Goal: Task Accomplishment & Management: Manage account settings

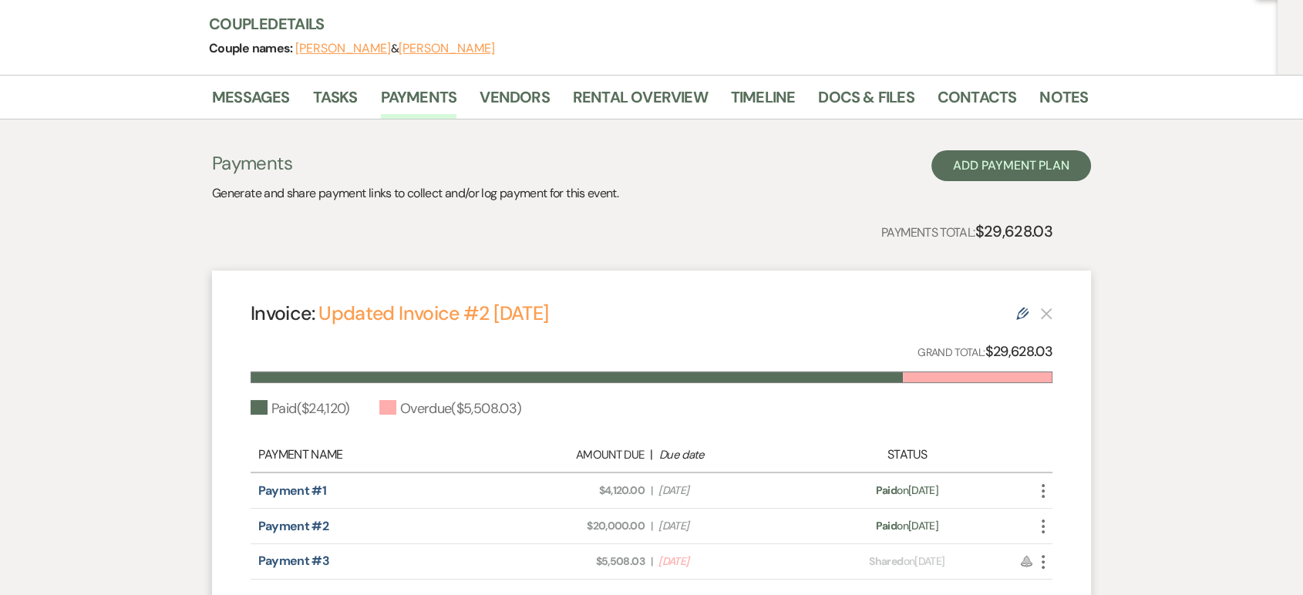
scroll to position [347, 0]
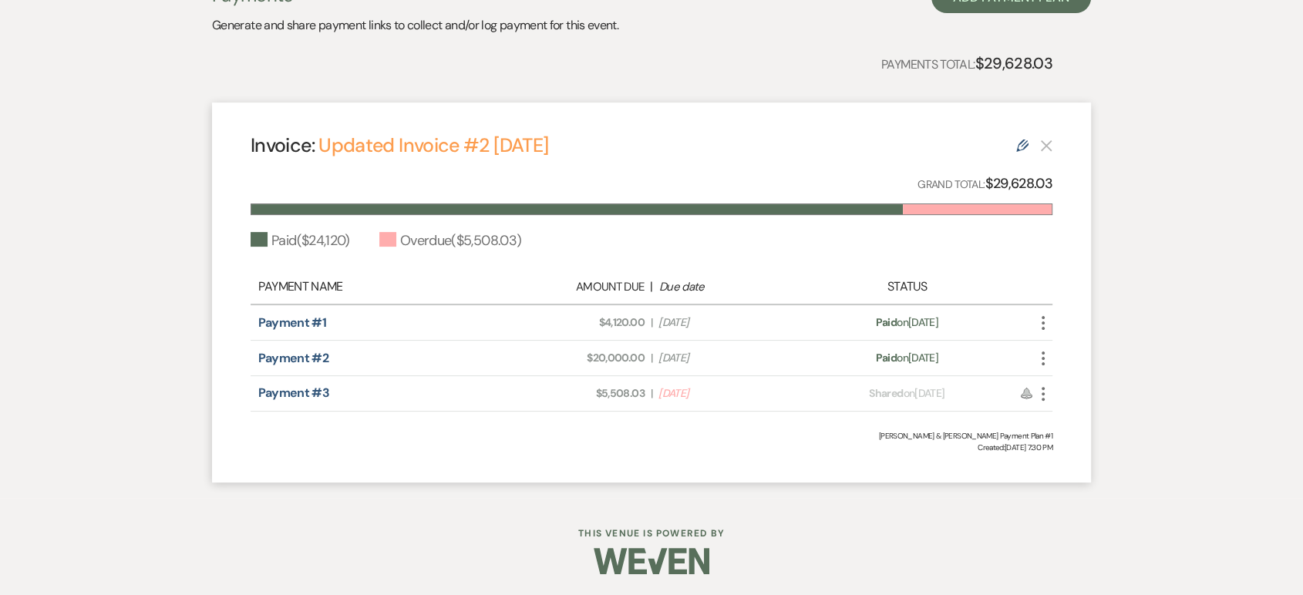
click at [1045, 388] on icon "More" at bounding box center [1043, 394] width 19 height 19
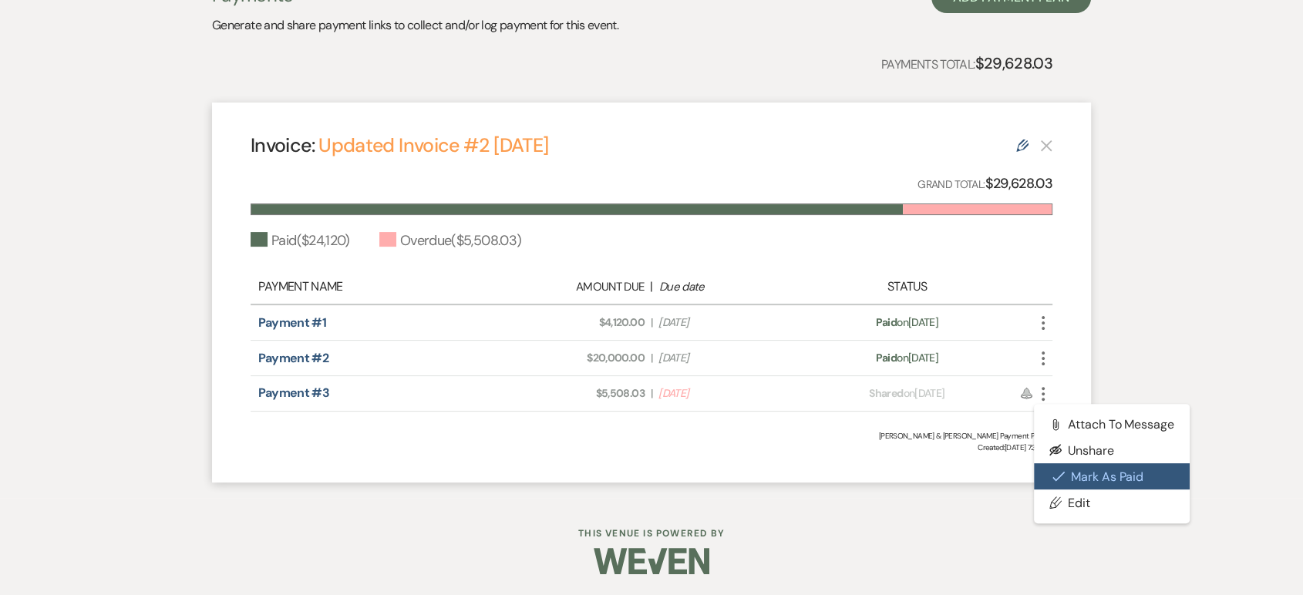
click at [1071, 482] on button "Check Mark Mark as Paid" at bounding box center [1112, 476] width 156 height 26
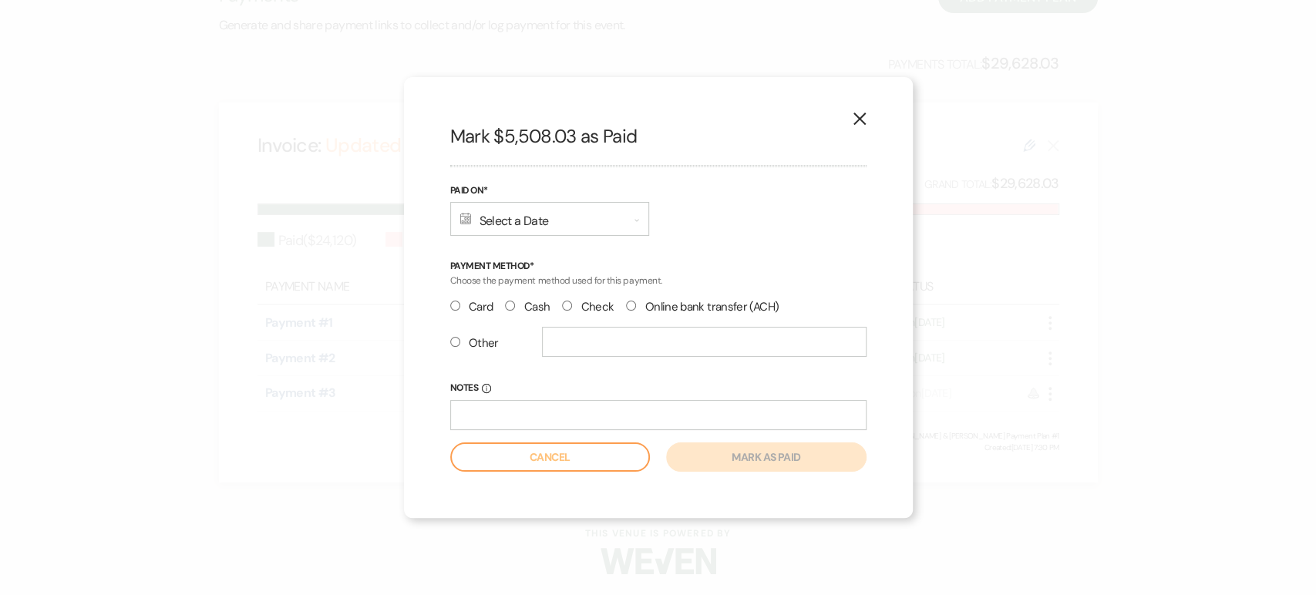
click at [514, 299] on label "Cash" at bounding box center [527, 307] width 45 height 21
click at [514, 301] on input "Cash" at bounding box center [510, 306] width 10 height 10
radio input "true"
click at [465, 224] on icon "Calendar" at bounding box center [466, 219] width 12 height 12
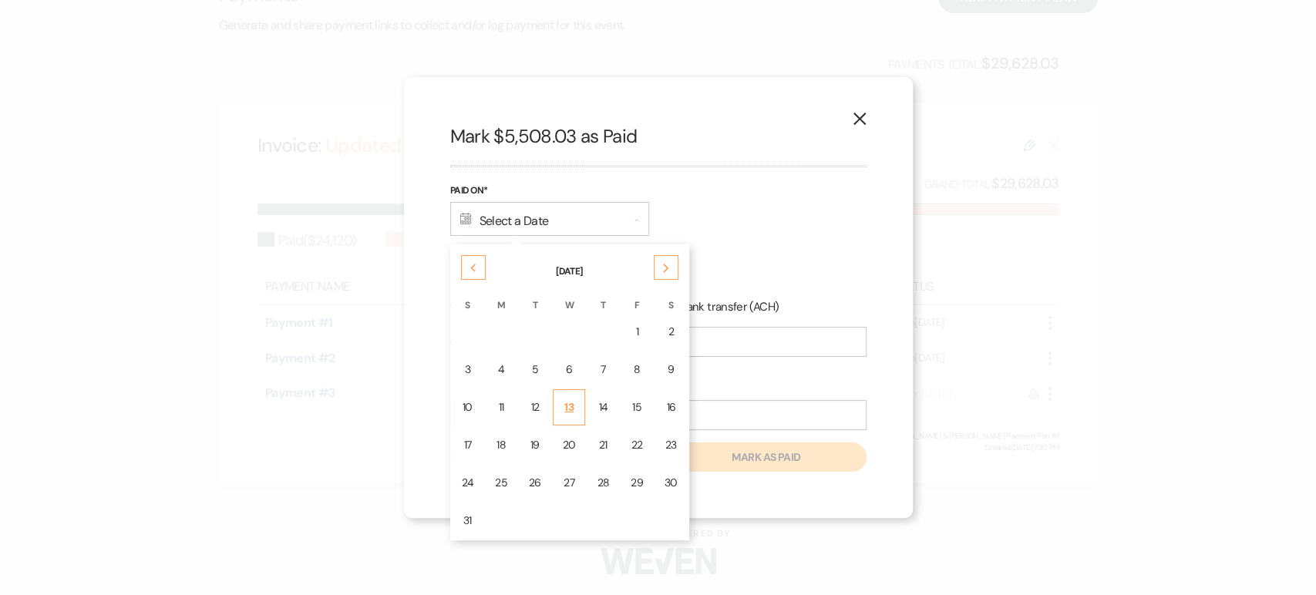
click at [556, 395] on td "13" at bounding box center [569, 407] width 33 height 36
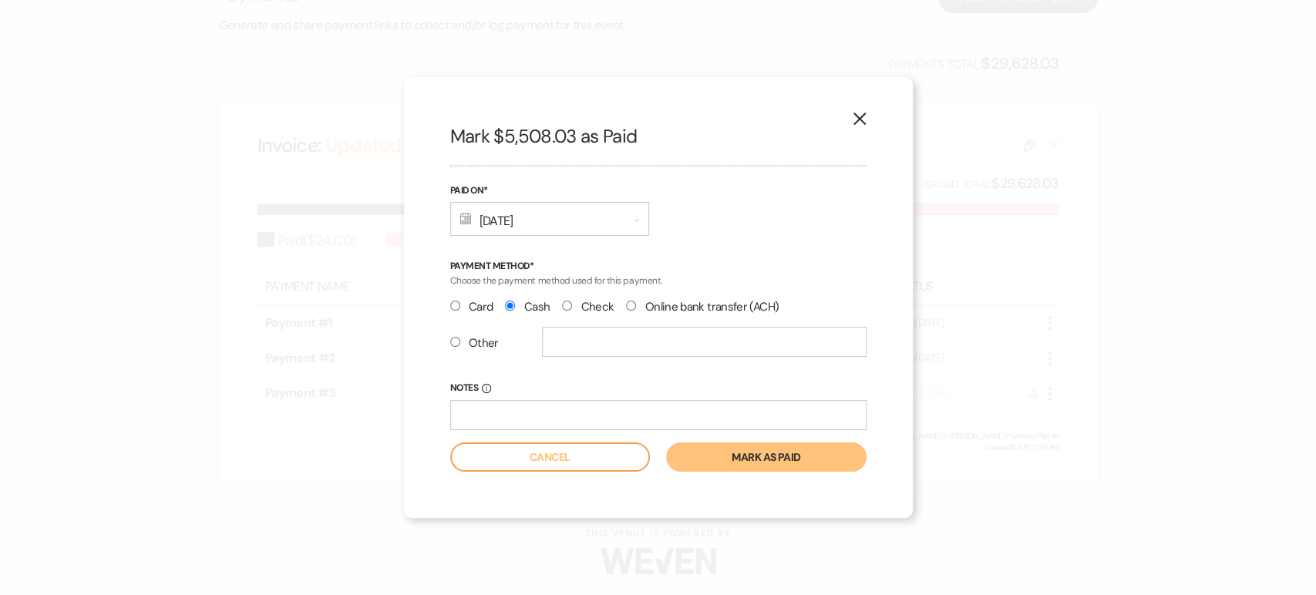
click at [799, 455] on button "Mark as paid" at bounding box center [766, 456] width 200 height 29
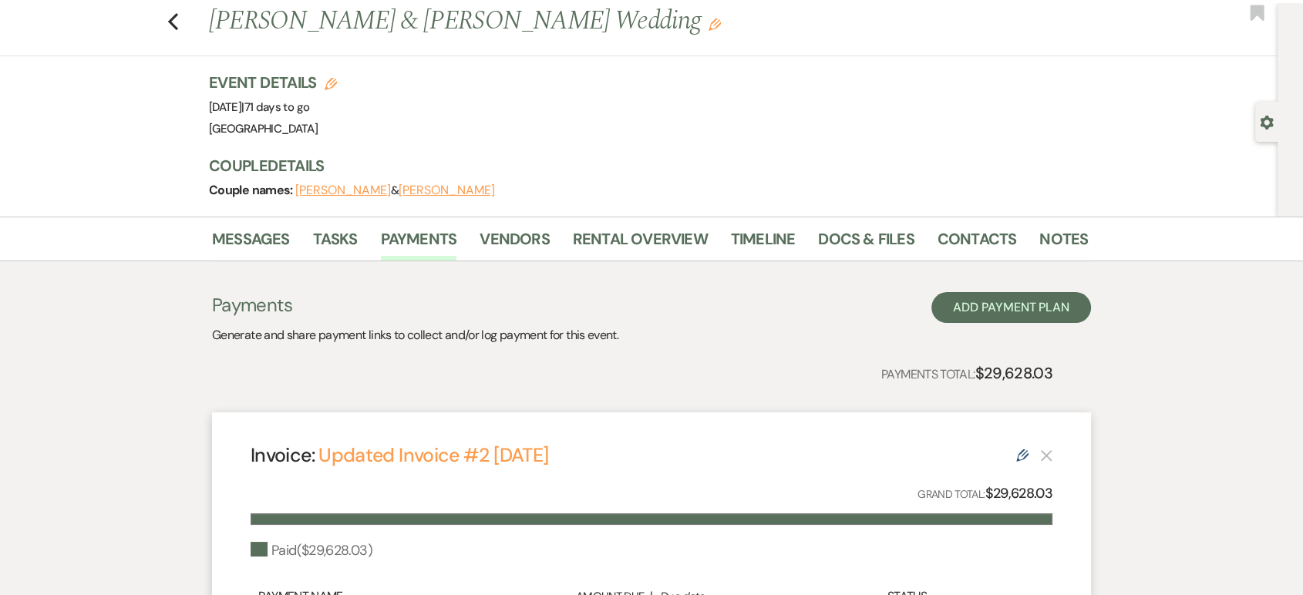
scroll to position [0, 0]
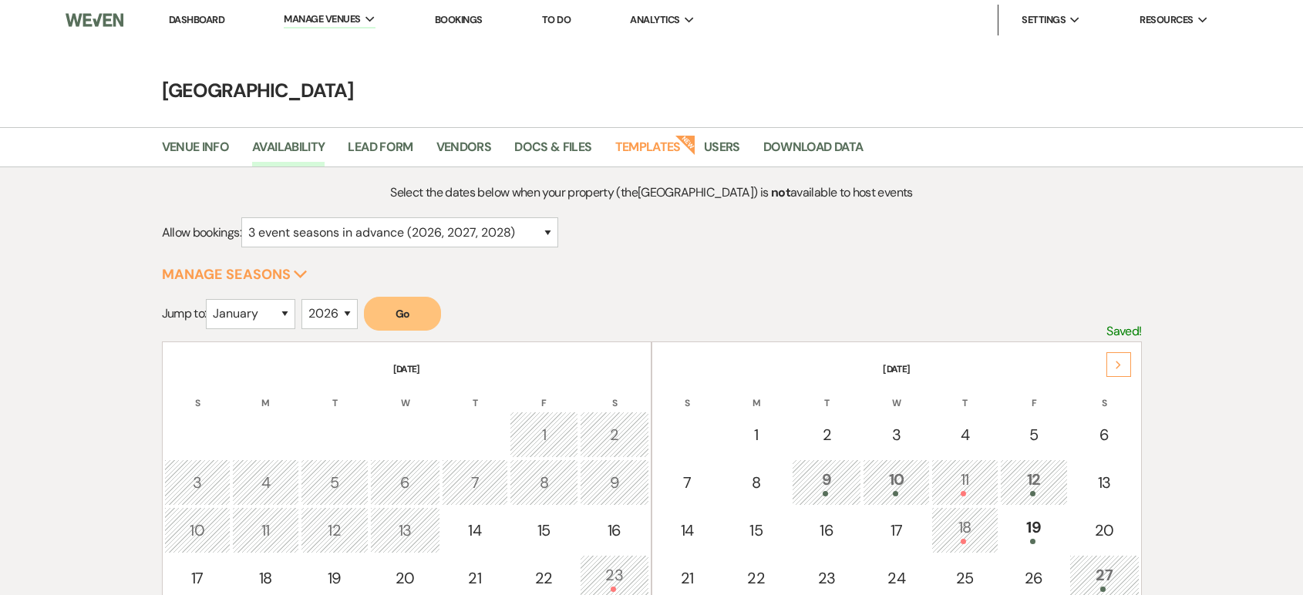
select select "3"
select select "2026"
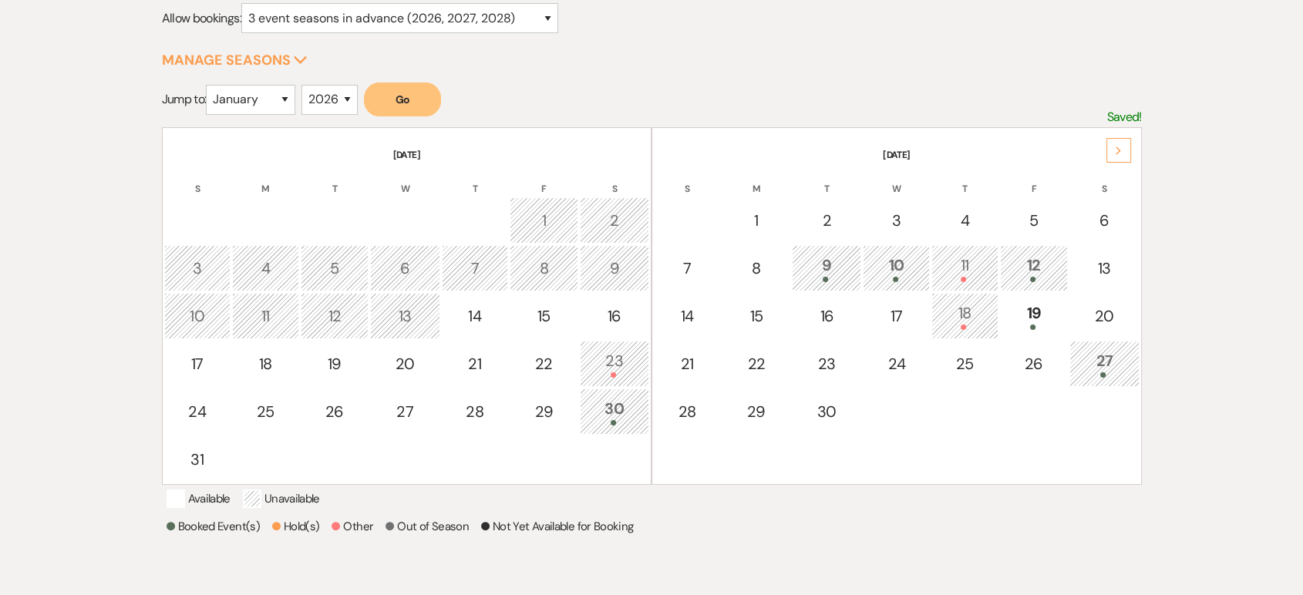
scroll to position [214, 0]
click at [1110, 152] on div "Next" at bounding box center [1118, 151] width 25 height 25
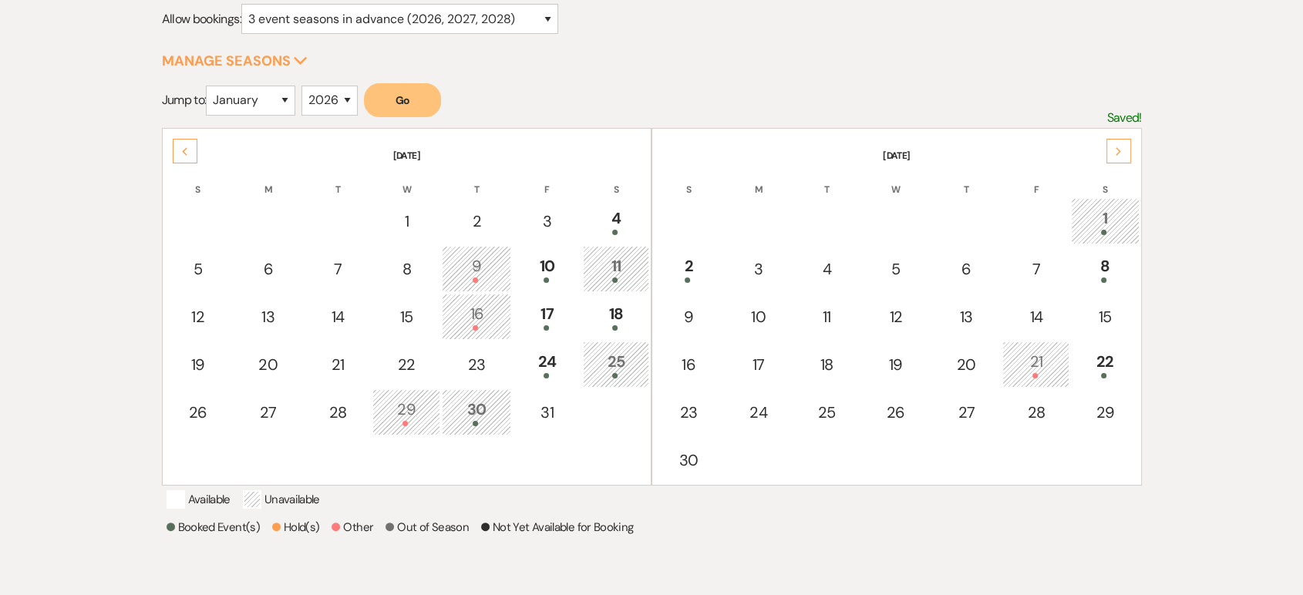
click at [1110, 152] on div "Next" at bounding box center [1118, 151] width 25 height 25
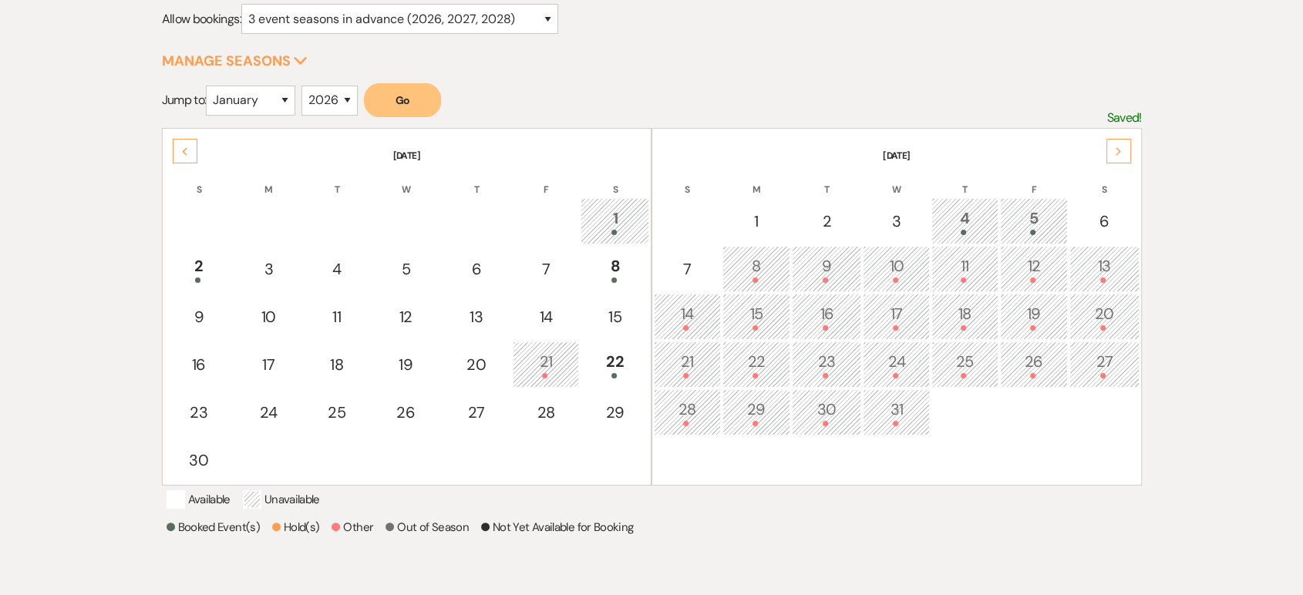
click at [187, 142] on div "Previous" at bounding box center [185, 151] width 25 height 25
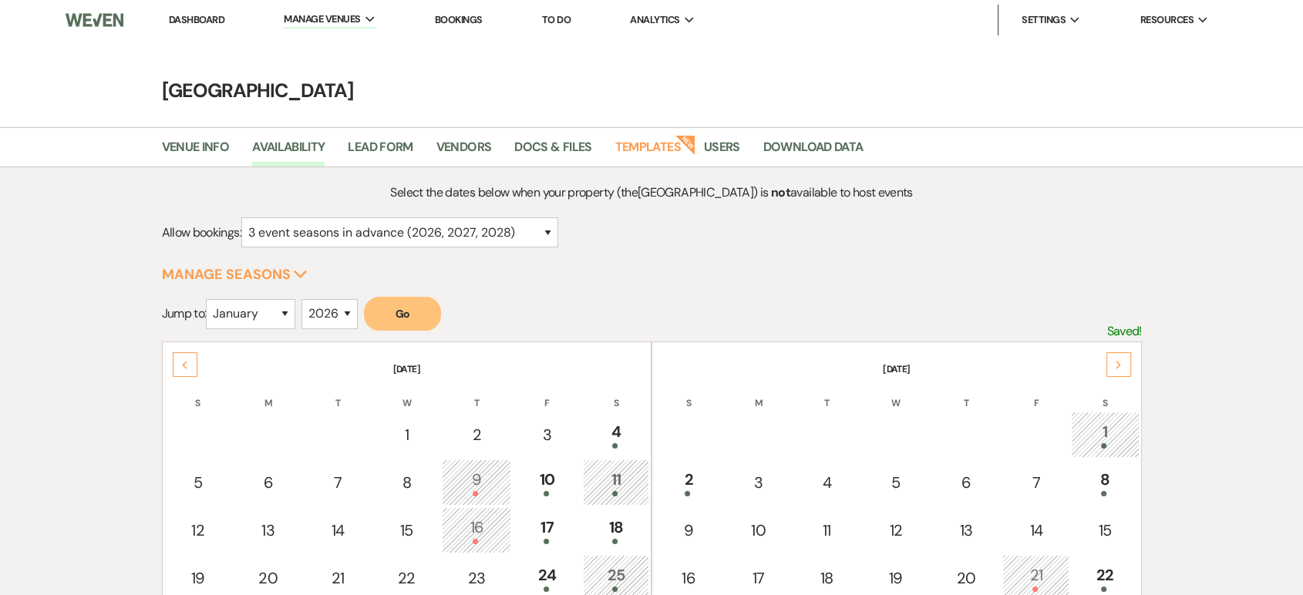
scroll to position [204, 0]
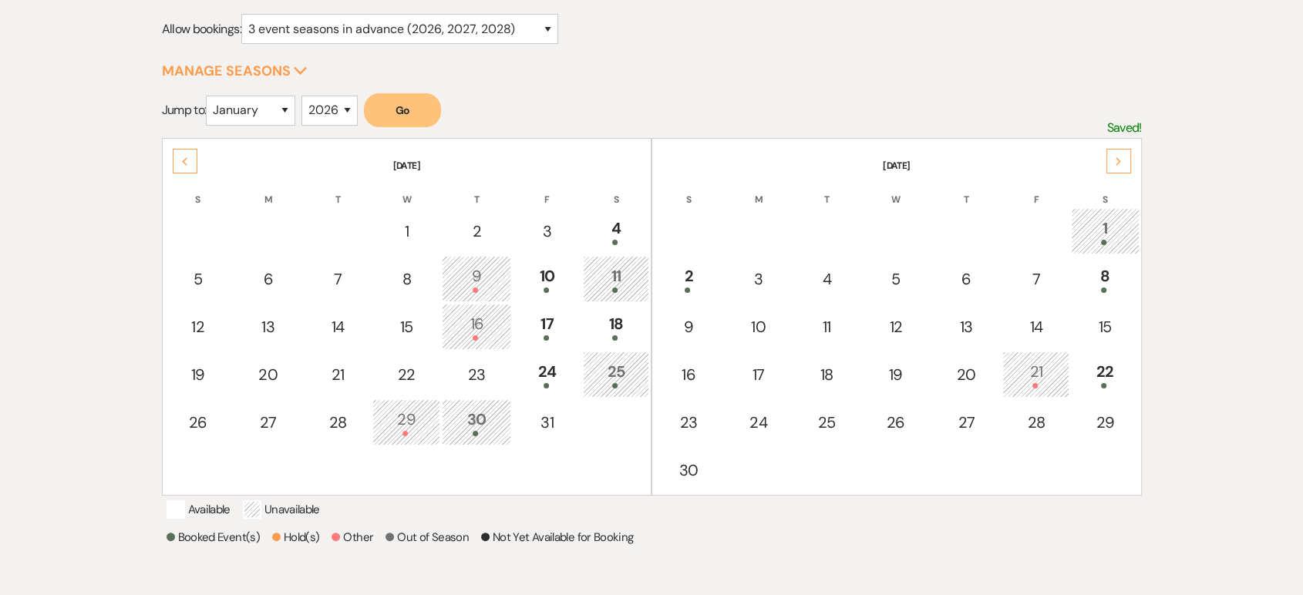
click at [183, 159] on use at bounding box center [184, 161] width 5 height 8
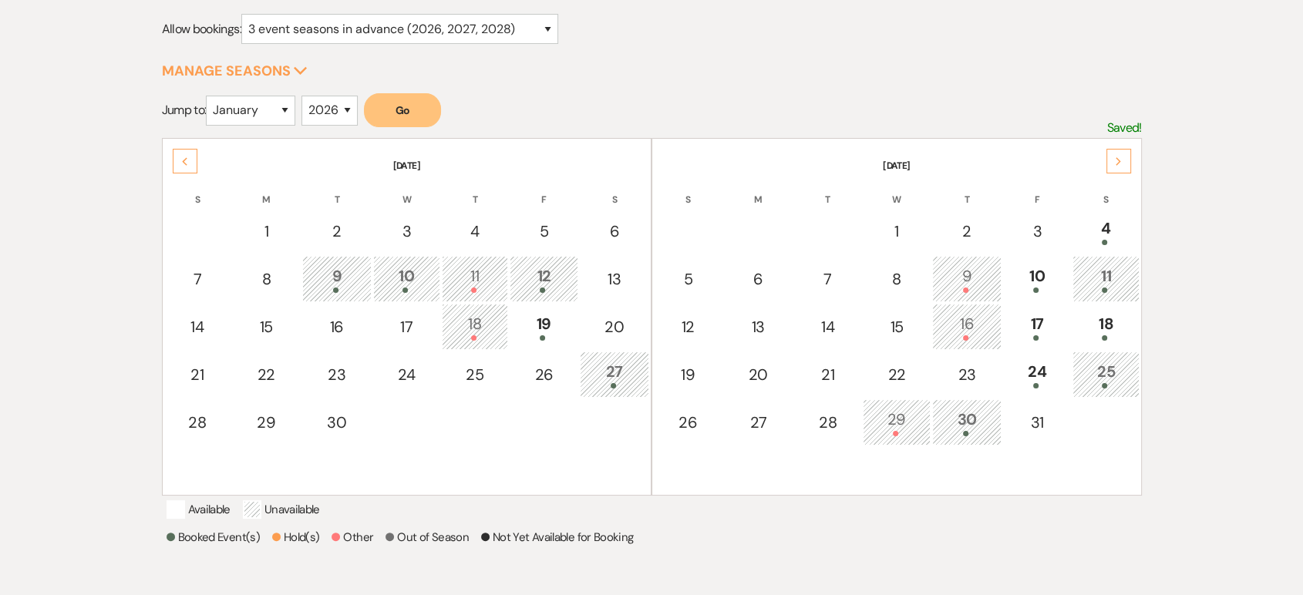
click at [183, 159] on use at bounding box center [184, 161] width 5 height 8
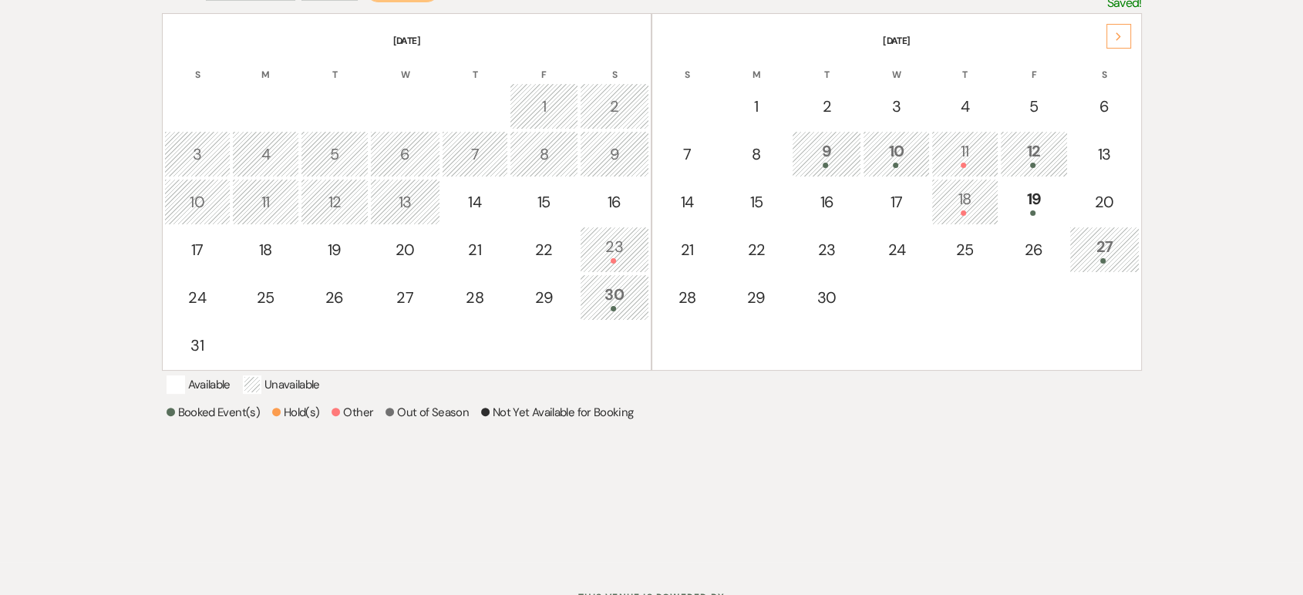
scroll to position [329, 0]
click at [1117, 32] on icon "Next" at bounding box center [1119, 36] width 8 height 9
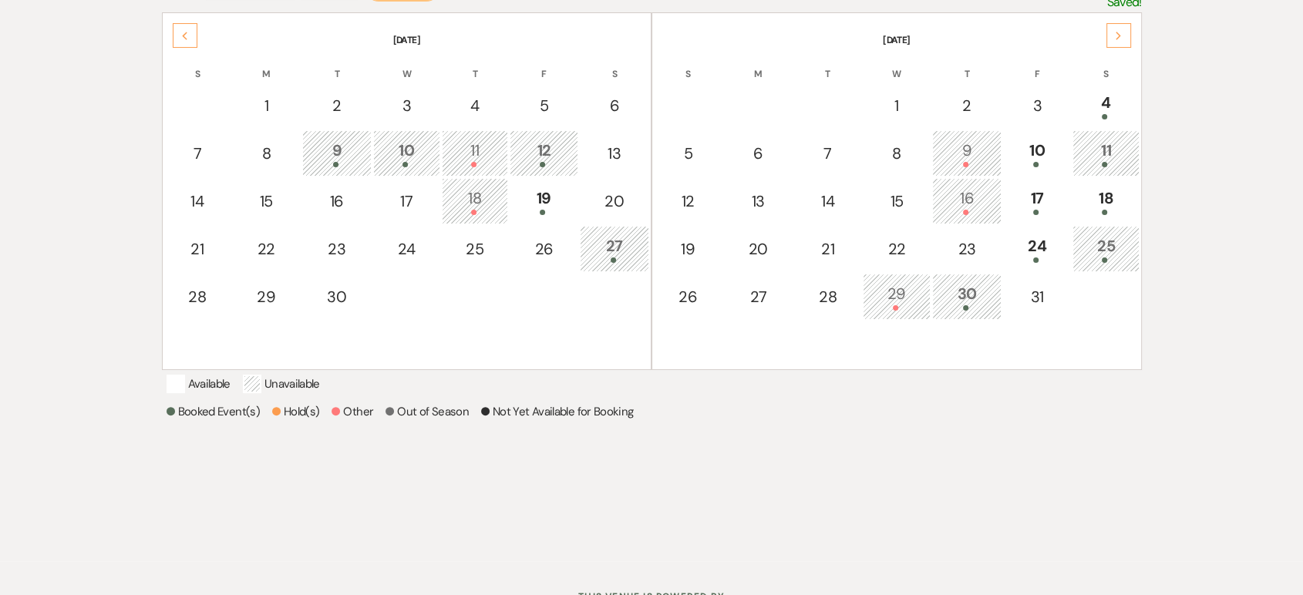
click at [1117, 32] on icon "Next" at bounding box center [1119, 36] width 8 height 9
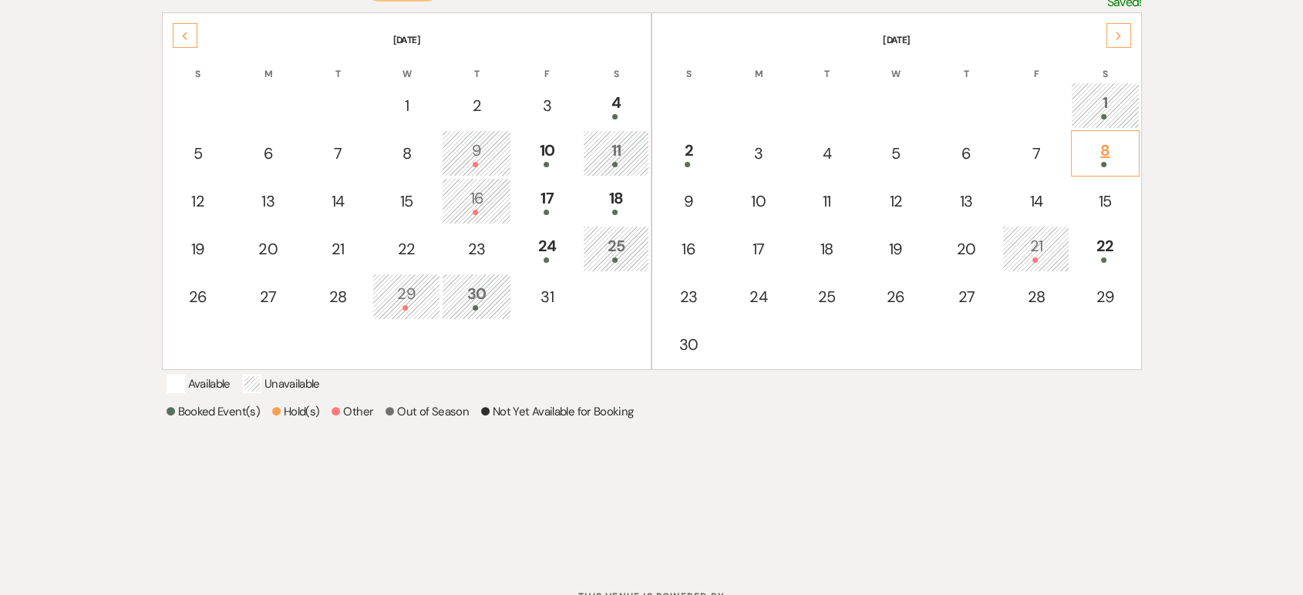
click at [1101, 145] on div "8" at bounding box center [1105, 153] width 52 height 29
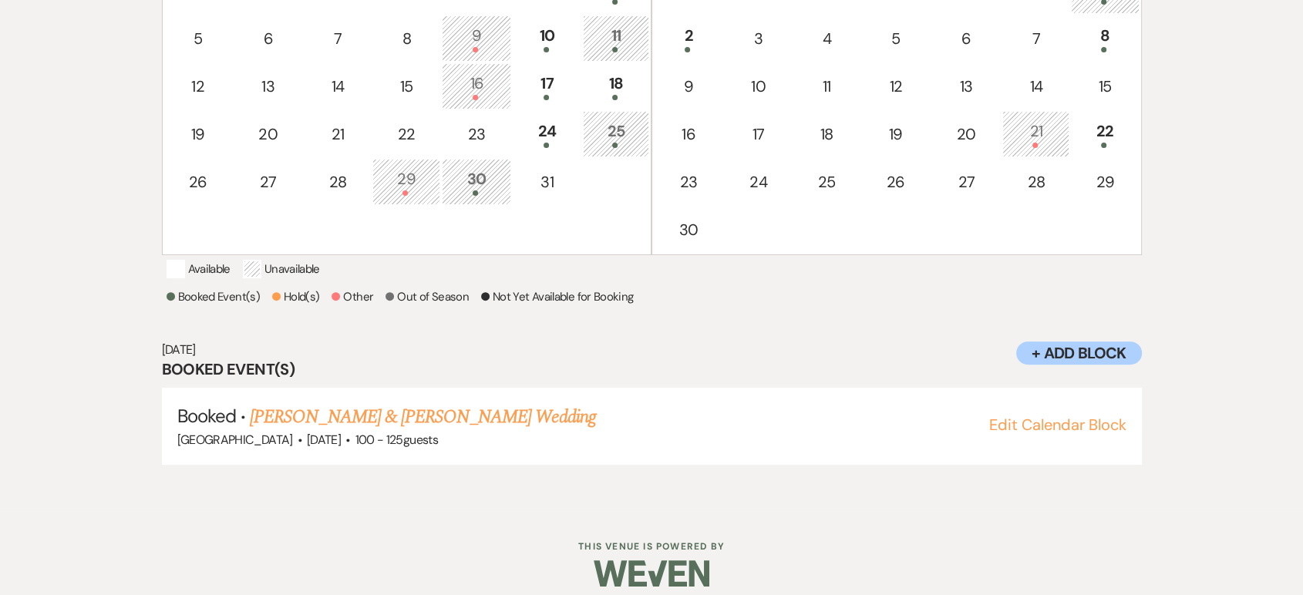
scroll to position [451, 0]
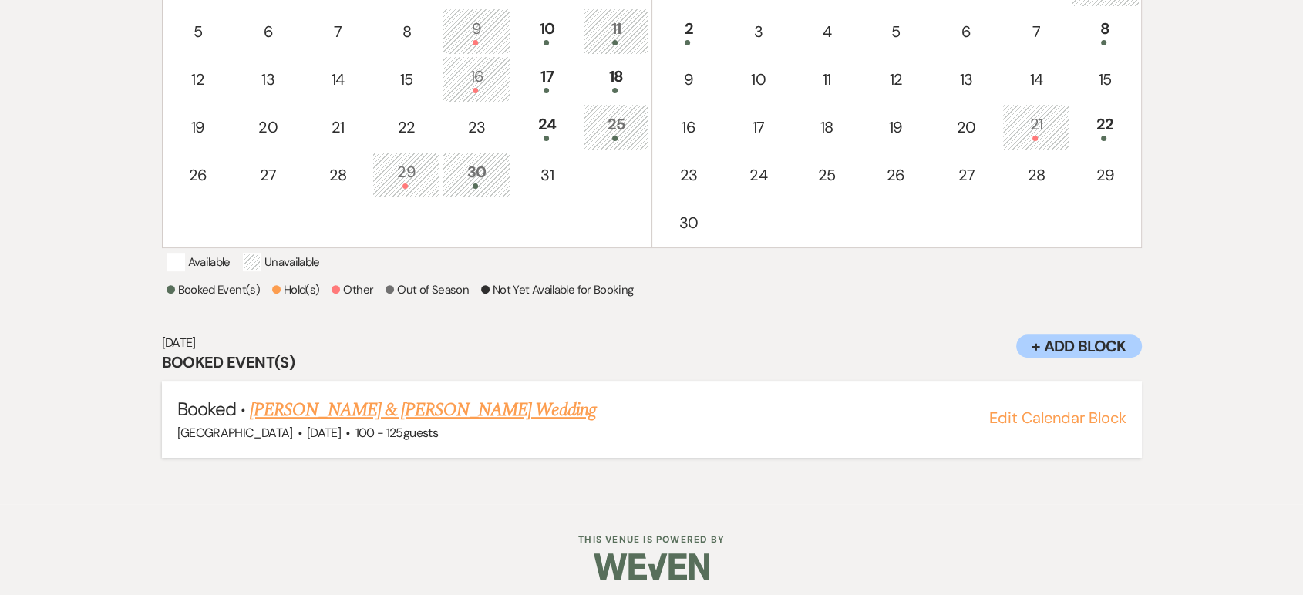
click at [496, 424] on link "Devin AuClair & Chase Weddle's Wedding" at bounding box center [422, 410] width 345 height 28
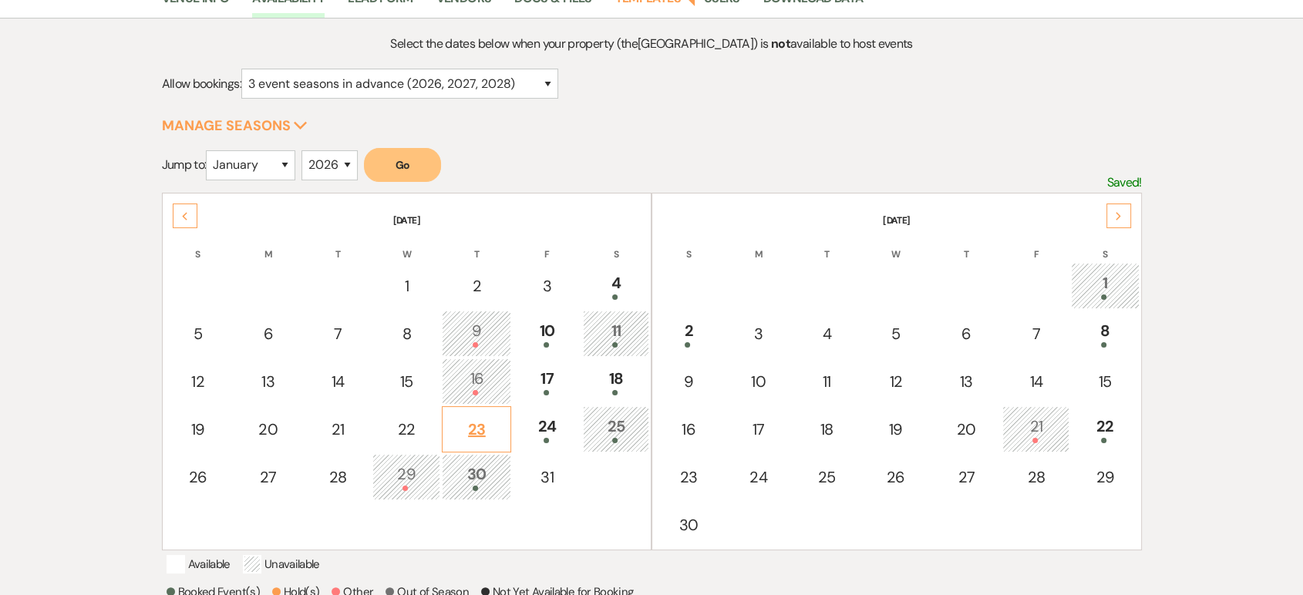
scroll to position [142, 0]
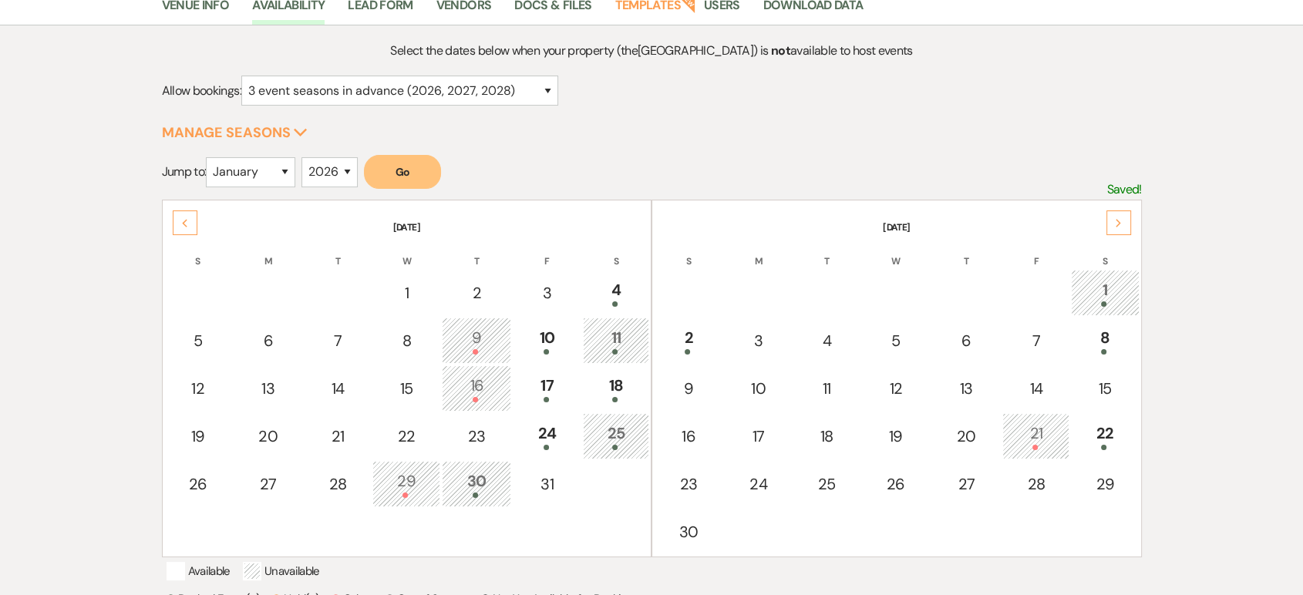
click at [181, 226] on icon "Previous" at bounding box center [185, 223] width 8 height 9
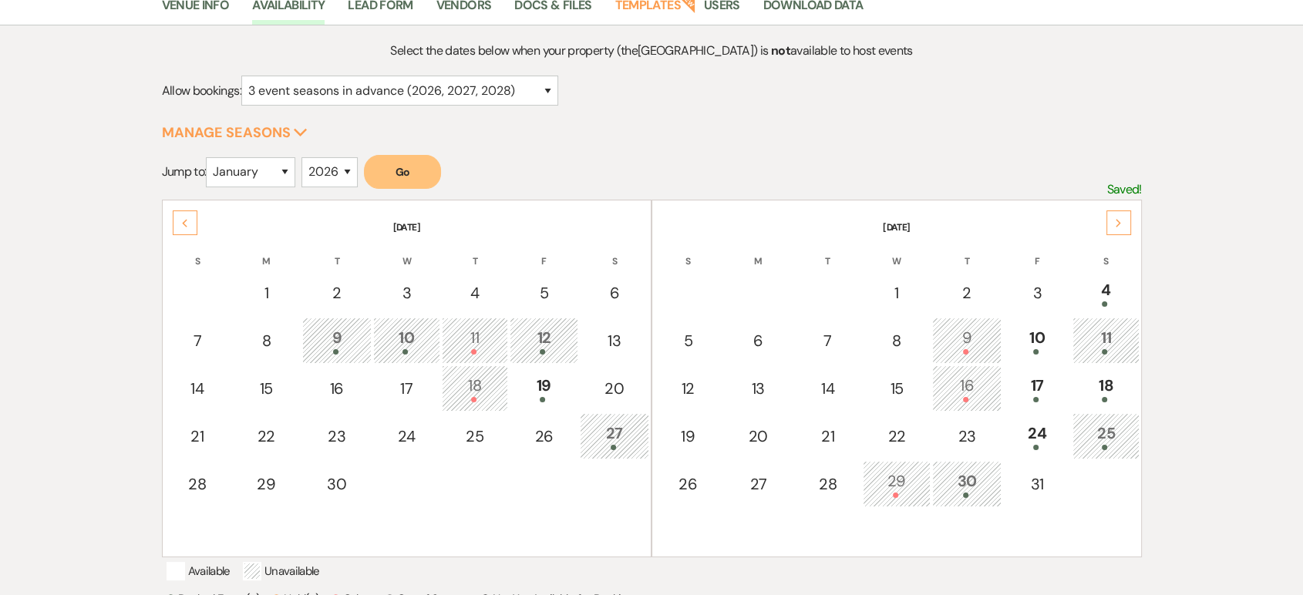
click at [361, 334] on div "9" at bounding box center [337, 340] width 52 height 29
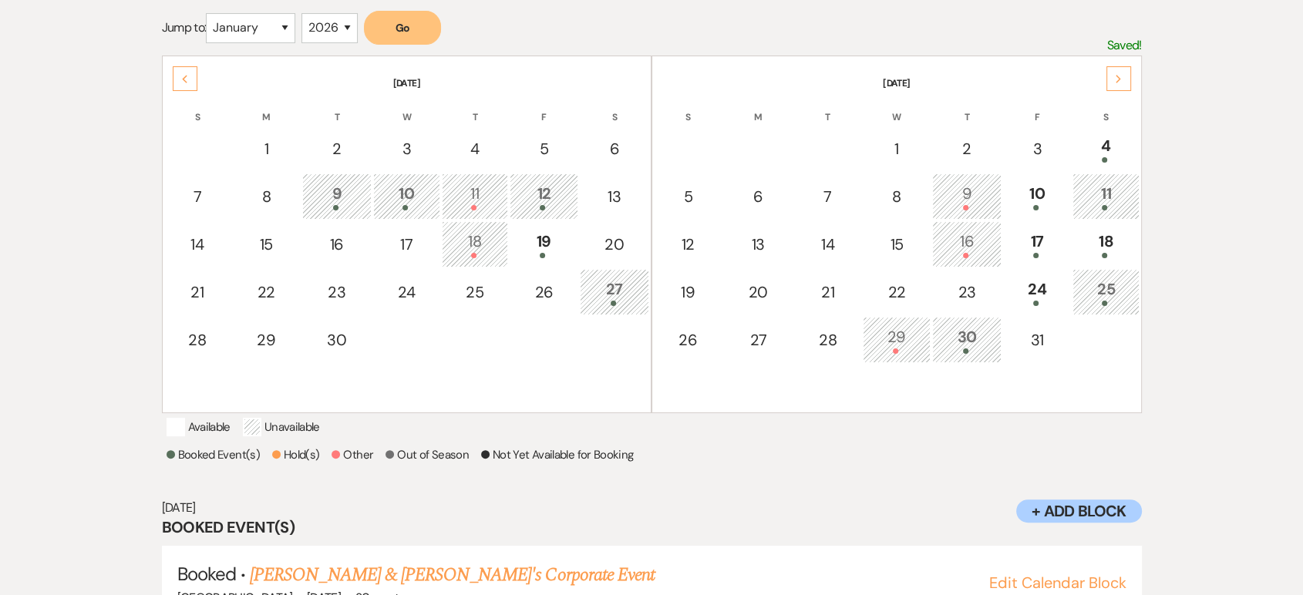
scroll to position [284, 0]
click at [393, 200] on div "10" at bounding box center [407, 198] width 50 height 29
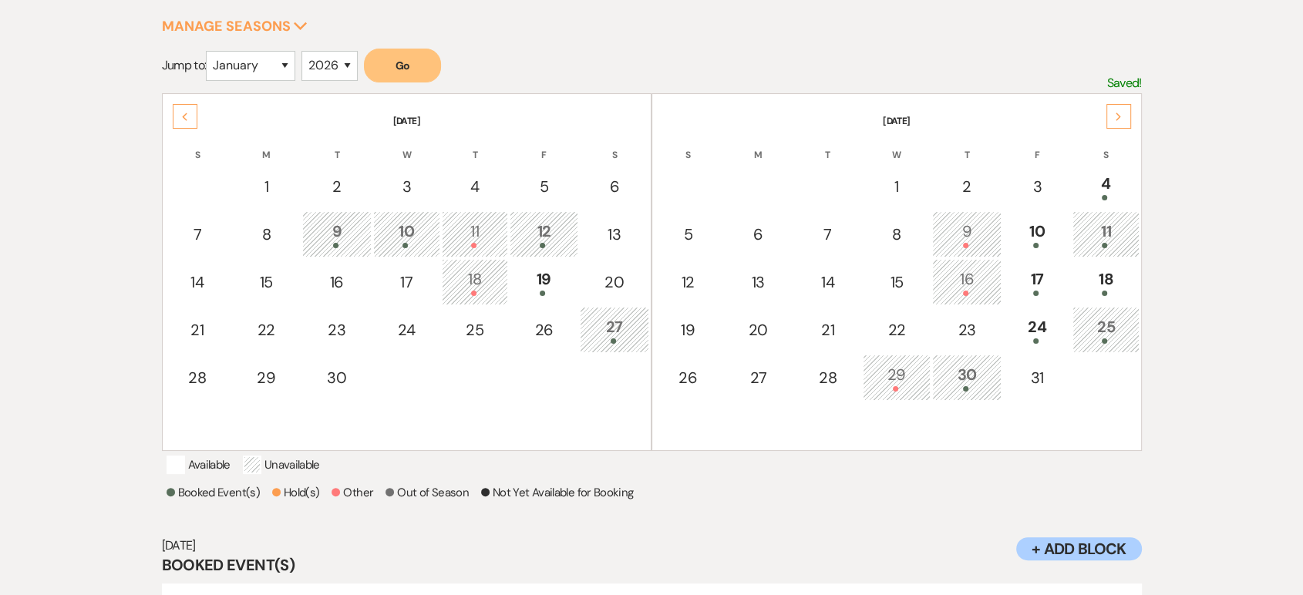
scroll to position [249, 0]
click at [417, 244] on div at bounding box center [407, 244] width 50 height 5
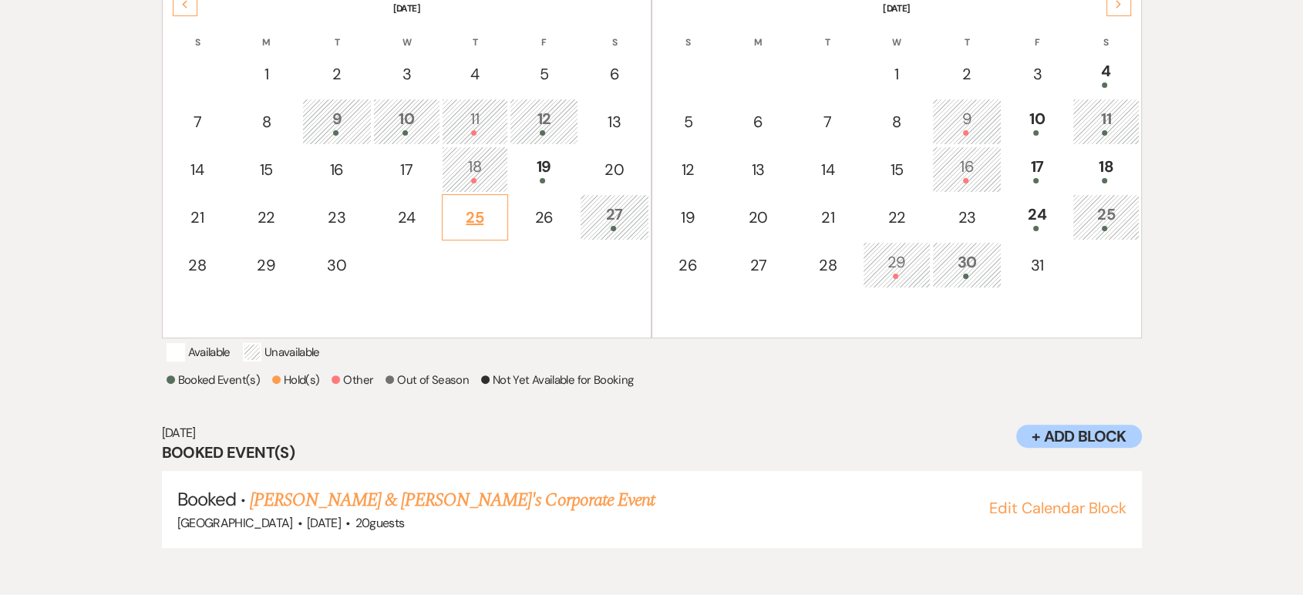
scroll to position [237, 0]
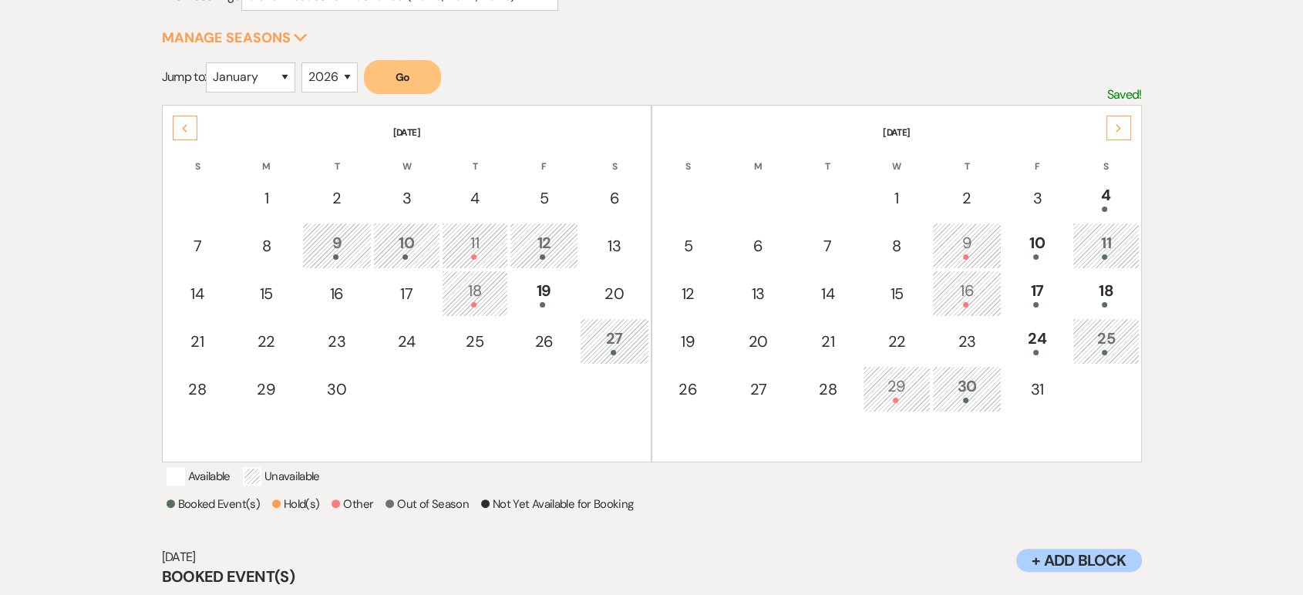
click at [176, 128] on div "Previous" at bounding box center [185, 128] width 25 height 25
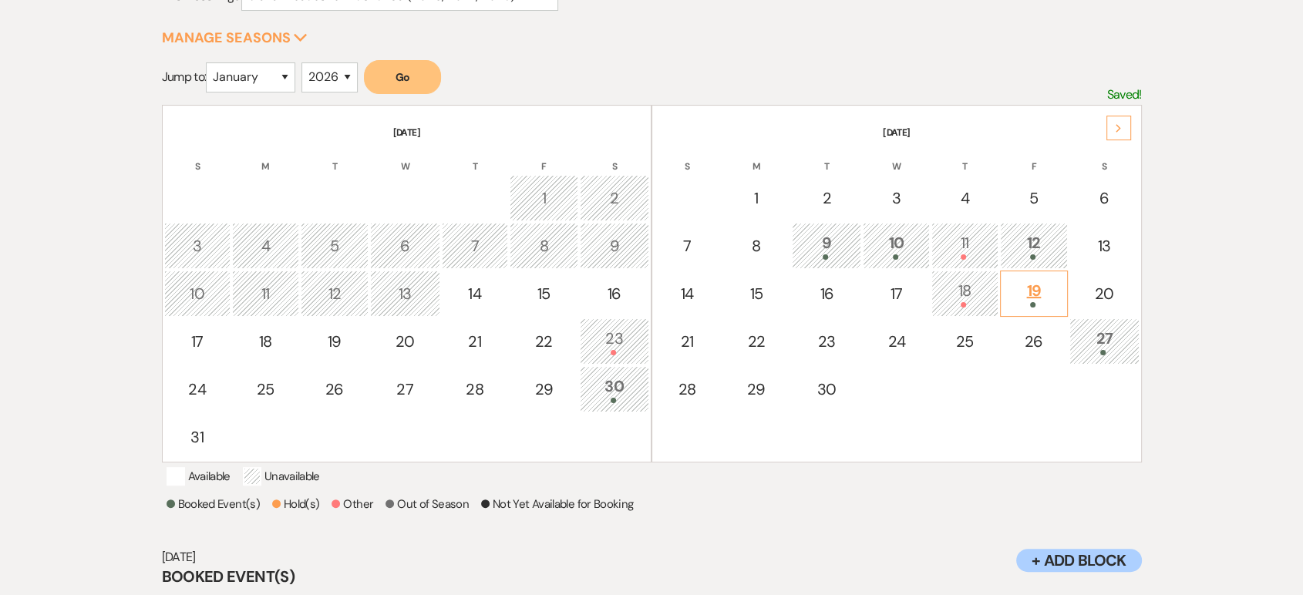
click at [1008, 293] on div "19" at bounding box center [1033, 293] width 51 height 29
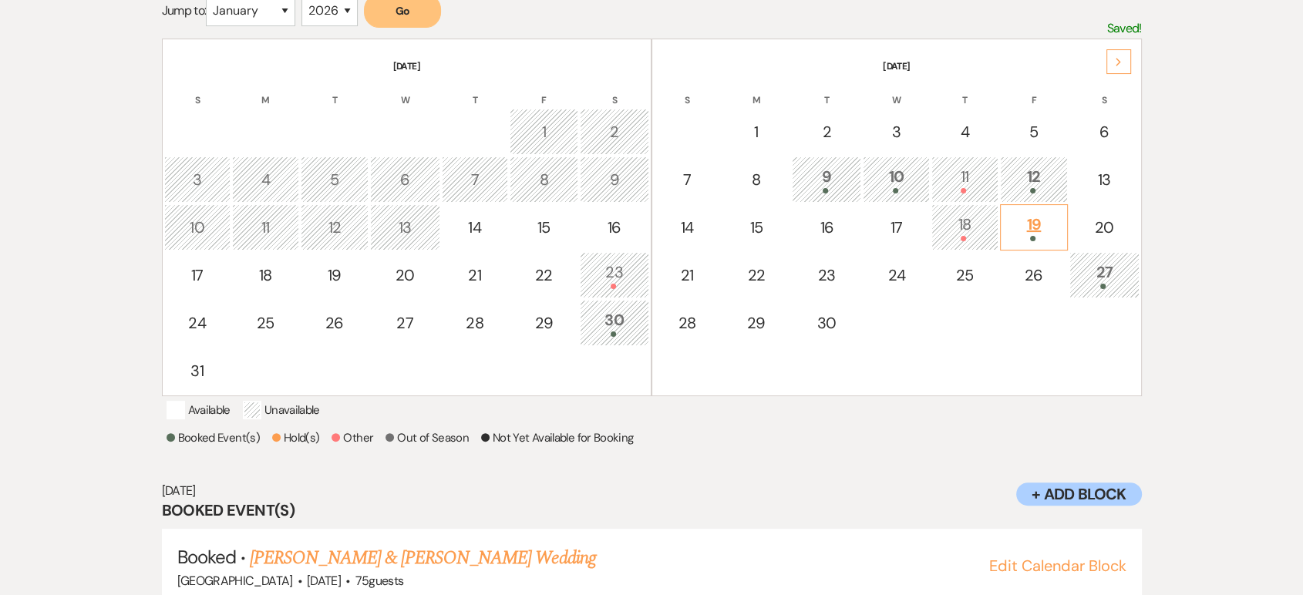
scroll to position [361, 0]
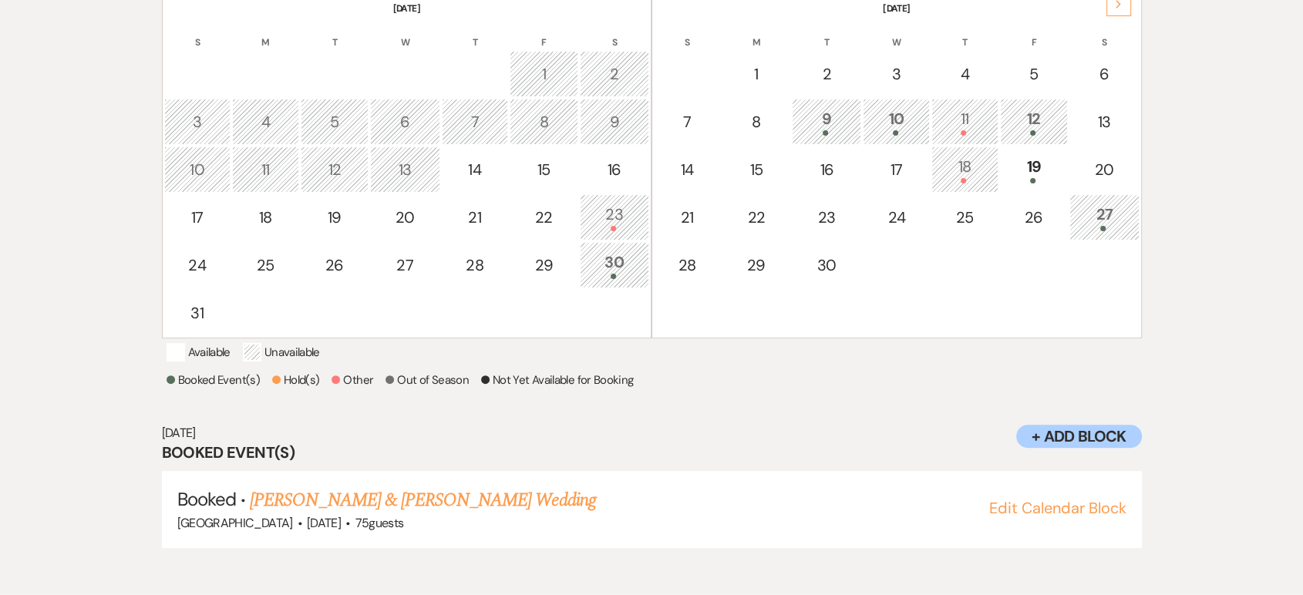
click at [1088, 220] on div "27" at bounding box center [1104, 217] width 52 height 29
click at [1042, 130] on div at bounding box center [1033, 132] width 51 height 5
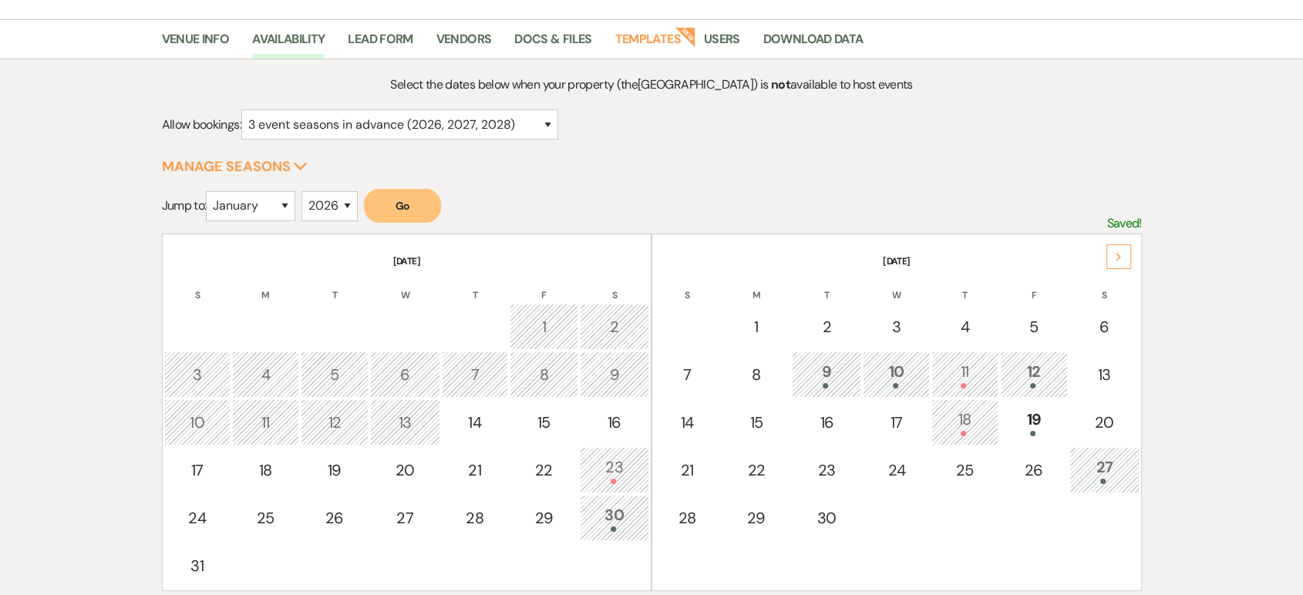
scroll to position [107, 0]
click at [265, 215] on select "January February March April May June July August September October November De…" at bounding box center [250, 207] width 89 height 30
click at [210, 192] on select "January February March April May June July August September October November De…" at bounding box center [250, 207] width 89 height 30
click at [403, 208] on button "Go" at bounding box center [402, 207] width 77 height 34
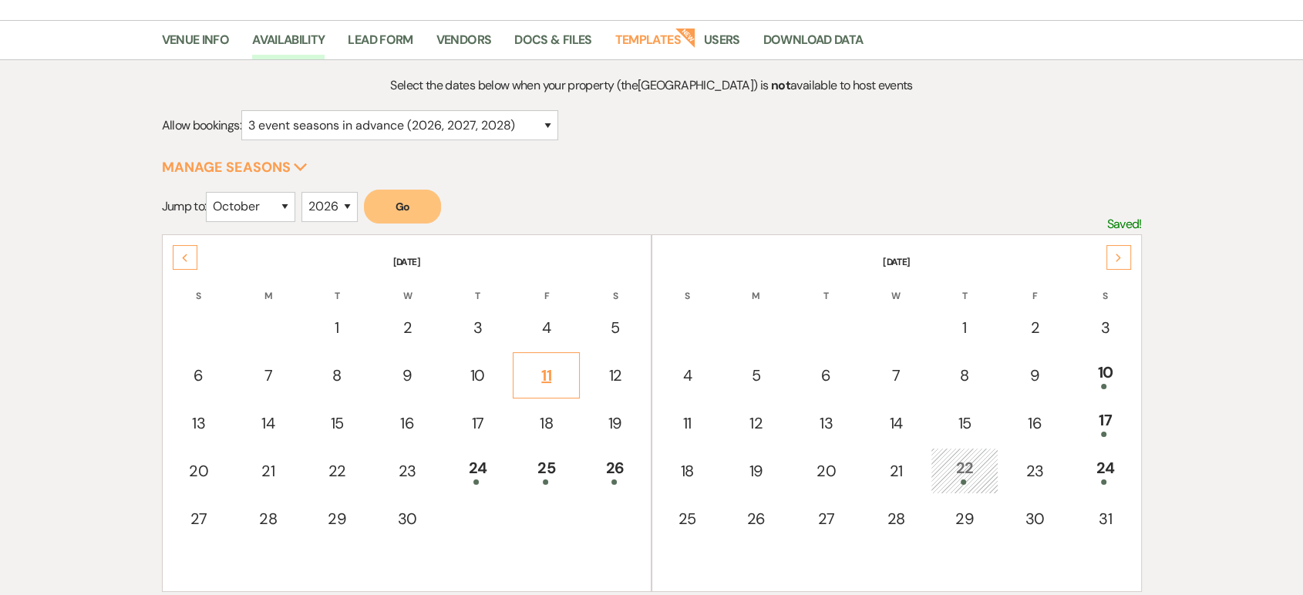
scroll to position [163, 0]
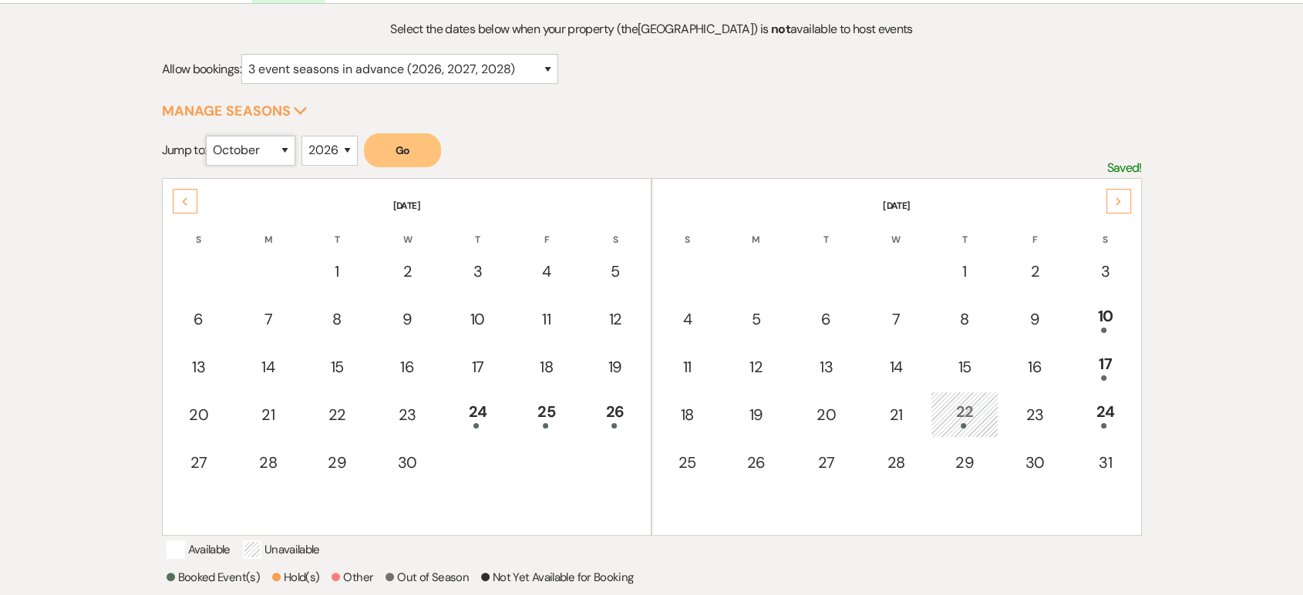
click at [285, 143] on select "January February March April May June July August September October November De…" at bounding box center [250, 151] width 89 height 30
select select "3"
click at [210, 136] on select "January February March April May June July August September October November De…" at bounding box center [250, 151] width 89 height 30
click at [402, 151] on button "Go" at bounding box center [402, 150] width 77 height 34
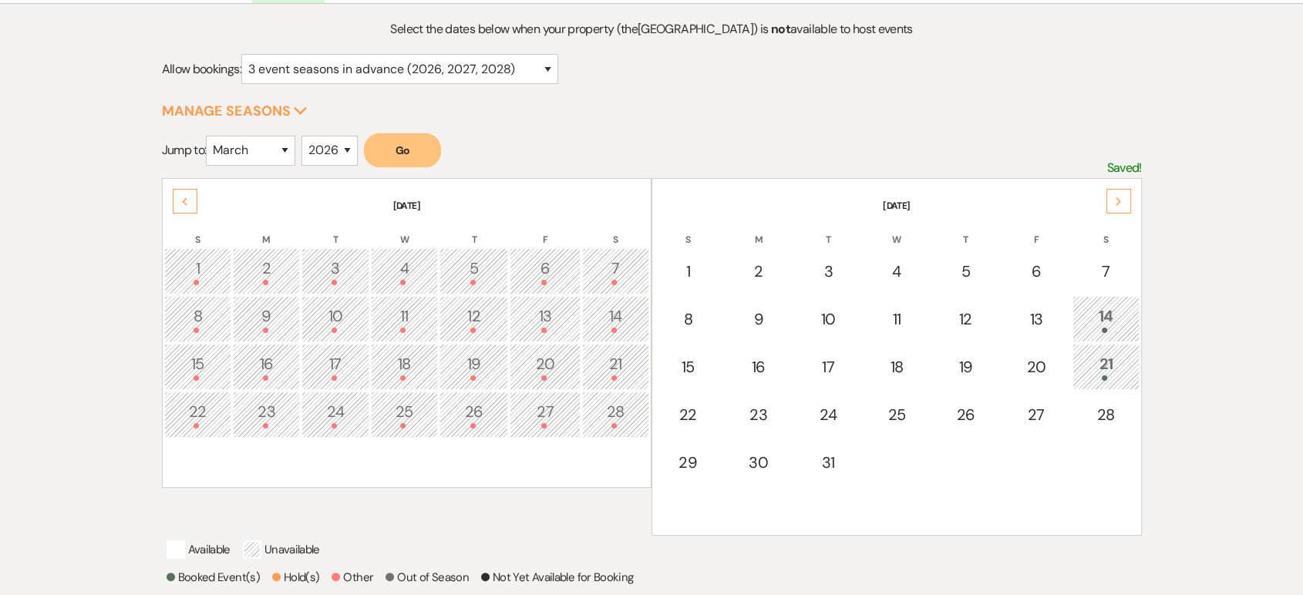
click at [1120, 202] on icon "Next" at bounding box center [1119, 201] width 8 height 9
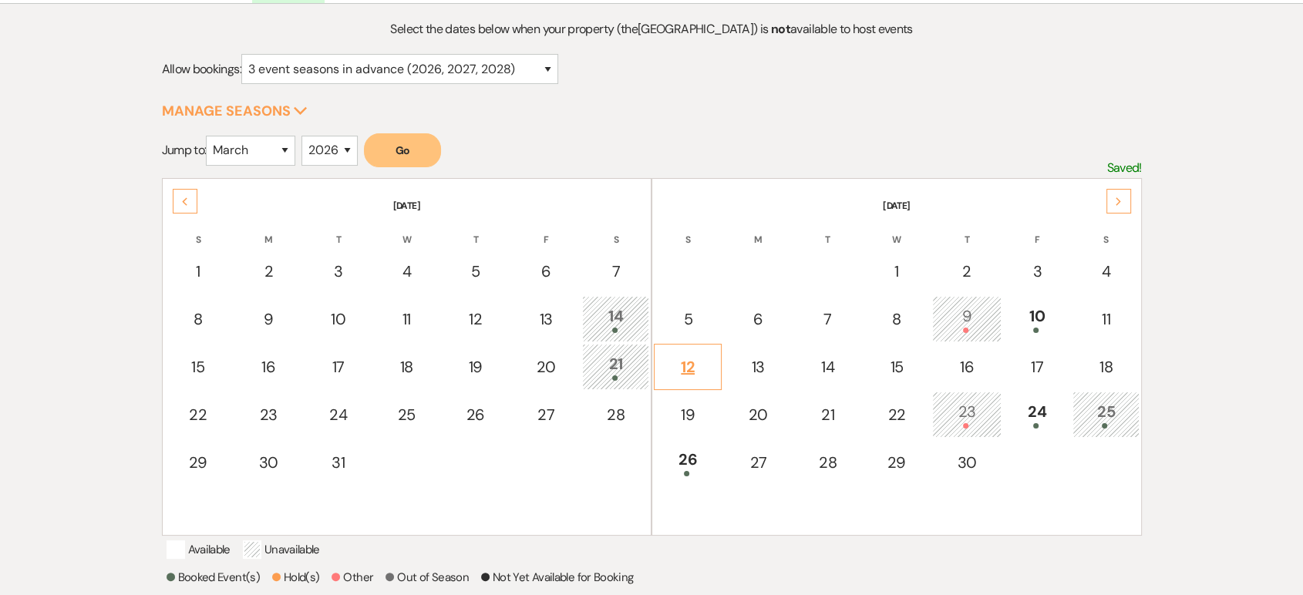
scroll to position [0, 0]
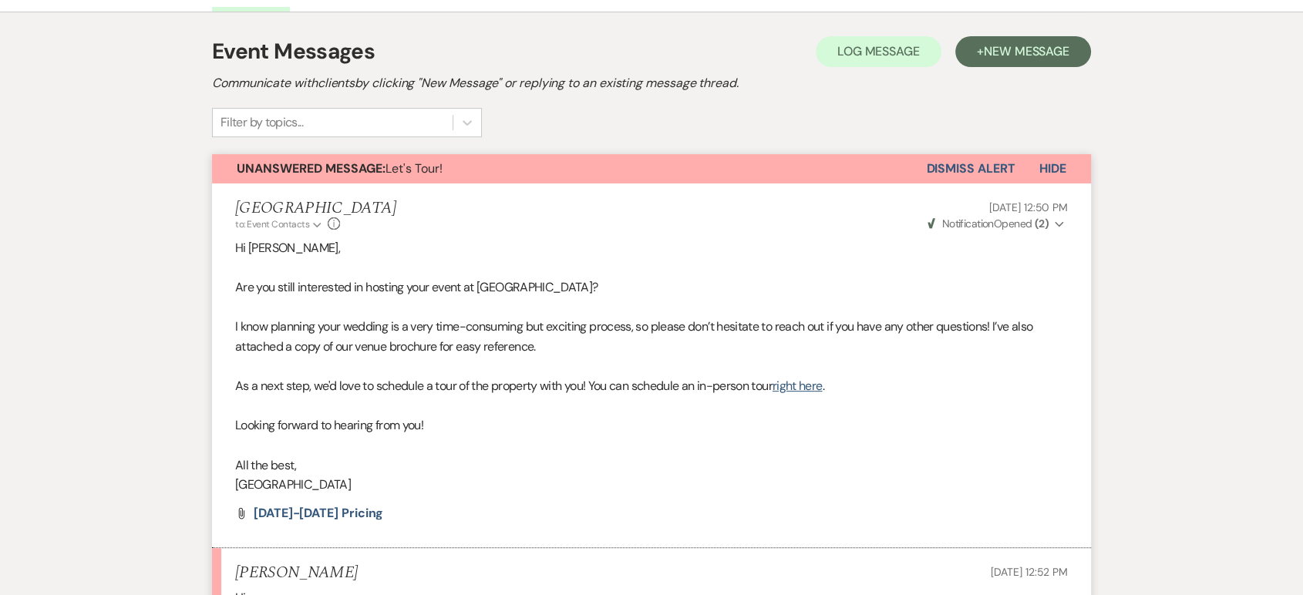
scroll to position [613, 0]
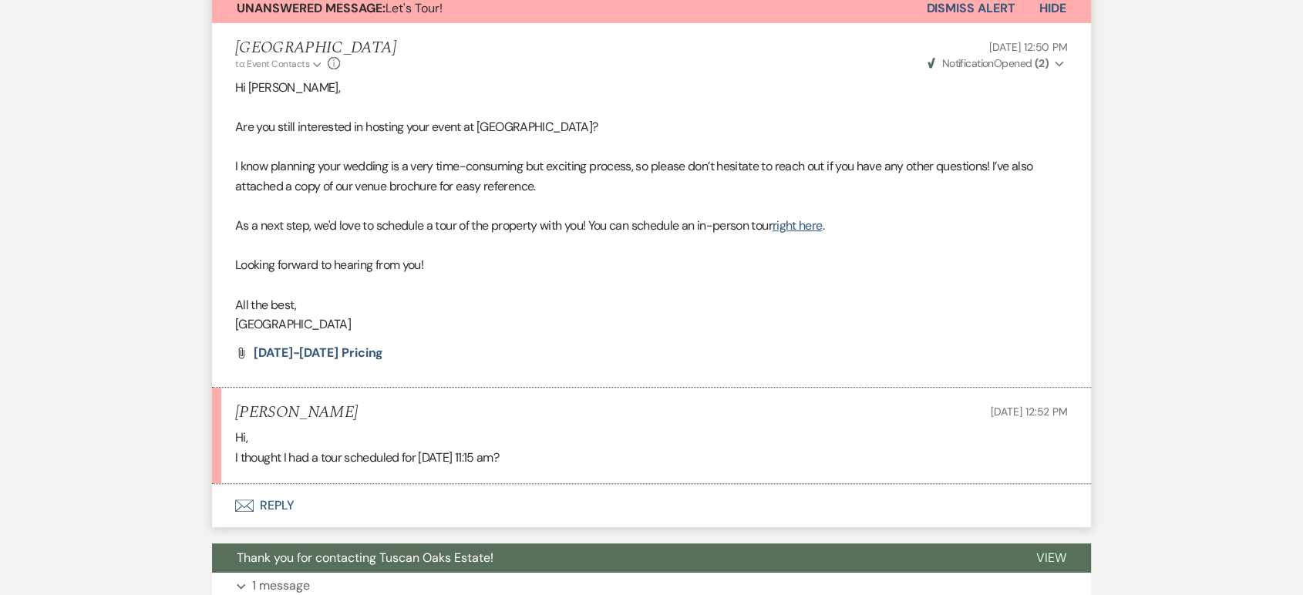
scroll to position [531, 0]
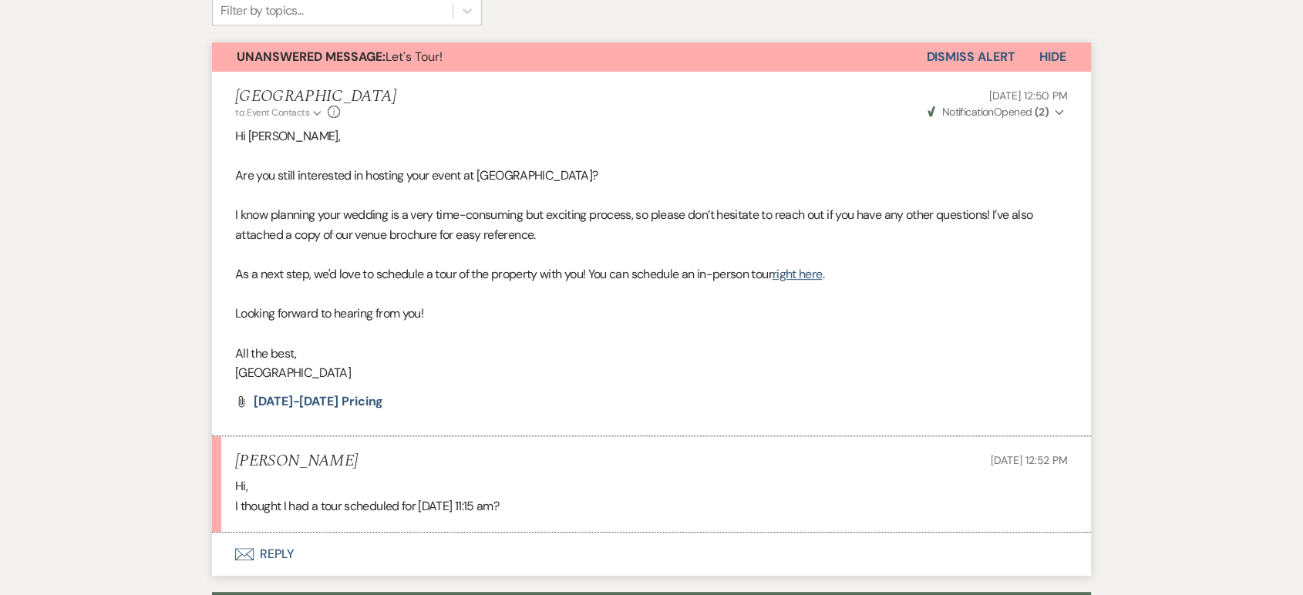
click at [254, 553] on button "Envelope Reply" at bounding box center [651, 554] width 879 height 43
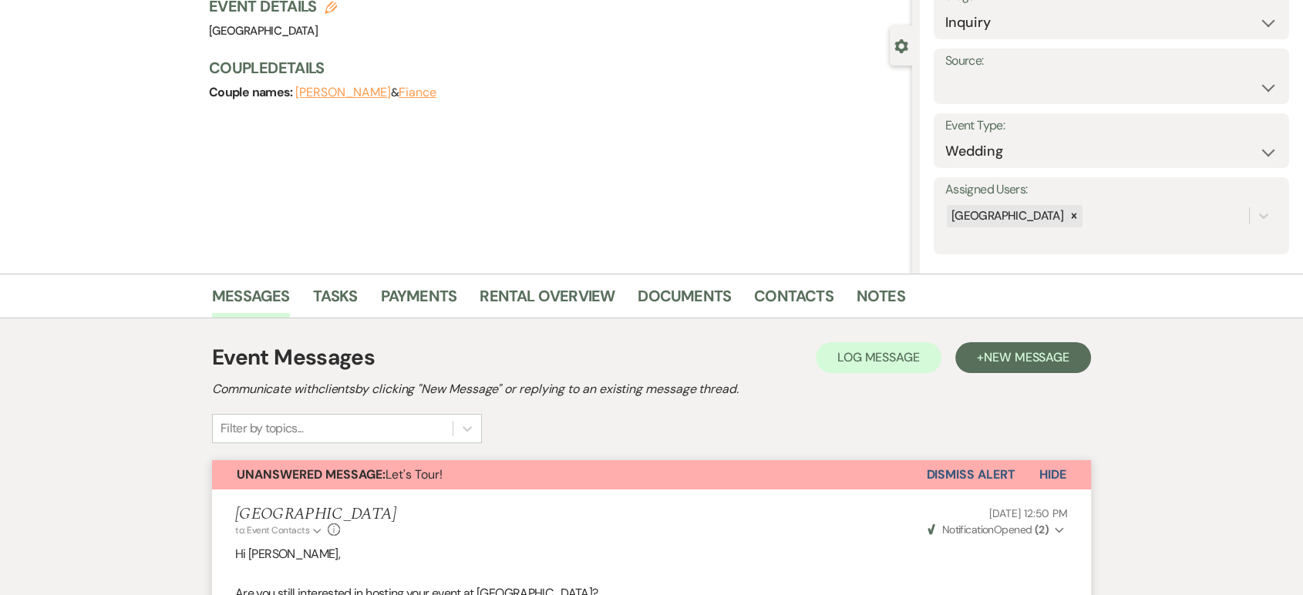
scroll to position [0, 0]
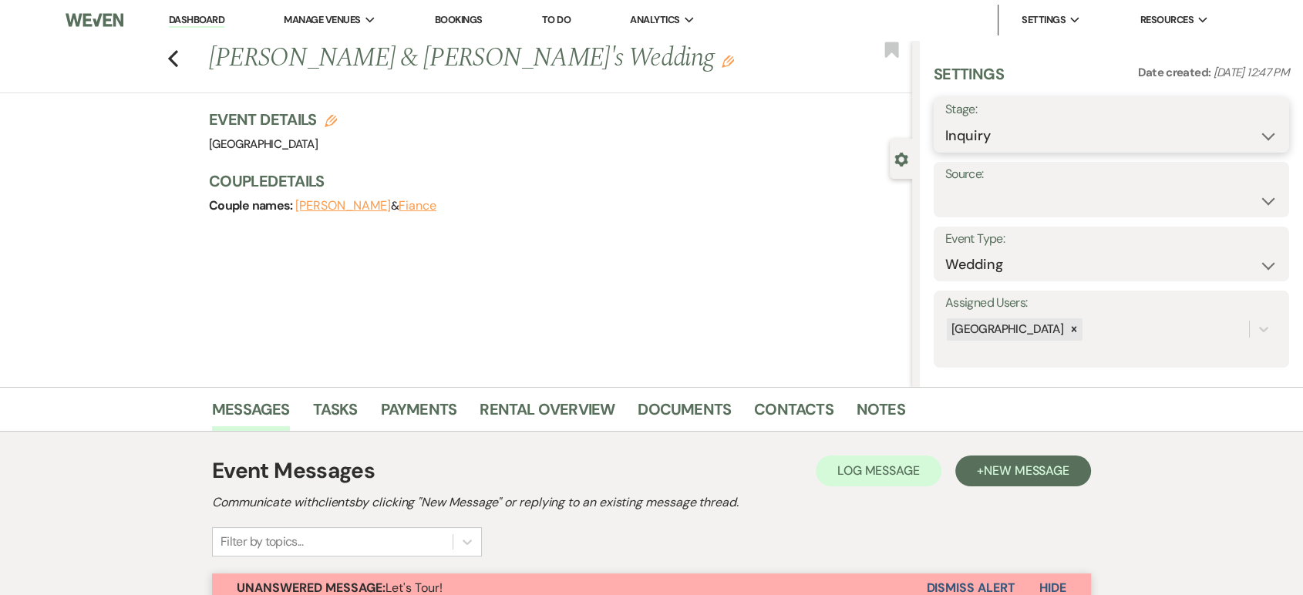
click at [955, 122] on select "Inquiry Follow Up Tour Requested Tour Confirmed Toured Proposal Sent Booked Lost" at bounding box center [1111, 136] width 332 height 30
select select "2"
click at [945, 121] on select "Inquiry Follow Up Tour Requested Tour Confirmed Toured Proposal Sent Booked Lost" at bounding box center [1111, 136] width 332 height 30
click at [1251, 134] on button "Save" at bounding box center [1251, 124] width 76 height 31
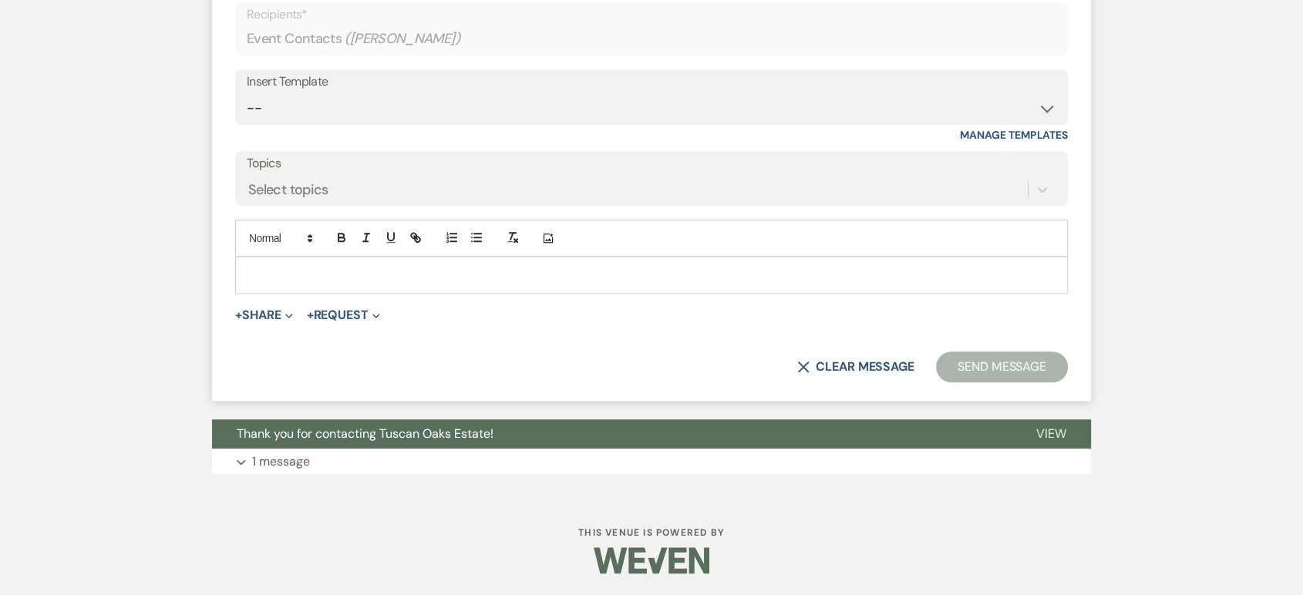
scroll to position [1119, 0]
click at [292, 264] on div at bounding box center [651, 275] width 831 height 35
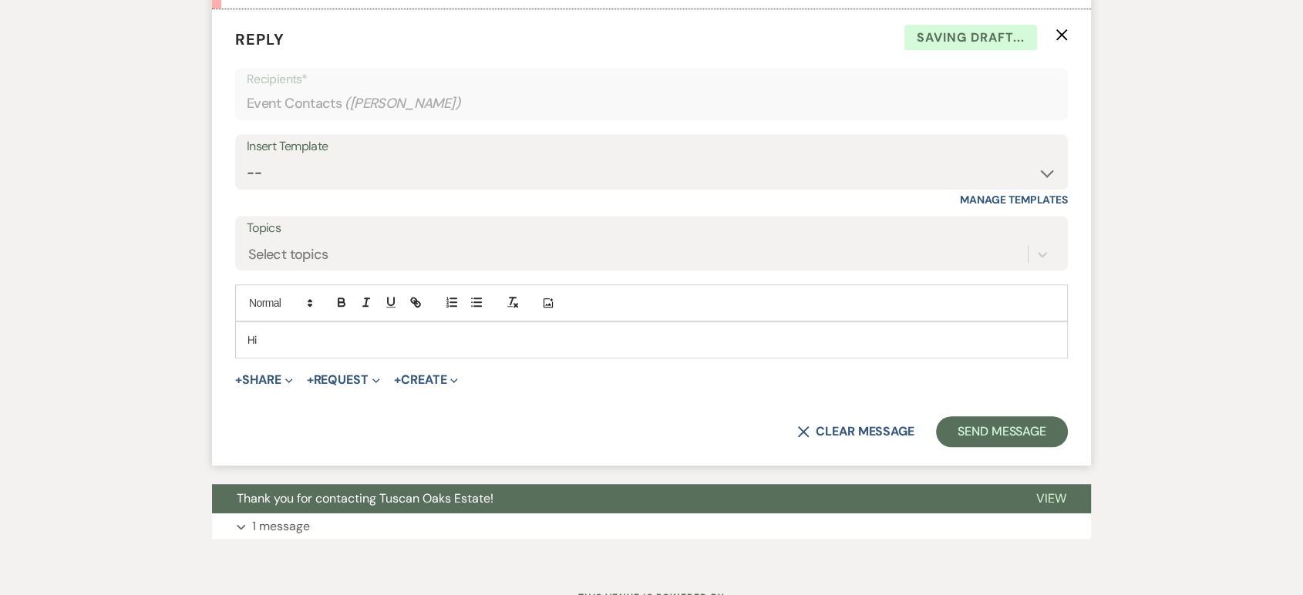
scroll to position [1056, 0]
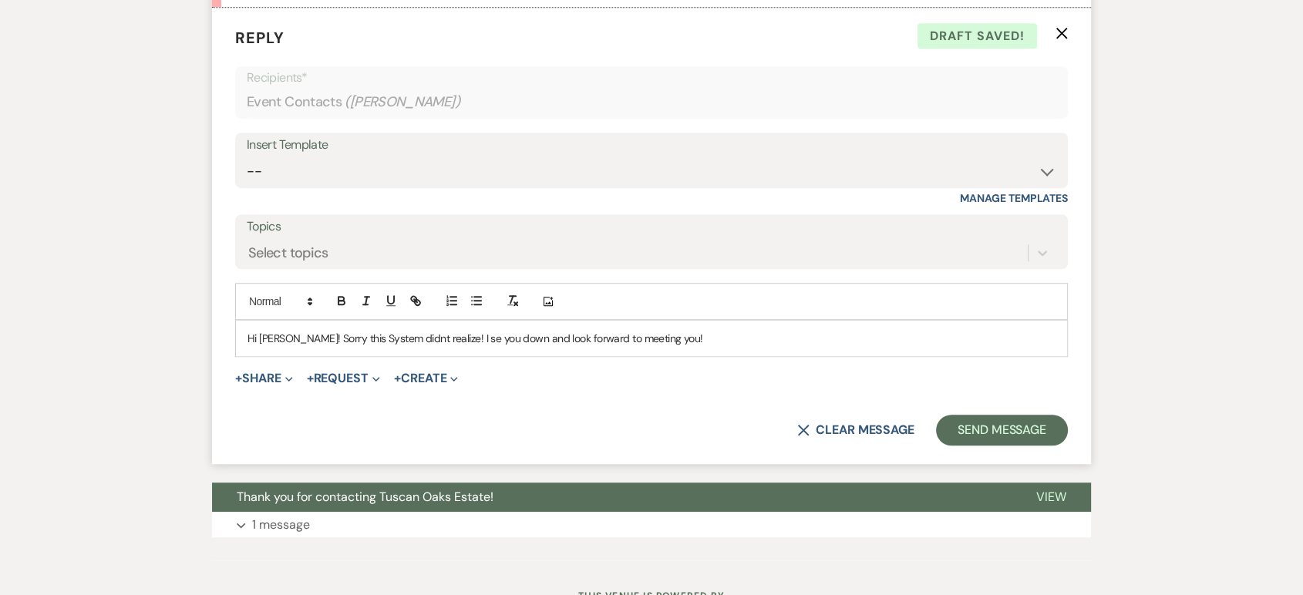
click at [451, 342] on p "Hi Andria! Sorry this System didnt realize! I se you down and look forward to m…" at bounding box center [651, 338] width 808 height 17
click at [698, 330] on p "Hi Andria! Sorry this System didnt realize! I see you down and look forward to …" at bounding box center [651, 338] width 808 height 17
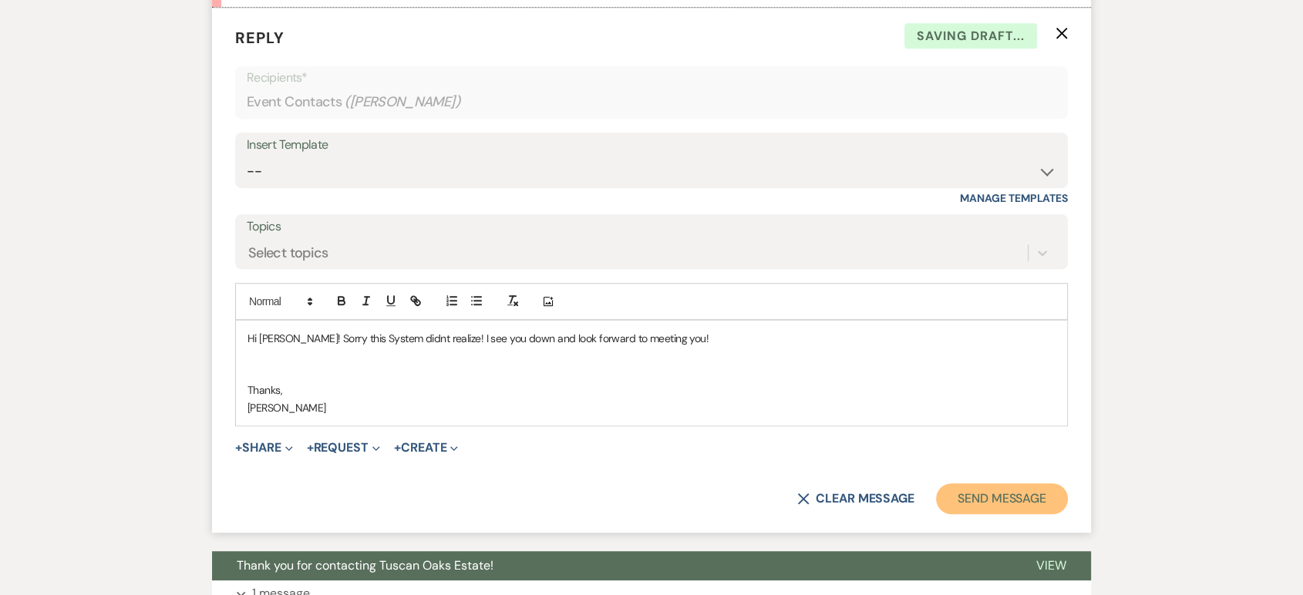
click at [1003, 502] on button "Send Message" at bounding box center [1002, 498] width 132 height 31
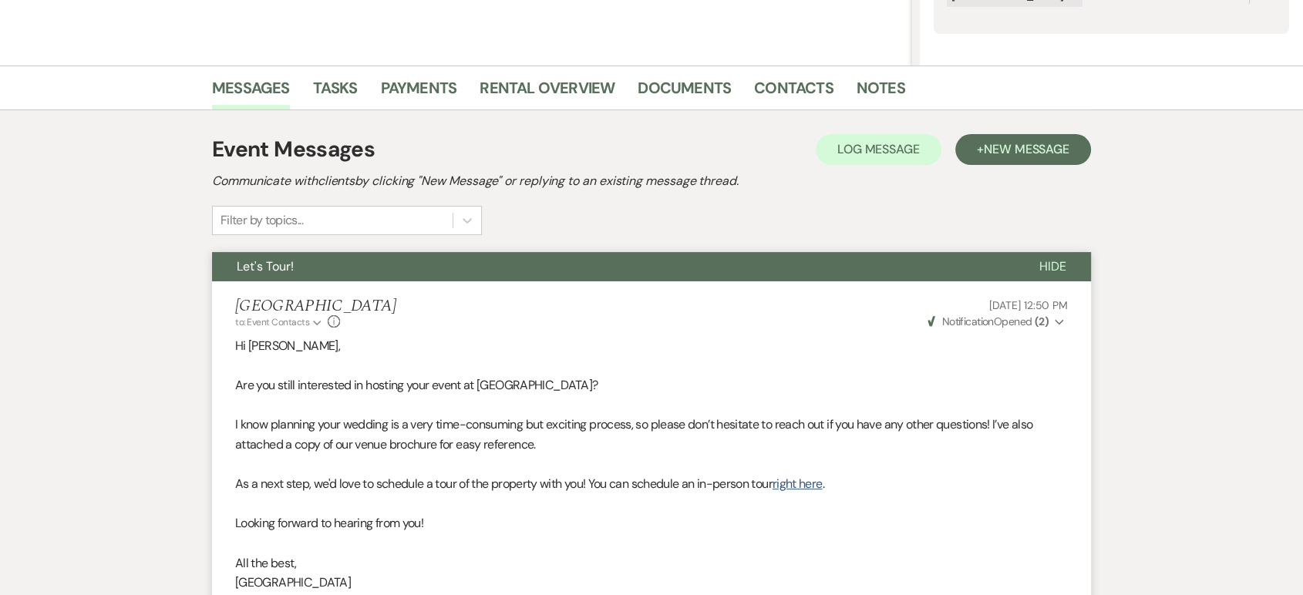
scroll to position [0, 0]
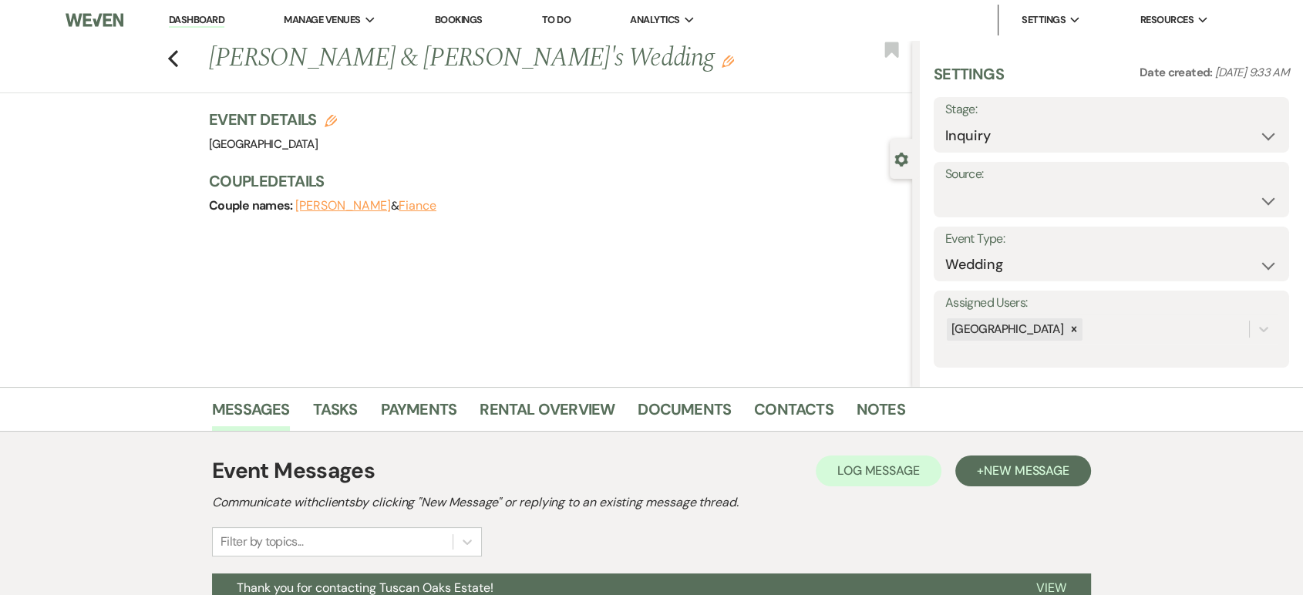
click at [210, 20] on link "Dashboard" at bounding box center [197, 20] width 56 height 15
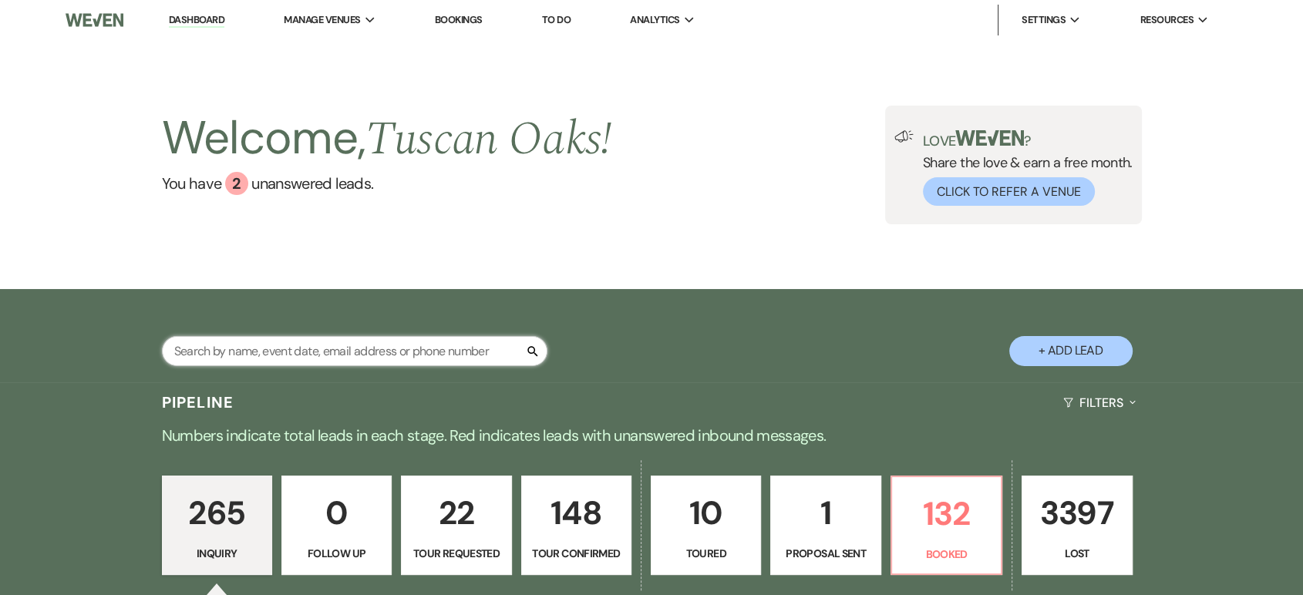
click at [277, 336] on input "text" at bounding box center [354, 351] width 385 height 30
type input "destiny"
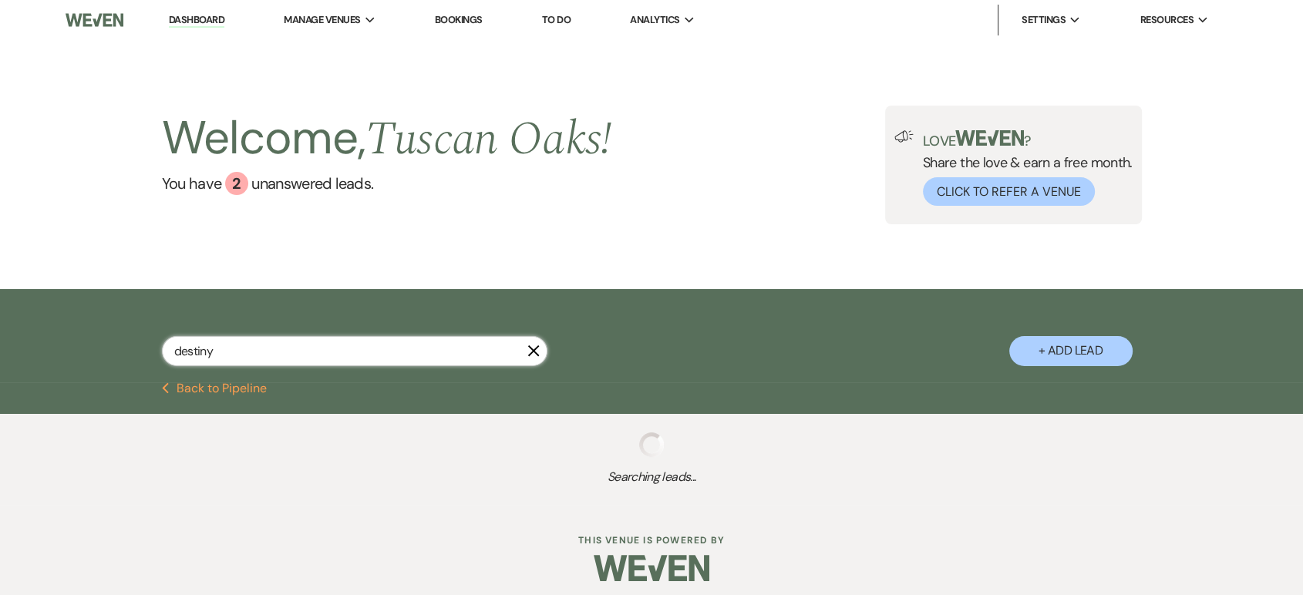
select select "8"
select select "5"
select select "8"
select select "5"
select select "8"
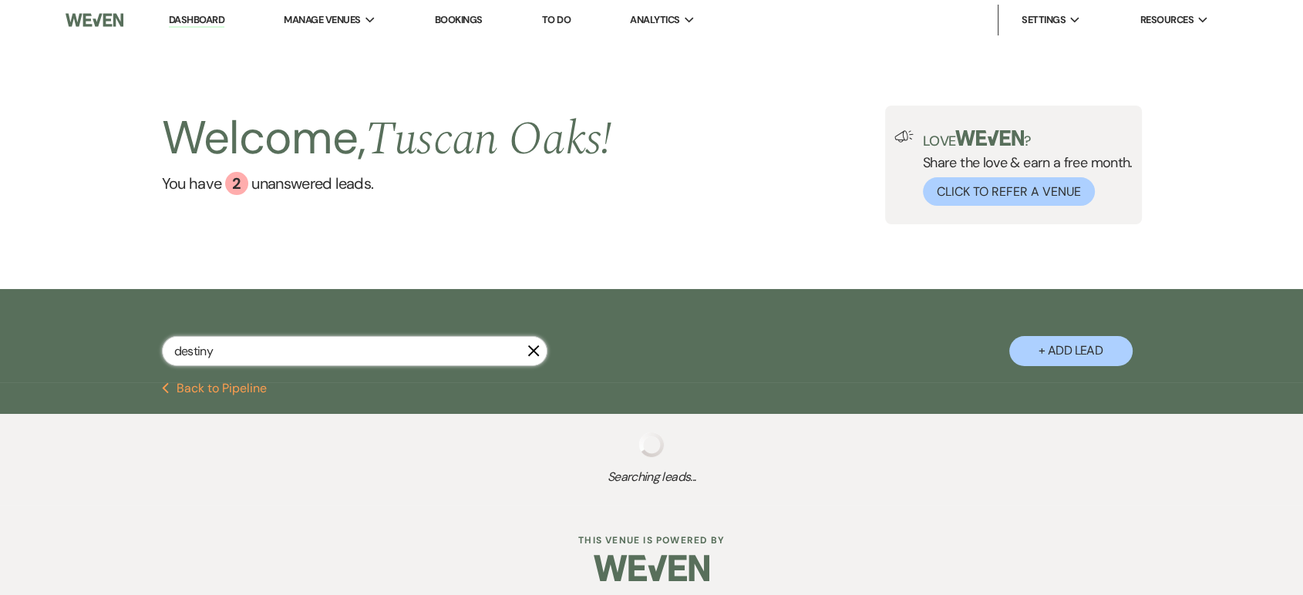
select select "5"
select select "8"
select select "5"
select select "8"
select select "5"
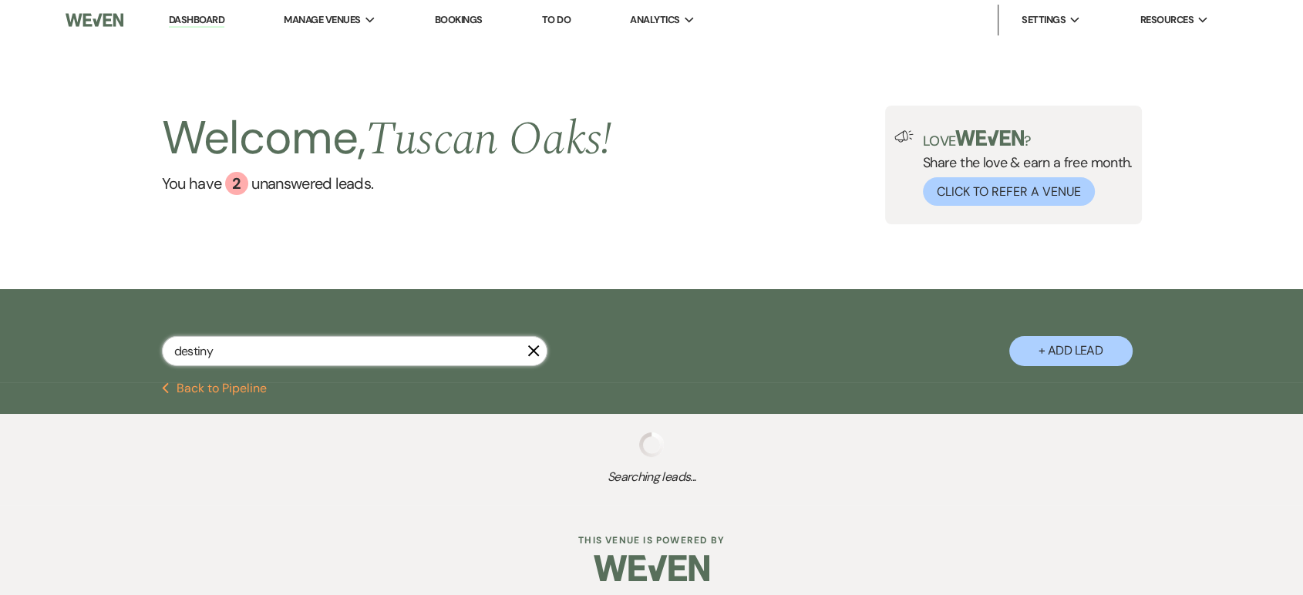
select select "4"
select select "8"
select select "5"
select select "8"
select select "7"
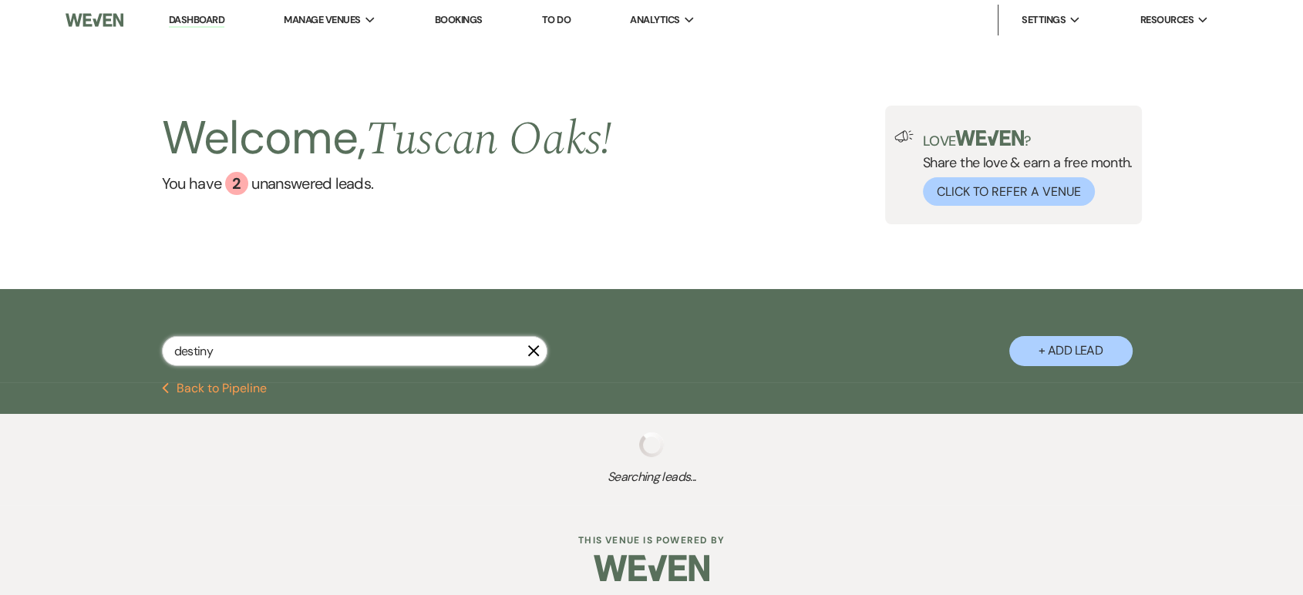
select select "8"
select select "5"
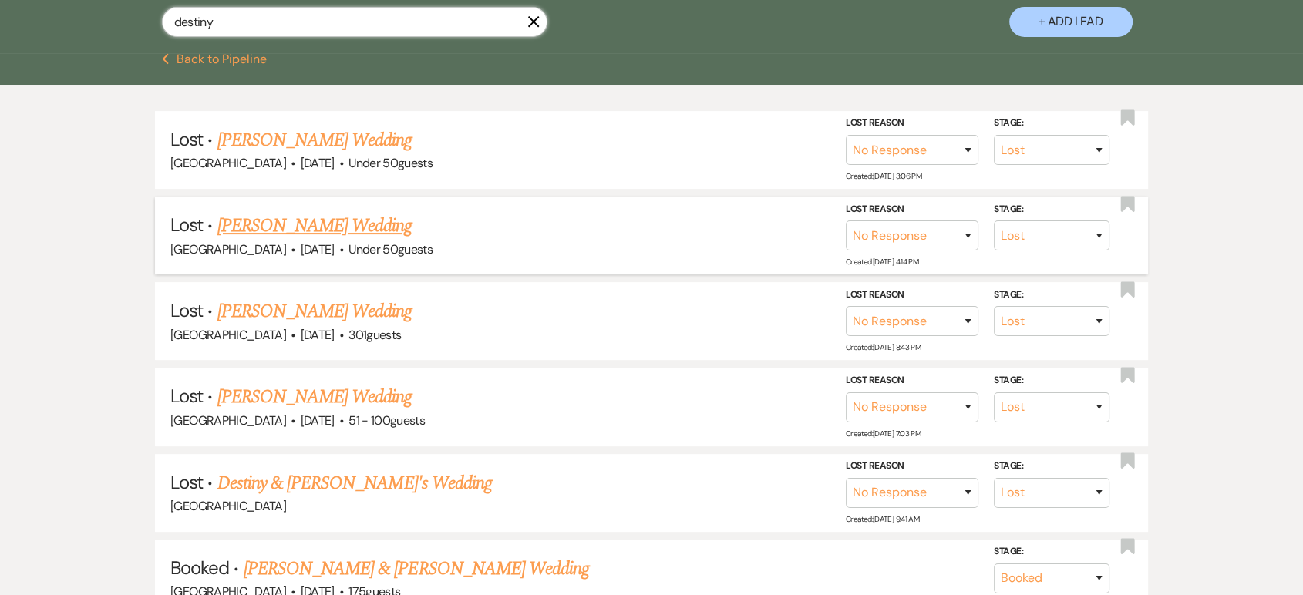
scroll to position [427, 0]
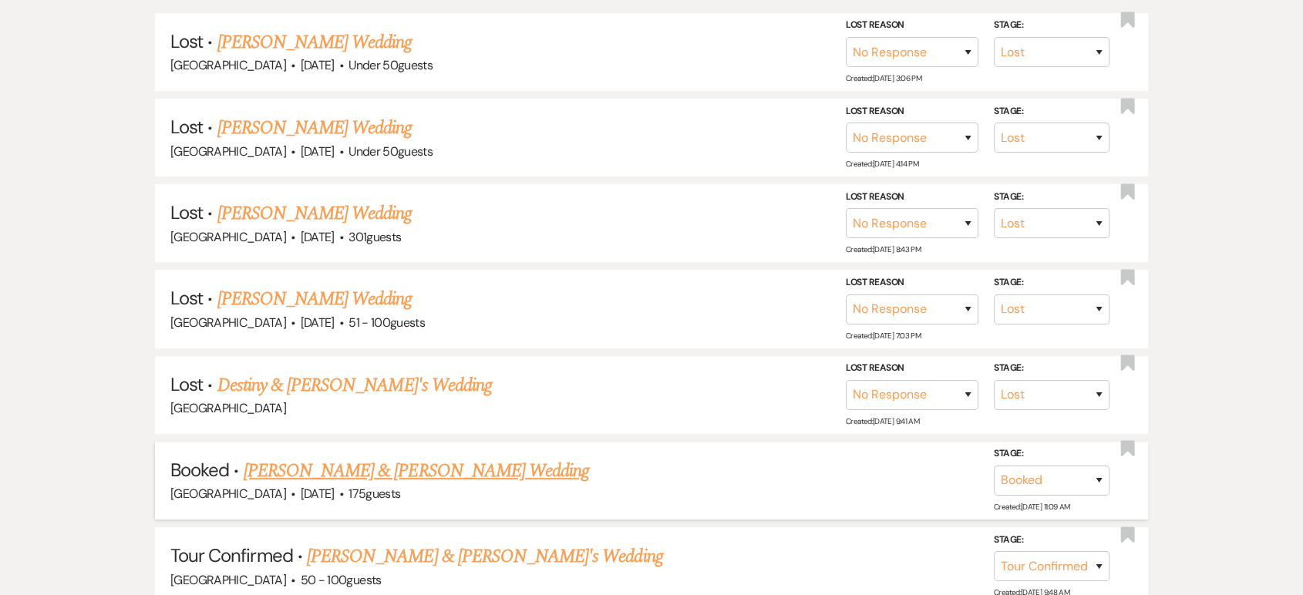
type input "destiny"
click at [500, 468] on link "Mike Magill-Mascaro & Destiny Gonzales's Wedding" at bounding box center [416, 471] width 345 height 28
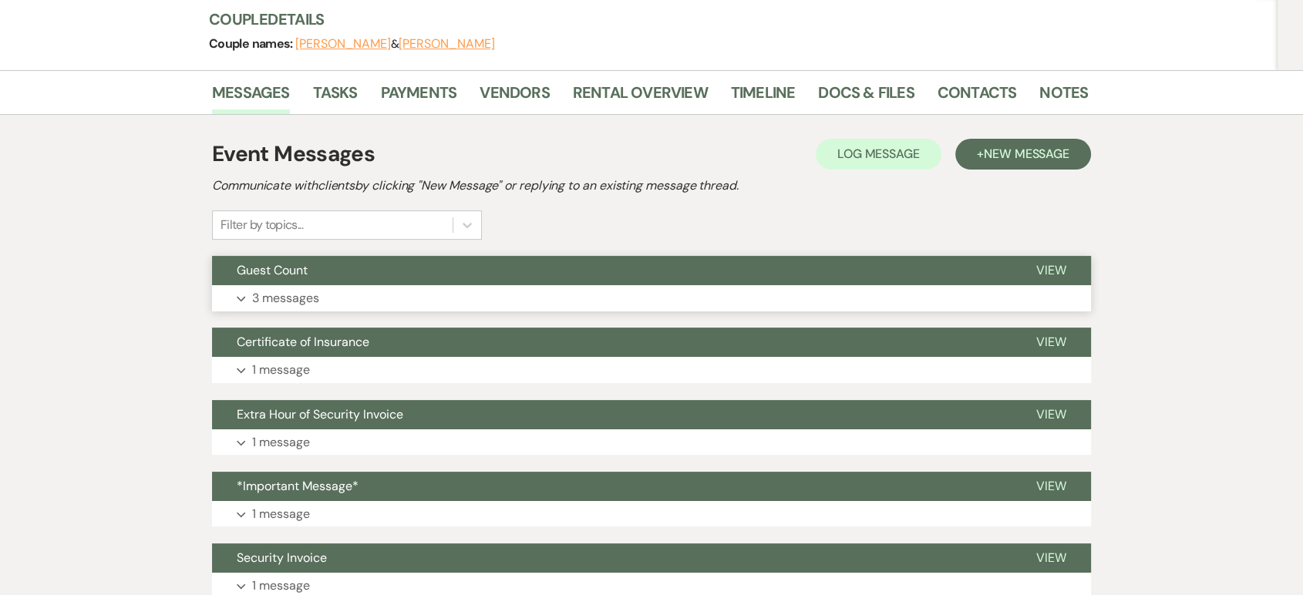
scroll to position [240, 0]
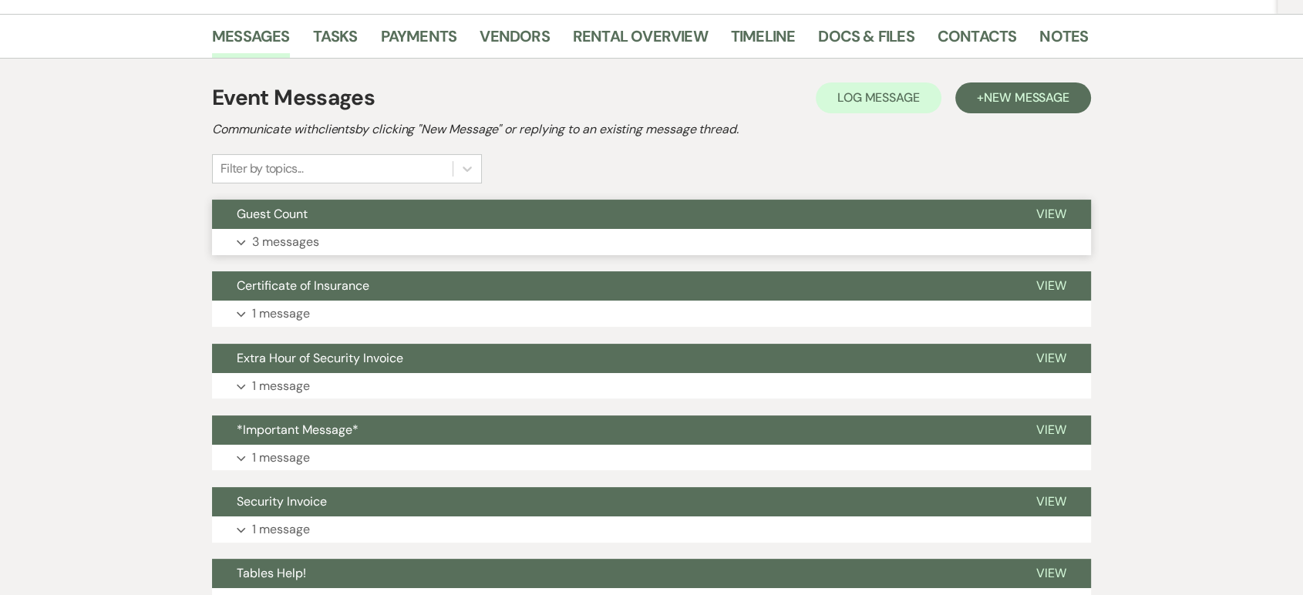
click at [261, 225] on button "Guest Count" at bounding box center [611, 214] width 799 height 29
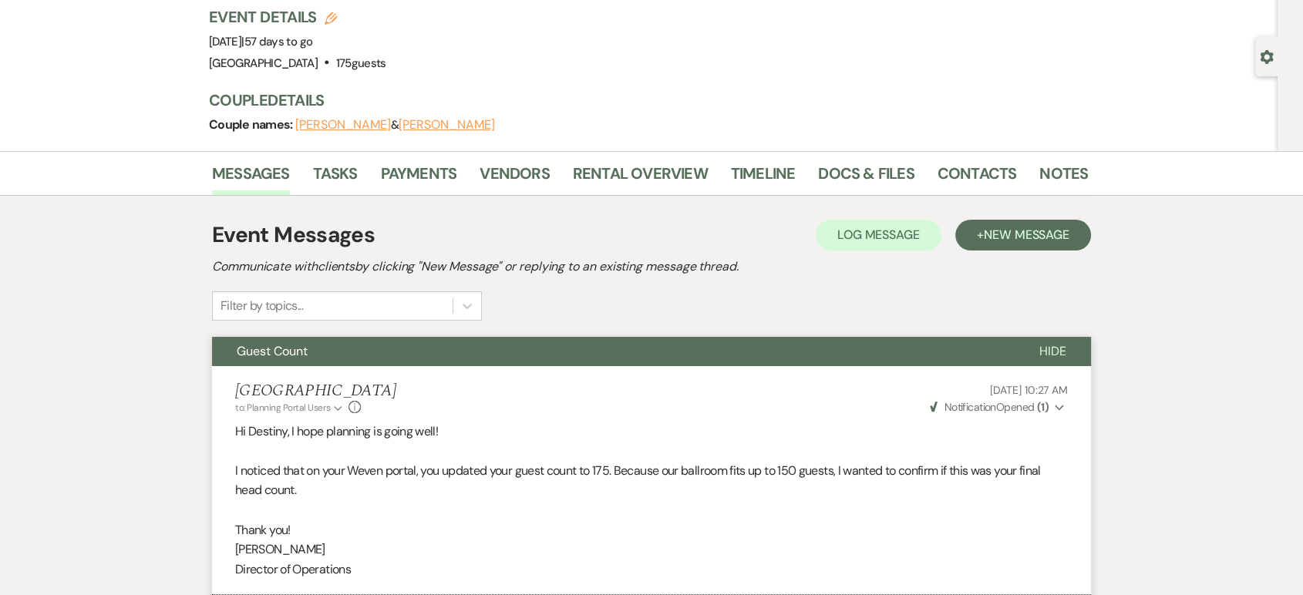
scroll to position [0, 0]
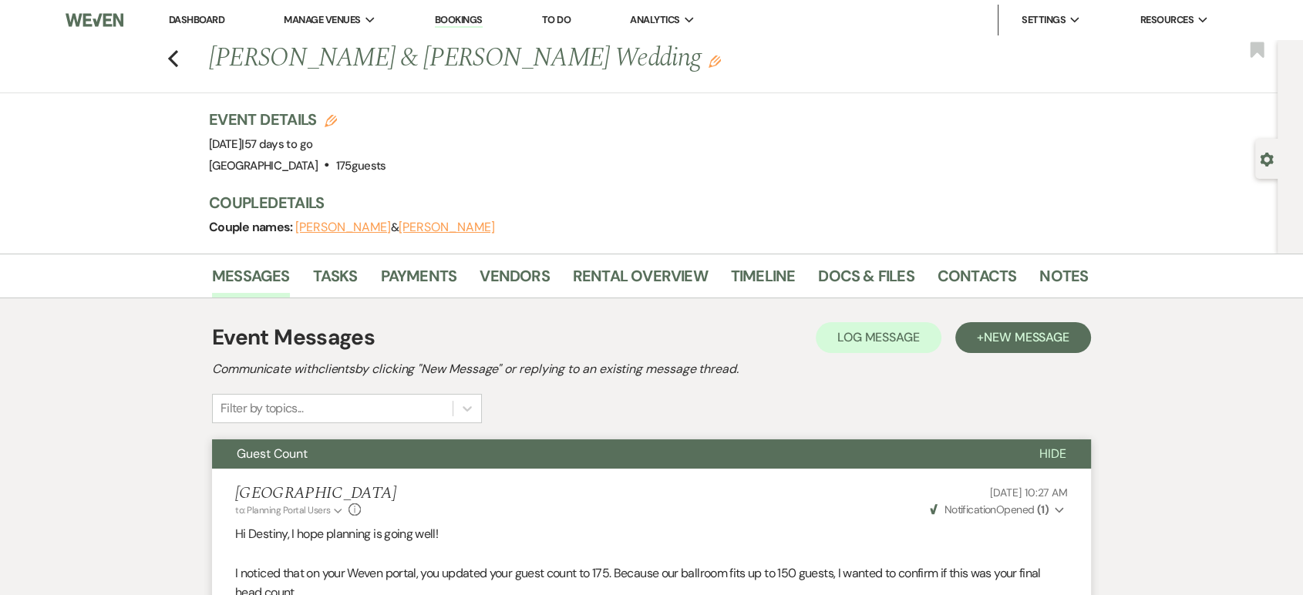
click at [215, 22] on link "Dashboard" at bounding box center [197, 19] width 56 height 13
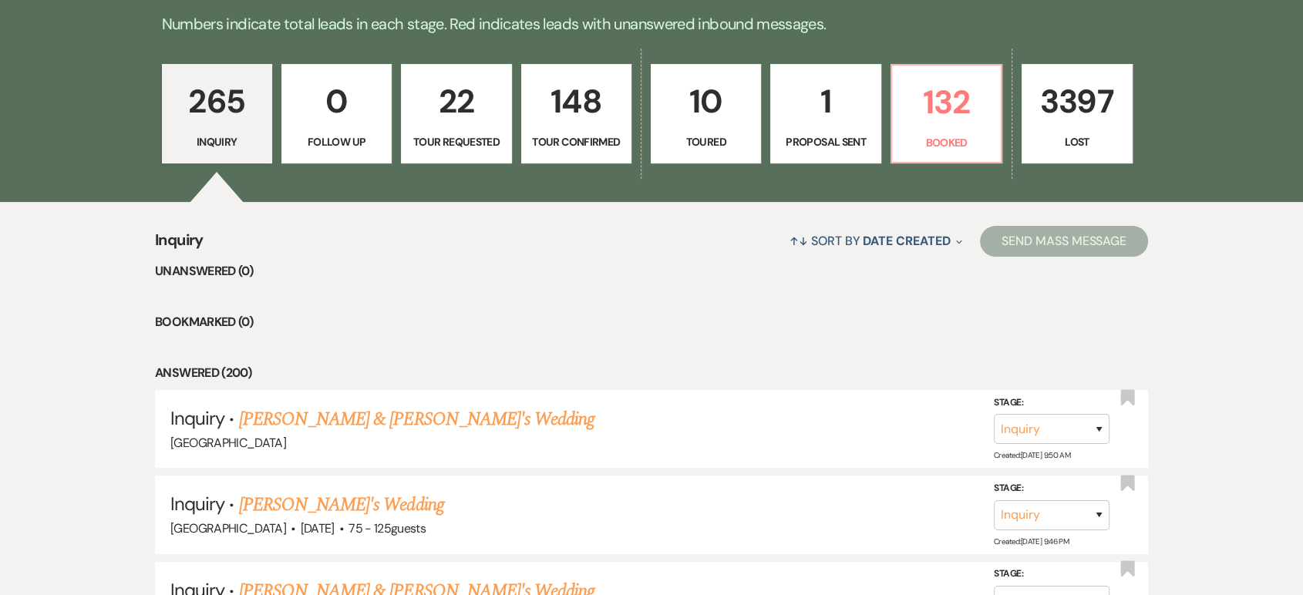
scroll to position [86, 0]
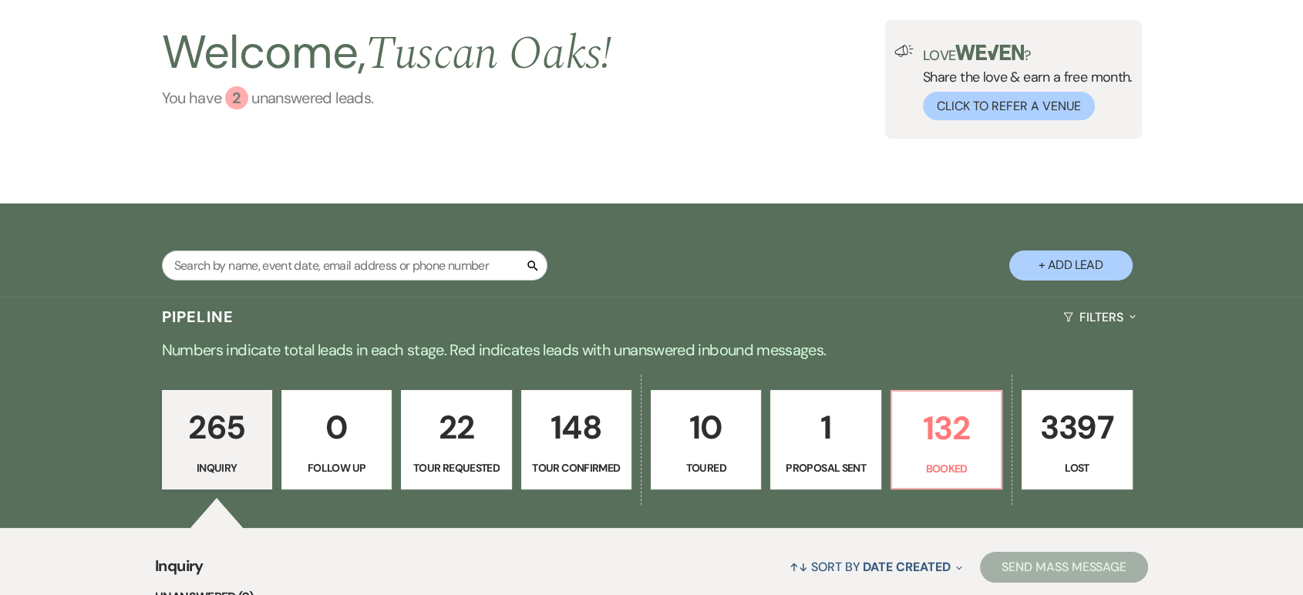
click at [240, 96] on div "2" at bounding box center [236, 97] width 23 height 23
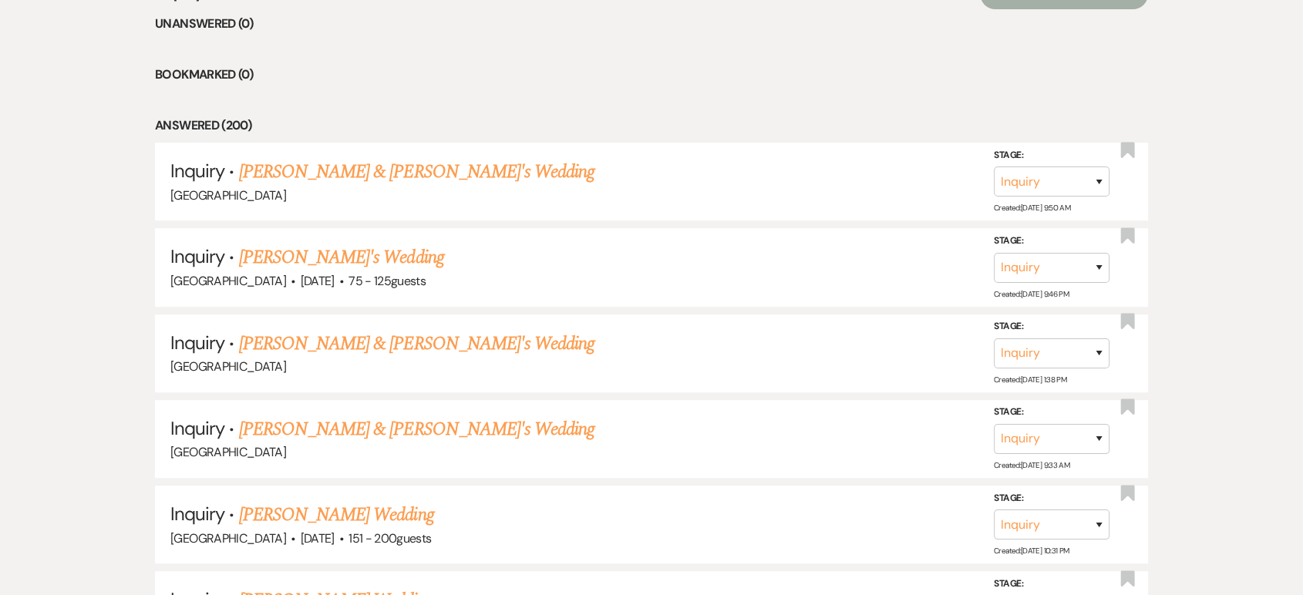
scroll to position [383, 0]
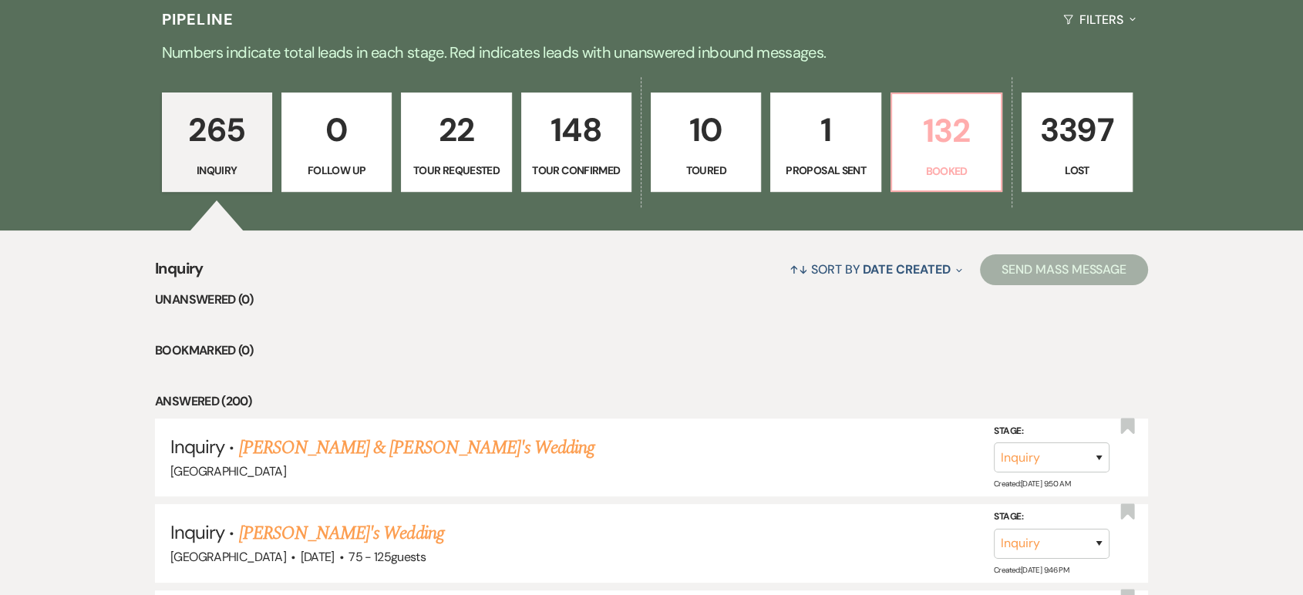
click at [925, 171] on p "Booked" at bounding box center [946, 171] width 90 height 17
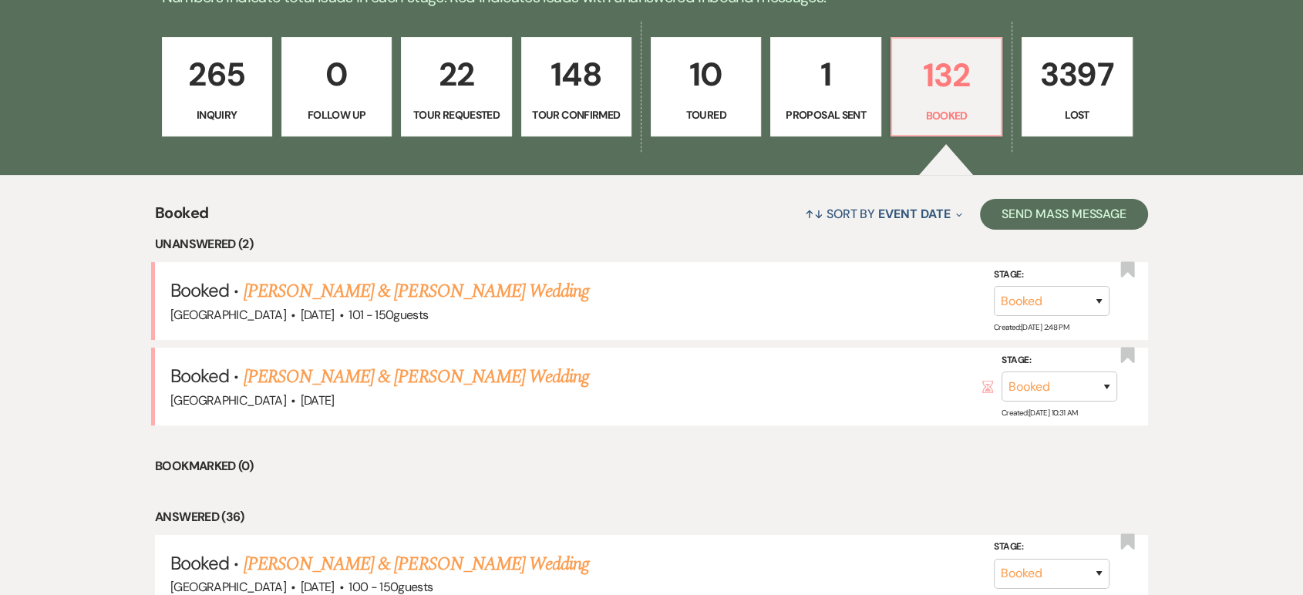
scroll to position [513, 0]
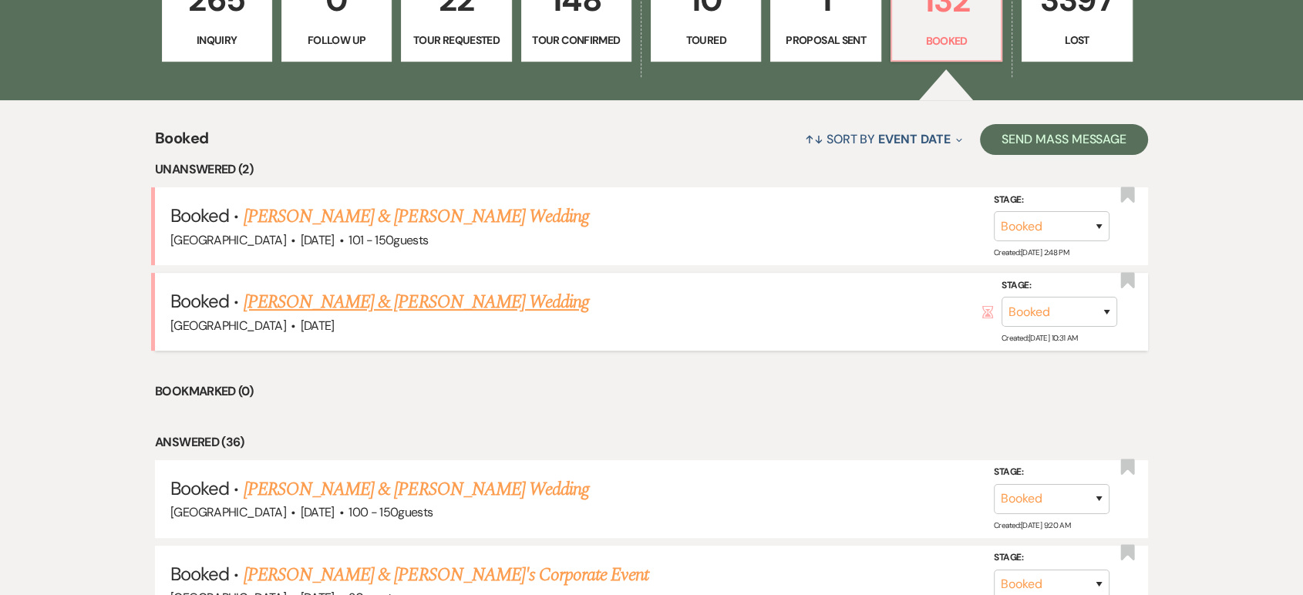
click at [432, 296] on link "Caitlin Barrager & Riley Roye's Wedding" at bounding box center [416, 302] width 345 height 28
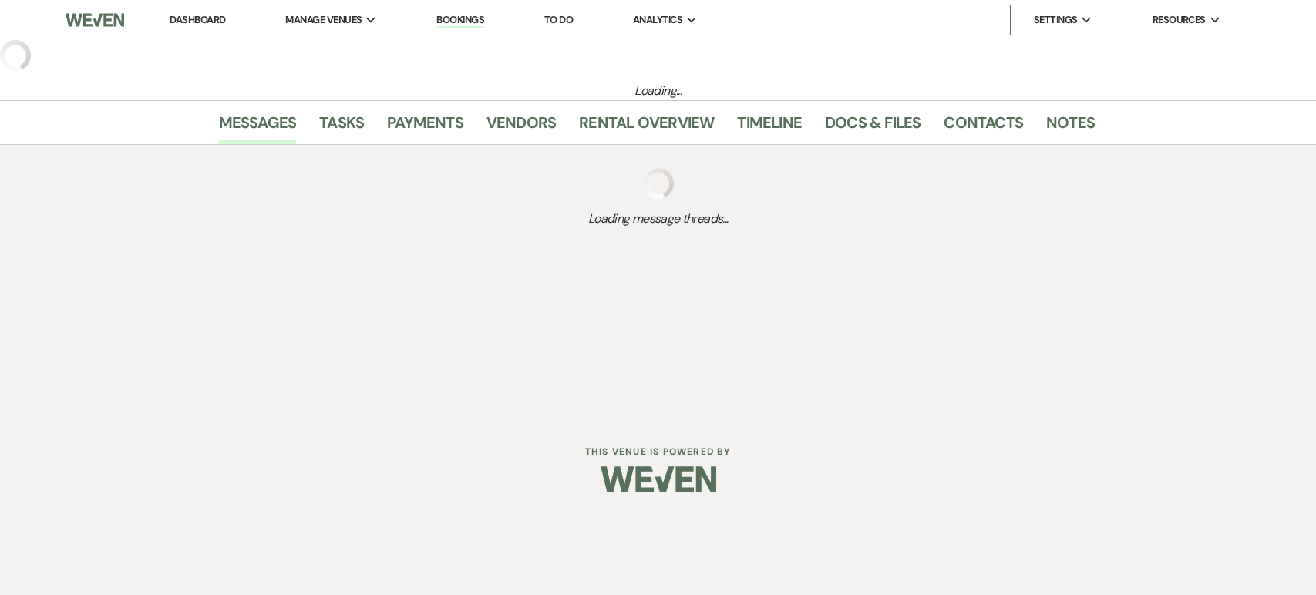
select select "5"
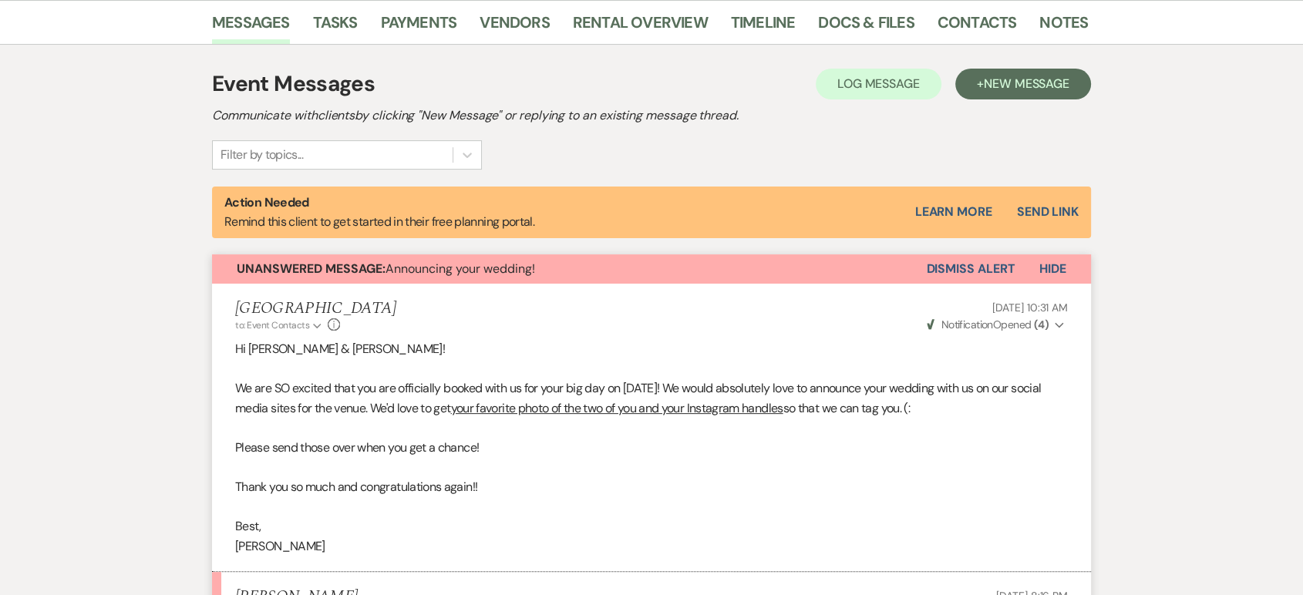
scroll to position [380, 0]
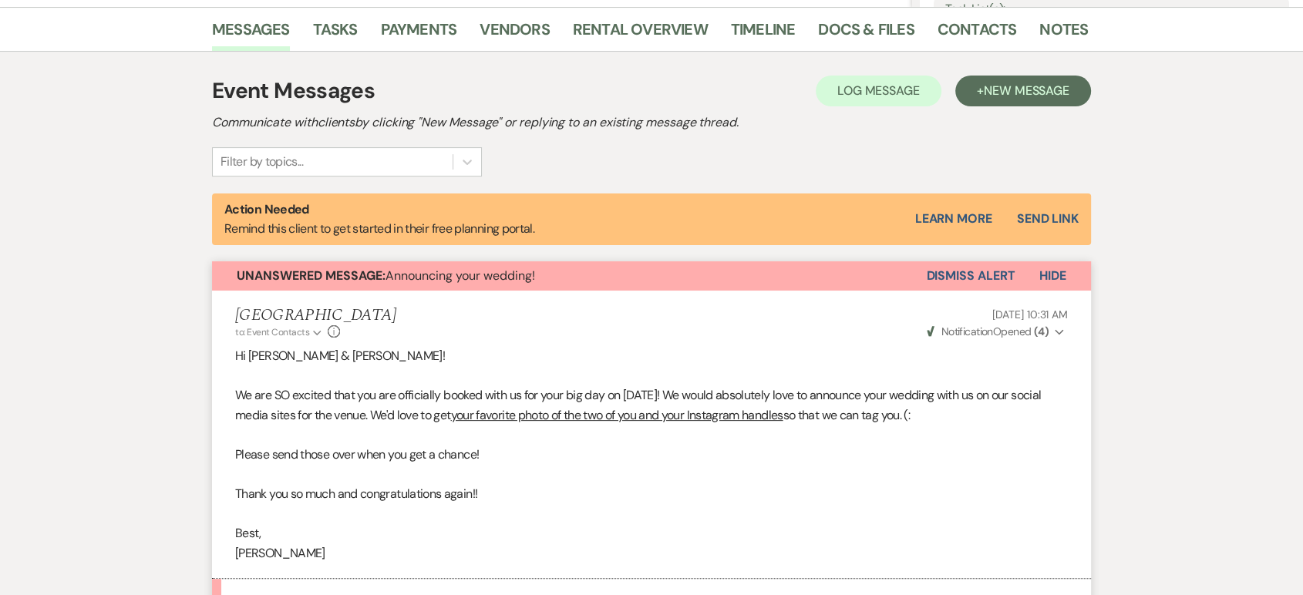
drag, startPoint x: 989, startPoint y: 288, endPoint x: 992, endPoint y: 271, distance: 17.2
click at [992, 271] on button "Dismiss Alert" at bounding box center [970, 275] width 89 height 29
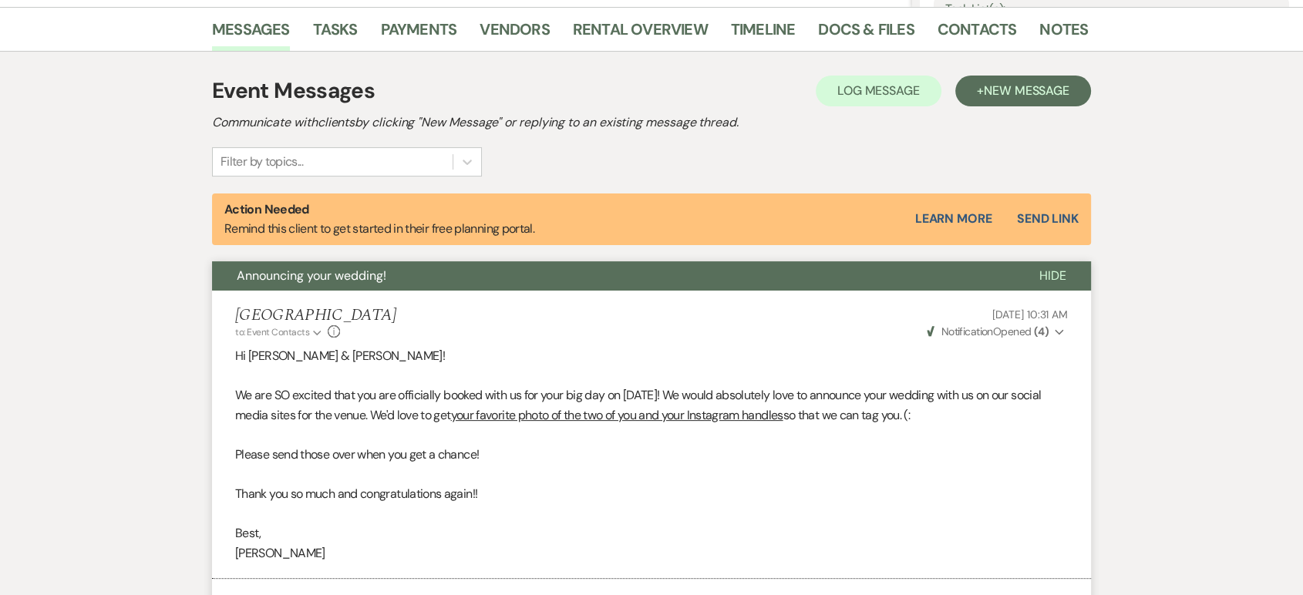
click at [992, 271] on button "Announcing your wedding!" at bounding box center [613, 275] width 802 height 29
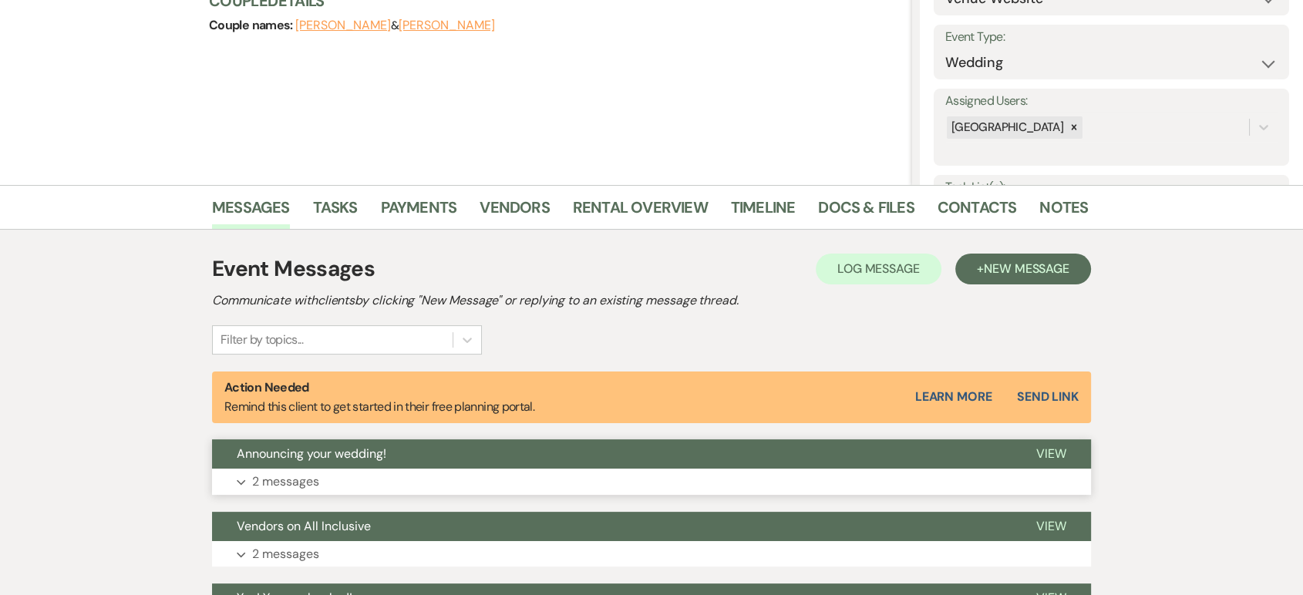
scroll to position [0, 0]
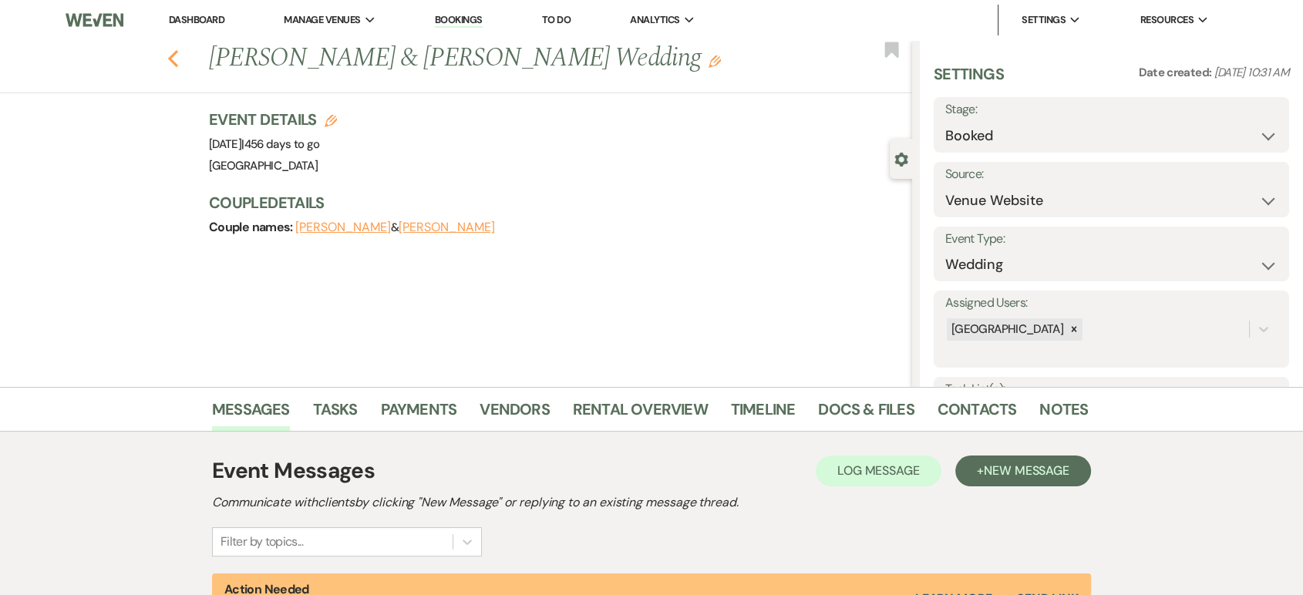
click at [179, 47] on button "Previous" at bounding box center [173, 57] width 12 height 22
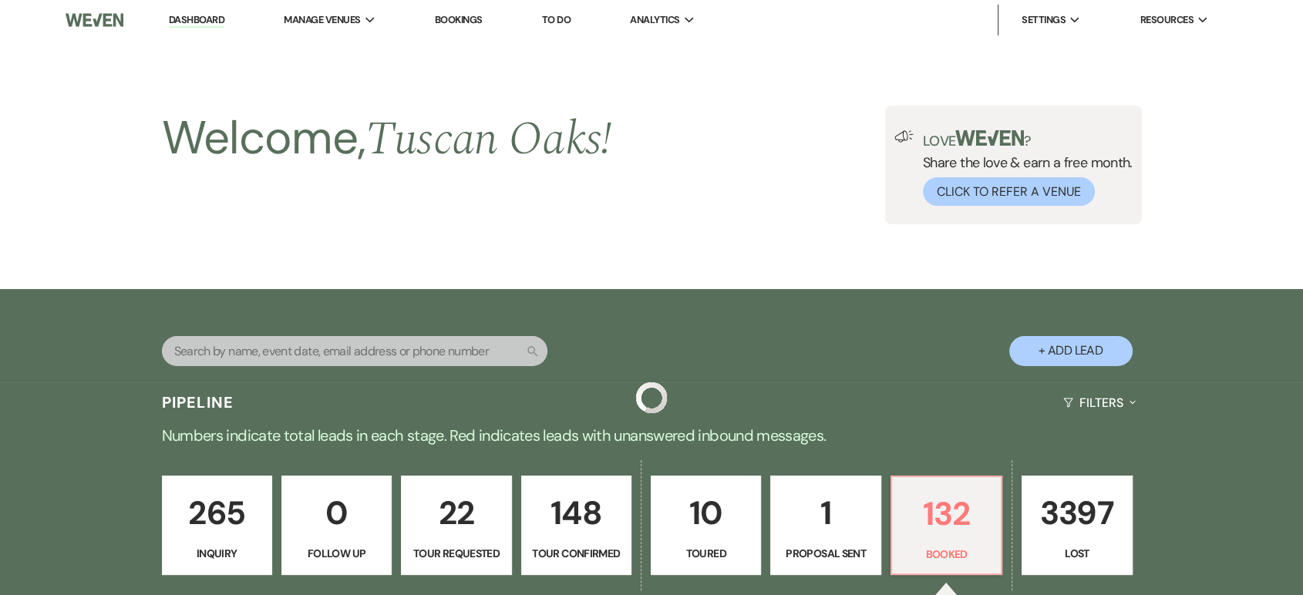
scroll to position [513, 0]
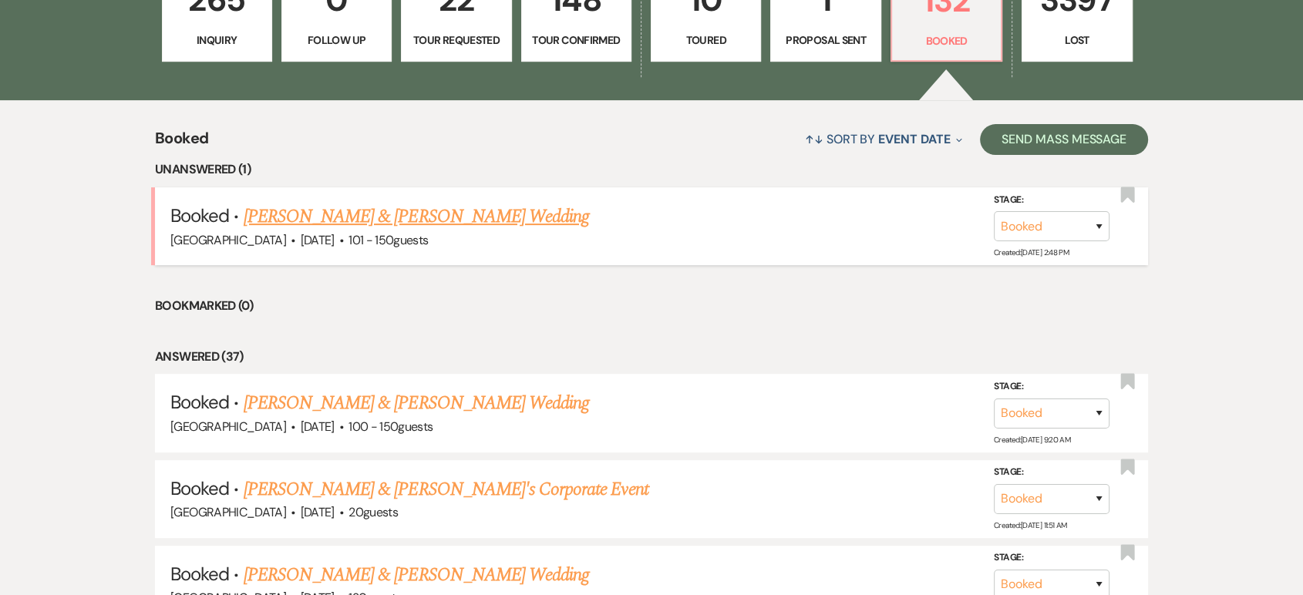
click at [536, 215] on h5 "Booked · Nikki Mazan & Austin Maddox's Wedding" at bounding box center [651, 217] width 962 height 28
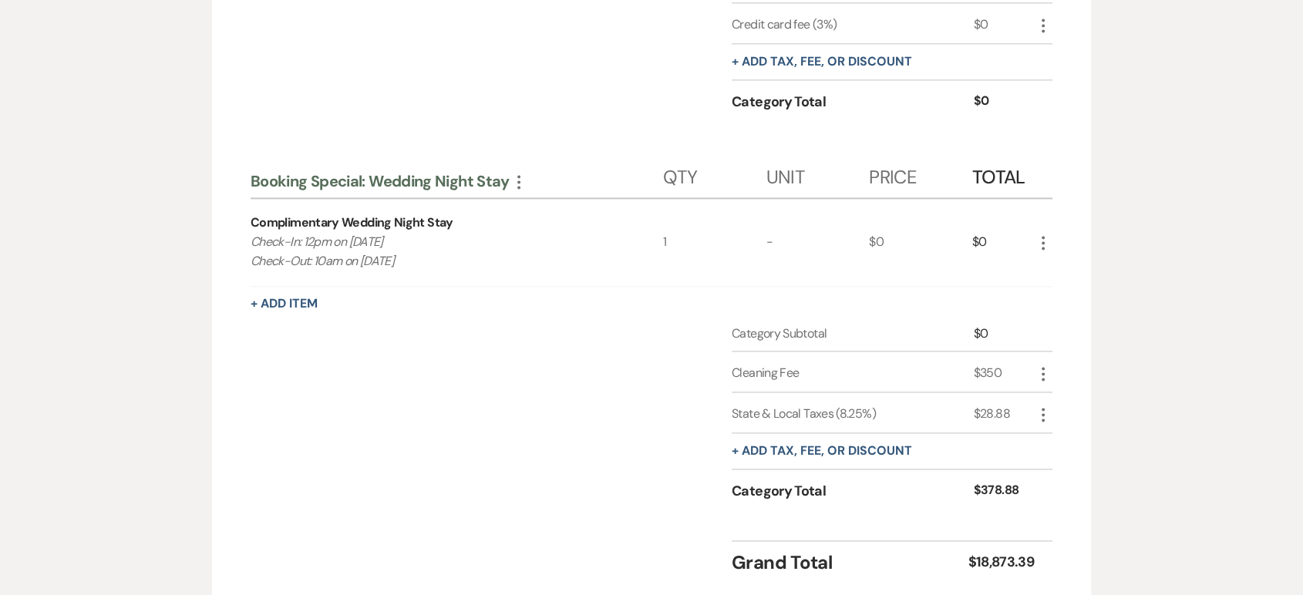
scroll to position [2246, 0]
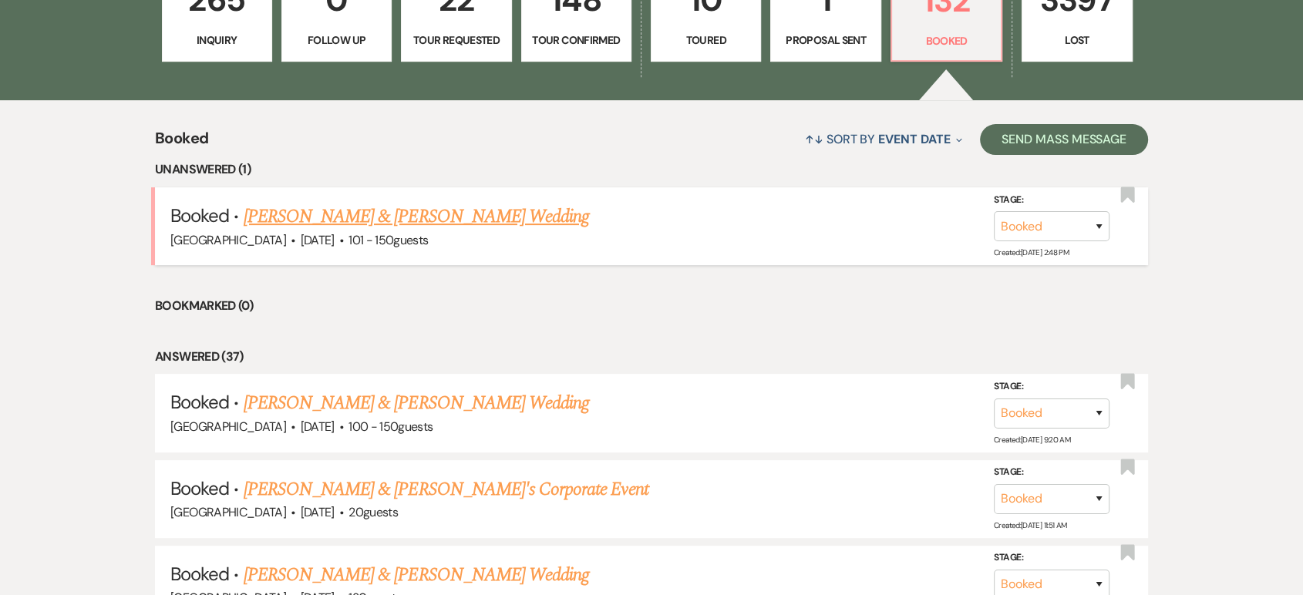
scroll to position [513, 0]
click at [355, 211] on link "[PERSON_NAME] & [PERSON_NAME] Wedding" at bounding box center [416, 217] width 345 height 28
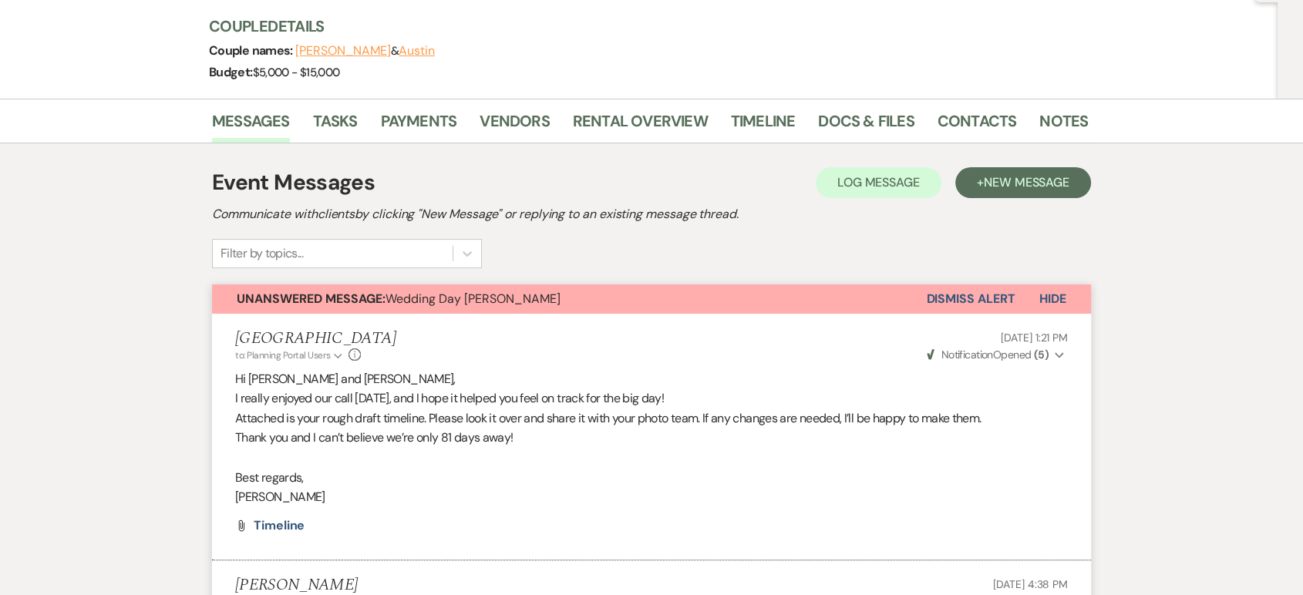
scroll to position [153, 0]
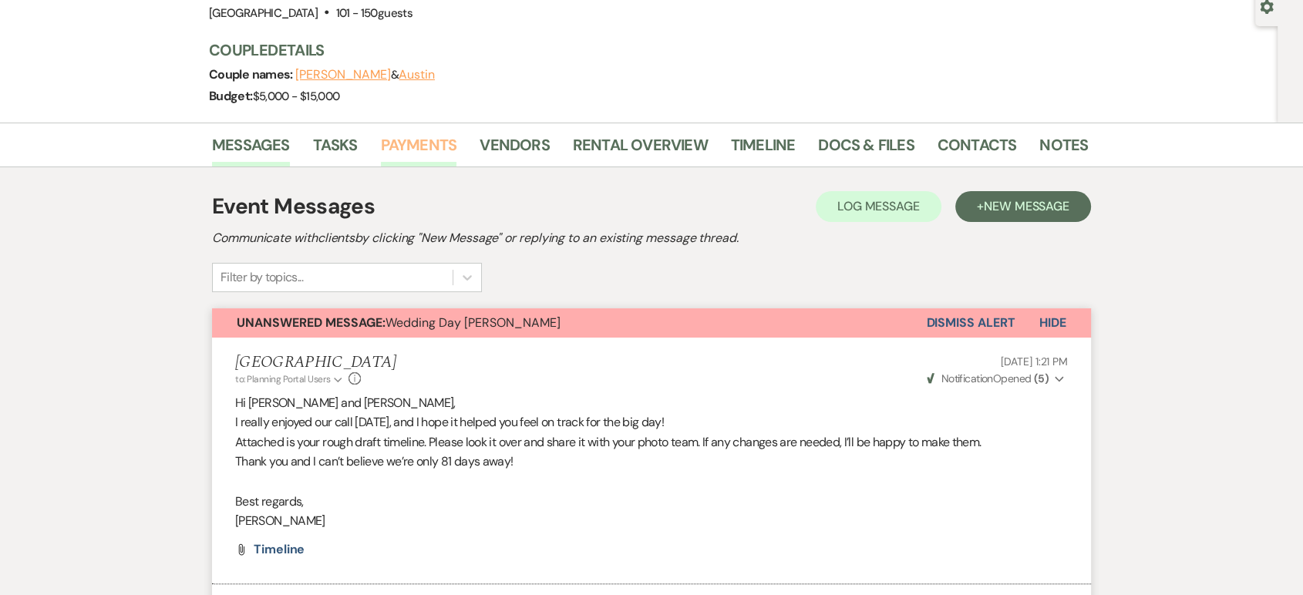
click at [429, 148] on link "Payments" at bounding box center [419, 150] width 76 height 34
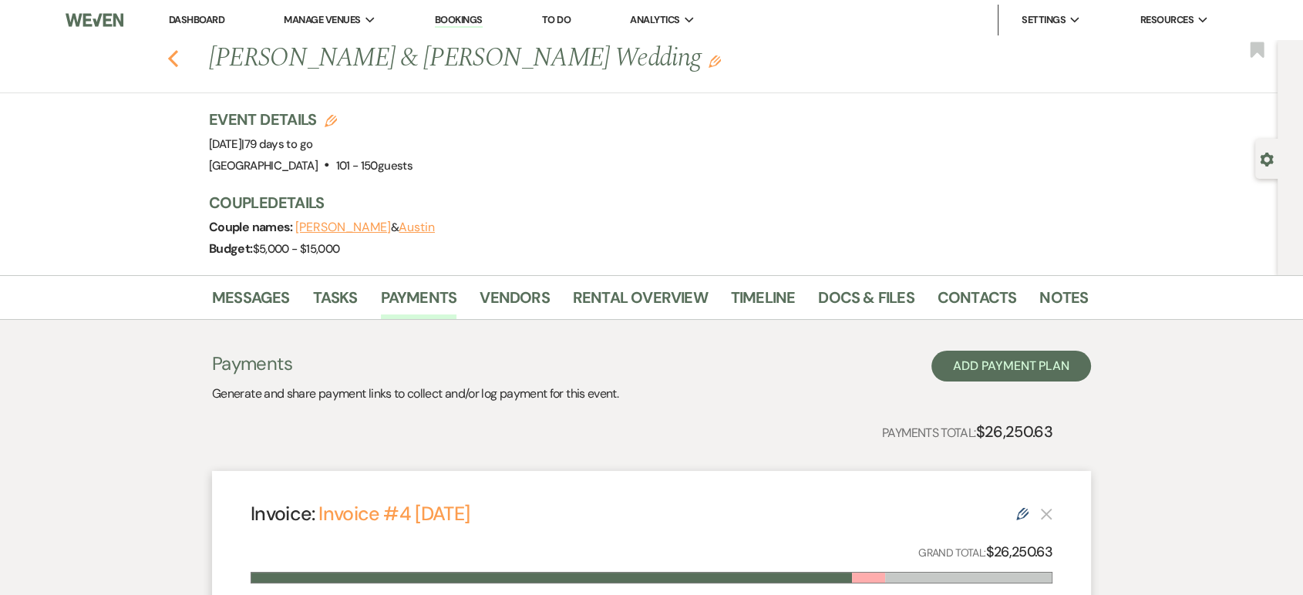
click at [179, 46] on button "Previous" at bounding box center [173, 57] width 12 height 22
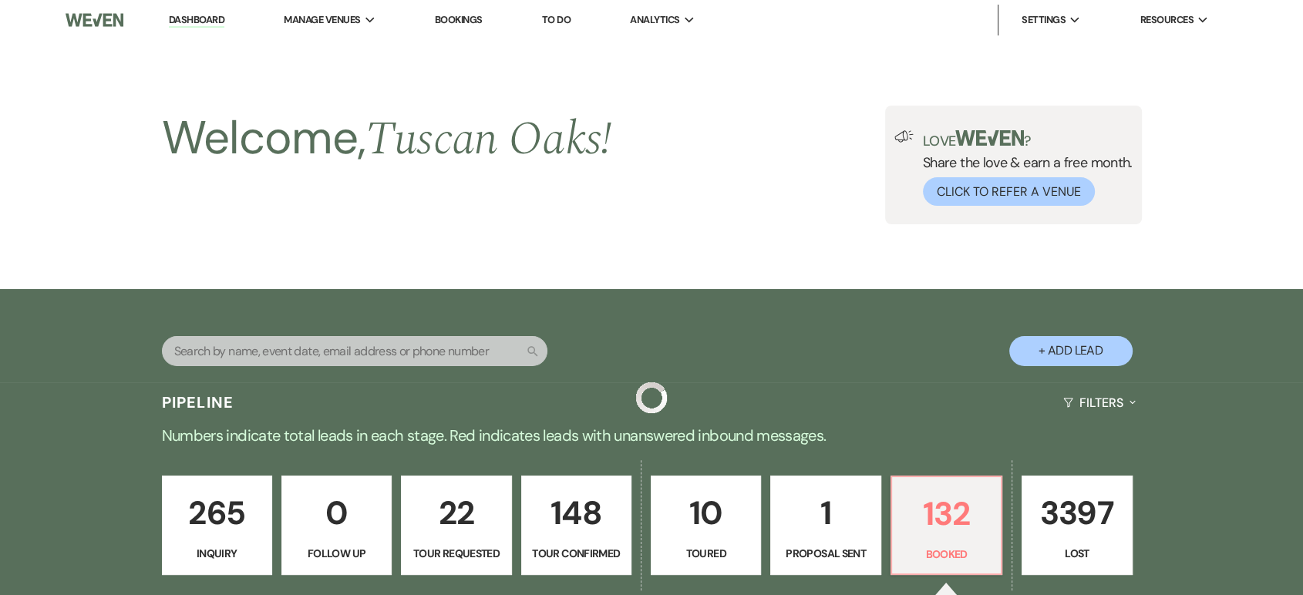
scroll to position [513, 0]
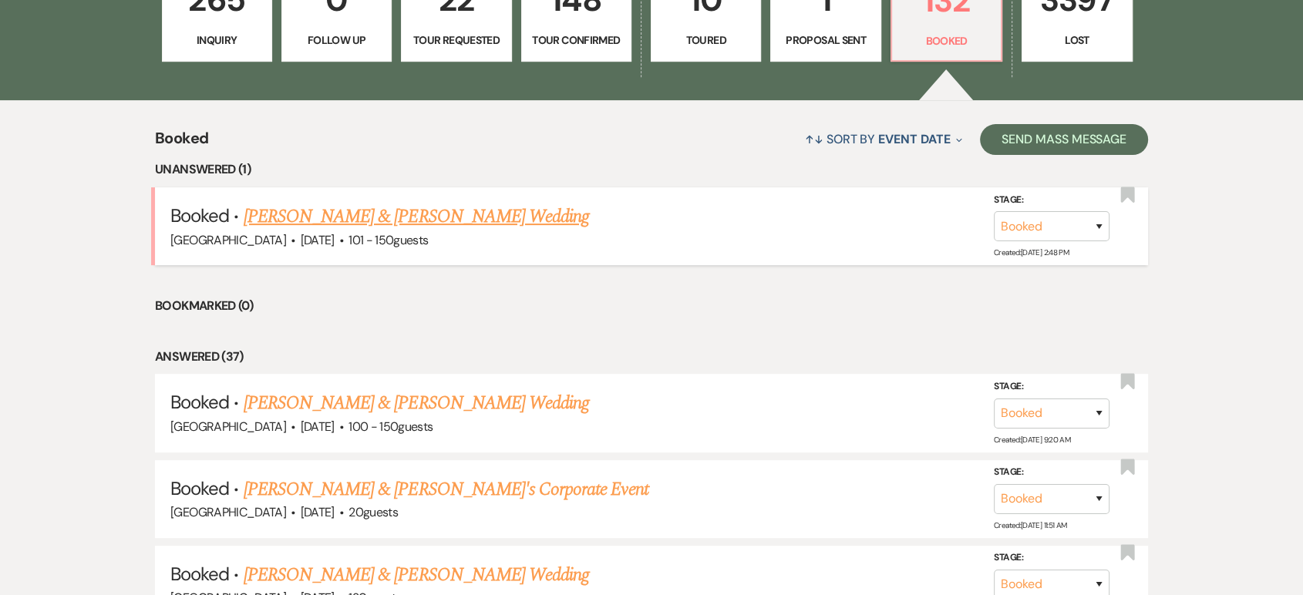
click at [399, 214] on link "[PERSON_NAME] & [PERSON_NAME] Wedding" at bounding box center [416, 217] width 345 height 28
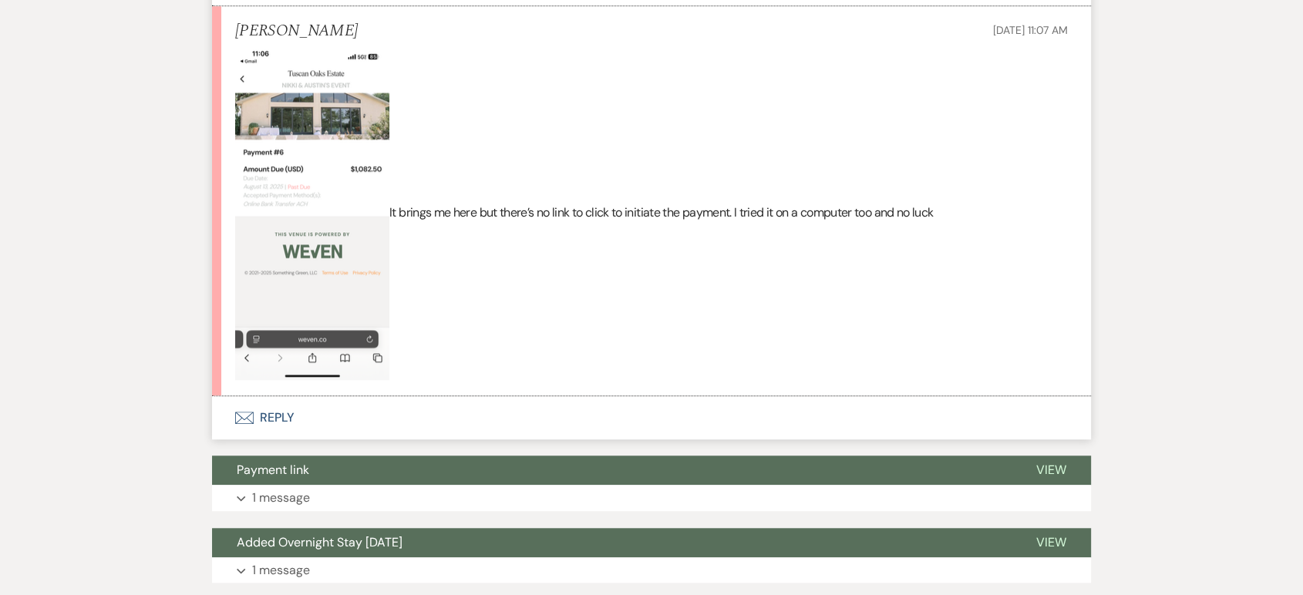
scroll to position [1223, 0]
click at [339, 143] on img at bounding box center [312, 214] width 154 height 333
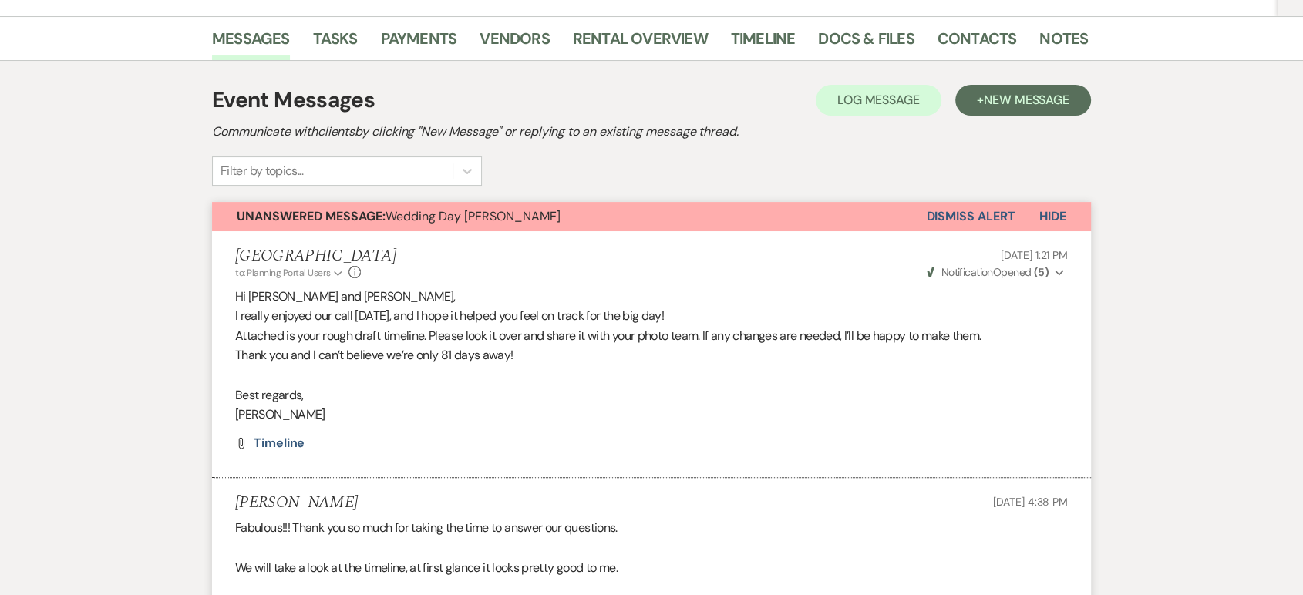
scroll to position [254, 0]
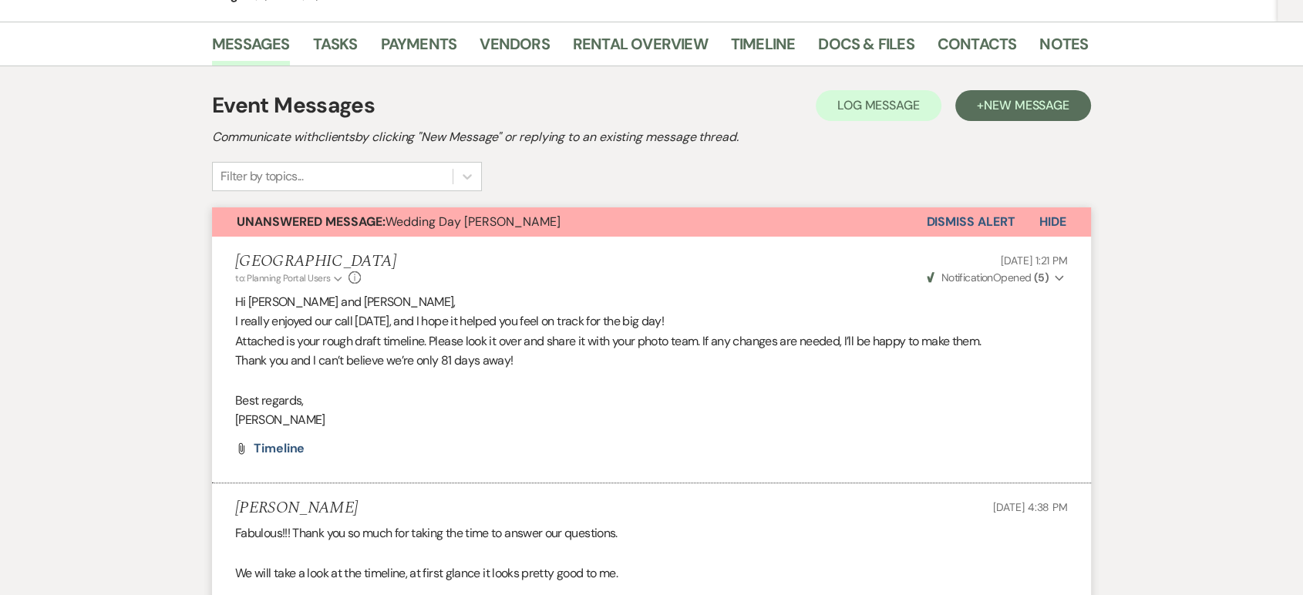
click at [1068, 218] on button "Hide" at bounding box center [1052, 221] width 76 height 29
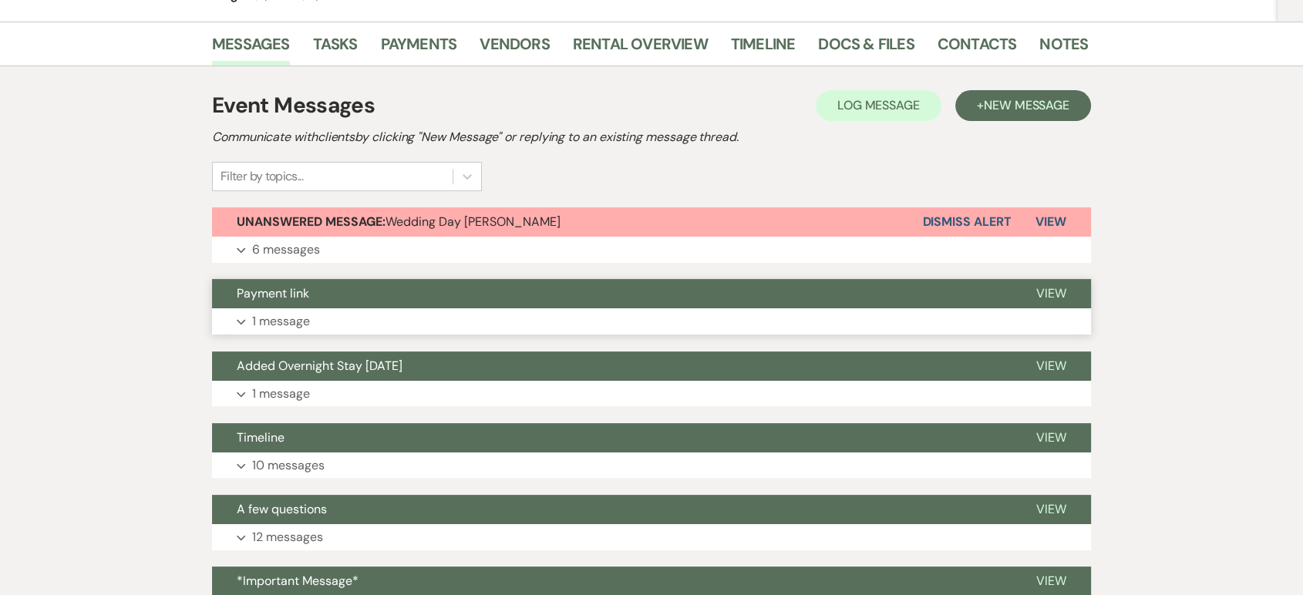
click at [308, 315] on p "1 message" at bounding box center [281, 321] width 58 height 20
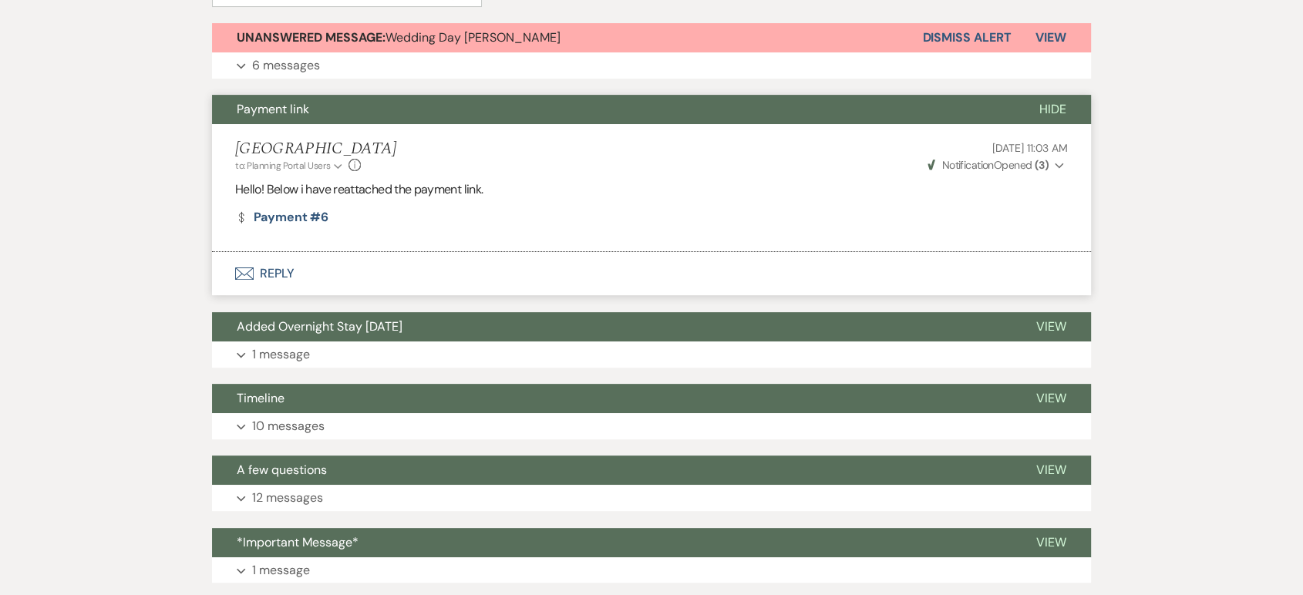
scroll to position [439, 0]
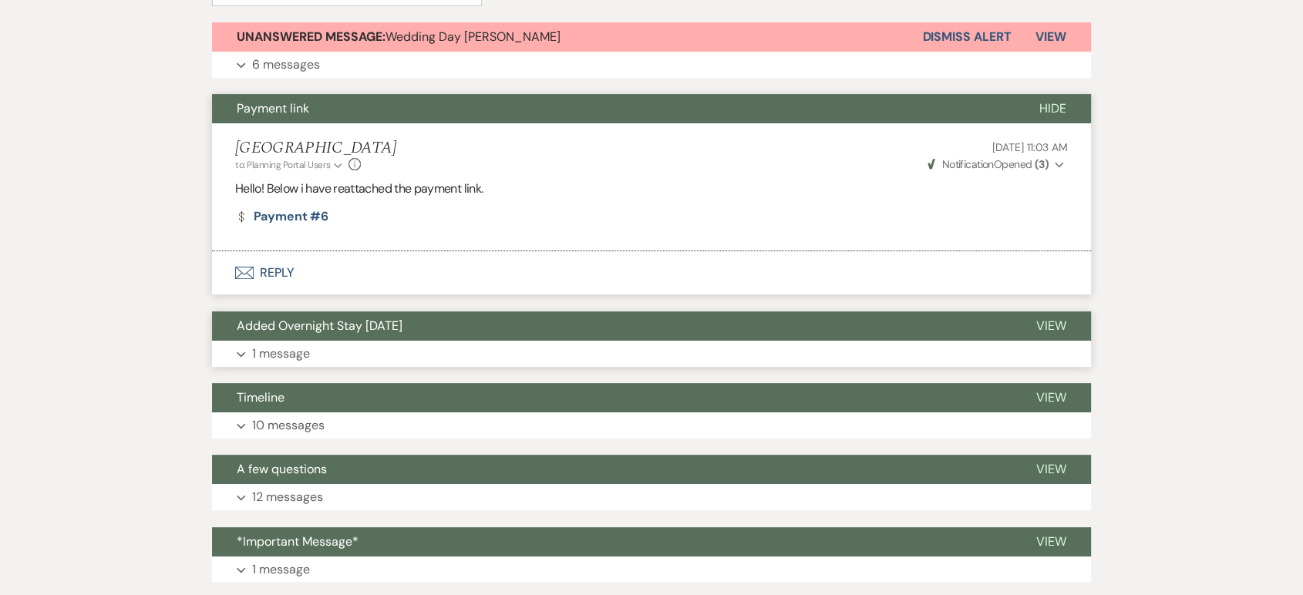
click at [280, 350] on p "1 message" at bounding box center [281, 354] width 58 height 20
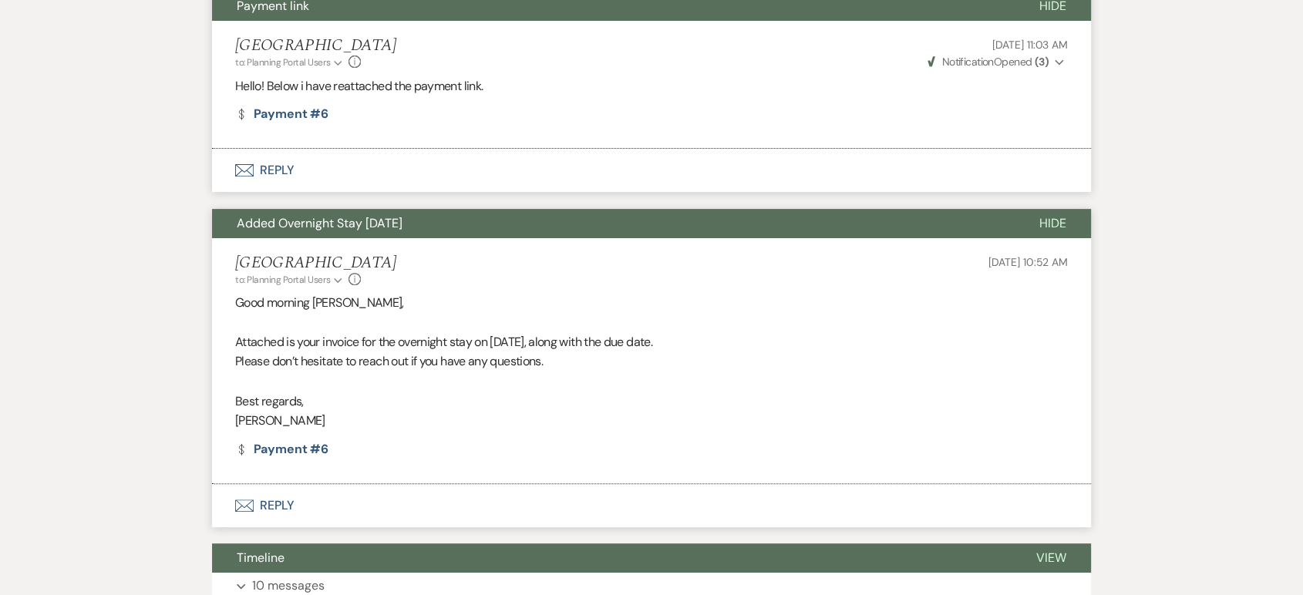
scroll to position [542, 0]
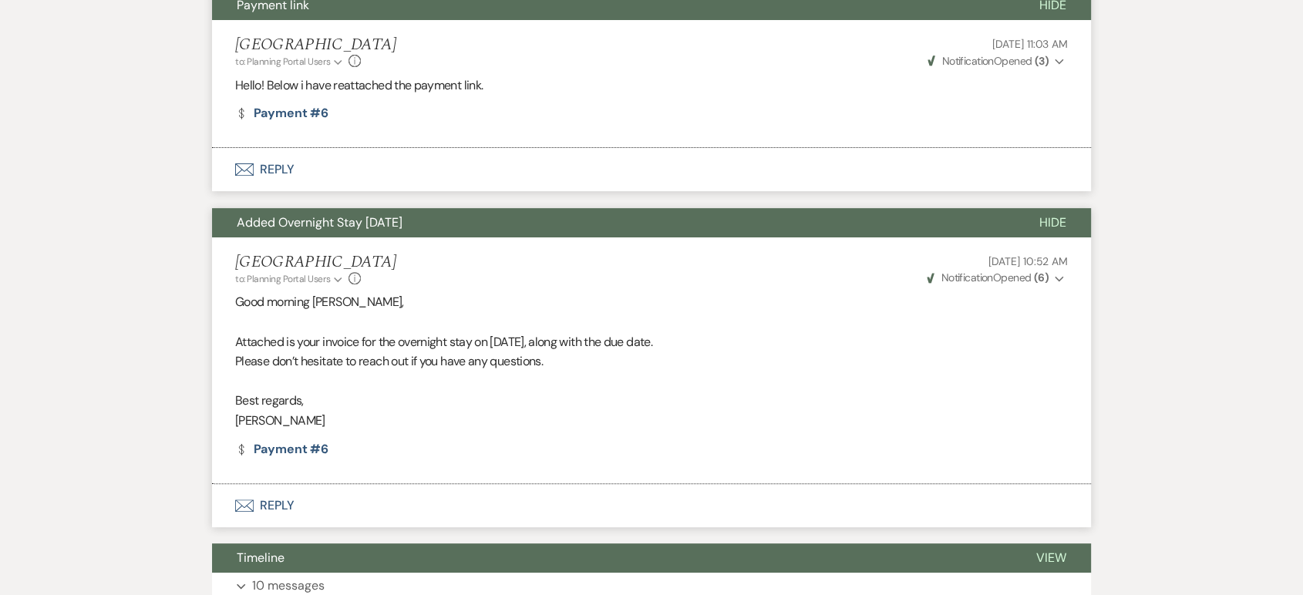
click at [703, 391] on p "Best regards," at bounding box center [651, 401] width 833 height 20
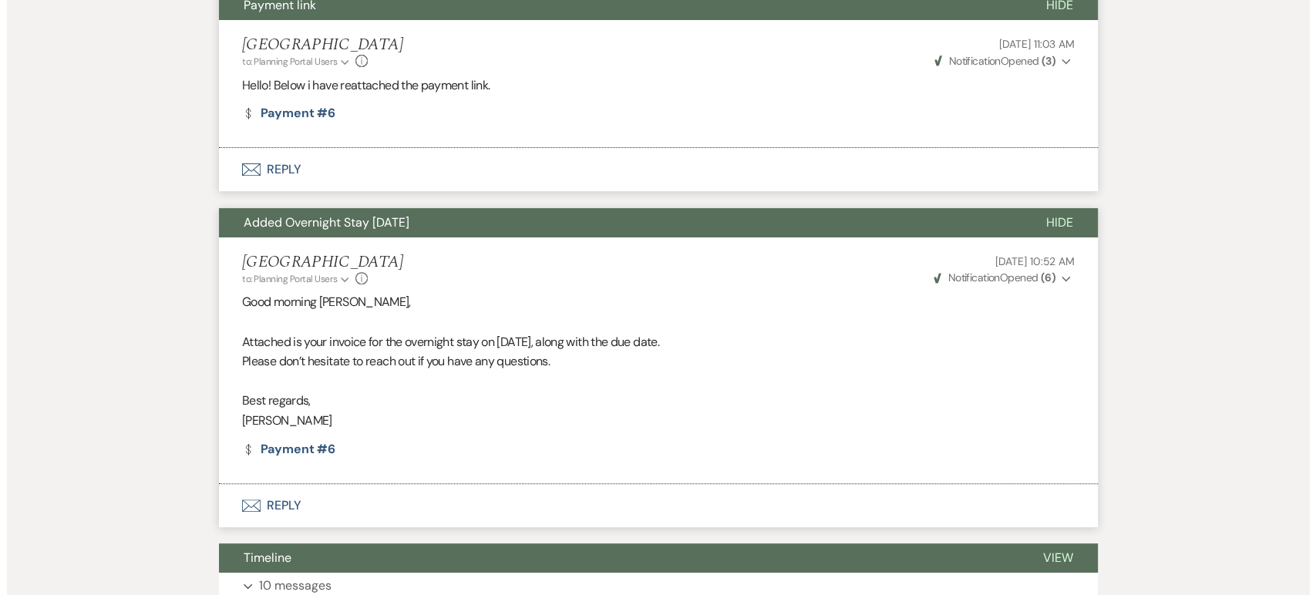
scroll to position [0, 0]
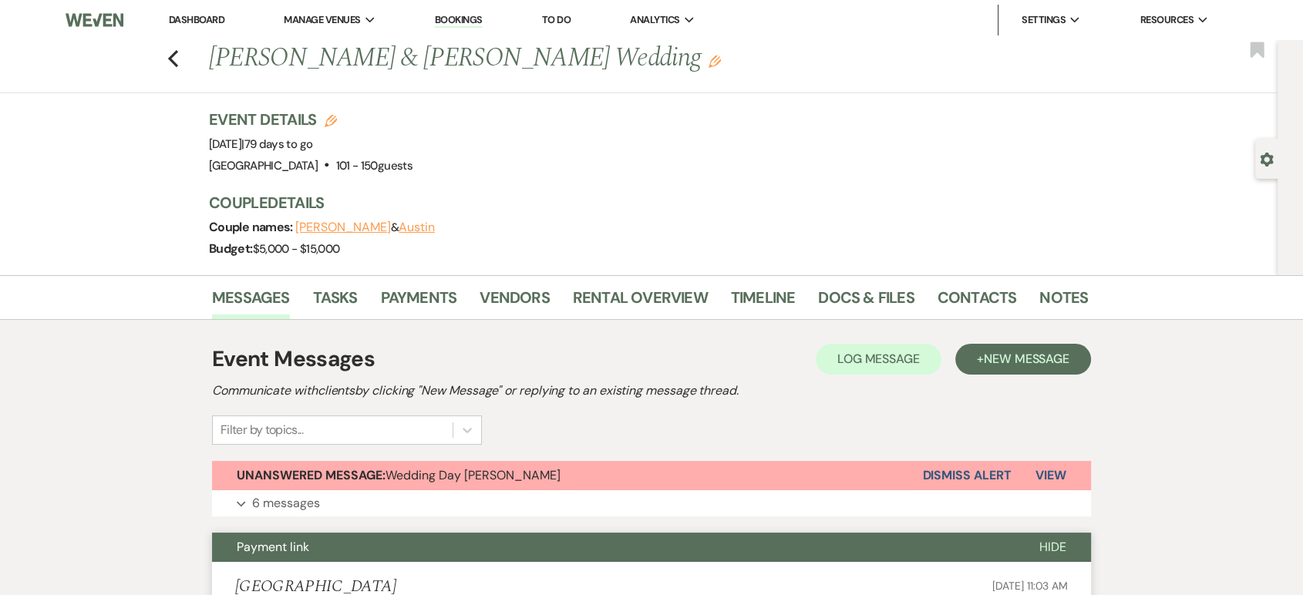
click at [191, 17] on link "Dashboard" at bounding box center [197, 19] width 56 height 13
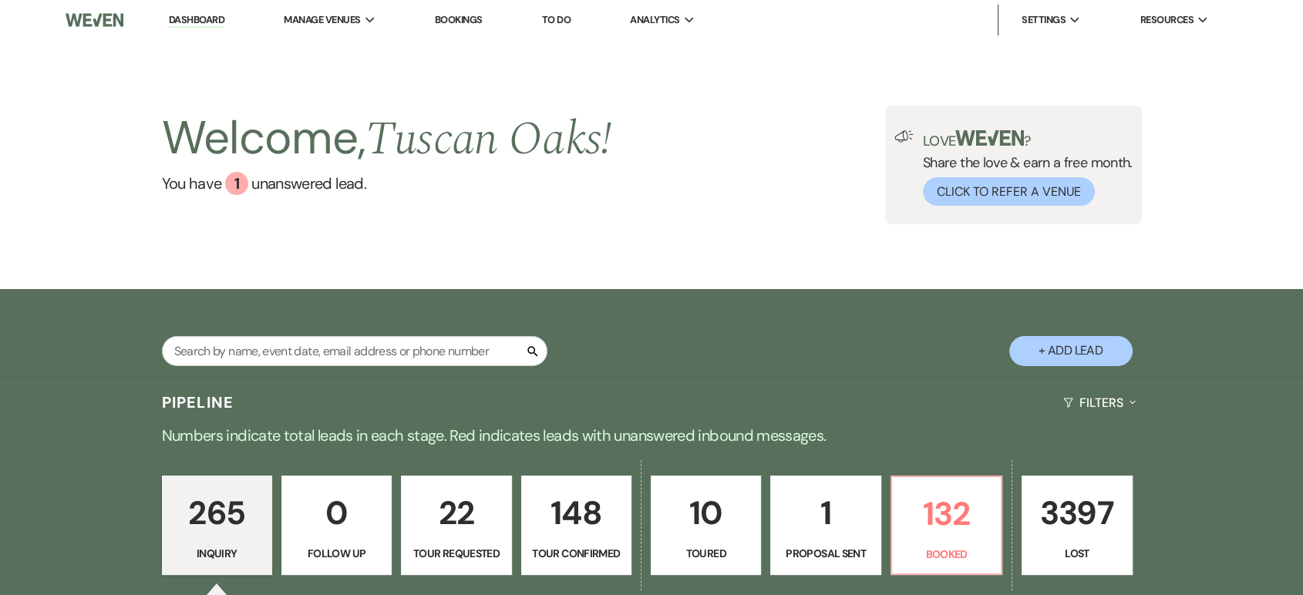
click at [1044, 351] on button "+ Add Lead" at bounding box center [1070, 351] width 123 height 30
select select "630"
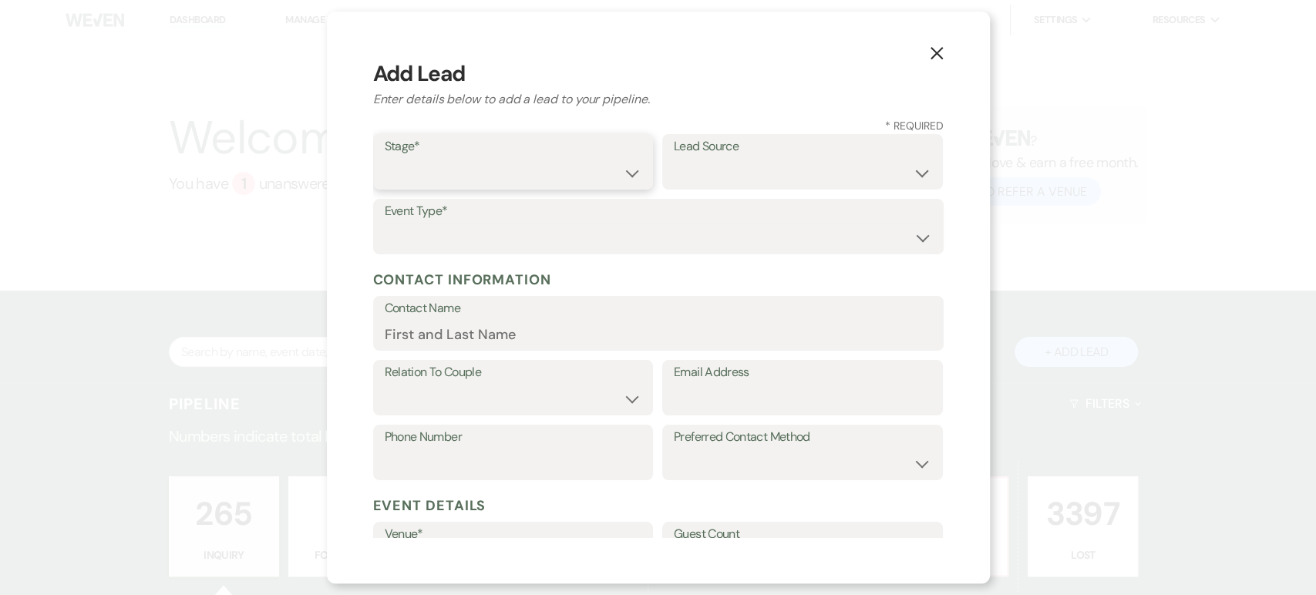
click at [499, 164] on select "Inquiry Follow Up Tour Requested Tour Confirmed Toured Proposal Sent Booked Lost" at bounding box center [513, 173] width 257 height 30
select select "1"
click at [385, 158] on select "Inquiry Follow Up Tour Requested Tour Confirmed Toured Proposal Sent Booked Lost" at bounding box center [513, 173] width 257 height 30
click at [456, 256] on div "Event Type* Wedding Anniversary Party Baby Shower Bachelorette / Bachelor Party…" at bounding box center [658, 231] width 570 height 65
click at [476, 241] on select "Wedding Anniversary Party Baby Shower Bachelorette / Bachelor Party Birthday Pa…" at bounding box center [658, 238] width 547 height 30
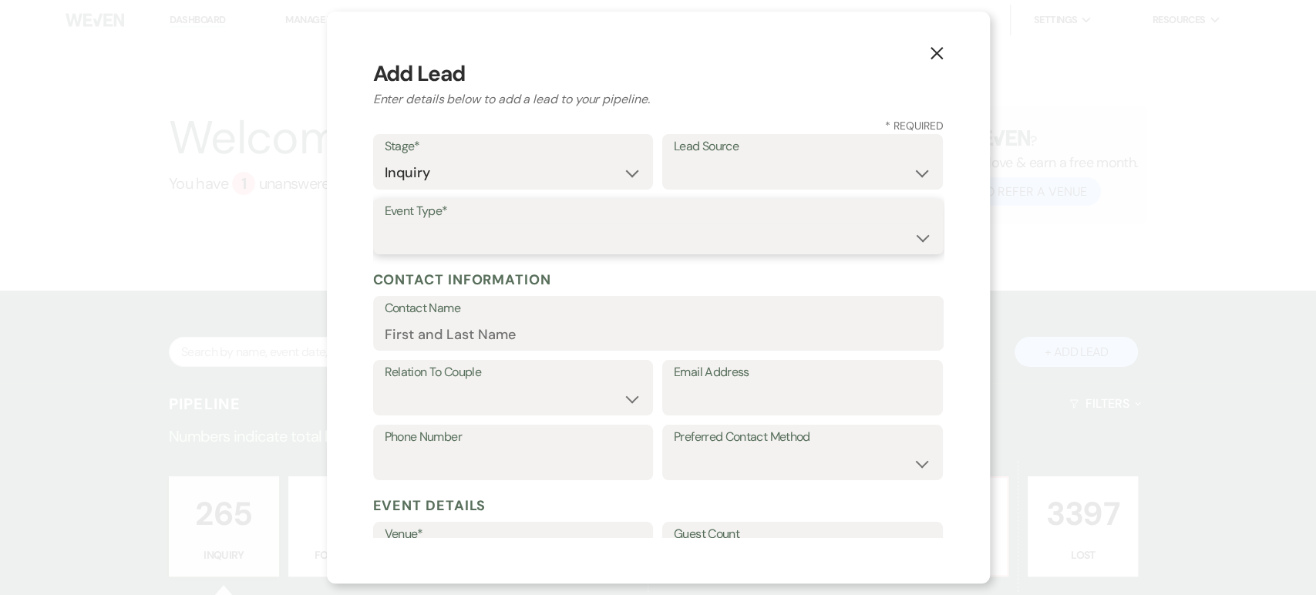
select select "1"
click at [385, 223] on select "Wedding Anniversary Party Baby Shower Bachelorette / Bachelor Party Birthday Pa…" at bounding box center [658, 238] width 547 height 30
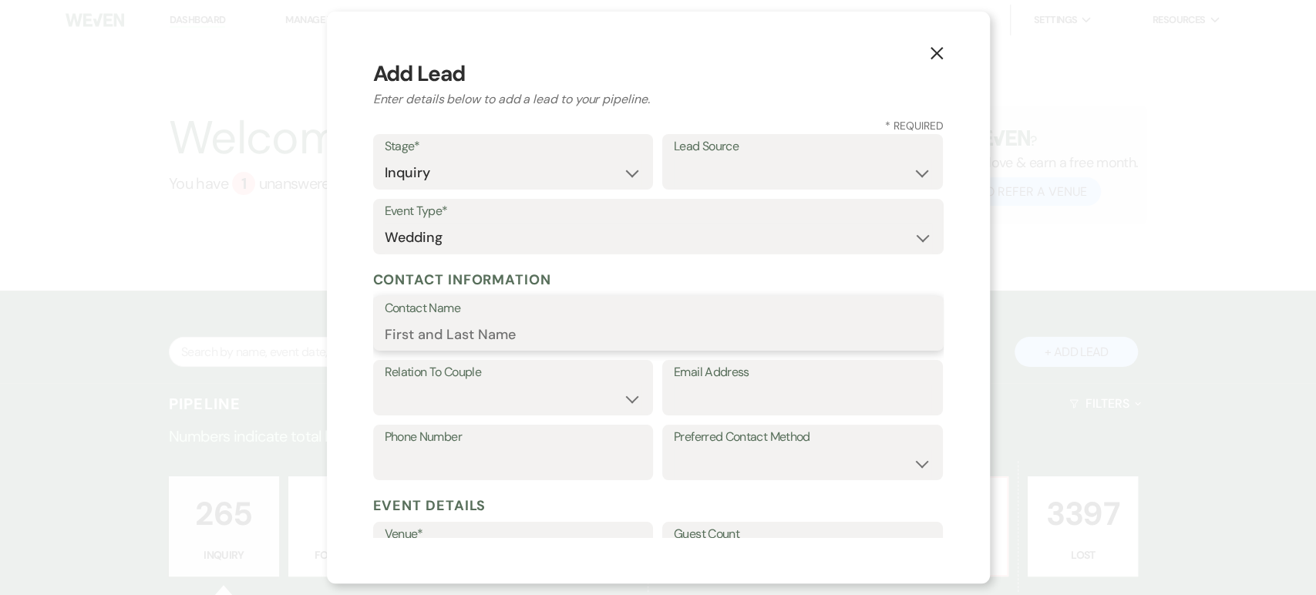
click at [489, 335] on input "Contact Name" at bounding box center [658, 334] width 547 height 30
paste input "Denisse Rios"
type input "Denisse Rios"
click at [681, 392] on input "Email Address" at bounding box center [802, 399] width 257 height 30
paste input "drios4444@gmail.com"
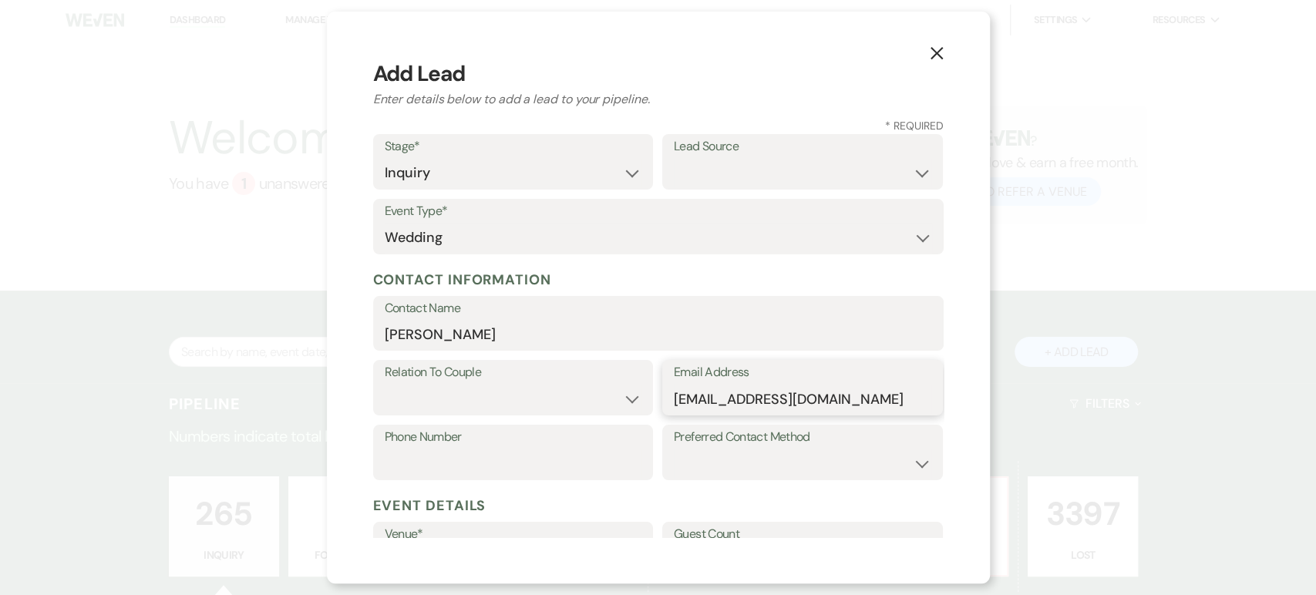
type input "drios4444@gmail.com"
click at [564, 398] on select "Couple Planner Parent of Couple Family Member Friend Other" at bounding box center [513, 399] width 257 height 30
select select "1"
click at [385, 384] on select "Couple Planner Parent of Couple Family Member Friend Other" at bounding box center [513, 399] width 257 height 30
click at [449, 475] on input "Phone Number" at bounding box center [513, 464] width 257 height 30
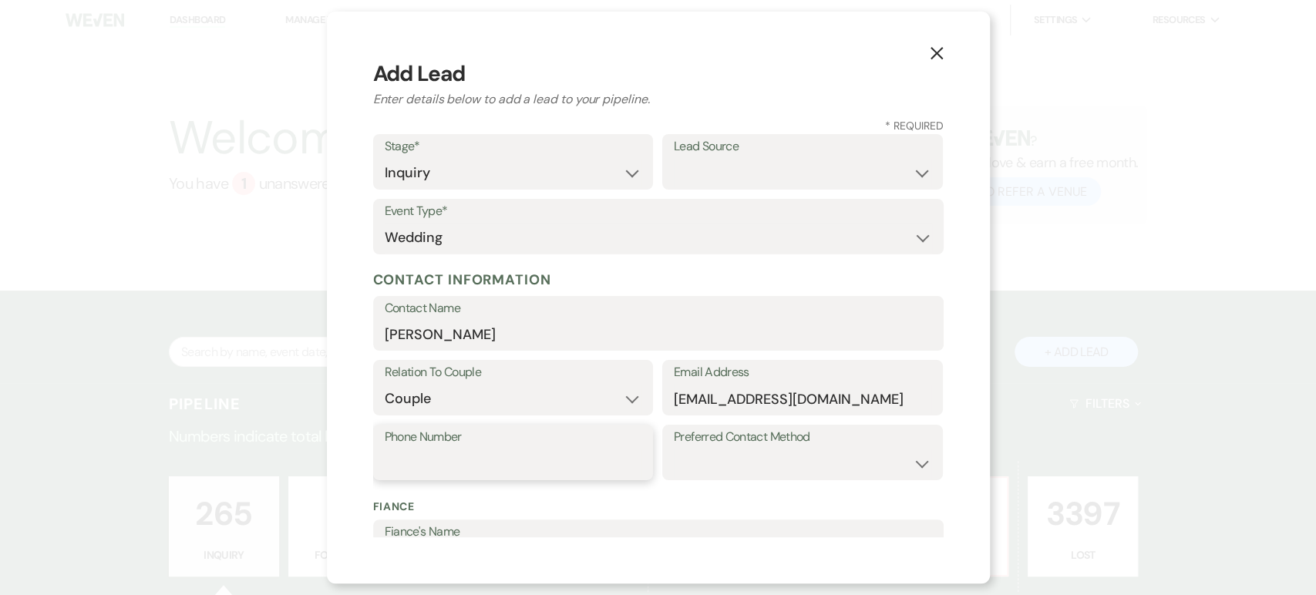
paste input "469) 563-9980"
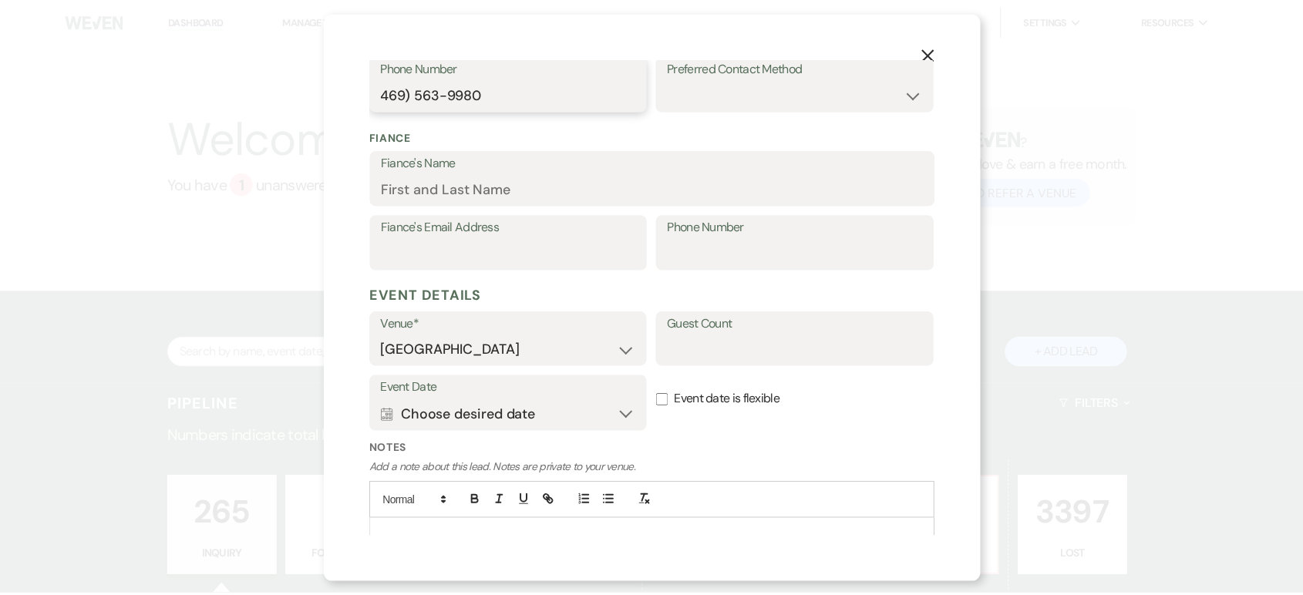
scroll to position [436, 0]
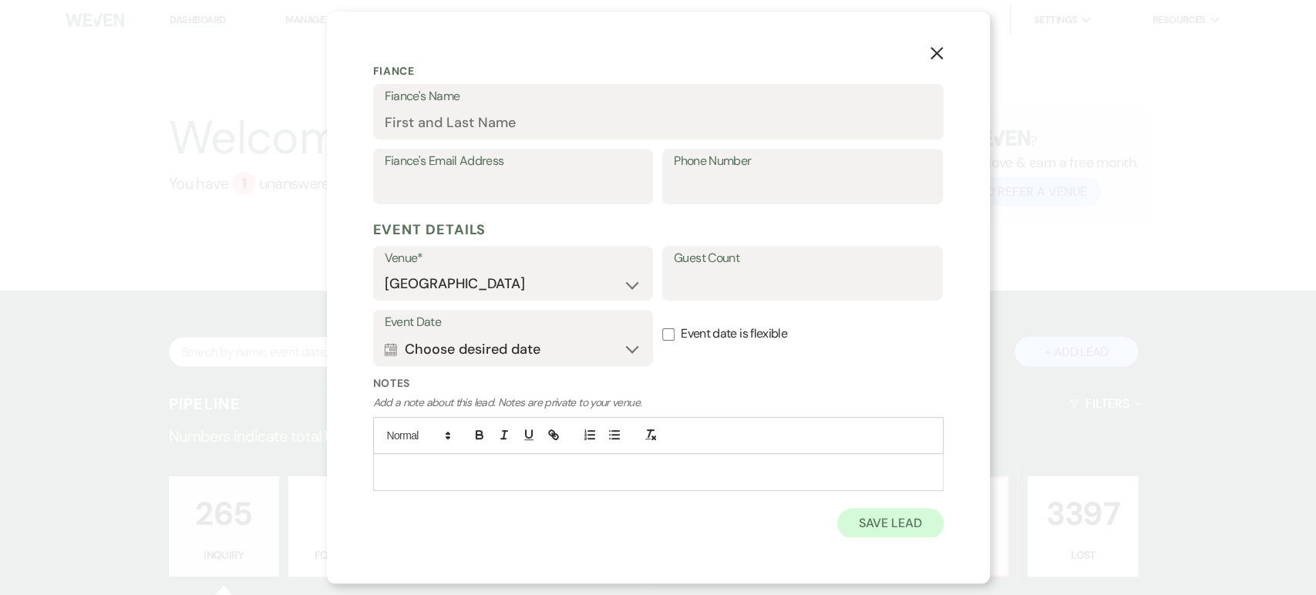
type input "469) 563-9980"
click at [870, 535] on button "Save Lead" at bounding box center [890, 523] width 106 height 31
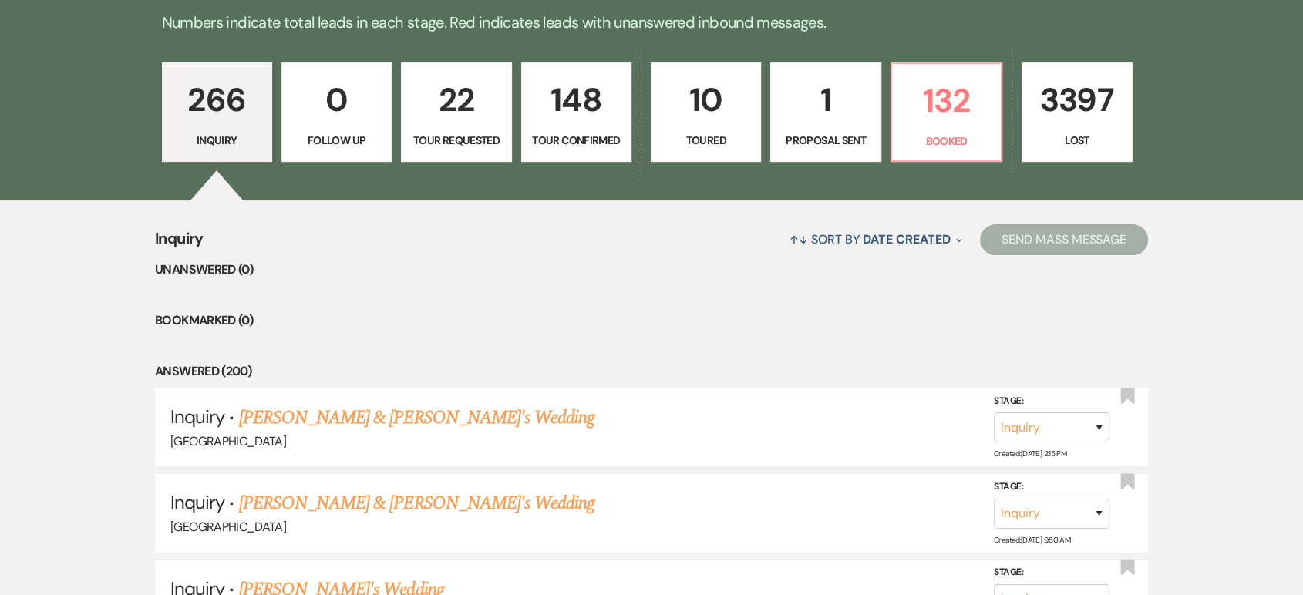
scroll to position [418, 0]
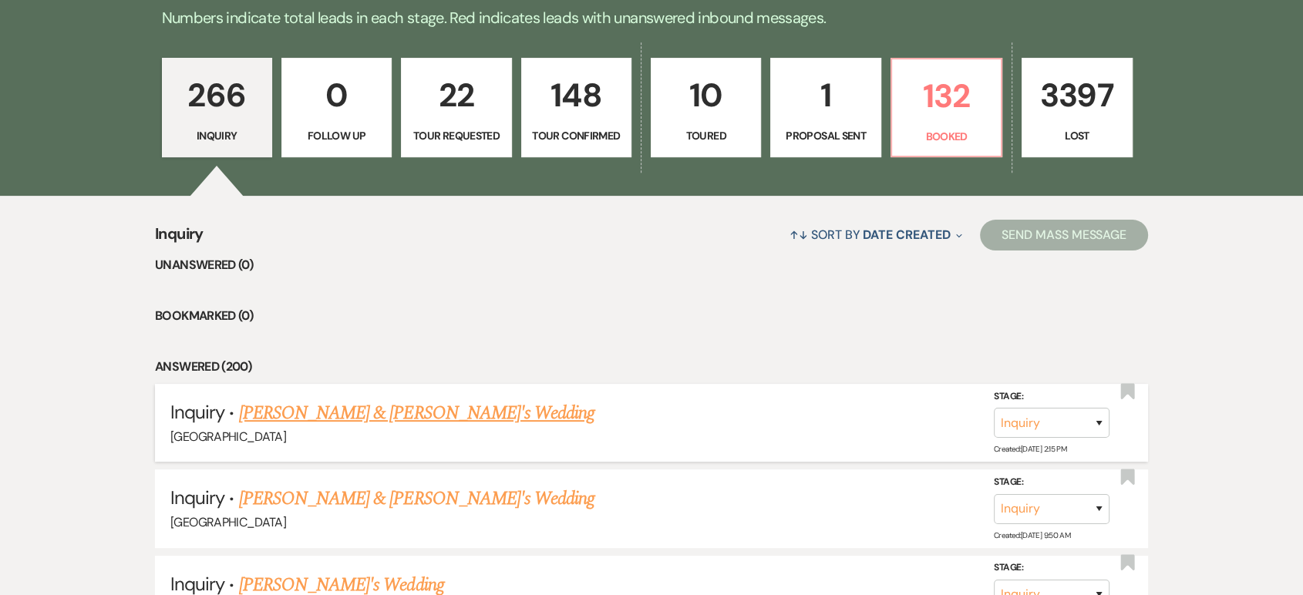
click at [419, 417] on link "Denisse Rios & Fiance's Wedding" at bounding box center [417, 413] width 356 height 28
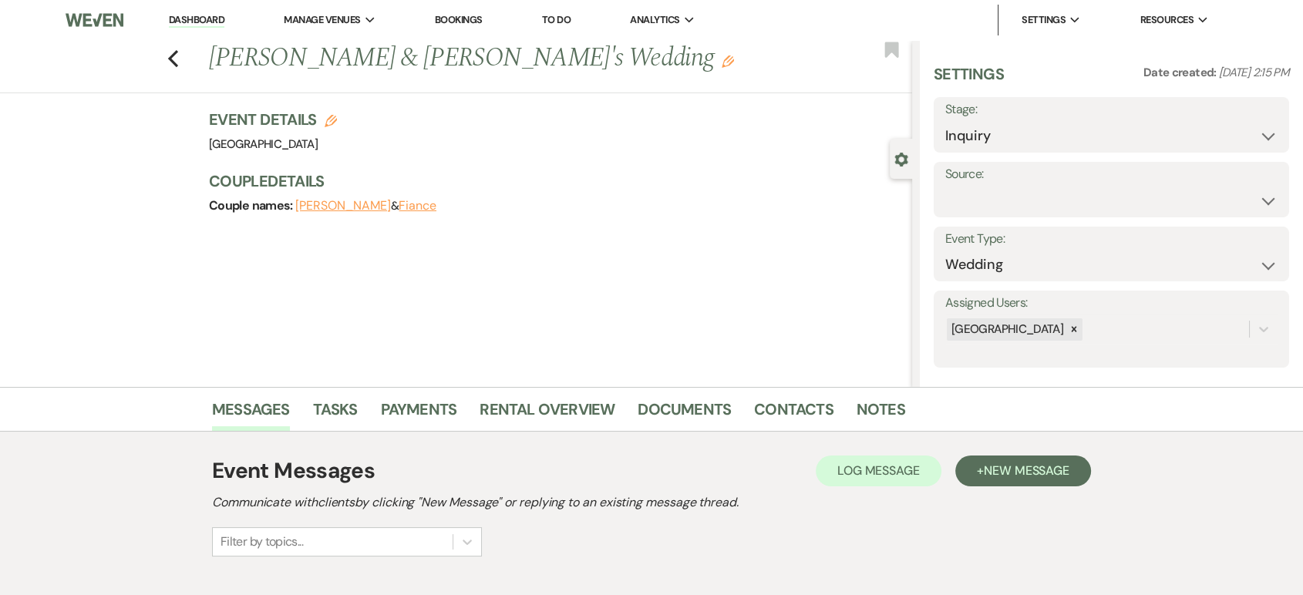
scroll to position [201, 0]
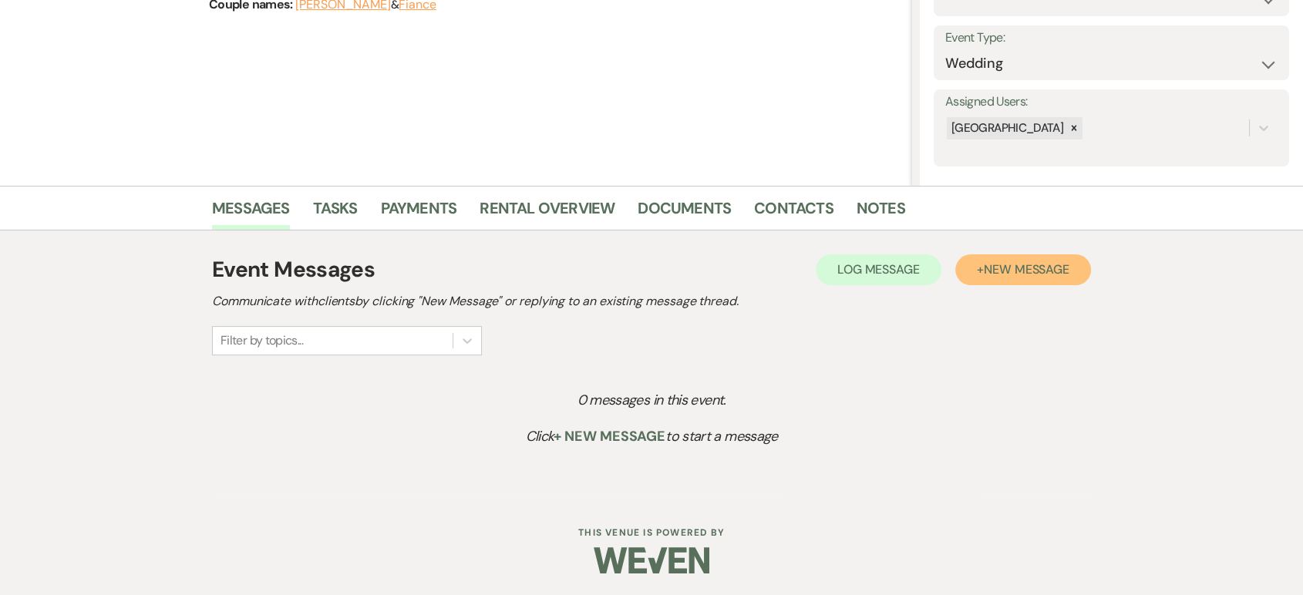
click at [1008, 281] on button "+ New Message" at bounding box center [1023, 269] width 136 height 31
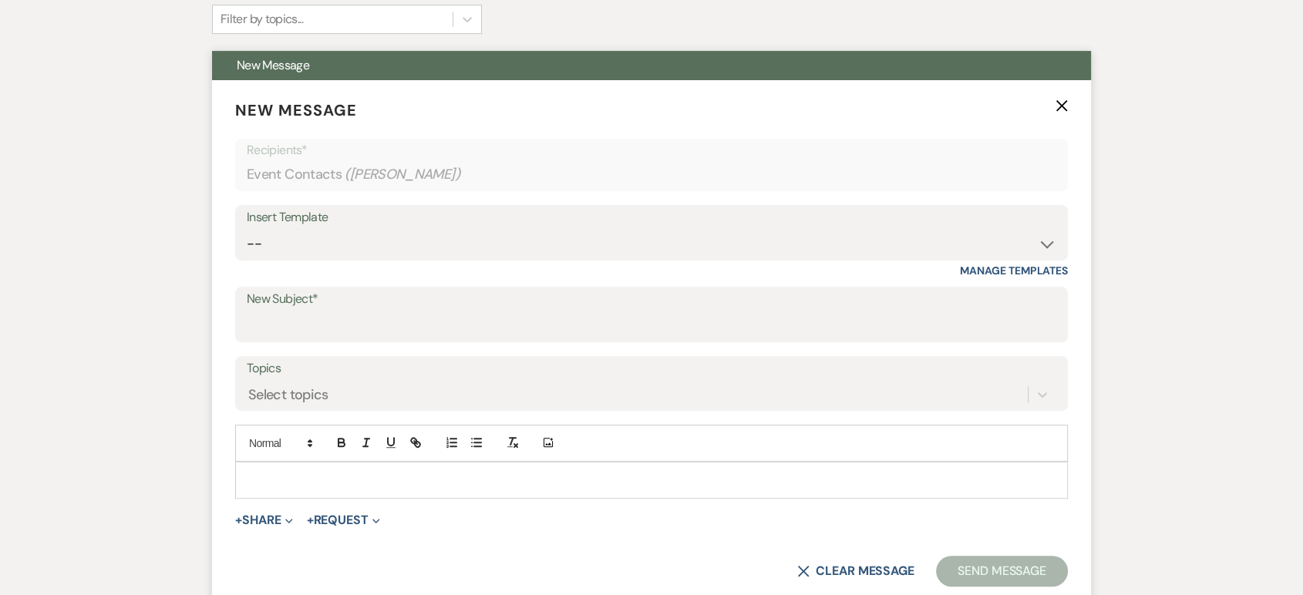
scroll to position [523, 0]
click at [373, 248] on select "-- Lead: Automated Intro Email (Wedding) Lead: 1st Follow Up Email Images Lead:…" at bounding box center [651, 243] width 809 height 30
select select "1168"
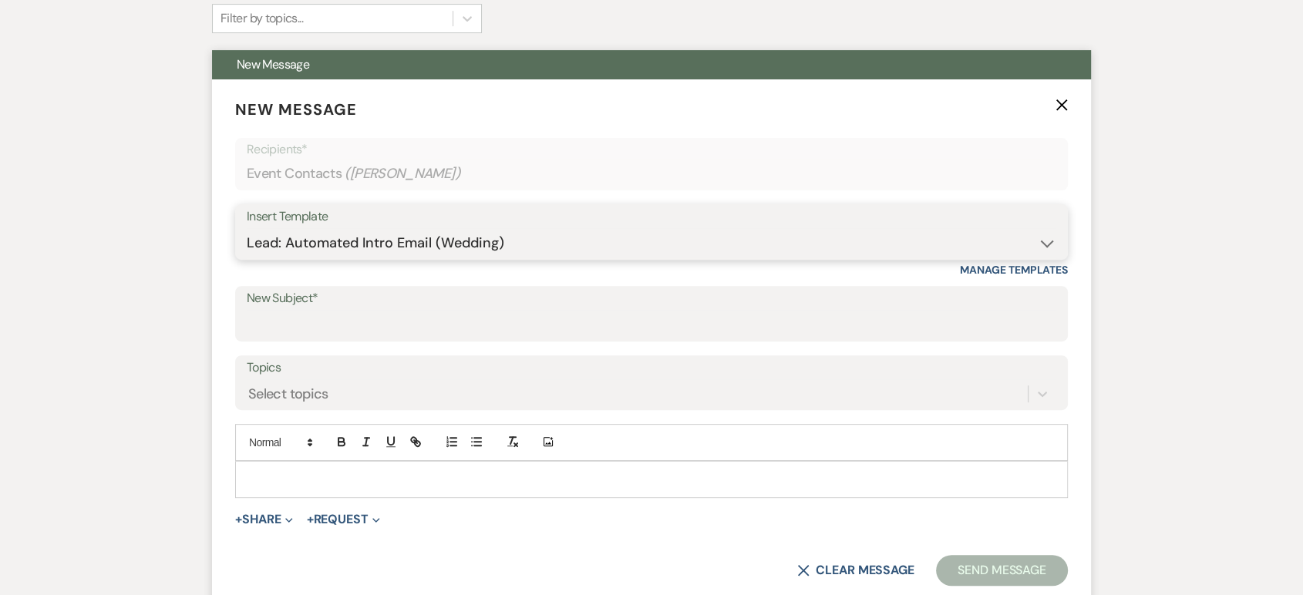
click at [247, 228] on select "-- Lead: Automated Intro Email (Wedding) Lead: 1st Follow Up Email Images Lead:…" at bounding box center [651, 243] width 809 height 30
type input "Thank you for contacting Tuscan Oaks Estate!"
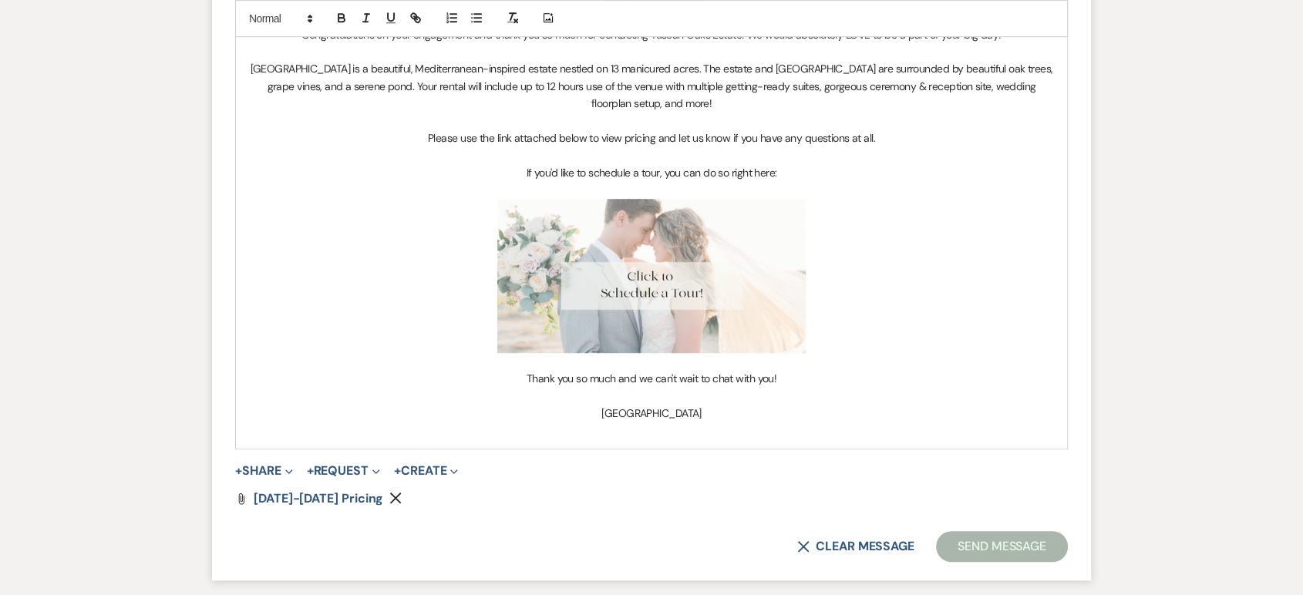
scroll to position [1007, 0]
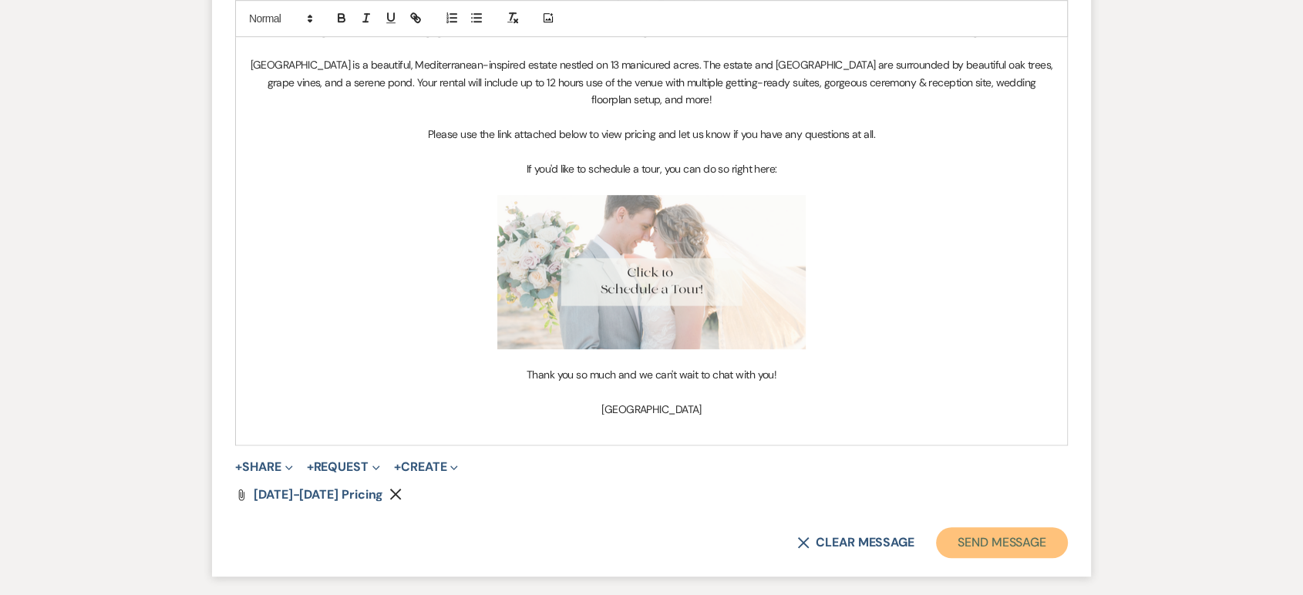
click at [997, 527] on button "Send Message" at bounding box center [1002, 542] width 132 height 31
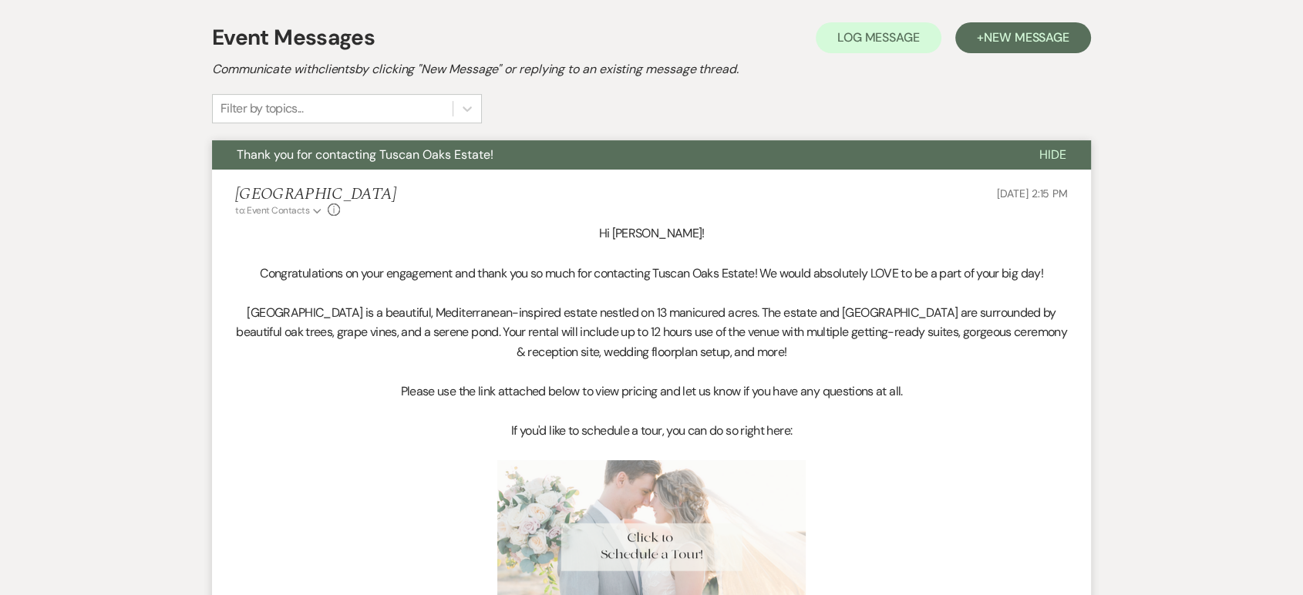
scroll to position [0, 0]
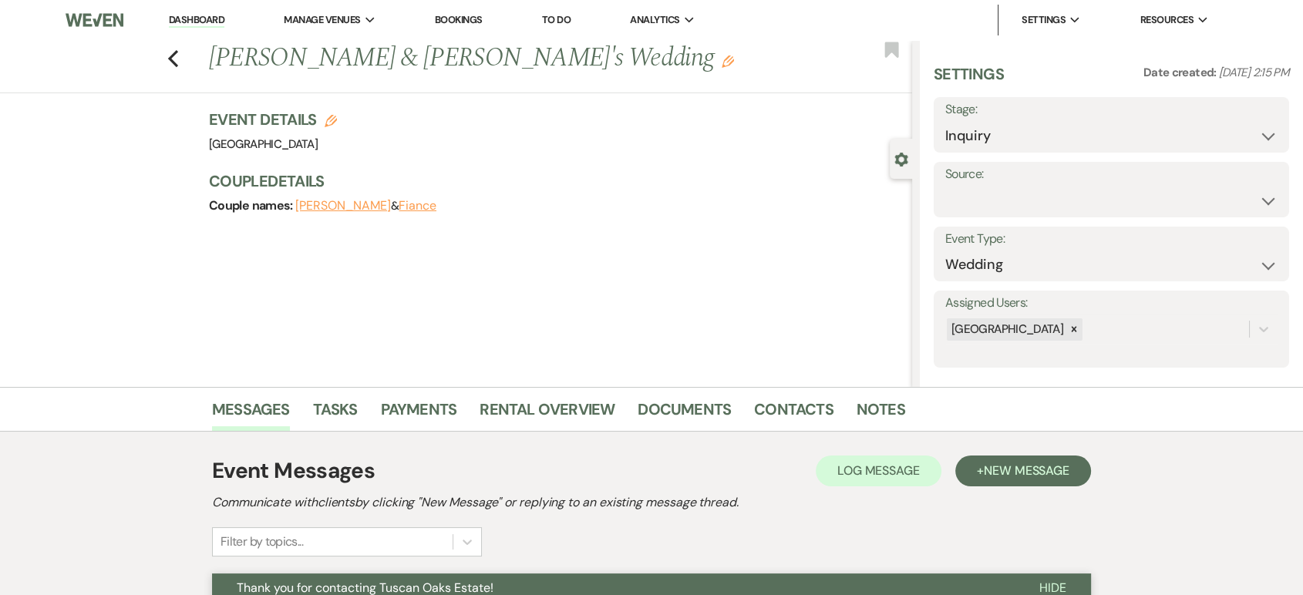
click at [191, 14] on link "Dashboard" at bounding box center [197, 20] width 56 height 15
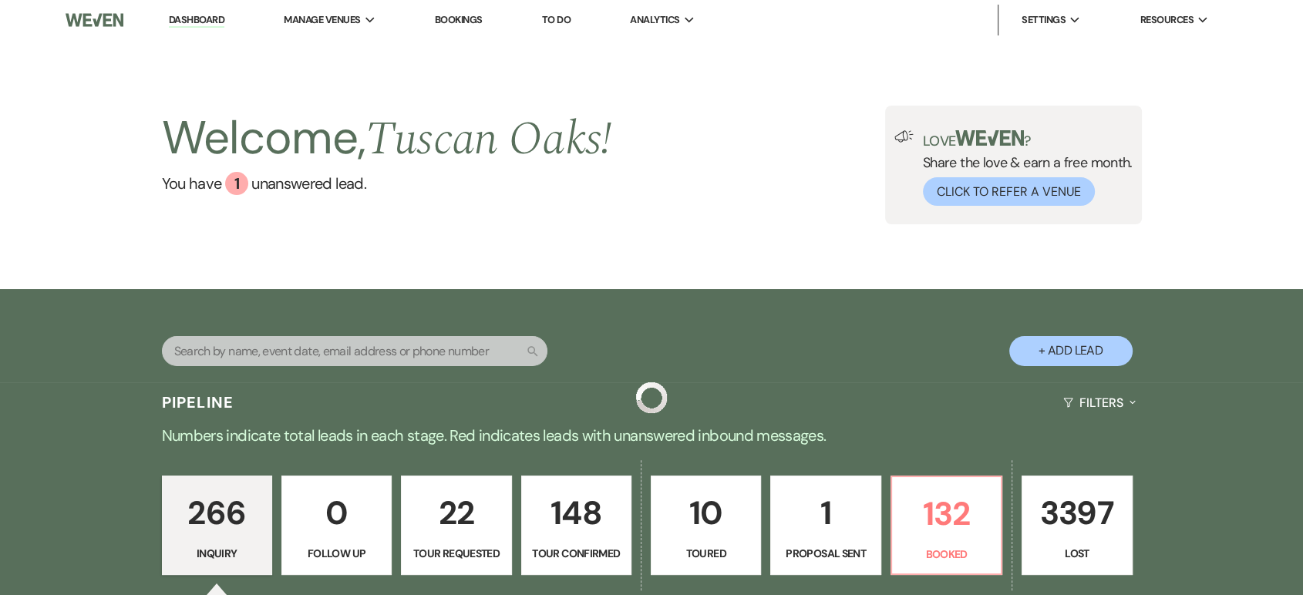
click at [206, 16] on link "Dashboard" at bounding box center [197, 20] width 56 height 15
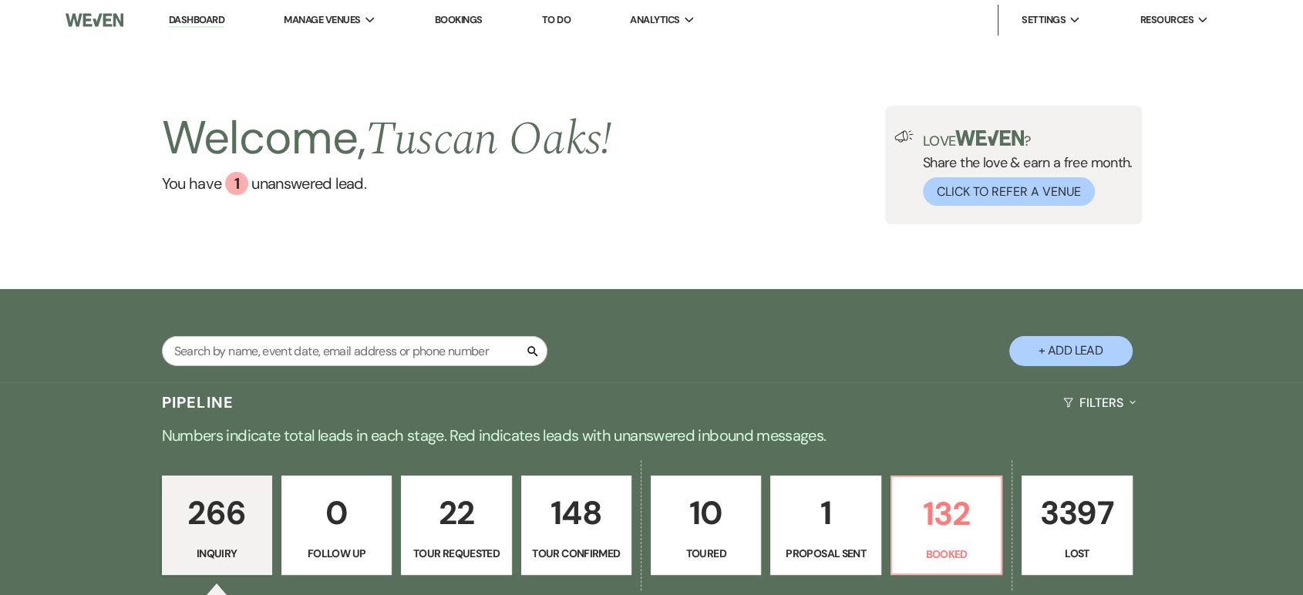
scroll to position [404, 0]
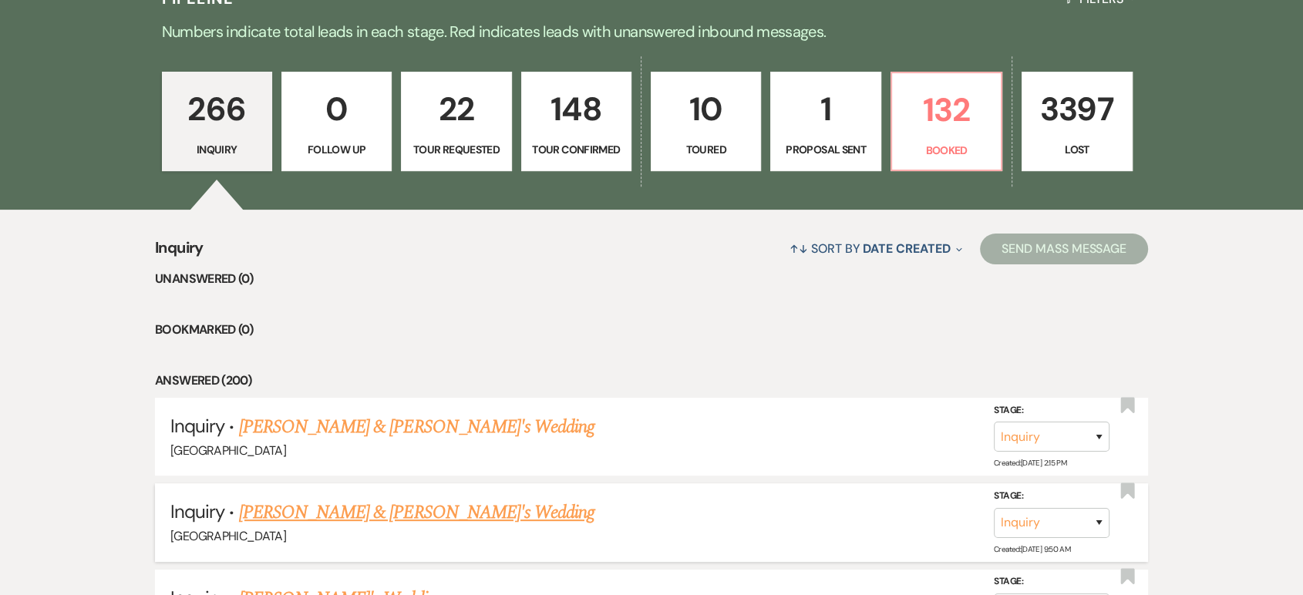
click at [391, 517] on link "Paige Petross & Fiance's Wedding" at bounding box center [417, 513] width 356 height 28
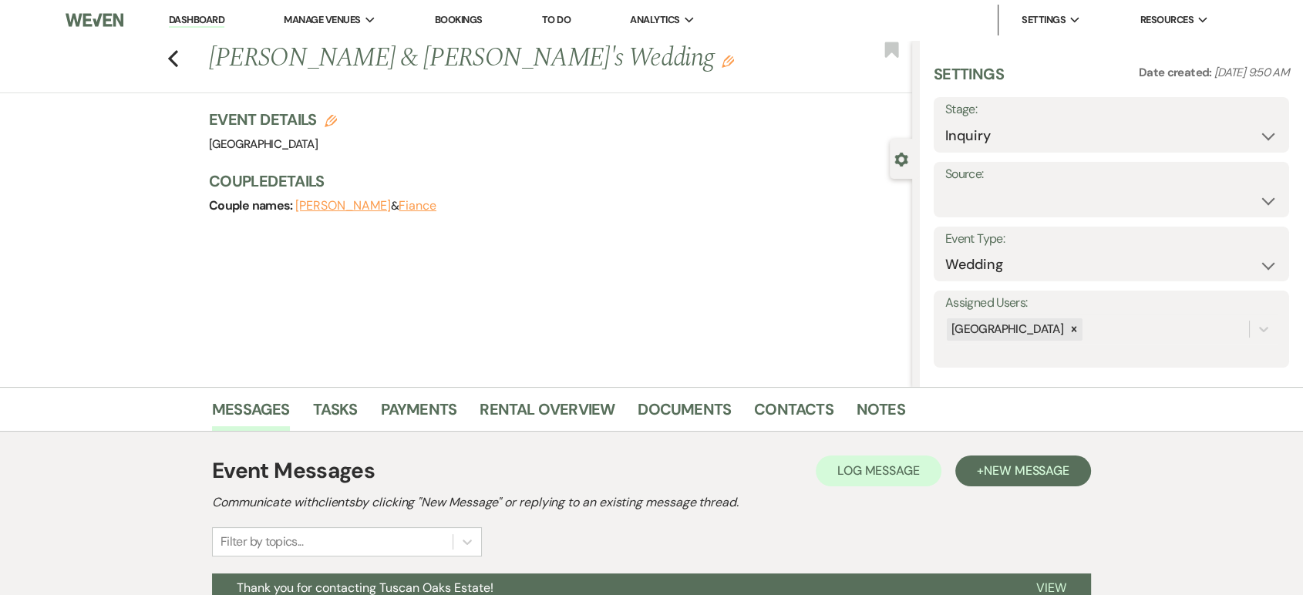
scroll to position [154, 0]
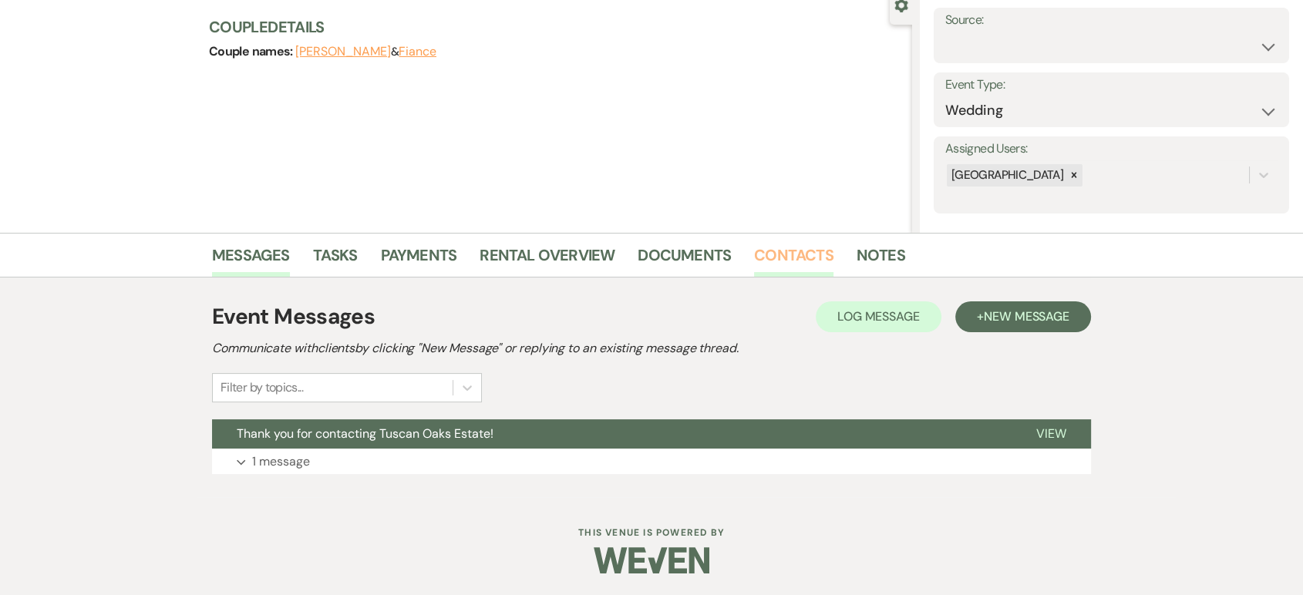
click at [776, 247] on link "Contacts" at bounding box center [793, 260] width 79 height 34
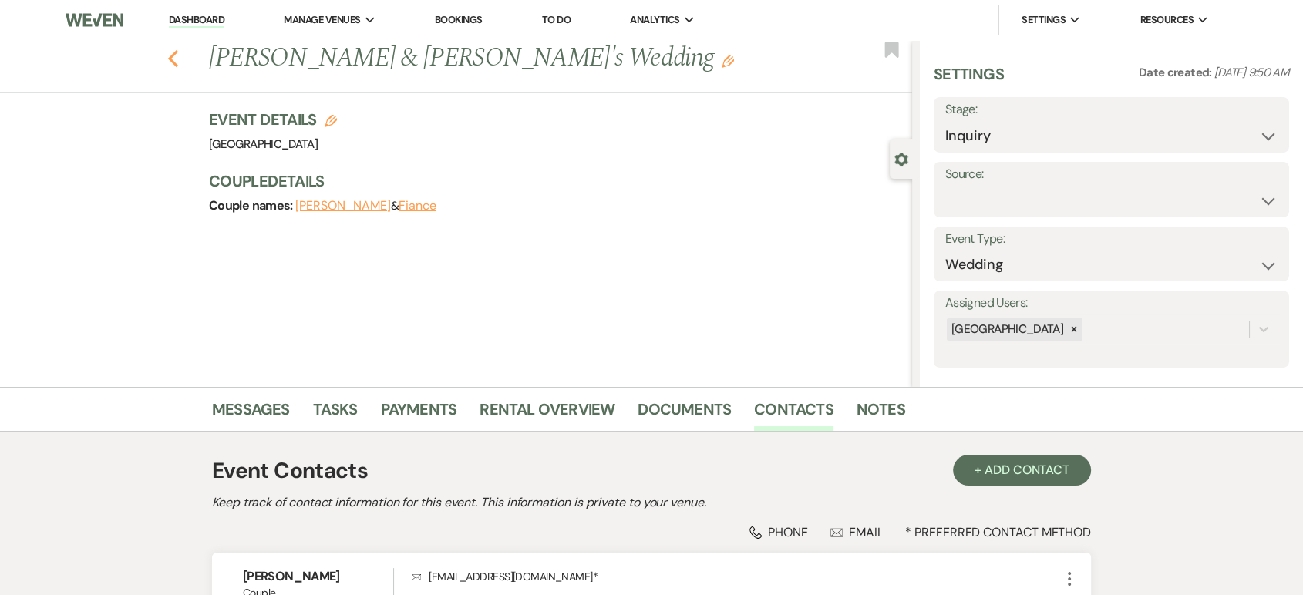
click at [179, 62] on icon "Previous" at bounding box center [173, 58] width 12 height 19
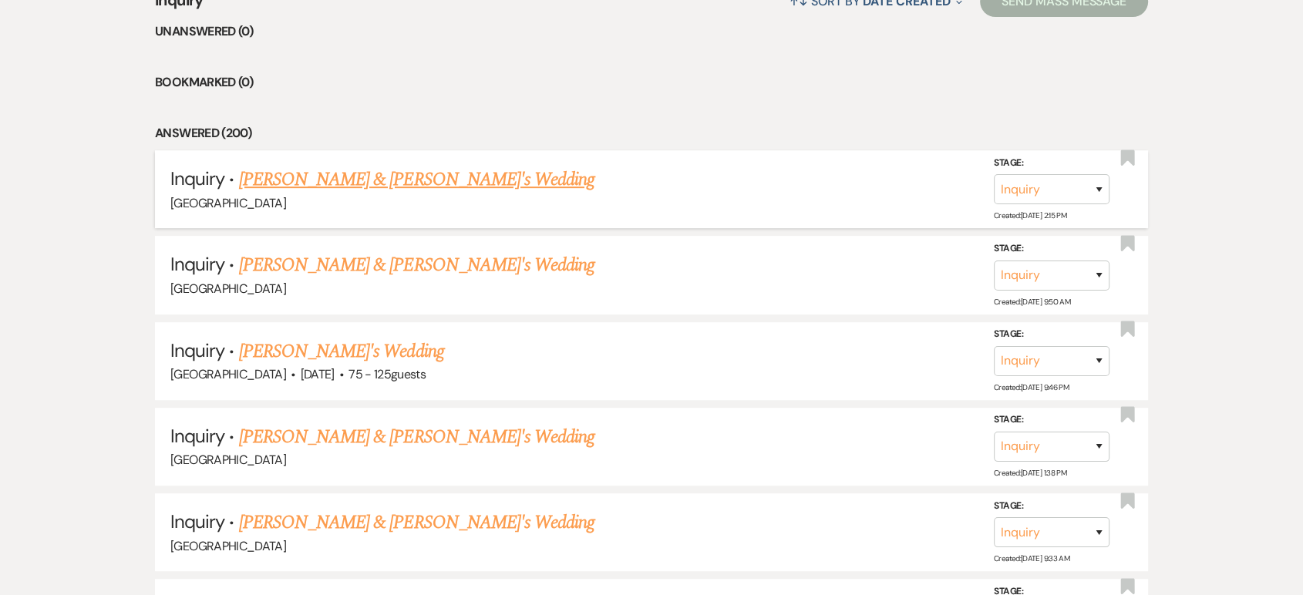
scroll to position [660, 0]
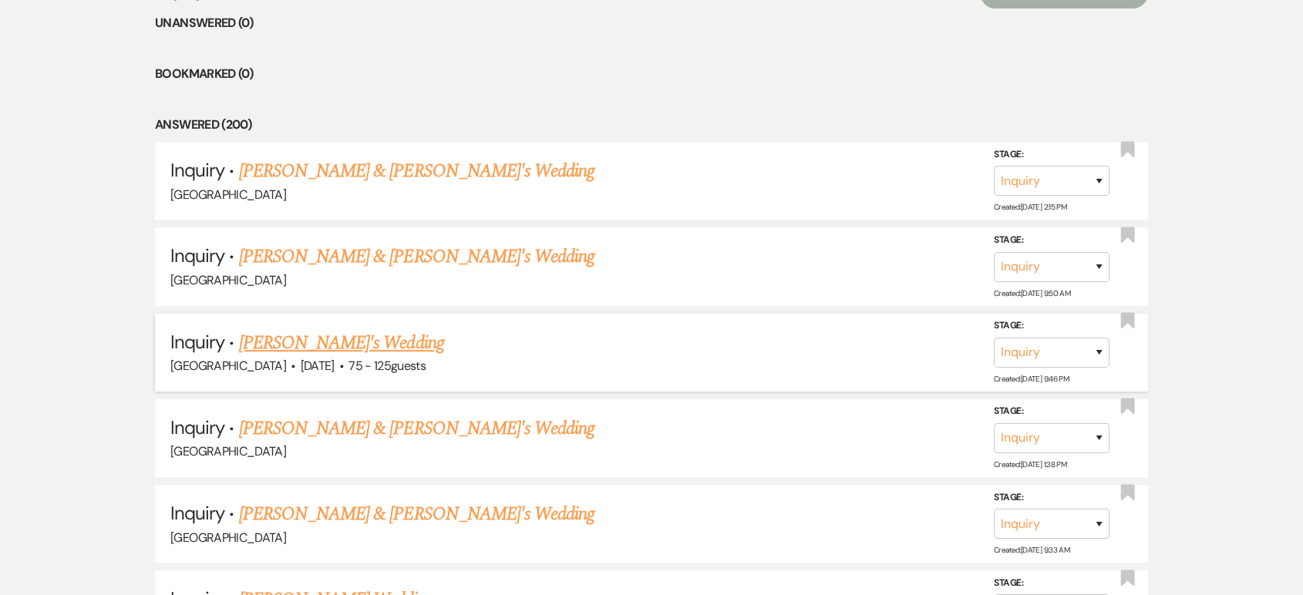
click at [306, 341] on link "Audrey's Wedding" at bounding box center [341, 343] width 205 height 28
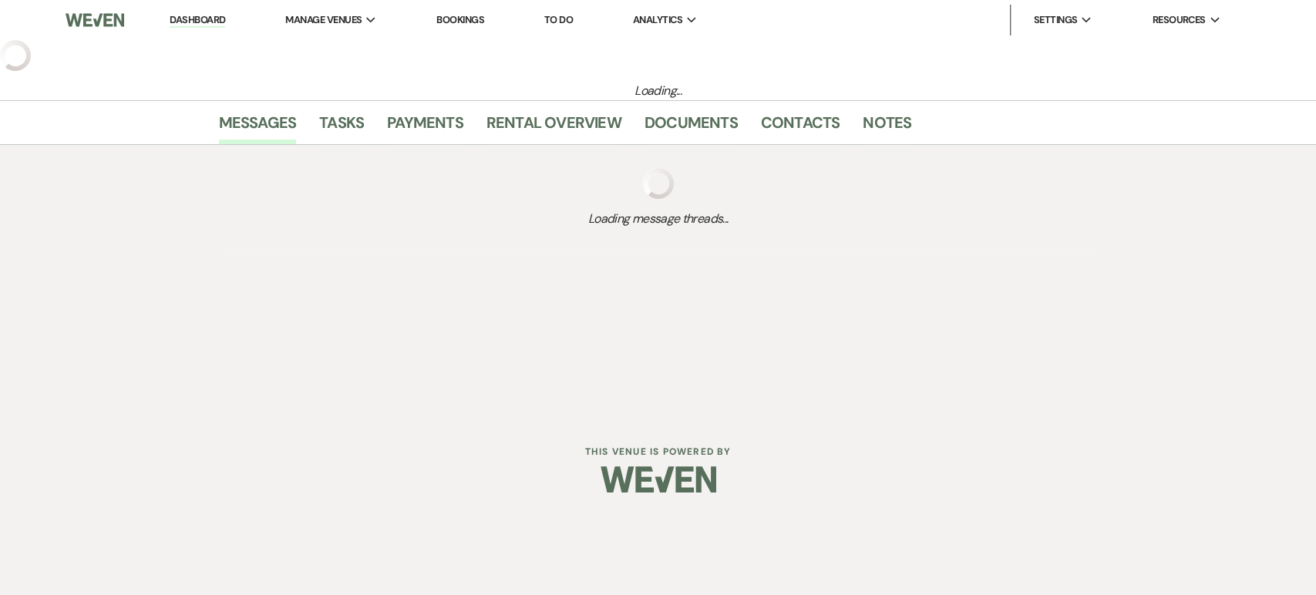
select select "3"
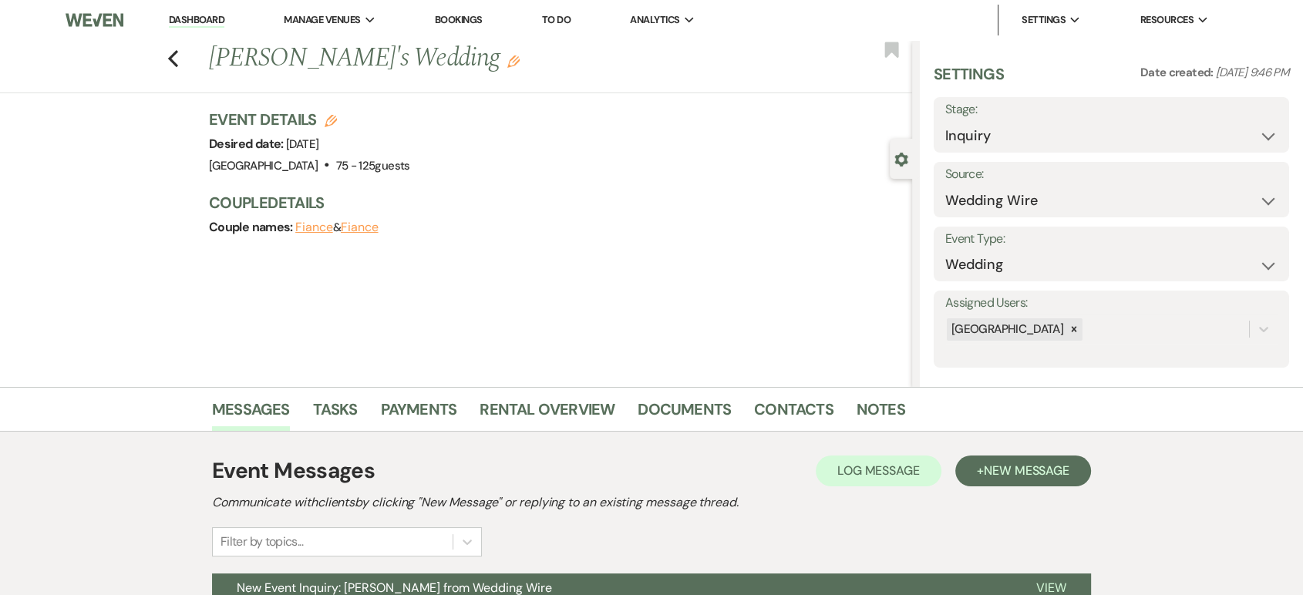
scroll to position [154, 0]
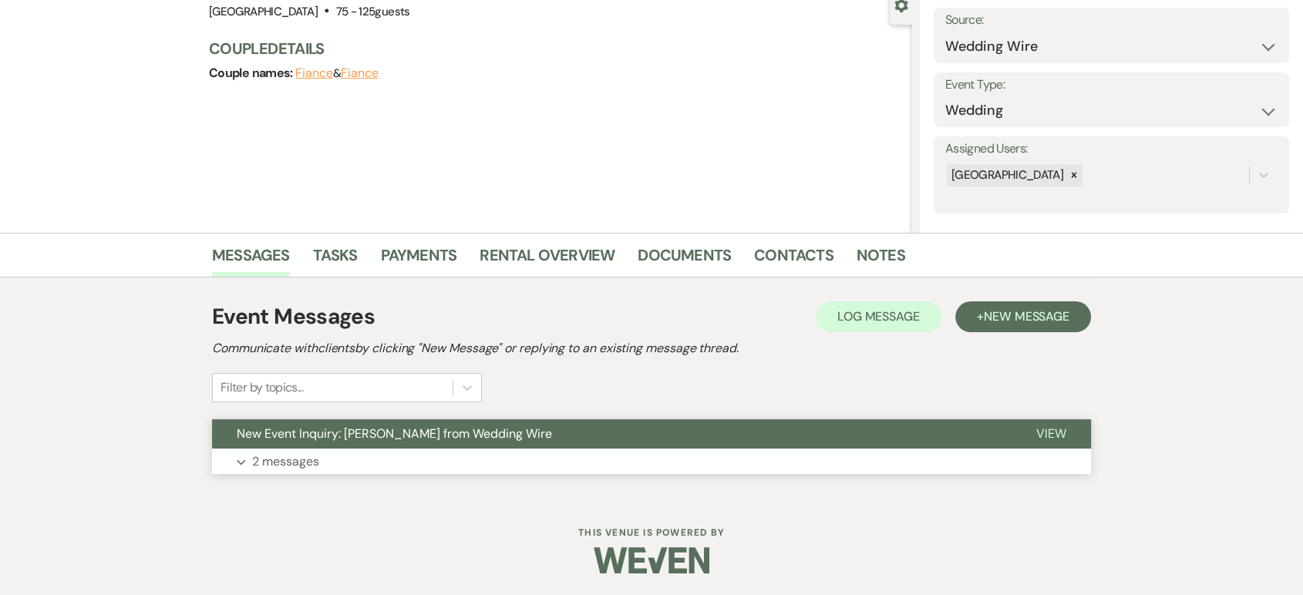
click at [285, 459] on p "2 messages" at bounding box center [285, 462] width 67 height 20
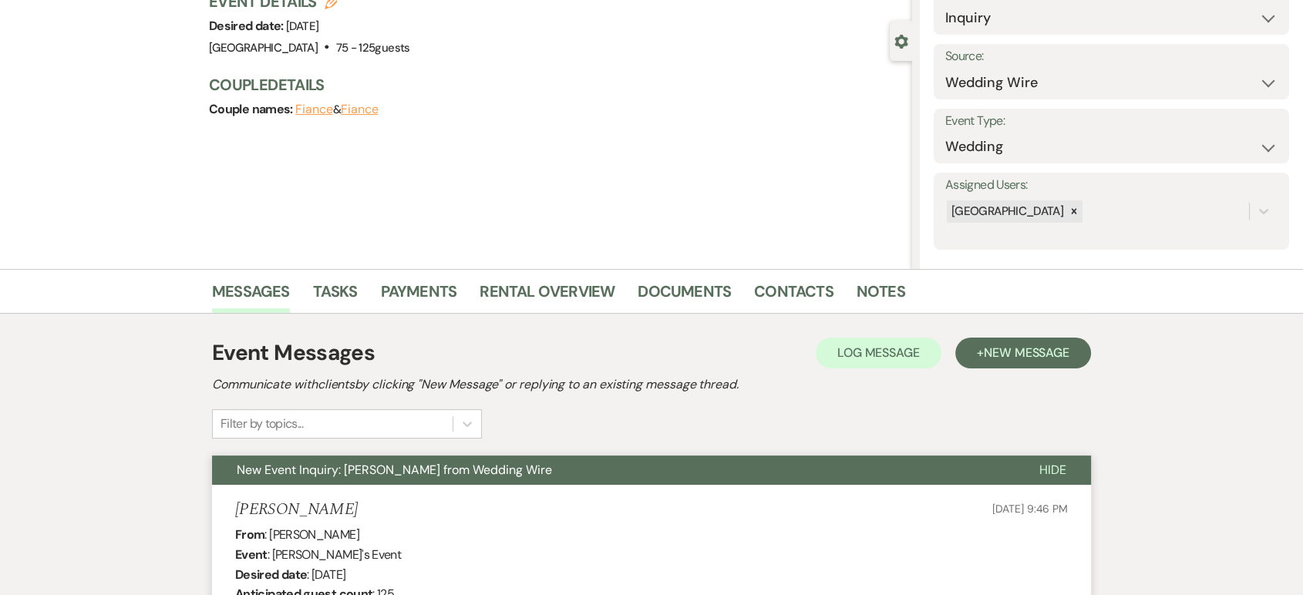
scroll to position [0, 0]
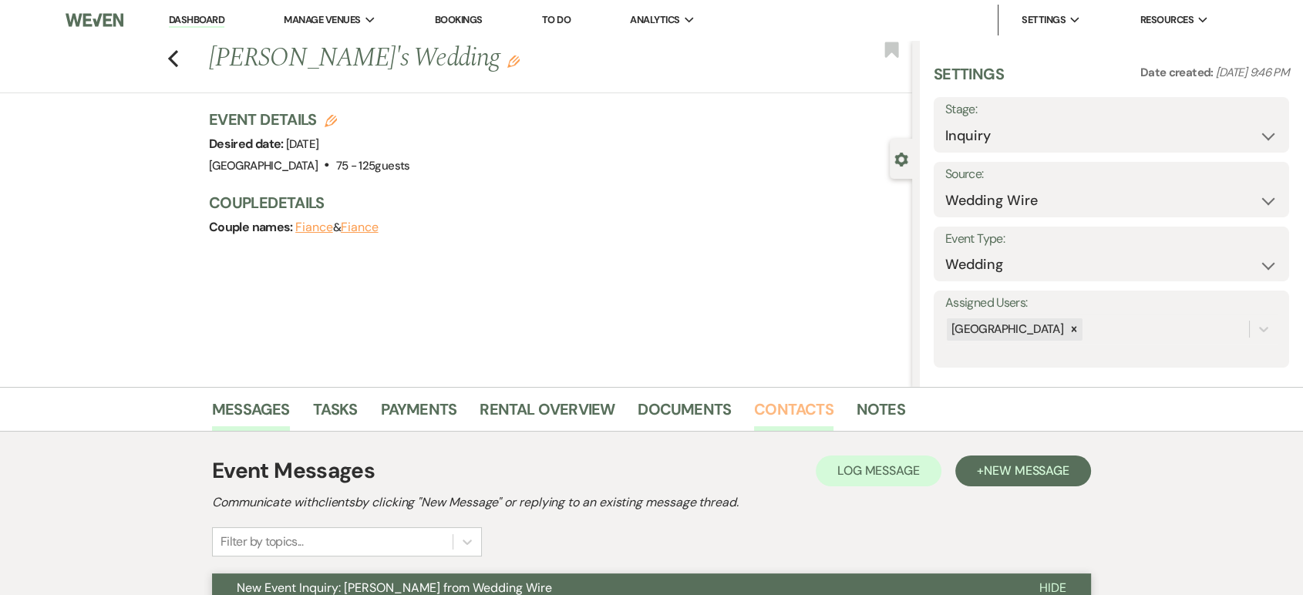
click at [802, 414] on link "Contacts" at bounding box center [793, 414] width 79 height 34
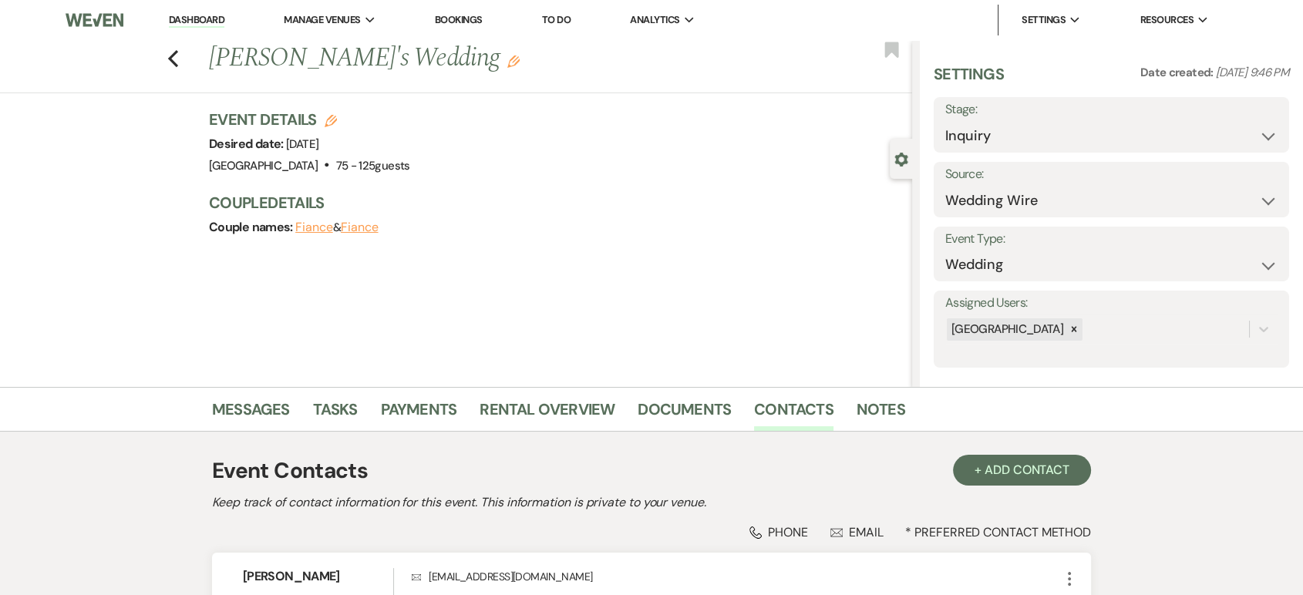
click at [179, 68] on div "Previous Audrey's Wedding Edit Bookmark" at bounding box center [452, 66] width 920 height 53
click at [179, 65] on icon "Previous" at bounding box center [173, 58] width 12 height 19
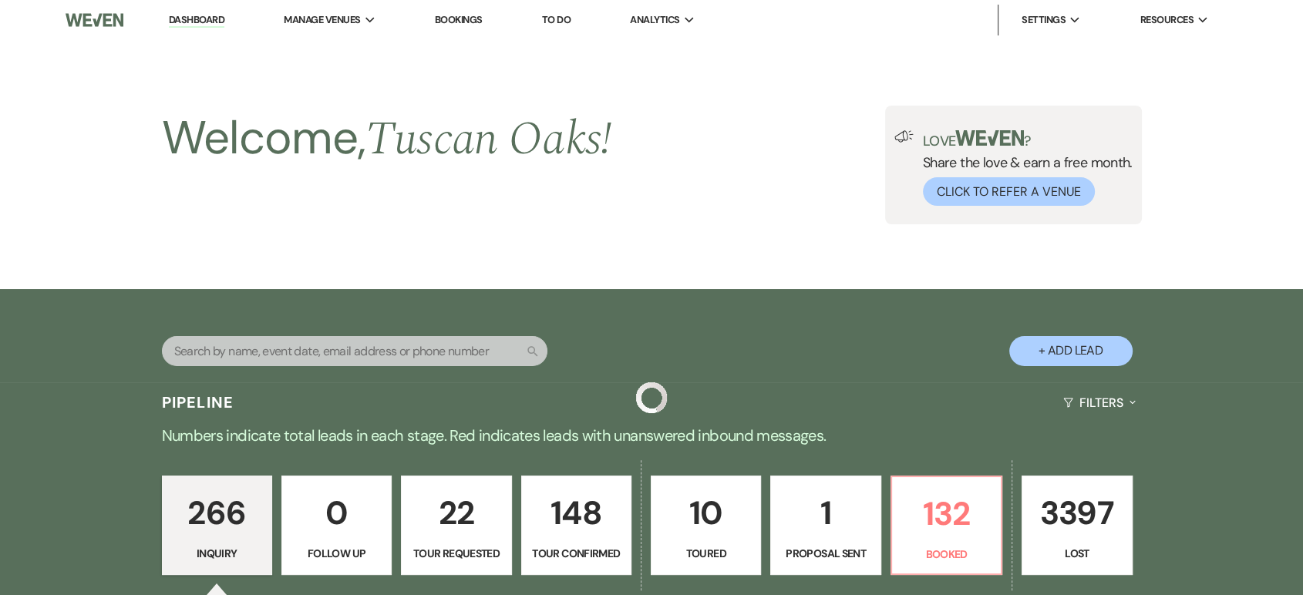
scroll to position [660, 0]
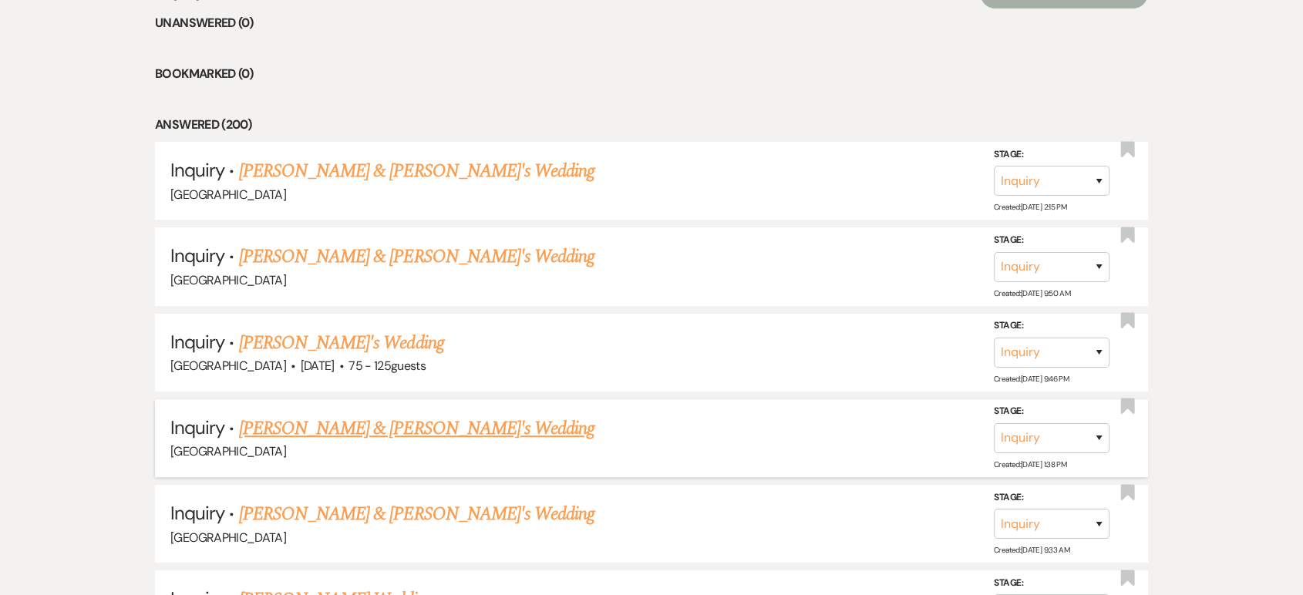
click at [362, 420] on link "Suzanne Maxwell & Fiance's Wedding" at bounding box center [417, 429] width 356 height 28
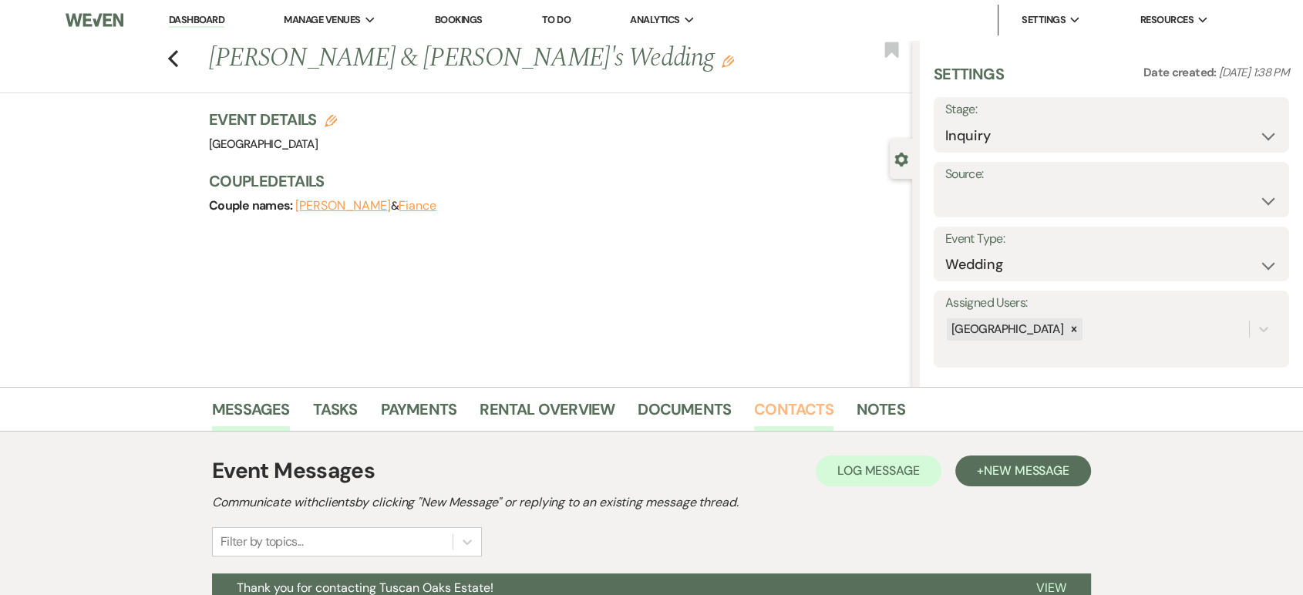
click at [800, 429] on link "Contacts" at bounding box center [793, 414] width 79 height 34
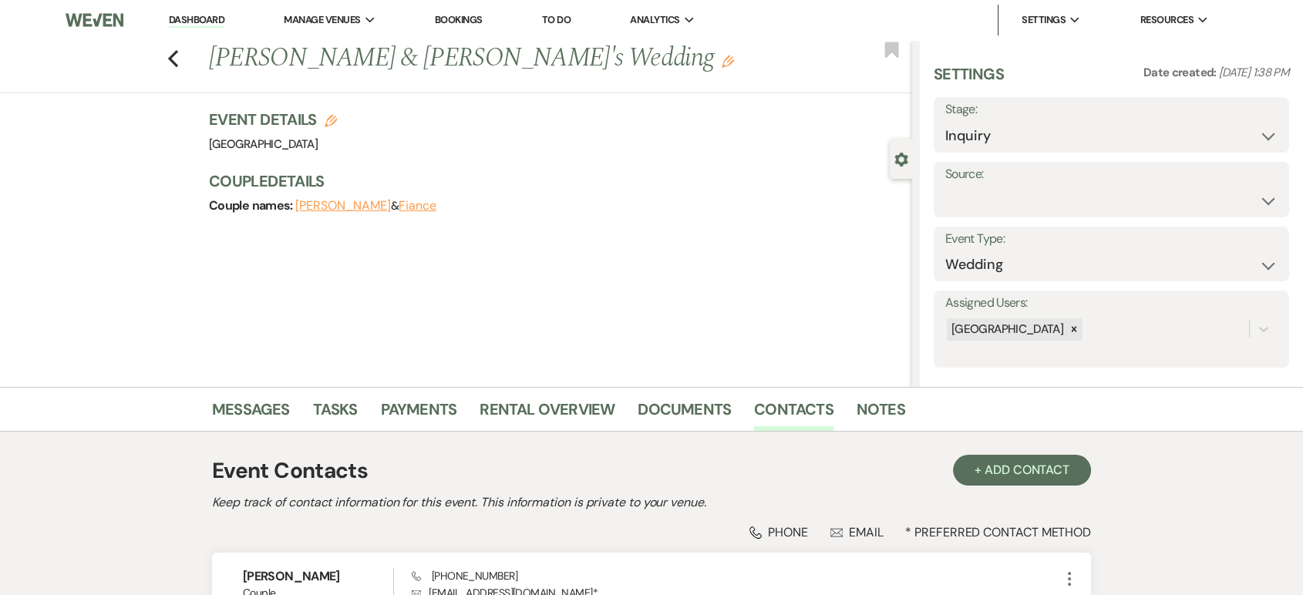
click at [185, 50] on div "Previous Suzanne Maxwell & Fiance's Wedding Edit Bookmark" at bounding box center [452, 66] width 920 height 53
click at [173, 56] on icon "Previous" at bounding box center [173, 58] width 12 height 19
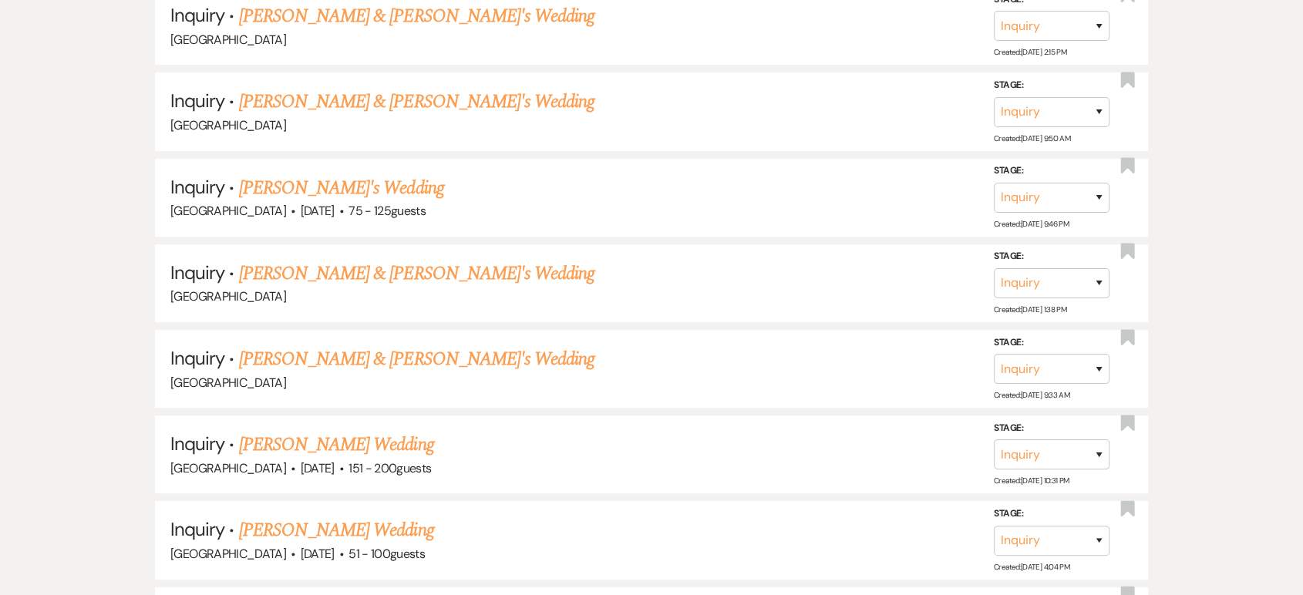
scroll to position [817, 0]
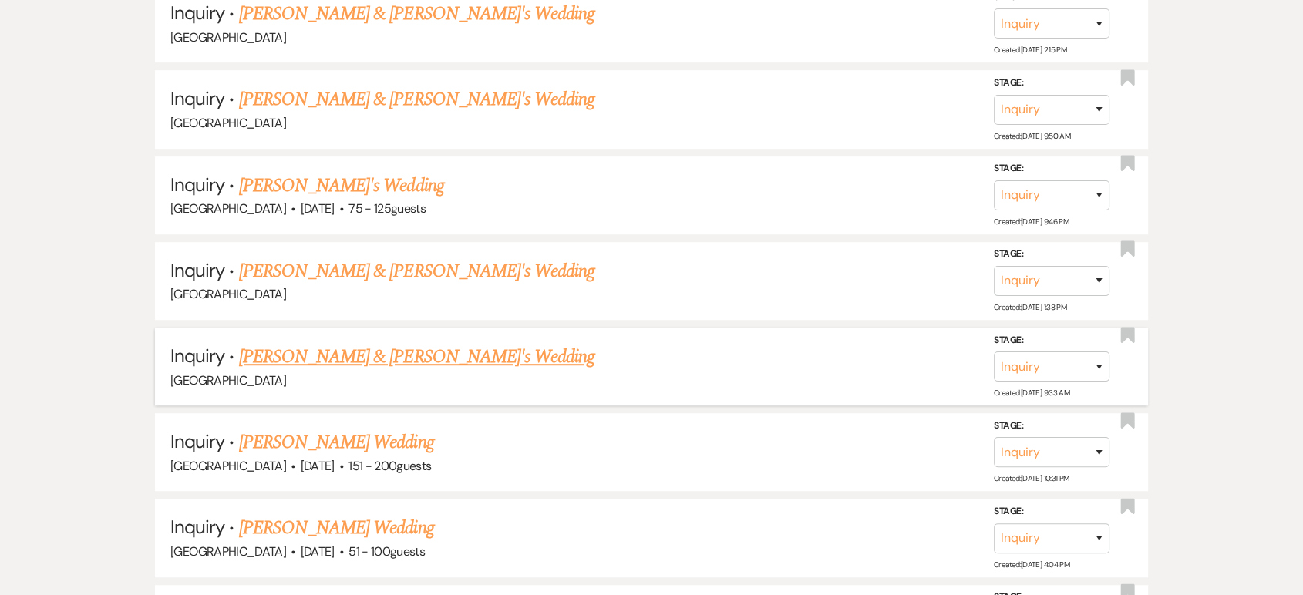
click at [438, 352] on link "Macey McKee & Fiance's Wedding" at bounding box center [417, 357] width 356 height 28
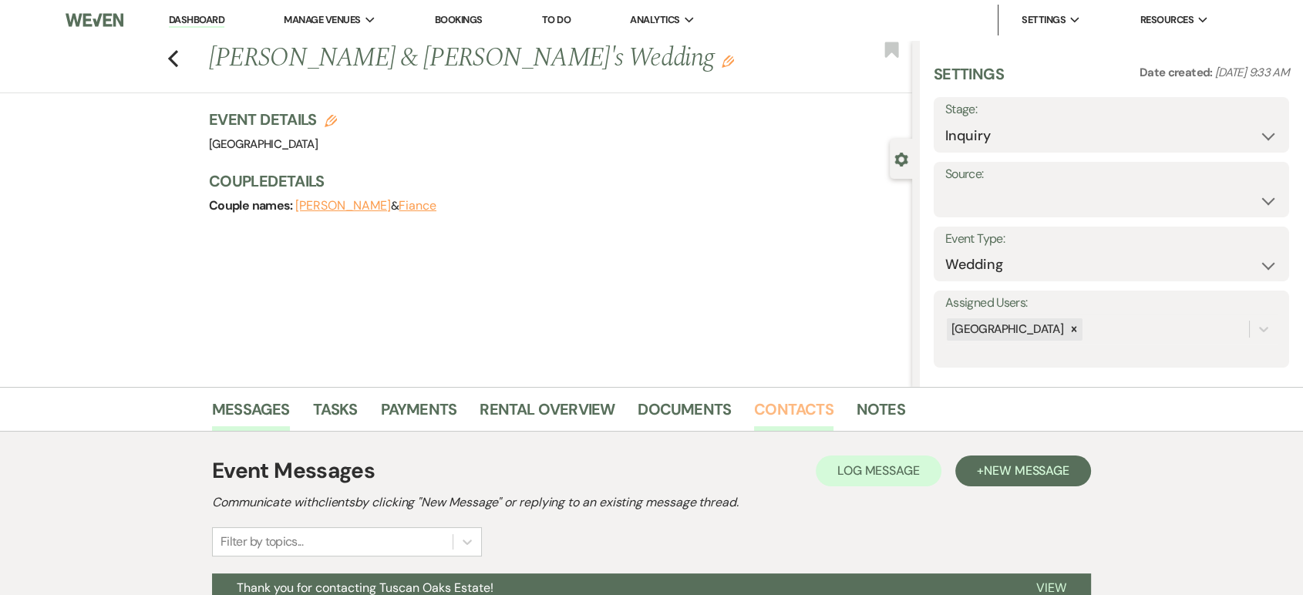
click at [806, 426] on link "Contacts" at bounding box center [793, 414] width 79 height 34
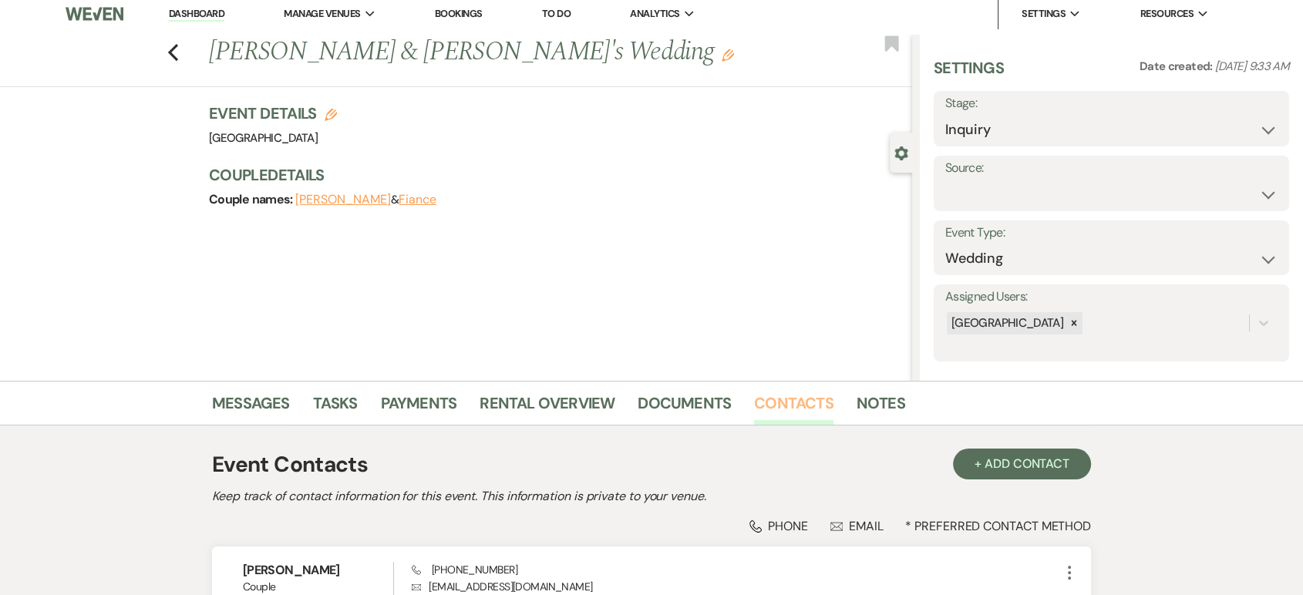
scroll to position [157, 0]
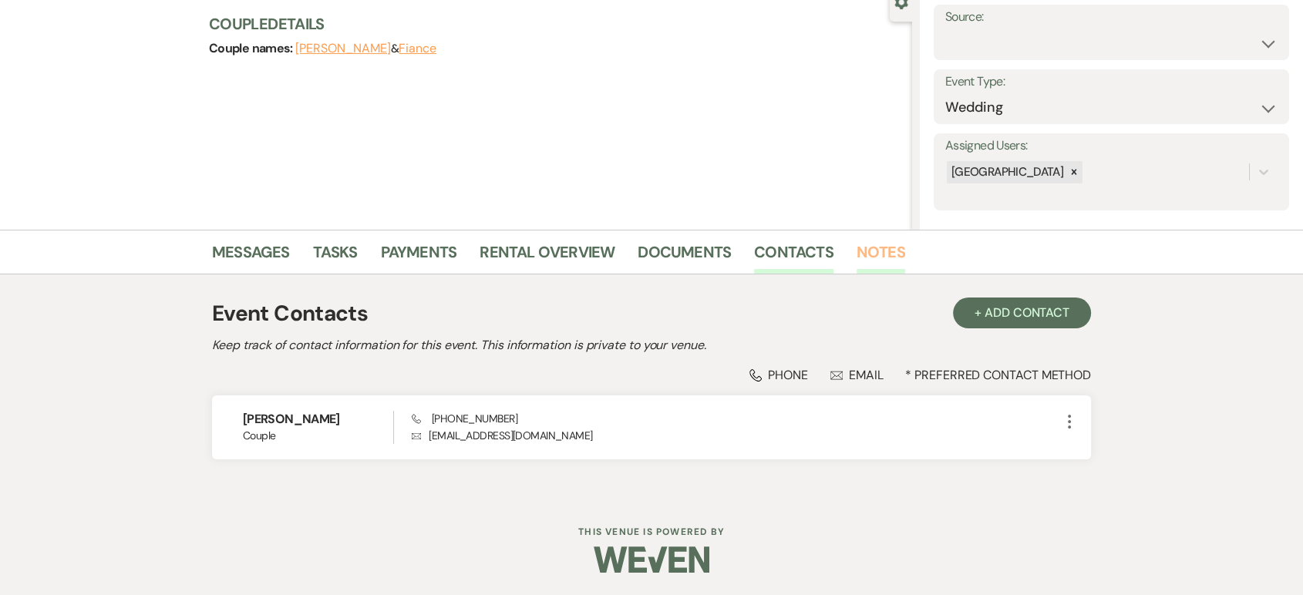
click at [868, 257] on link "Notes" at bounding box center [880, 257] width 49 height 34
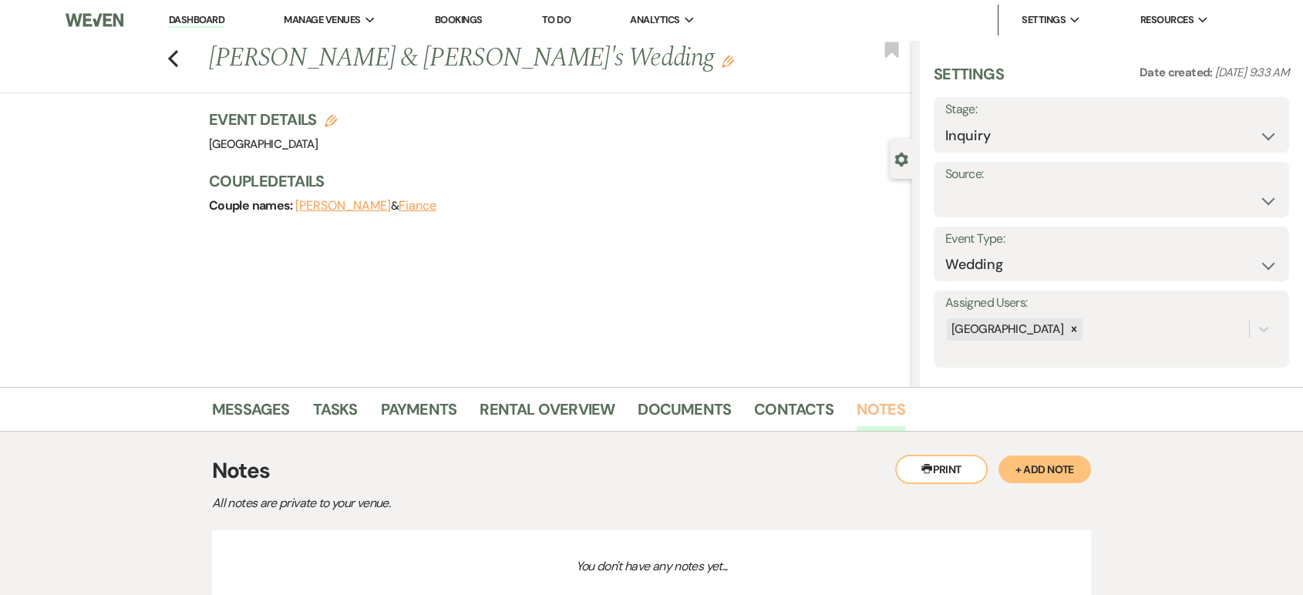
scroll to position [121, 0]
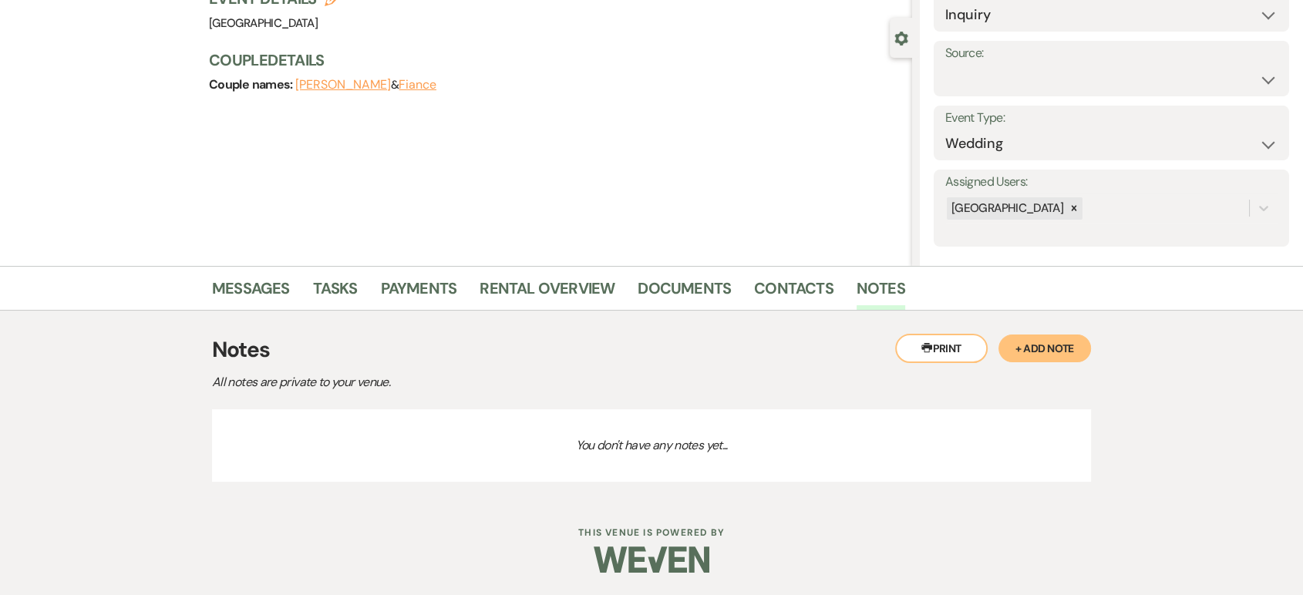
click at [1031, 356] on button "+ Add Note" at bounding box center [1044, 349] width 93 height 28
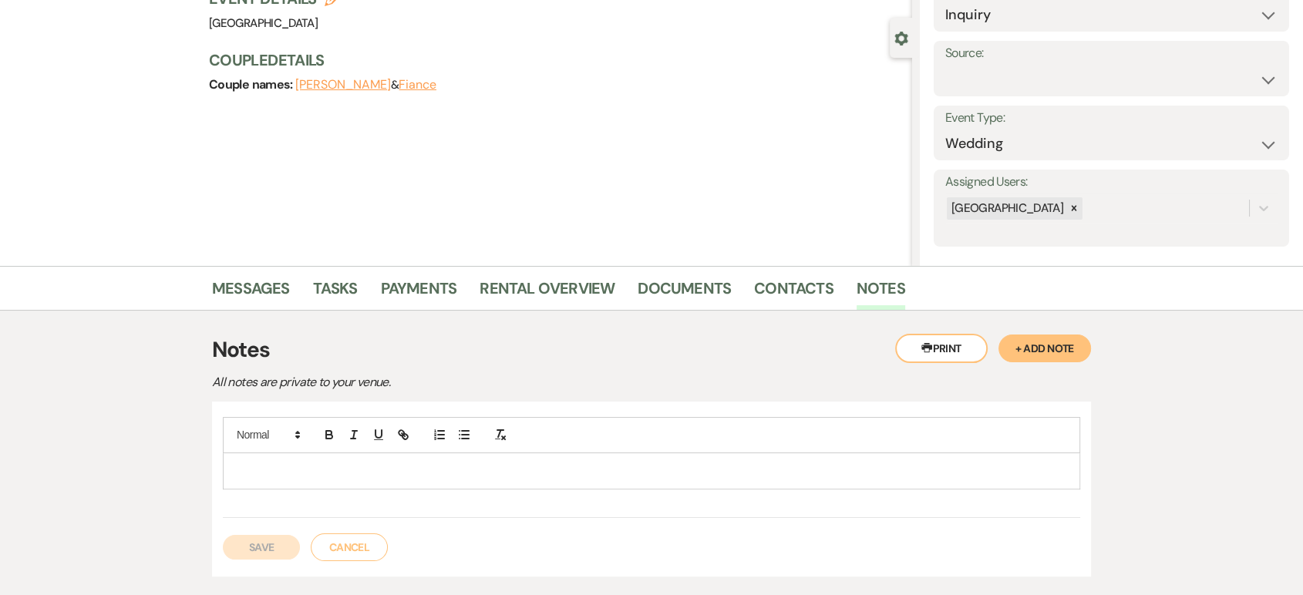
click at [254, 473] on p at bounding box center [651, 471] width 833 height 17
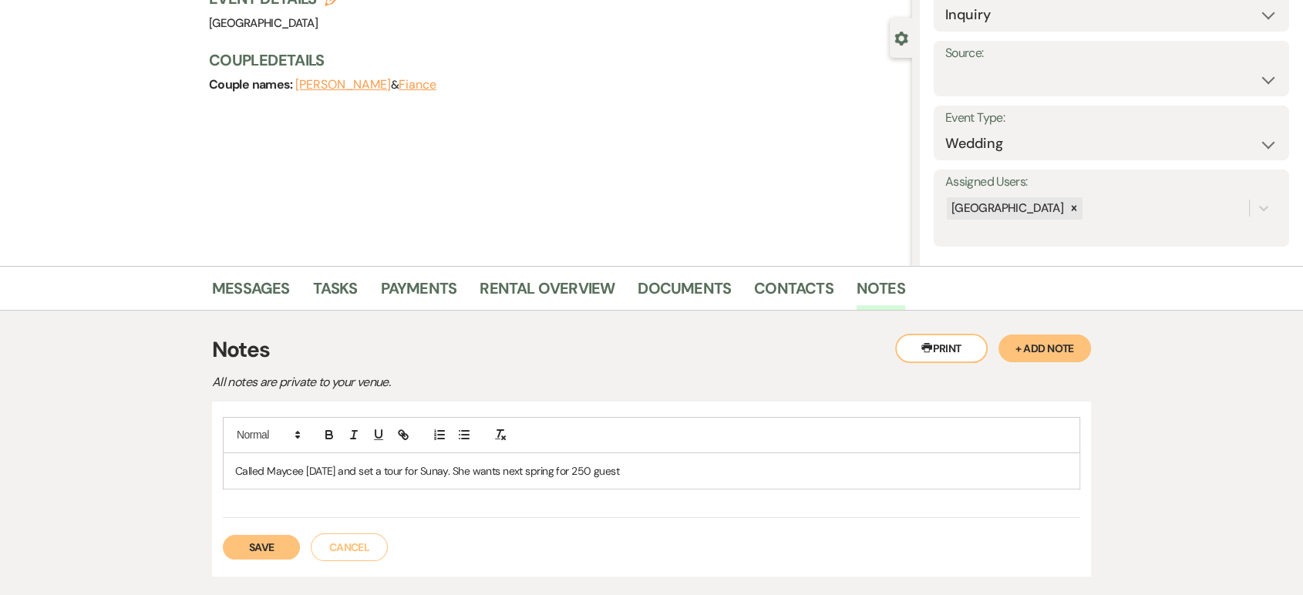
click at [238, 550] on button "Save" at bounding box center [261, 547] width 77 height 25
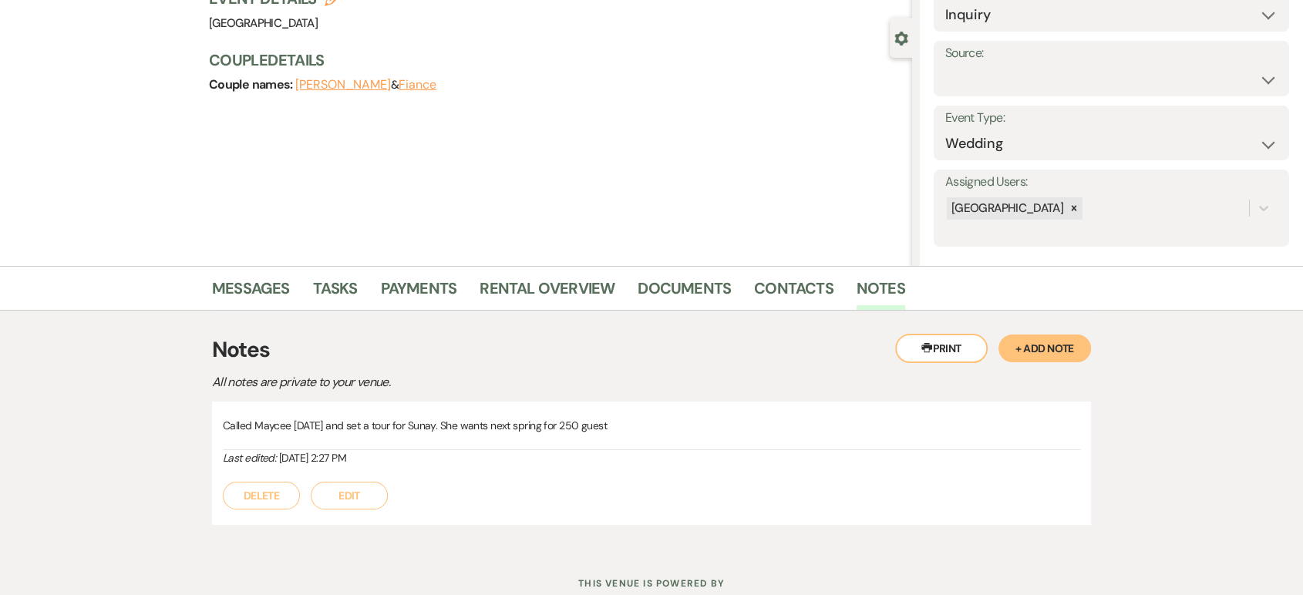
scroll to position [0, 0]
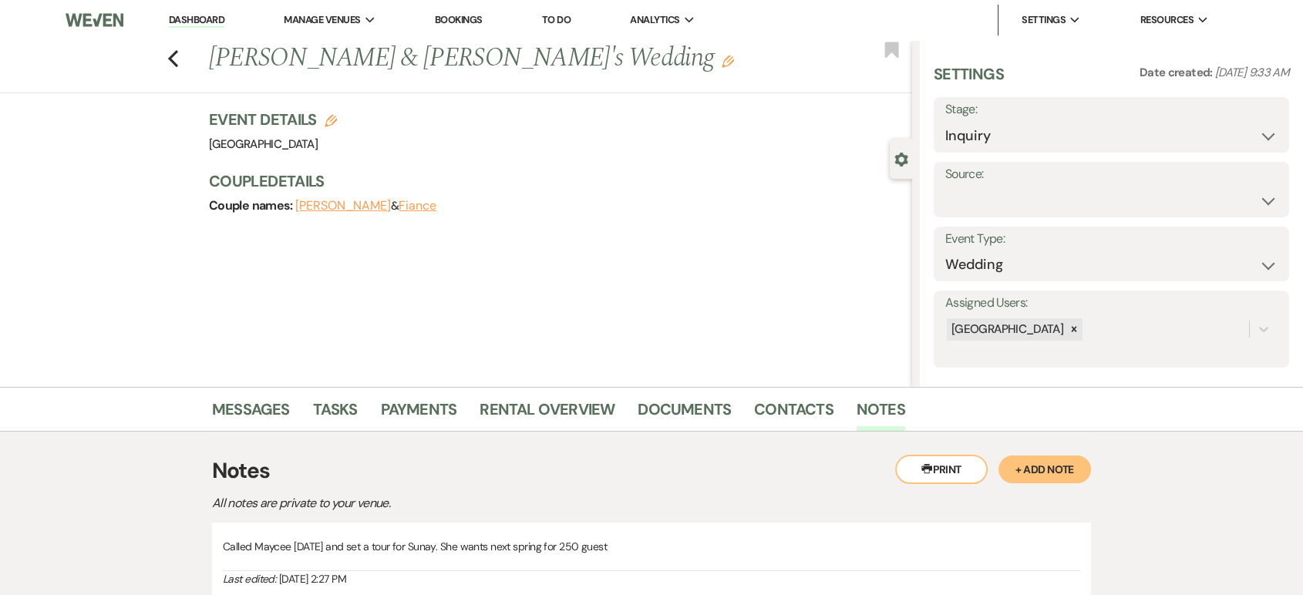
click at [204, 19] on link "Dashboard" at bounding box center [197, 20] width 56 height 15
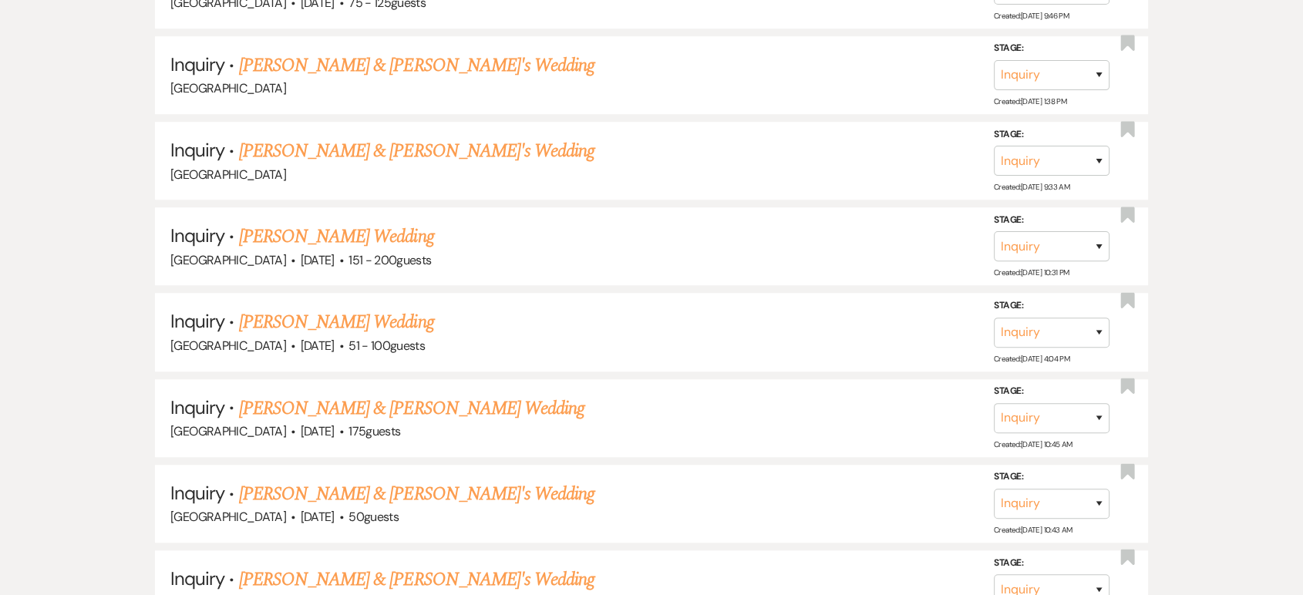
scroll to position [1024, 0]
click at [368, 318] on link "Jennifer Mauro's Wedding" at bounding box center [336, 322] width 195 height 28
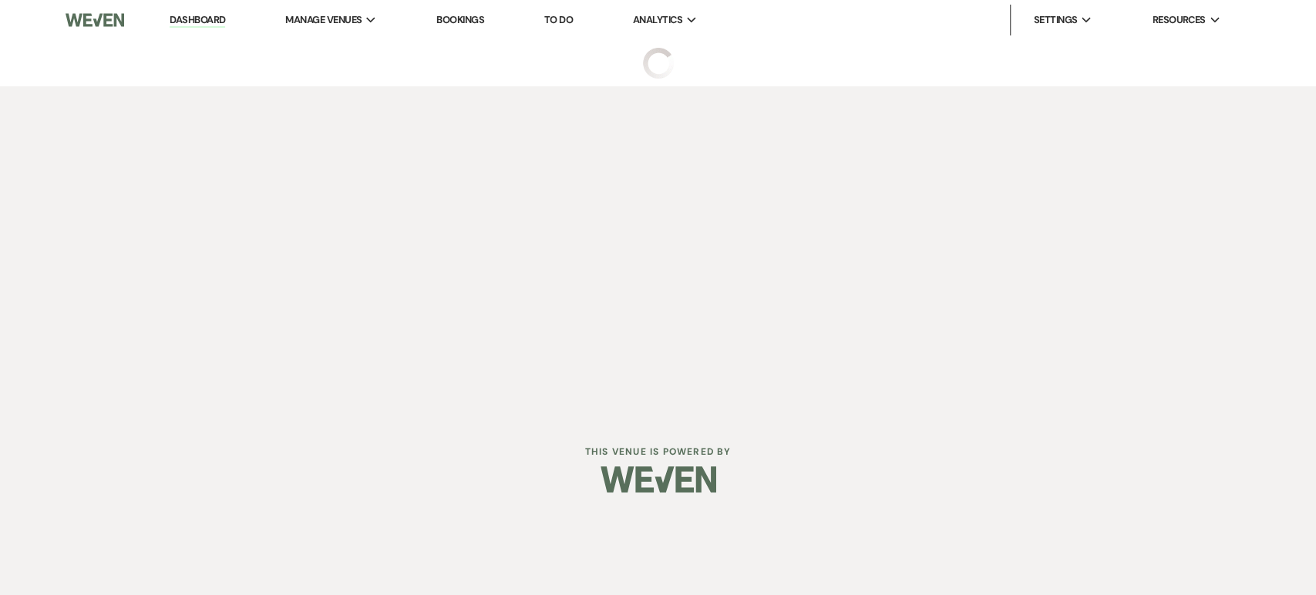
select select "2"
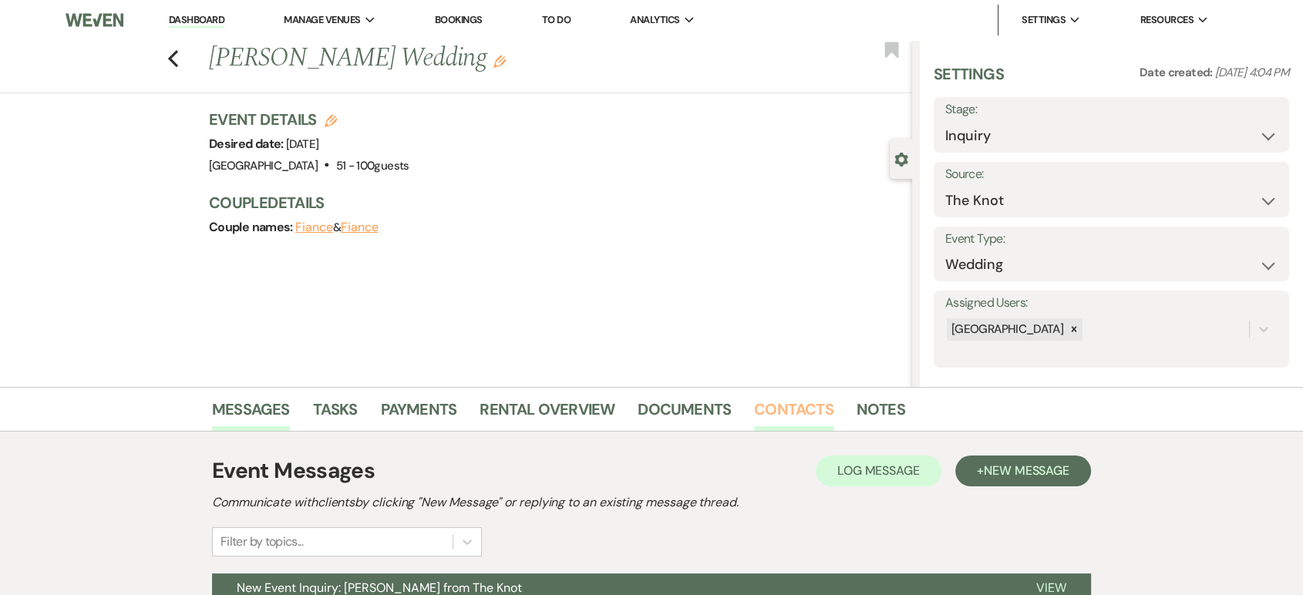
click at [805, 404] on link "Contacts" at bounding box center [793, 414] width 79 height 34
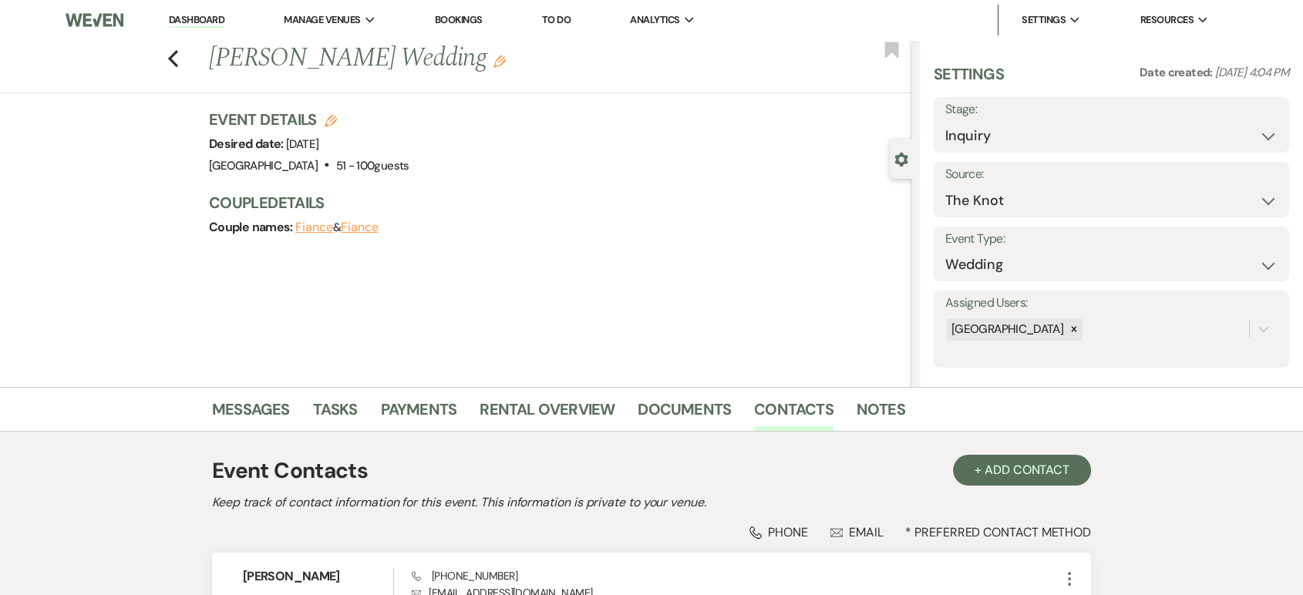
click at [222, 12] on li "Dashboard" at bounding box center [196, 20] width 71 height 31
click at [220, 13] on link "Dashboard" at bounding box center [197, 20] width 56 height 15
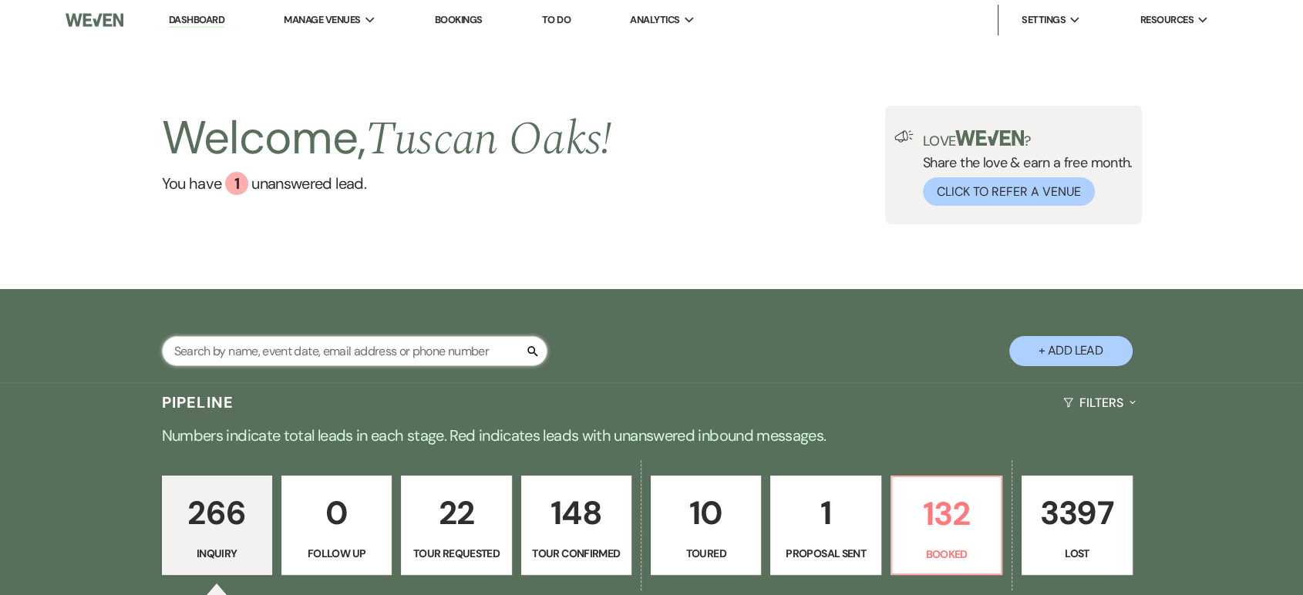
click at [264, 339] on input "text" at bounding box center [354, 351] width 385 height 30
type input "maycee"
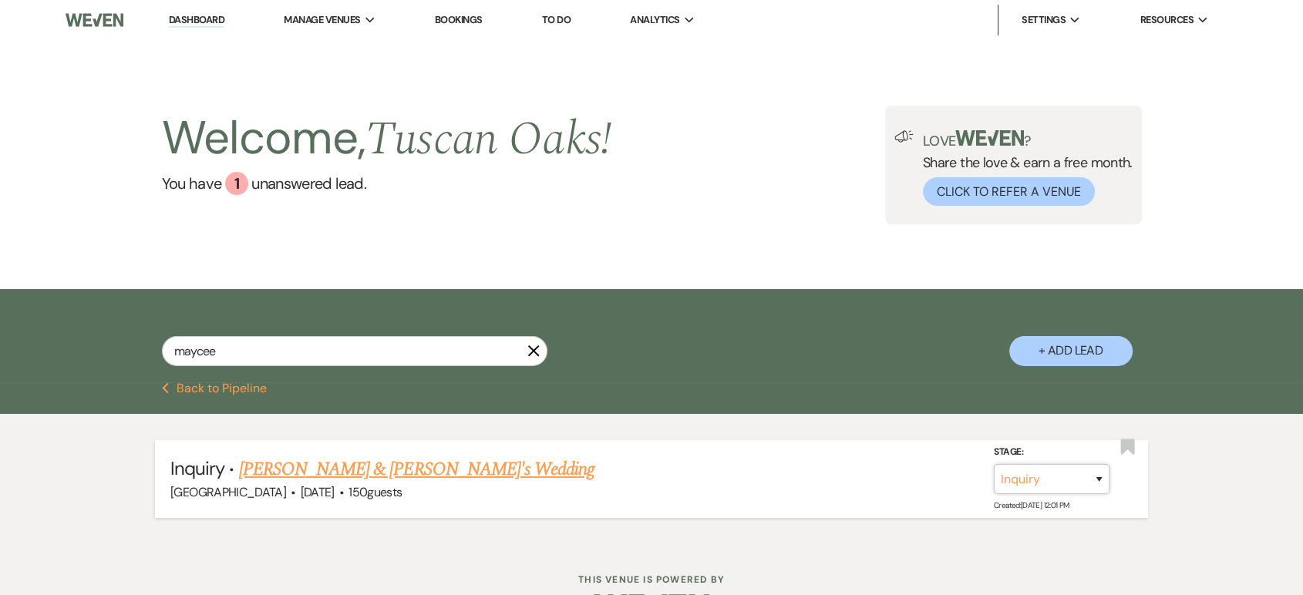
click at [1029, 467] on select "Inquiry Follow Up Tour Requested Tour Confirmed Toured Proposal Sent Booked Lost" at bounding box center [1052, 479] width 116 height 30
select select "2"
click at [994, 464] on select "Inquiry Follow Up Tour Requested Tour Confirmed Toured Proposal Sent Booked Lost" at bounding box center [1052, 479] width 116 height 30
click at [1082, 480] on button "Save" at bounding box center [1078, 478] width 77 height 31
drag, startPoint x: 271, startPoint y: 334, endPoint x: 106, endPoint y: 331, distance: 164.2
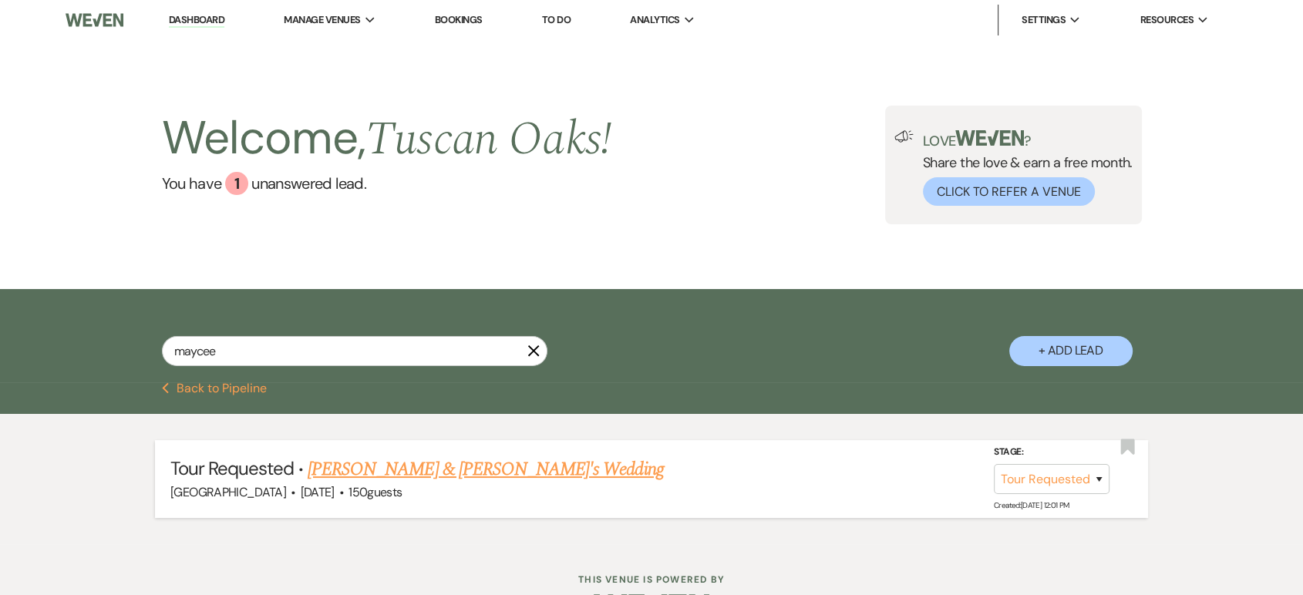
click at [106, 331] on div "maycee X + Add Lead" at bounding box center [651, 338] width 1110 height 82
click at [204, 346] on input "maycee" at bounding box center [354, 351] width 385 height 30
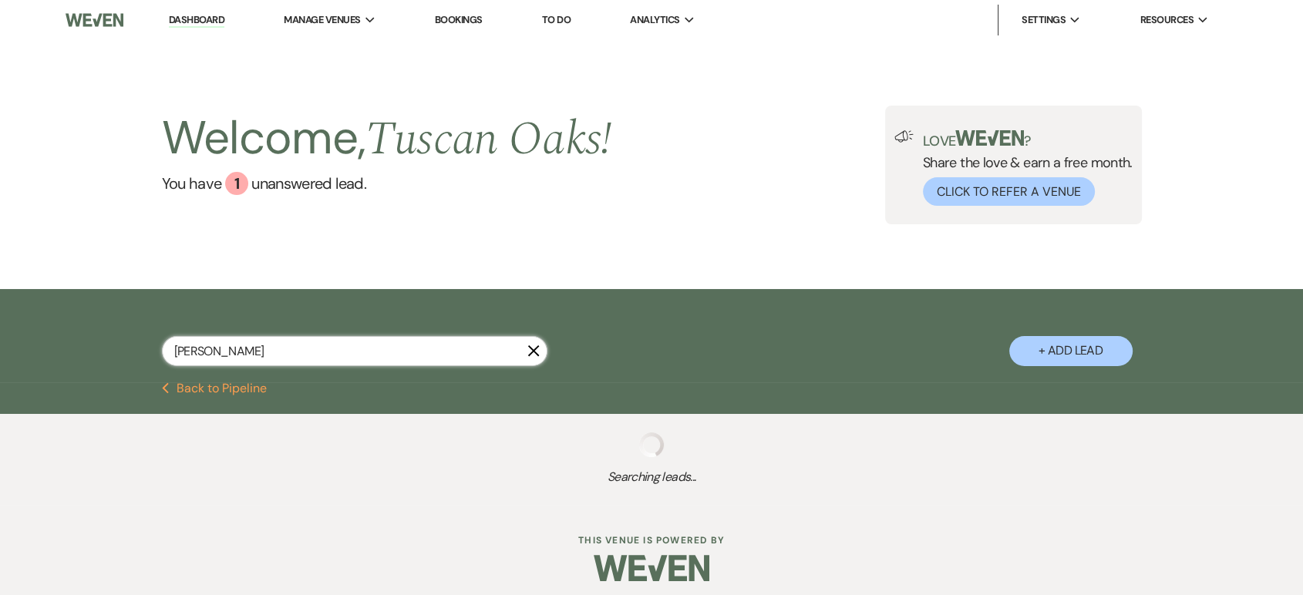
type input "casey"
select select "8"
select select "5"
select select "8"
select select "7"
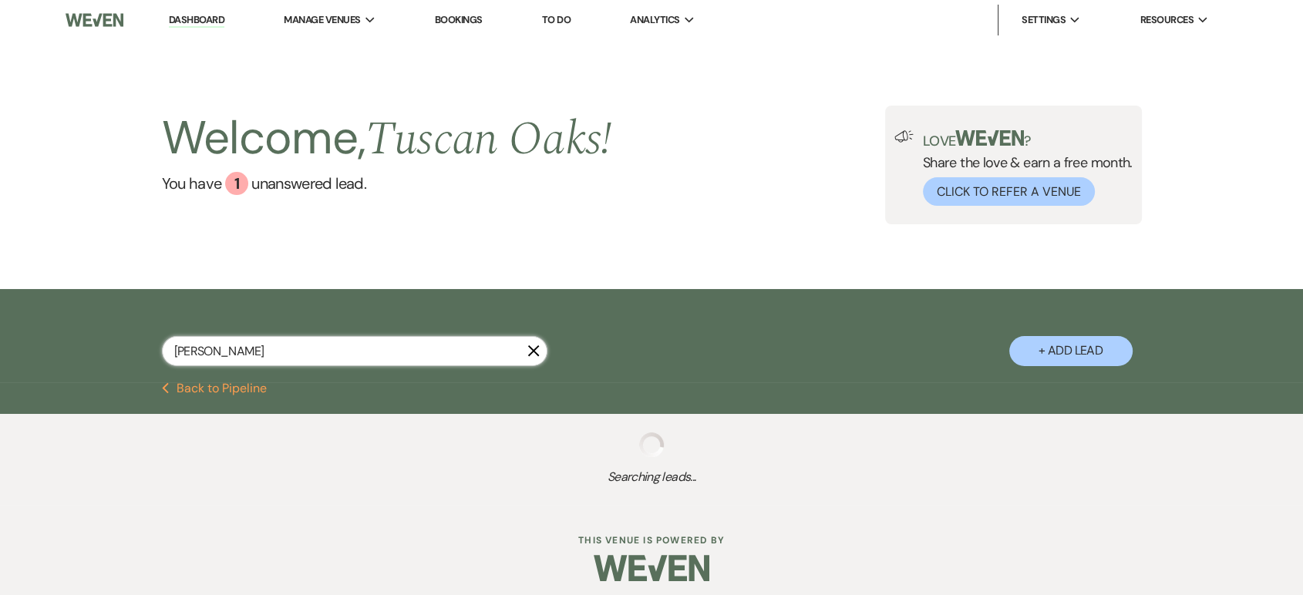
select select "8"
select select "5"
select select "8"
select select "5"
select select "4"
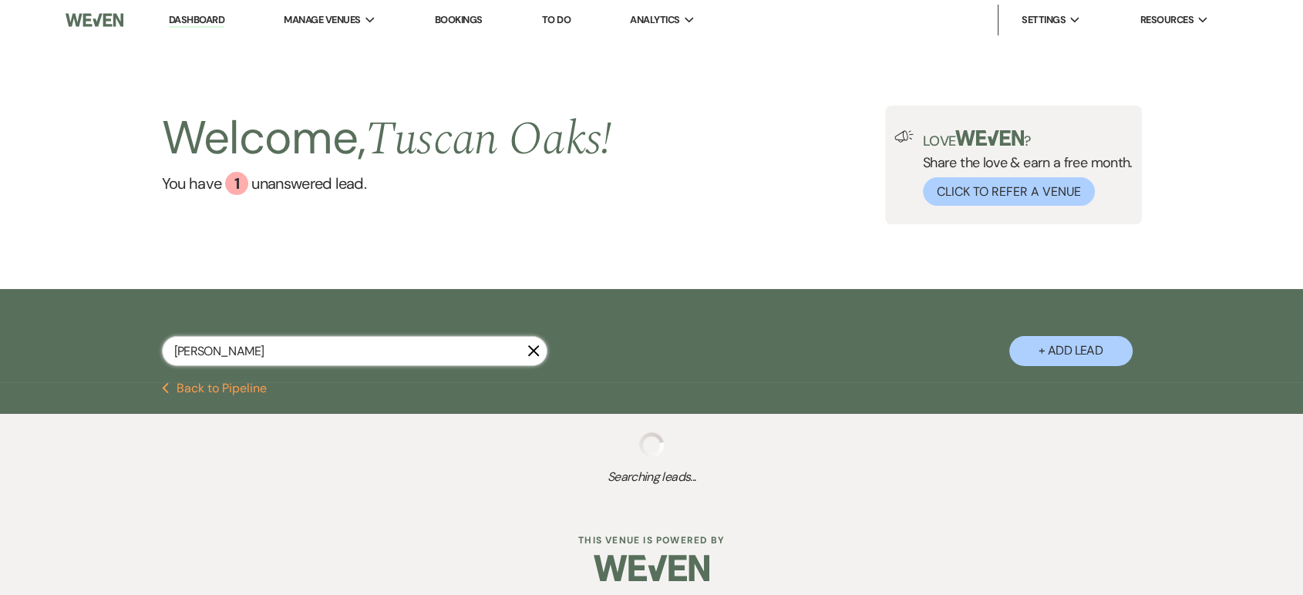
select select "8"
select select "5"
select select "8"
select select "5"
select select "8"
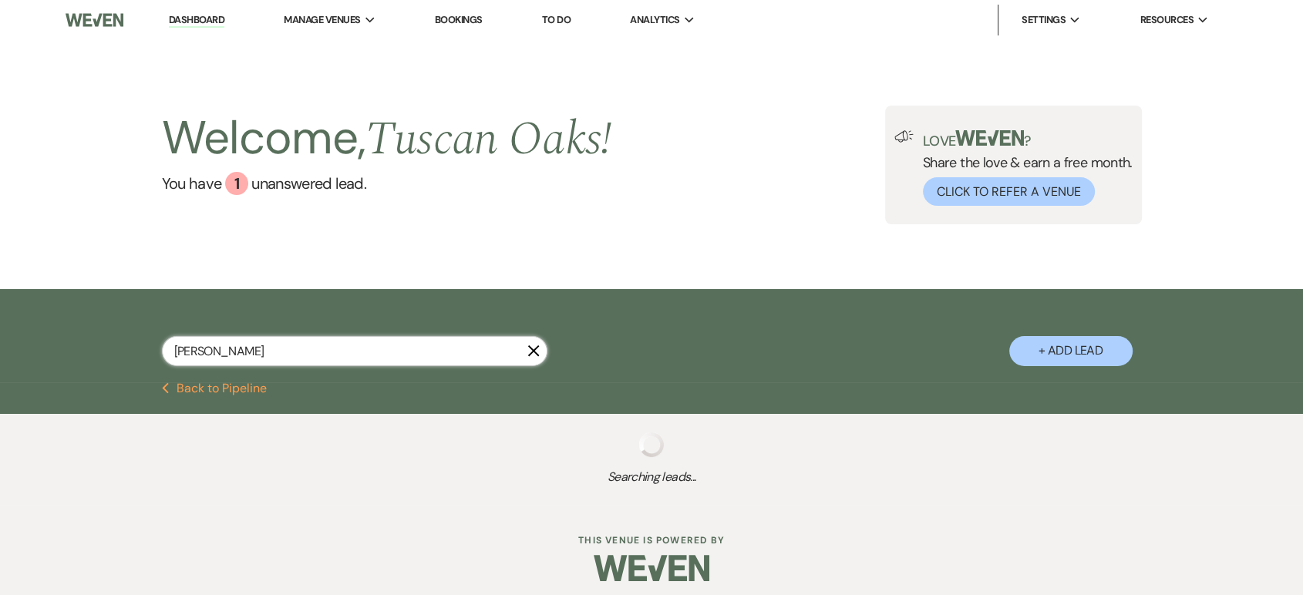
select select "4"
select select "8"
select select "4"
select select "8"
select select "4"
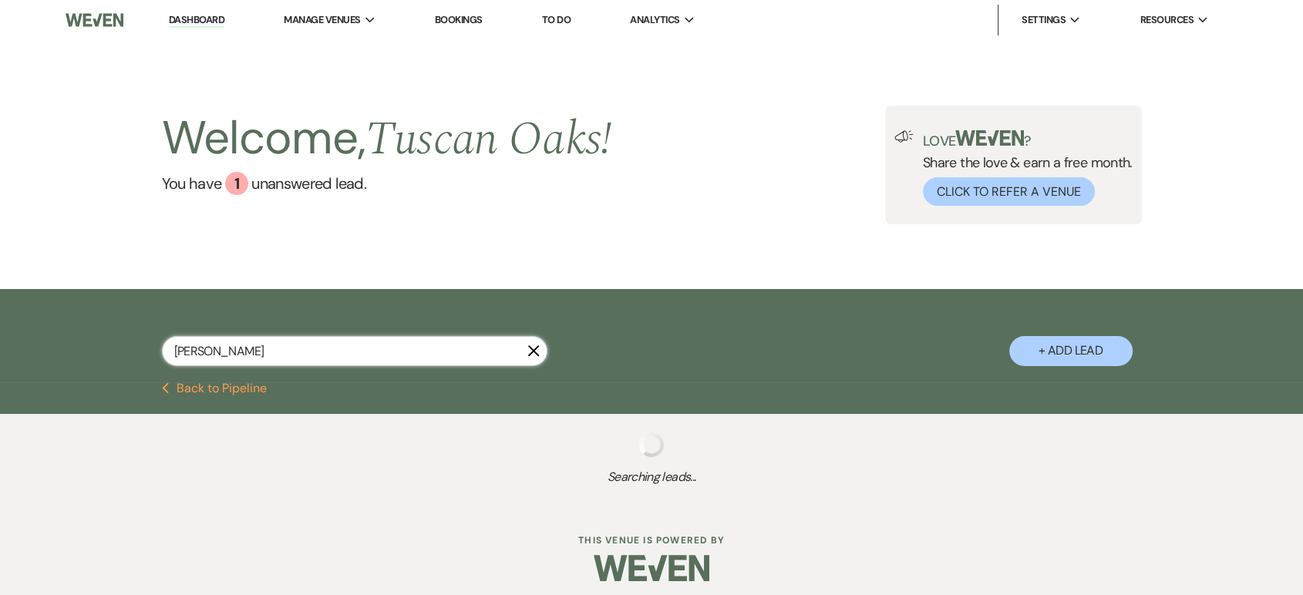
select select "8"
select select "4"
select select "8"
select select "4"
select select "8"
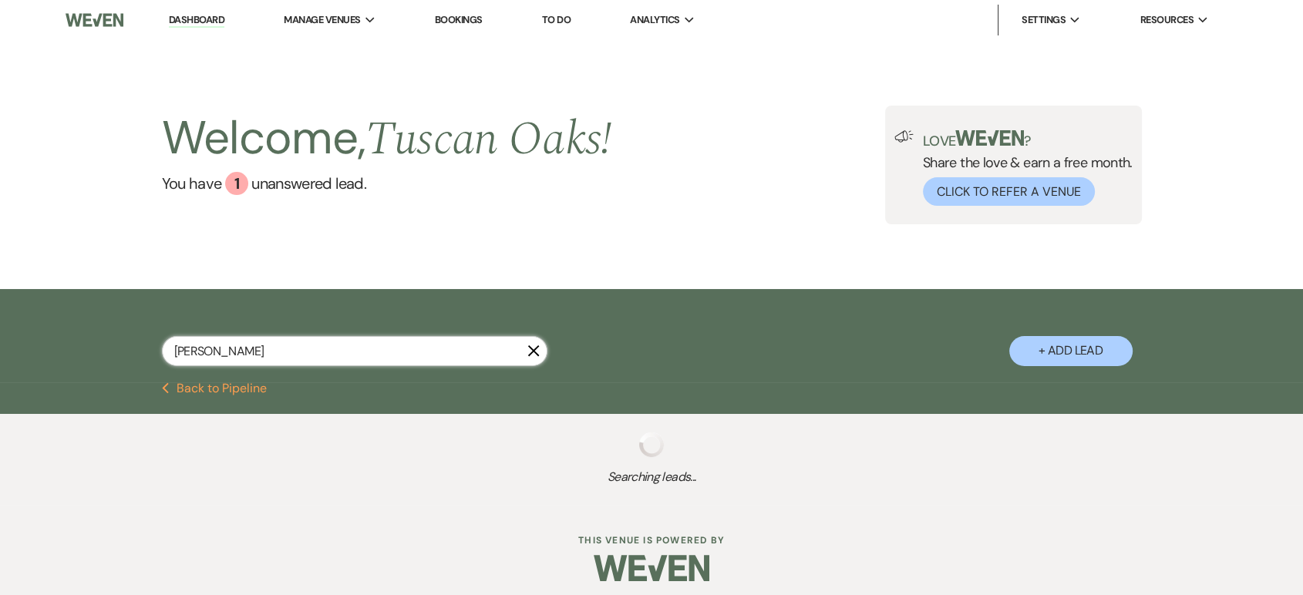
select select "4"
select select "8"
select select "5"
select select "4"
select select "8"
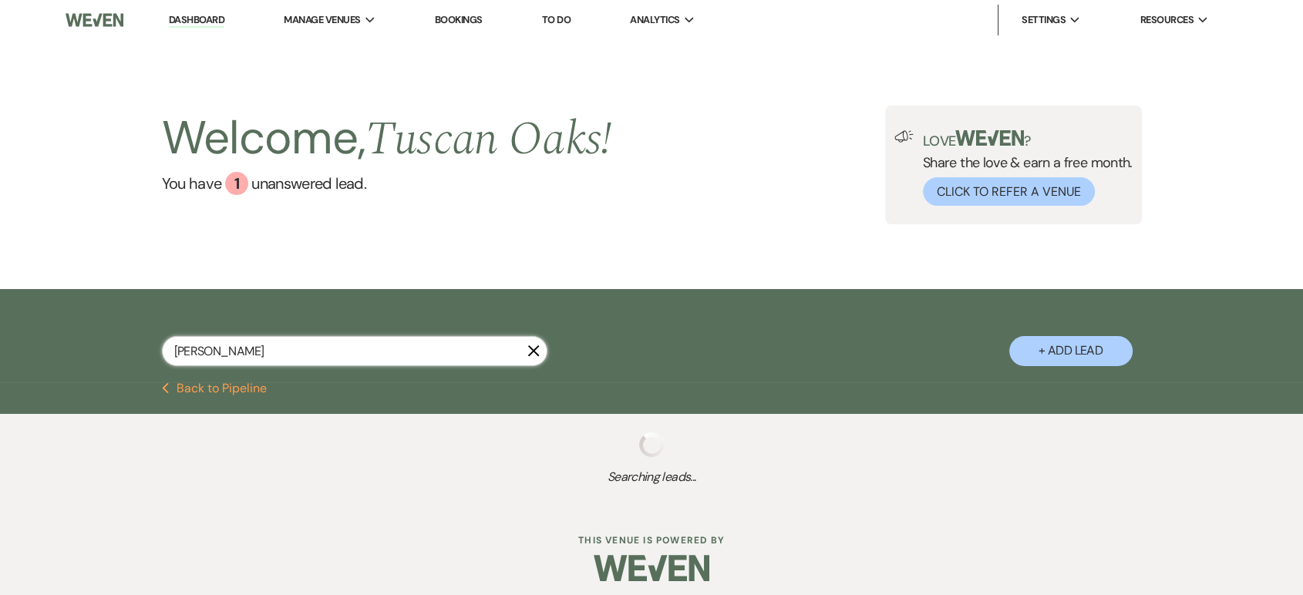
select select "5"
select select "8"
select select "5"
select select "8"
select select "5"
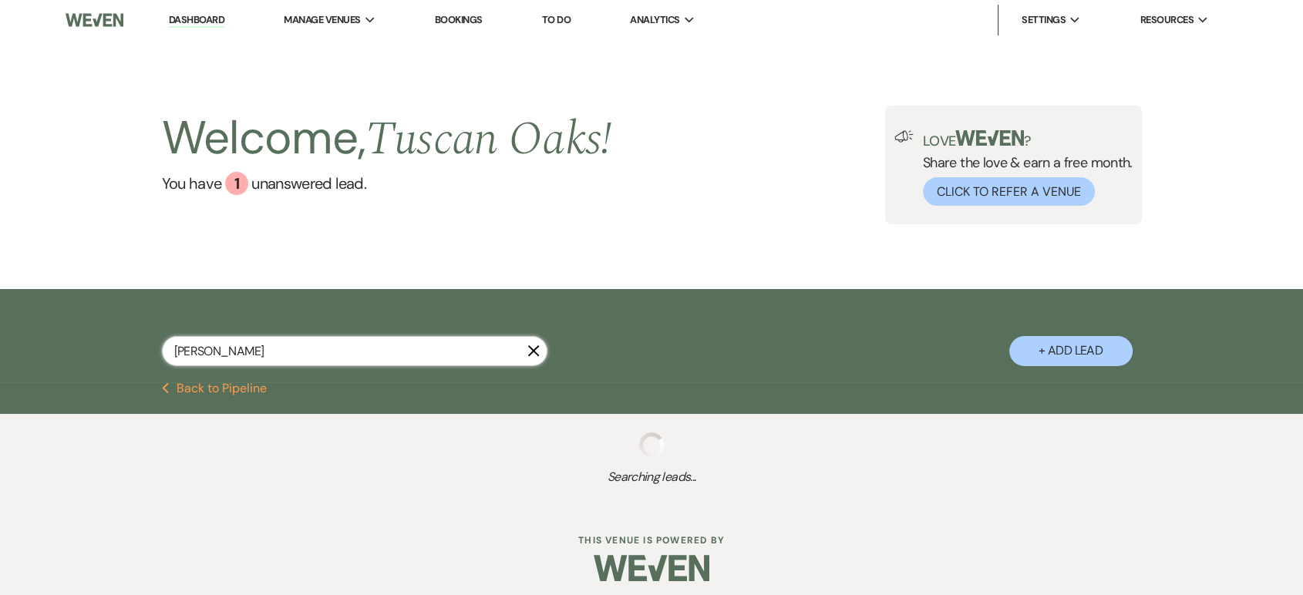
select select "8"
select select "5"
select select "4"
select select "8"
select select "6"
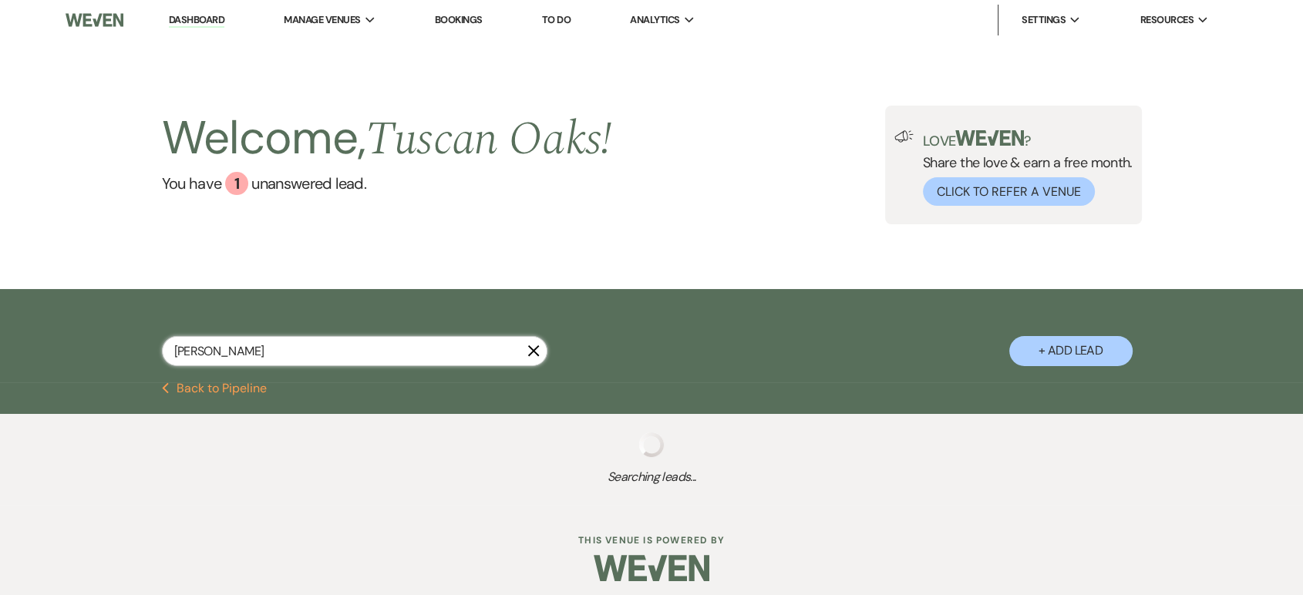
select select "8"
select select "10"
select select "8"
select select "5"
select select "8"
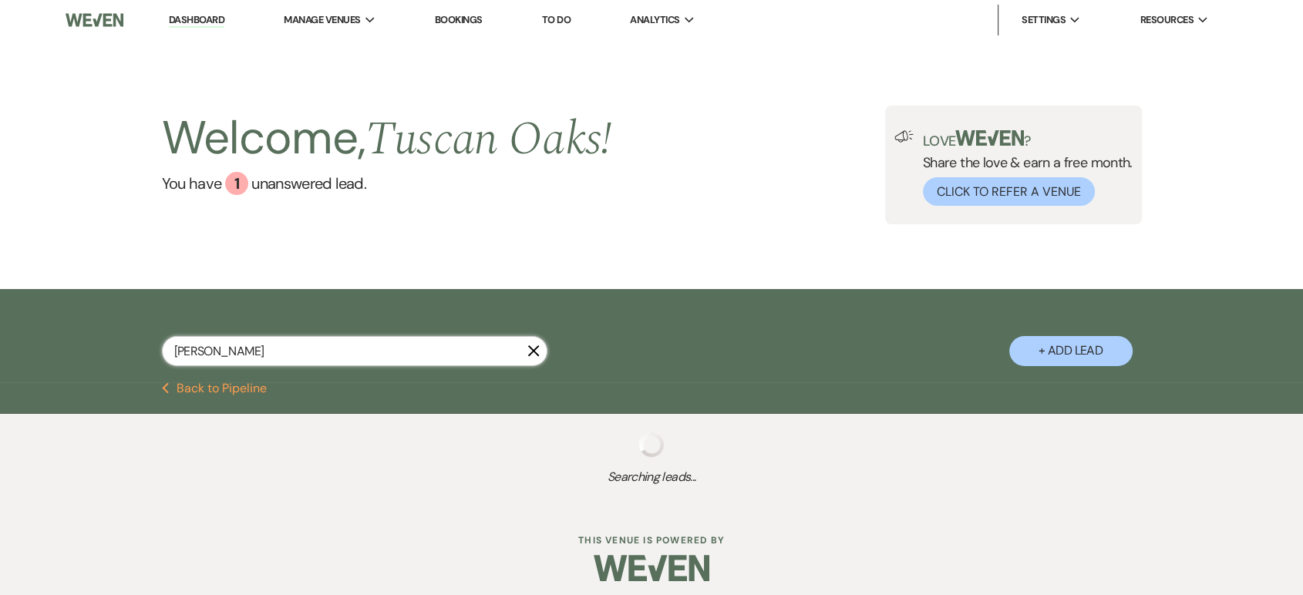
select select "5"
select select "4"
select select "8"
select select "5"
select select "8"
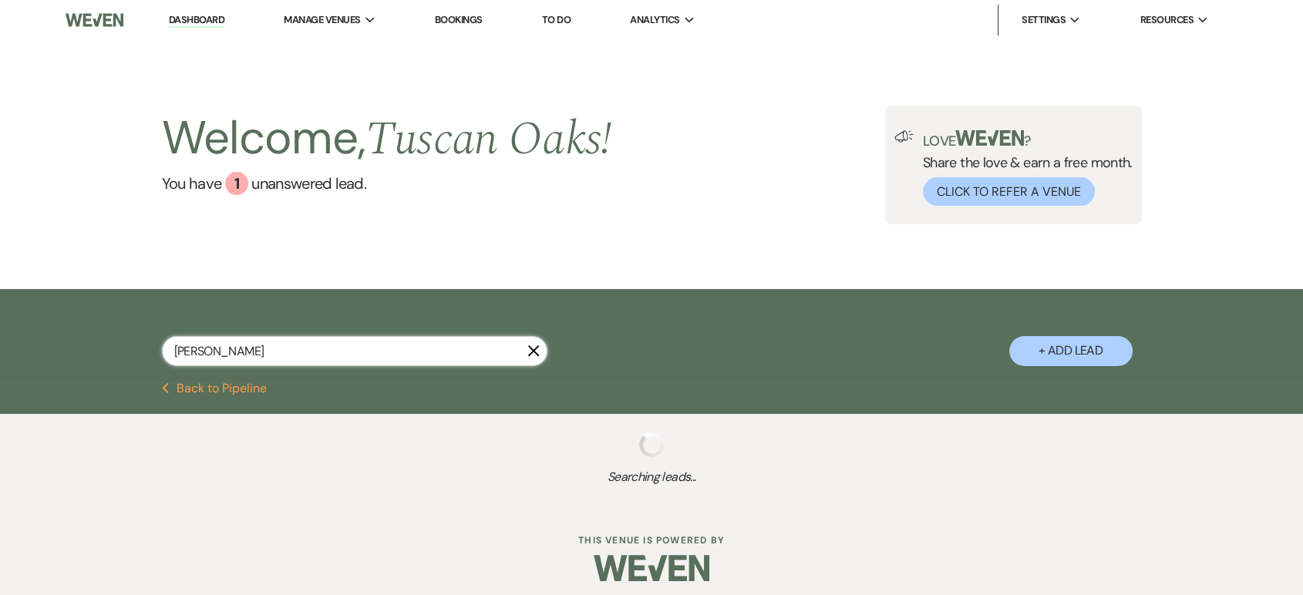
select select "5"
select select "8"
select select "5"
select select "8"
select select "9"
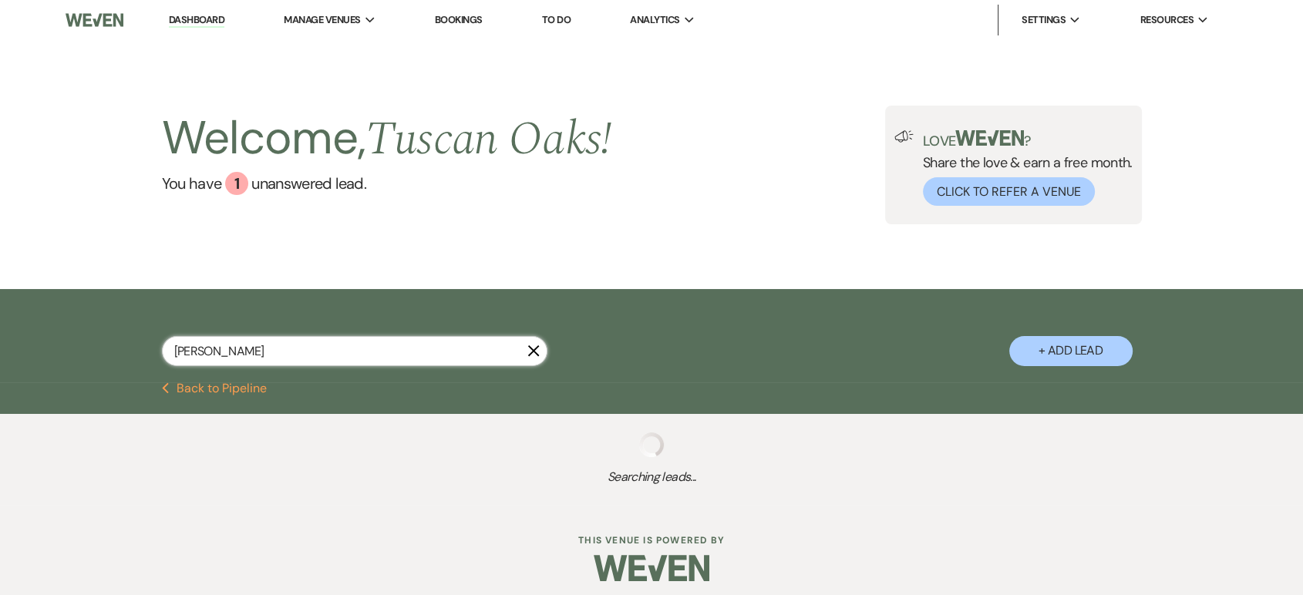
select select "8"
select select "5"
select select "8"
select select "4"
select select "8"
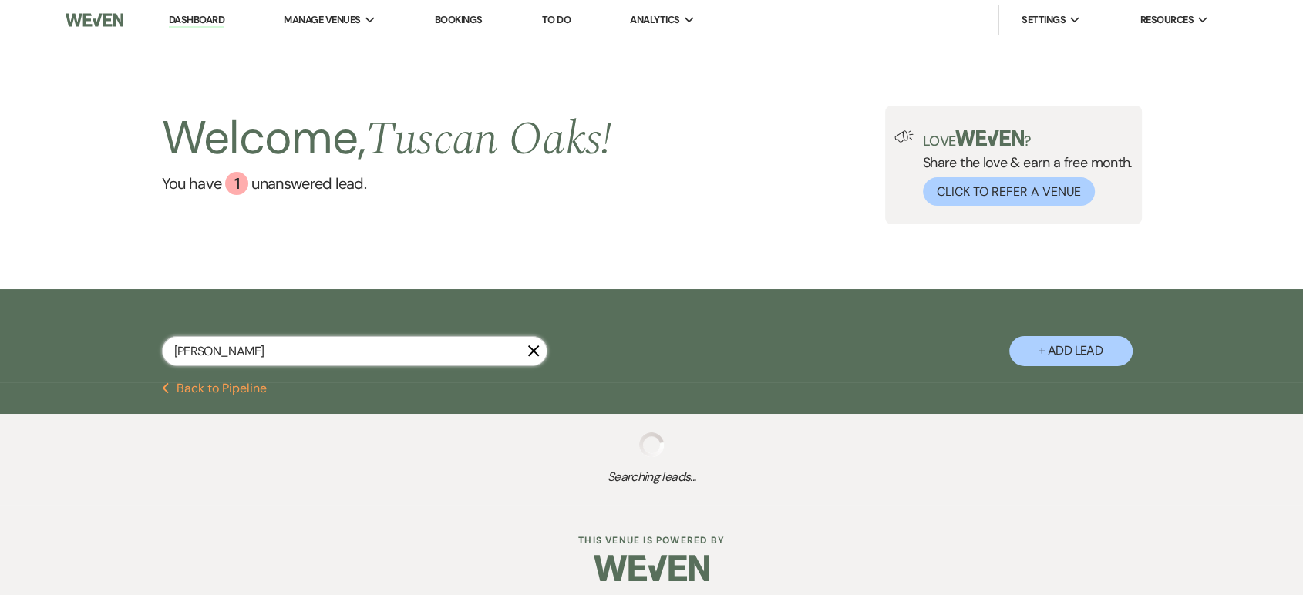
select select "5"
select select "8"
select select "5"
select select "8"
select select "5"
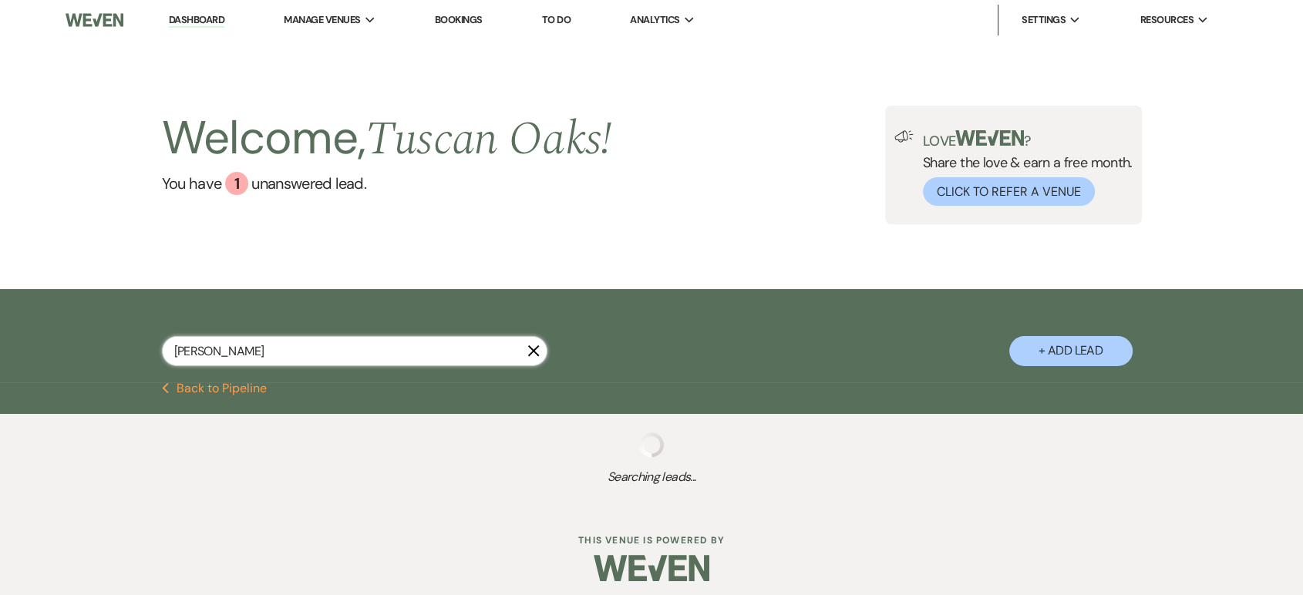
select select "8"
select select "5"
select select "8"
select select "10"
select select "8"
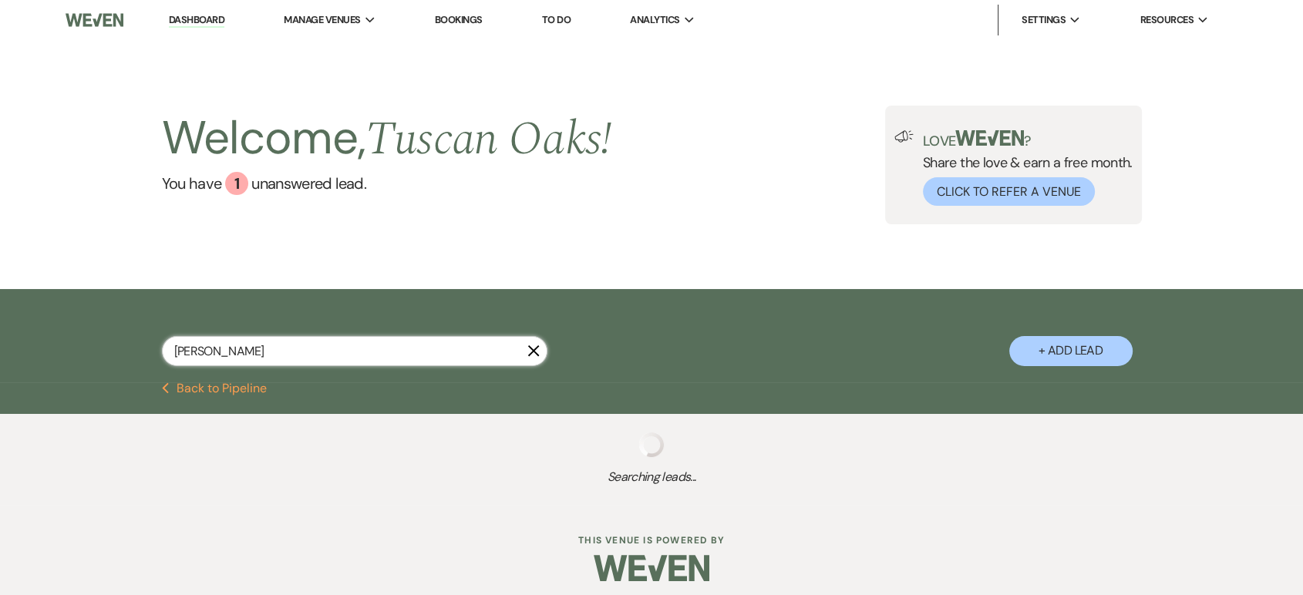
select select "6"
select select "8"
select select "5"
select select "8"
select select "5"
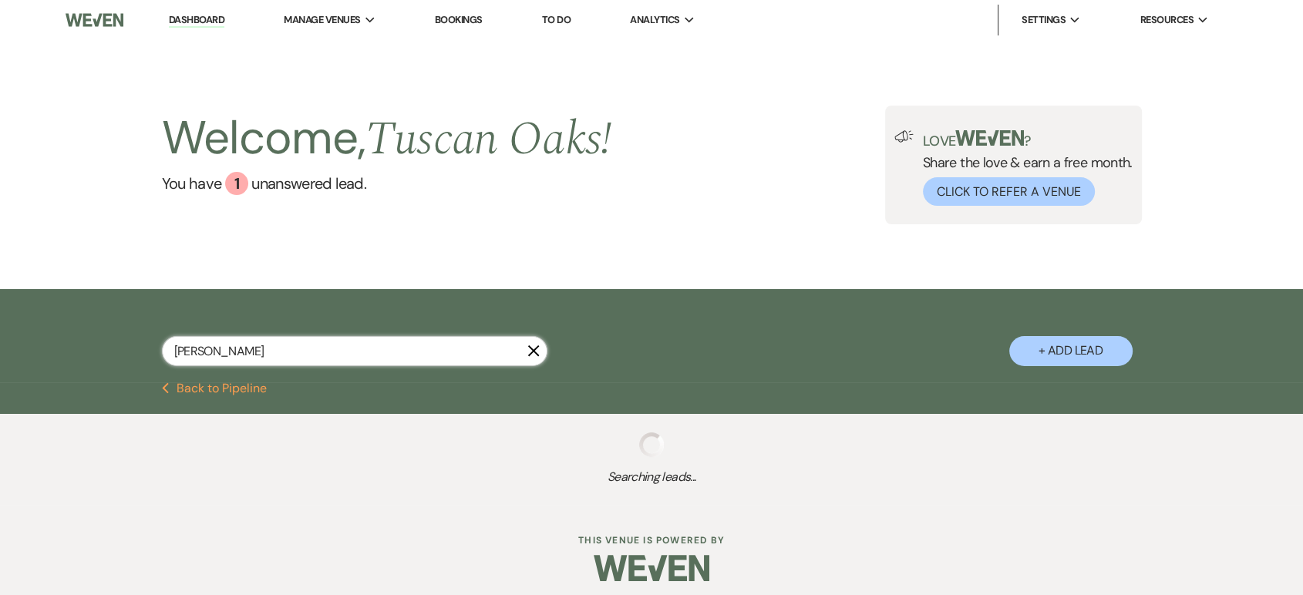
select select "8"
select select "5"
select select "8"
select select "5"
select select "4"
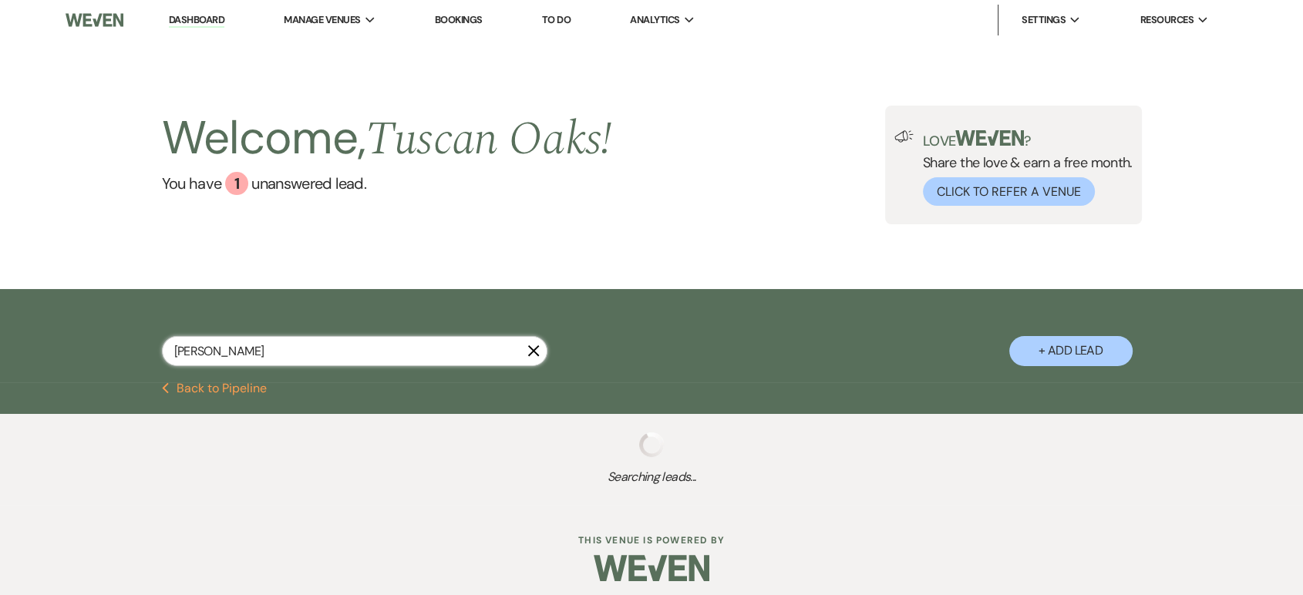
select select "8"
select select "5"
select select "8"
select select "5"
select select "8"
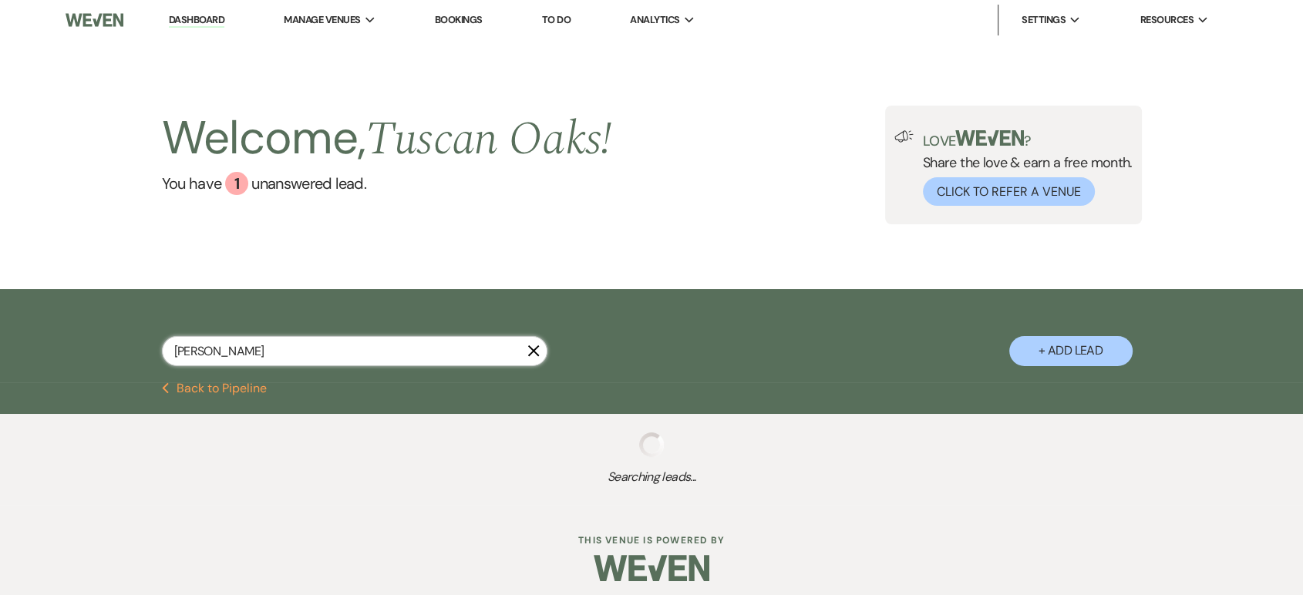
select select "8"
select select "5"
select select "8"
select select "5"
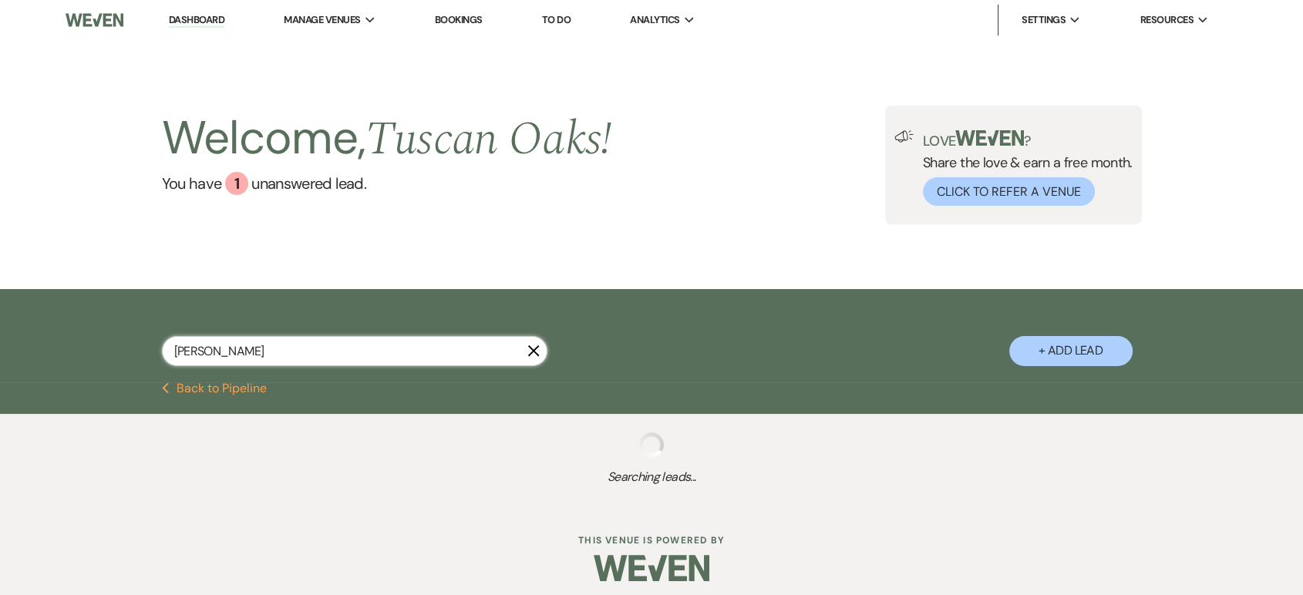
select select "8"
select select "1"
select select "8"
select select "5"
select select "8"
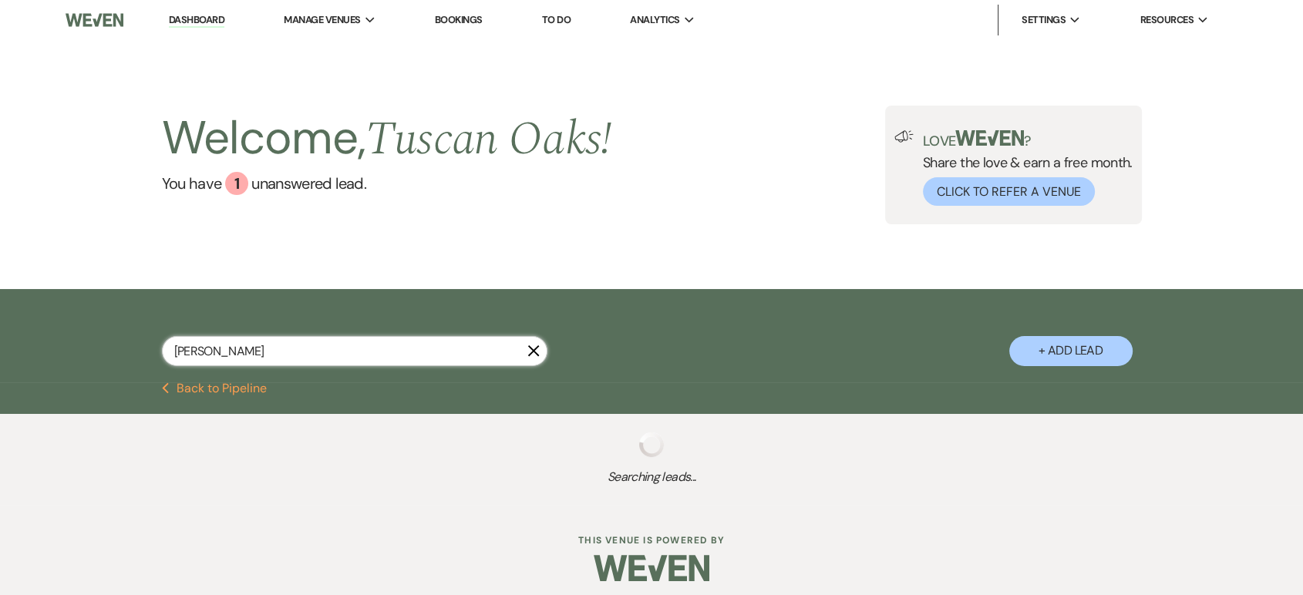
select select "3"
select select "8"
select select "5"
select select "8"
select select "1"
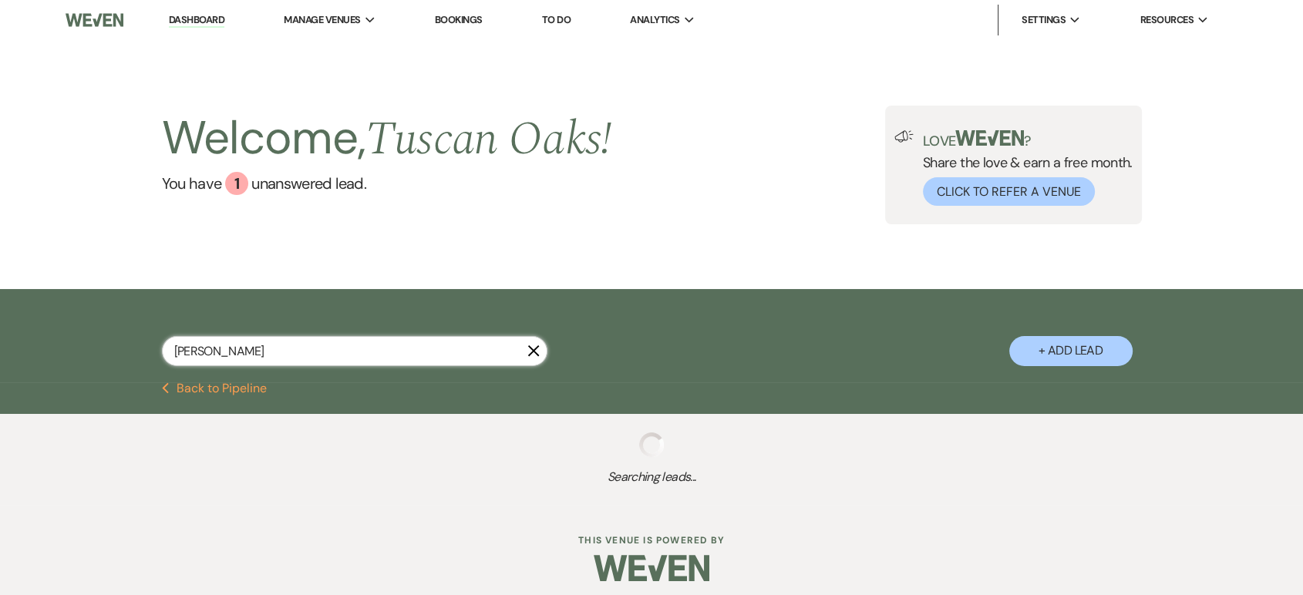
select select "8"
select select "5"
select select "8"
select select "1"
select select "8"
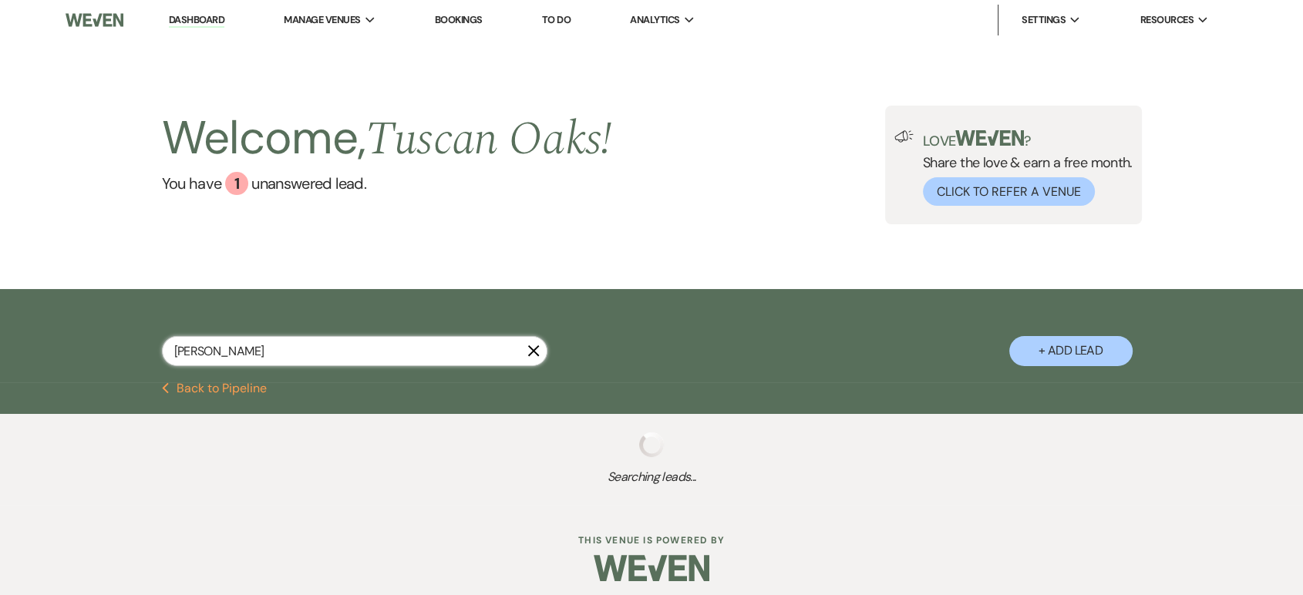
select select "5"
select select "8"
select select "5"
select select "8"
select select "5"
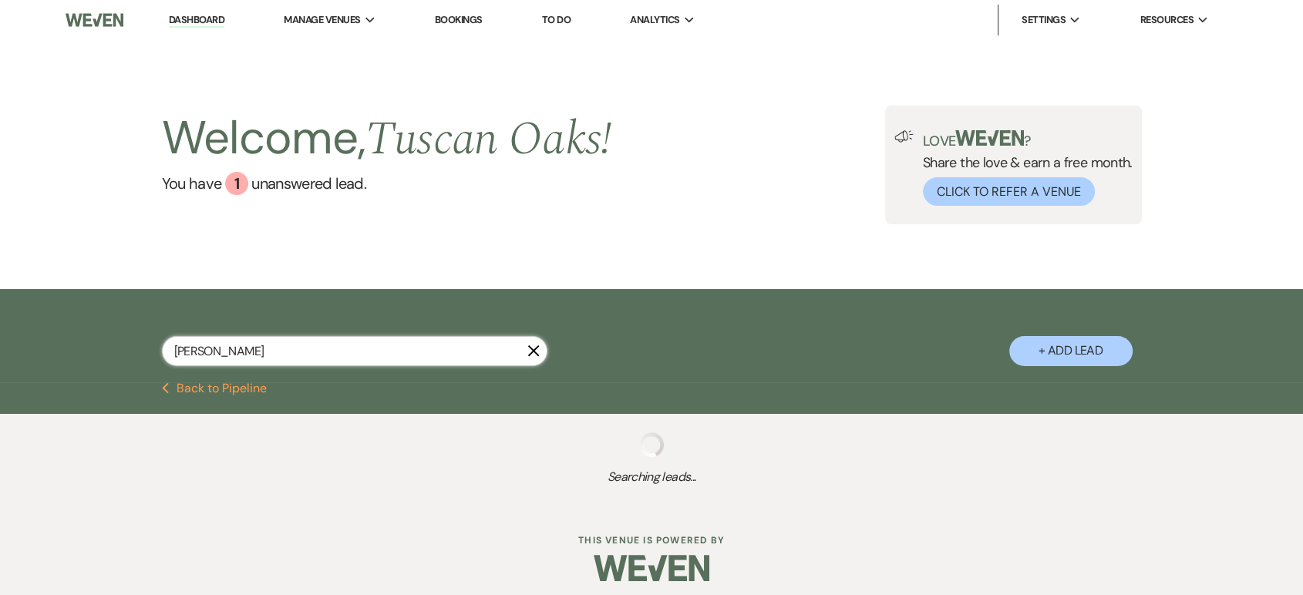
select select "8"
select select "5"
select select "8"
select select "7"
select select "8"
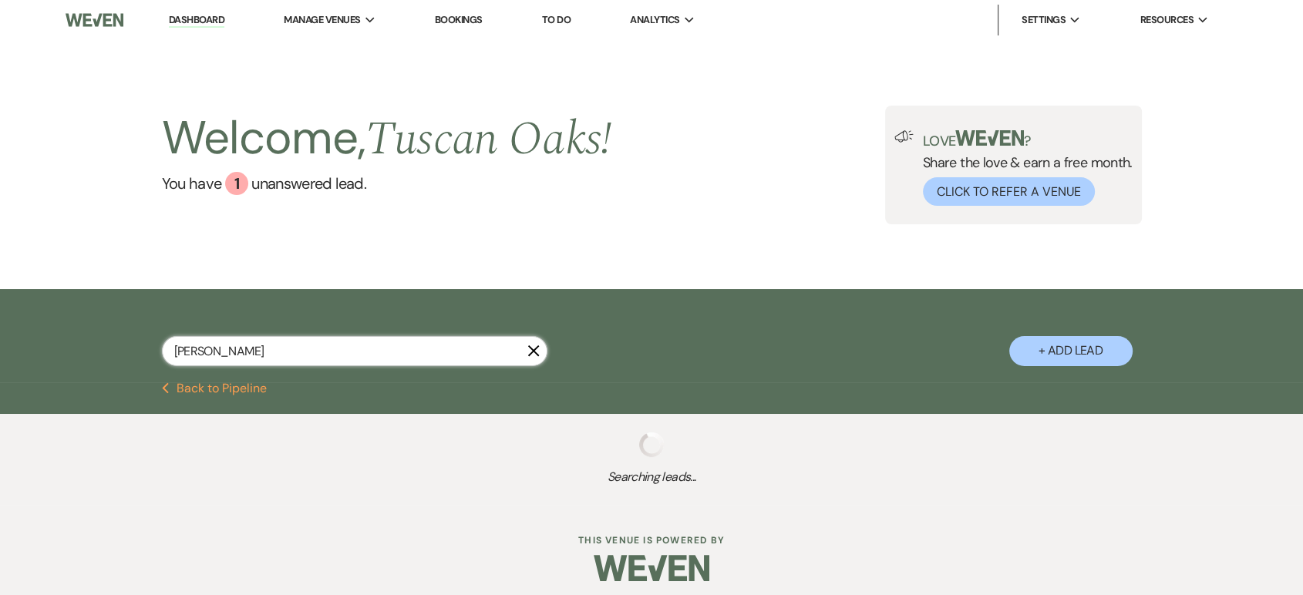
select select "5"
select select "4"
select select "8"
select select "5"
select select "8"
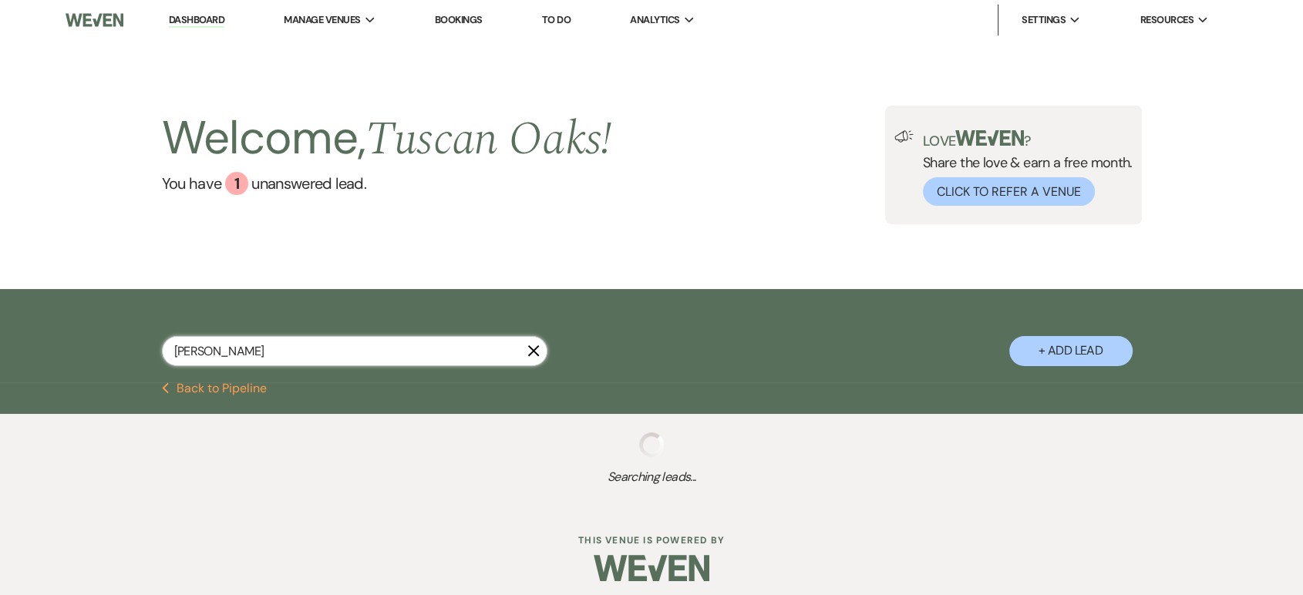
select select "8"
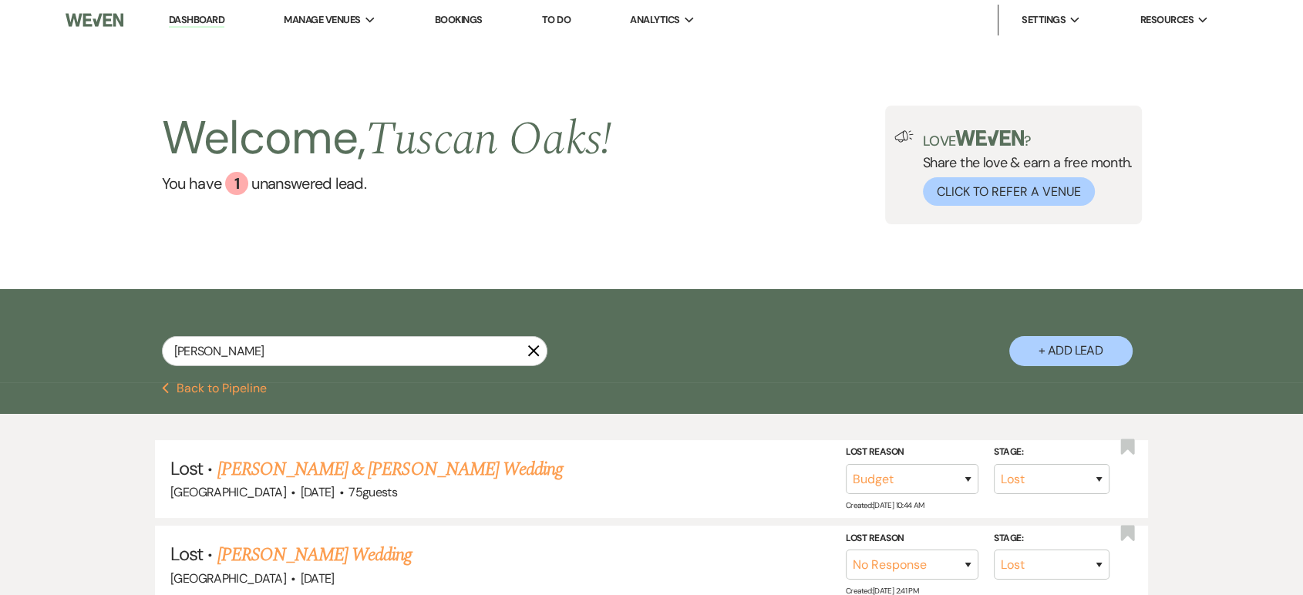
click at [533, 352] on icon "X" at bounding box center [533, 351] width 12 height 12
select select "2"
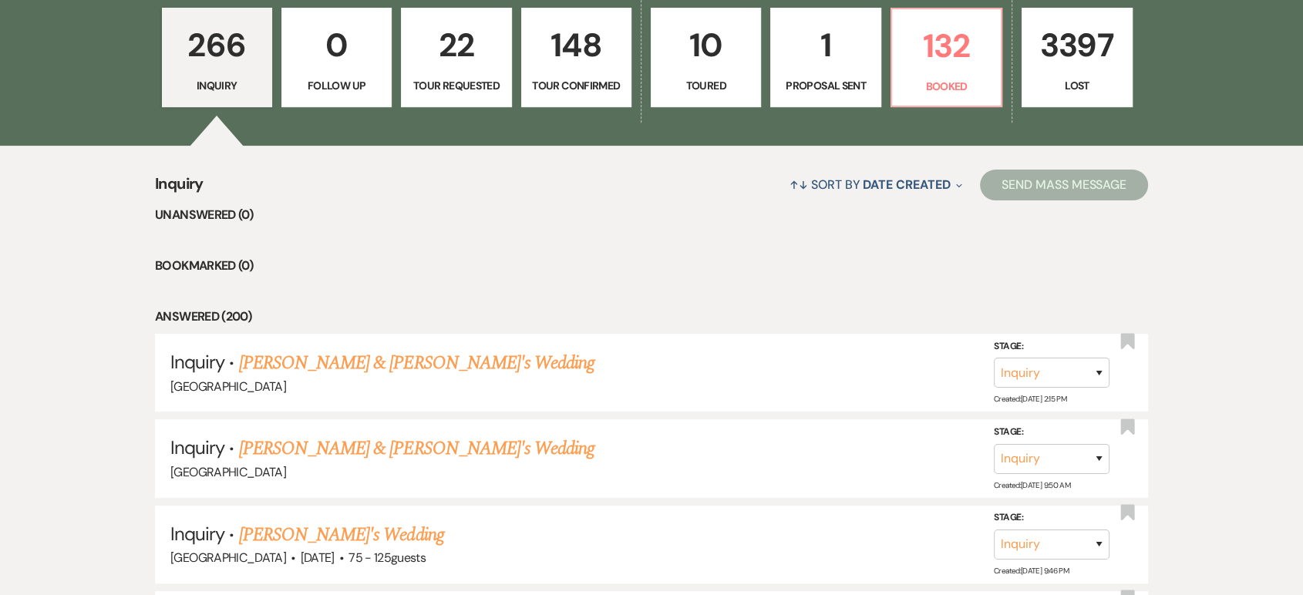
scroll to position [469, 0]
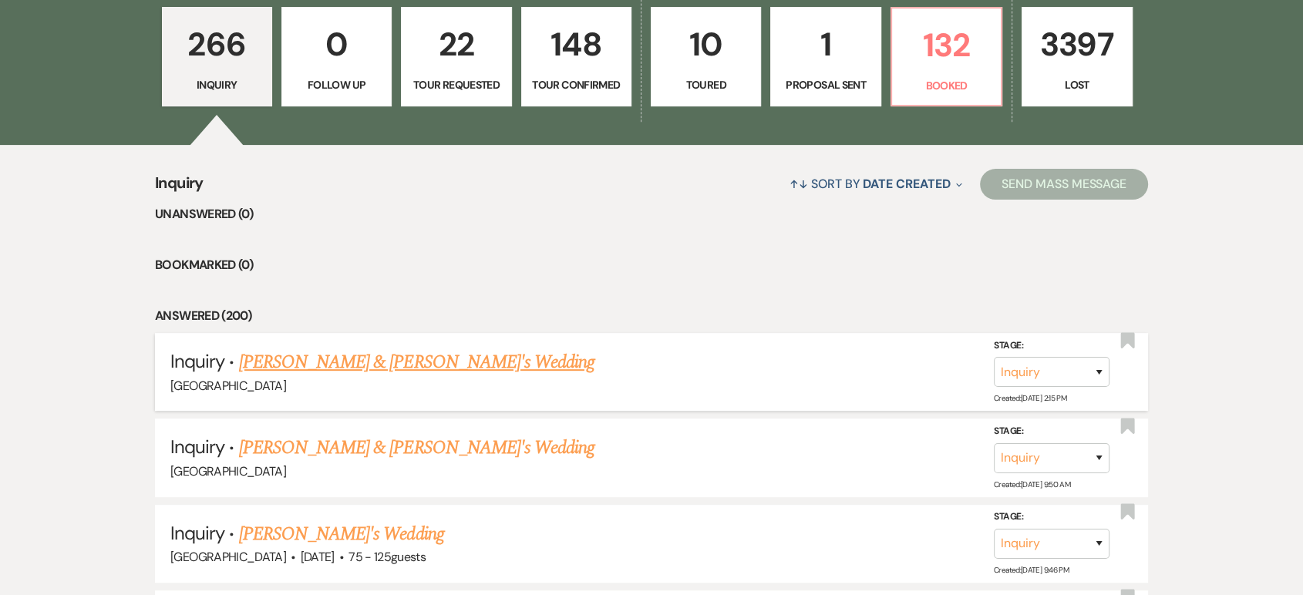
click at [417, 355] on link "Denisse Rios & Fiance's Wedding" at bounding box center [417, 362] width 356 height 28
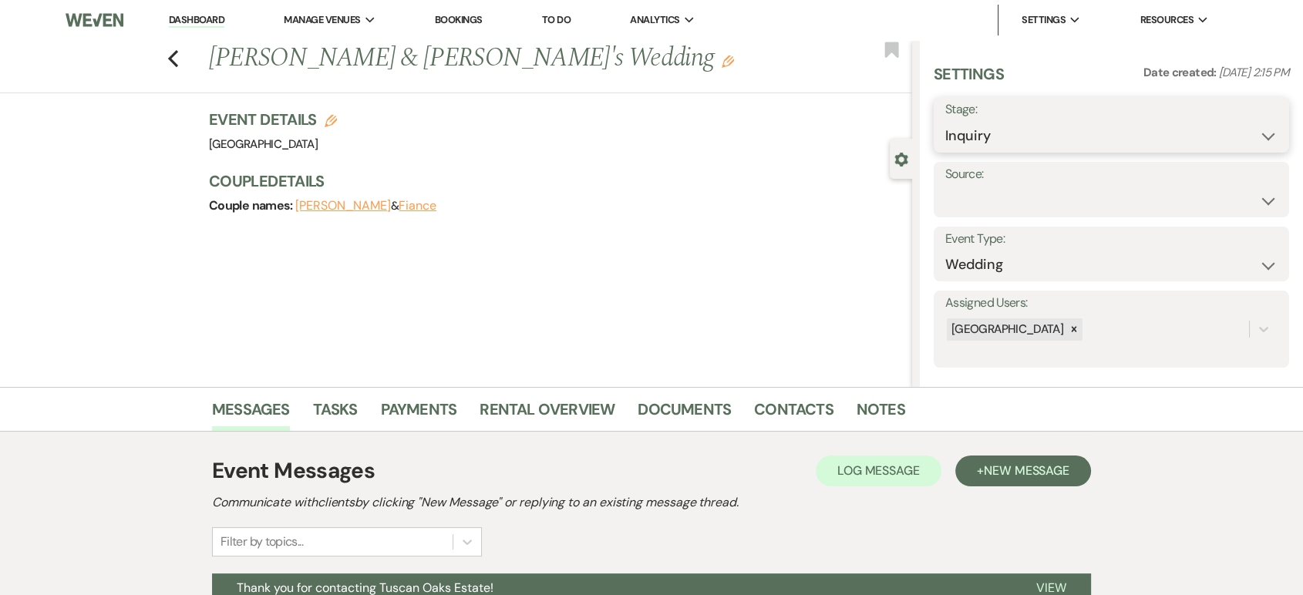
click at [1011, 124] on select "Inquiry Follow Up Tour Requested Tour Confirmed Toured Proposal Sent Booked Lost" at bounding box center [1111, 136] width 332 height 30
click at [945, 121] on select "Inquiry Follow Up Tour Requested Tour Confirmed Toured Proposal Sent Booked Lost" at bounding box center [1111, 136] width 332 height 30
click at [1213, 129] on button "Save" at bounding box center [1251, 124] width 76 height 31
click at [1169, 130] on select "Inquiry Follow Up Tour Requested Tour Confirmed Toured Proposal Sent Booked Lost" at bounding box center [1111, 136] width 332 height 30
select select "4"
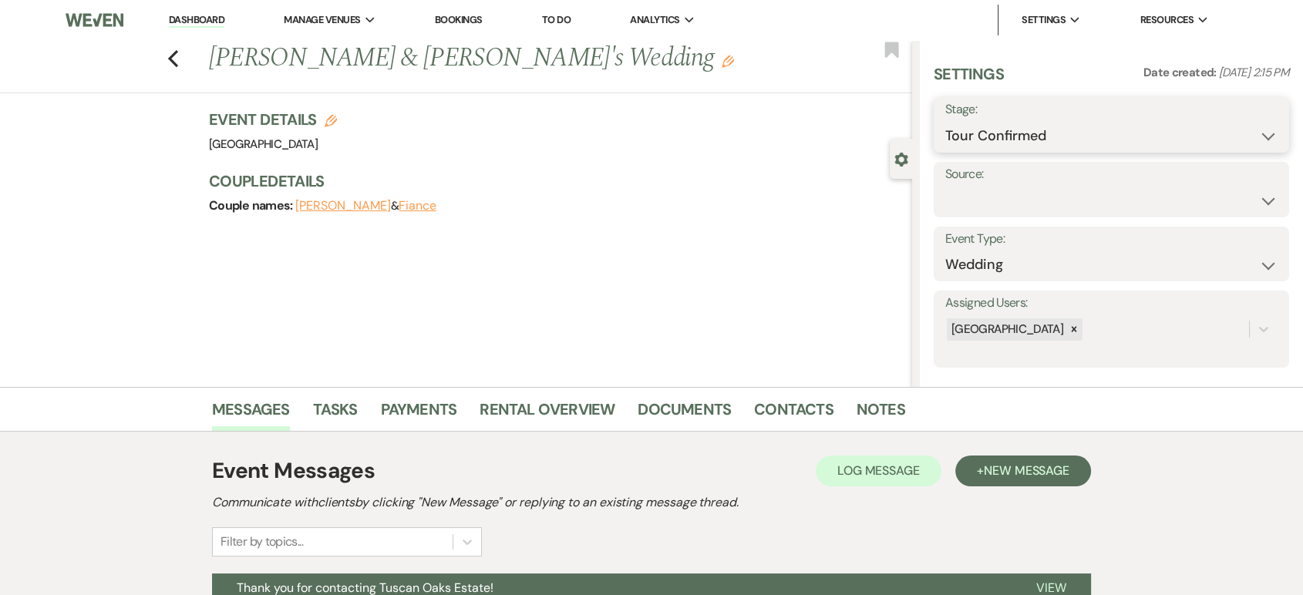
click at [945, 121] on select "Inquiry Follow Up Tour Requested Tour Confirmed Toured Proposal Sent Booked Lost" at bounding box center [1111, 136] width 332 height 30
click at [1253, 134] on button "Save" at bounding box center [1251, 124] width 76 height 31
click at [193, 15] on link "Dashboard" at bounding box center [197, 20] width 56 height 15
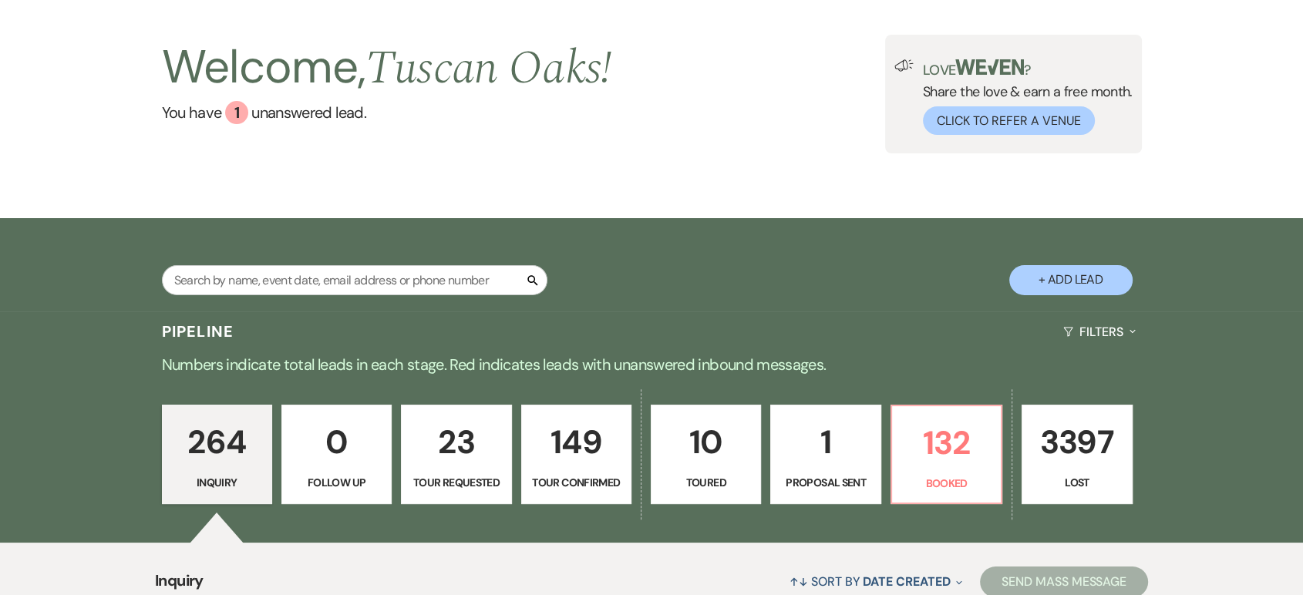
scroll to position [70, 0]
click at [241, 122] on div "1" at bounding box center [236, 113] width 23 height 23
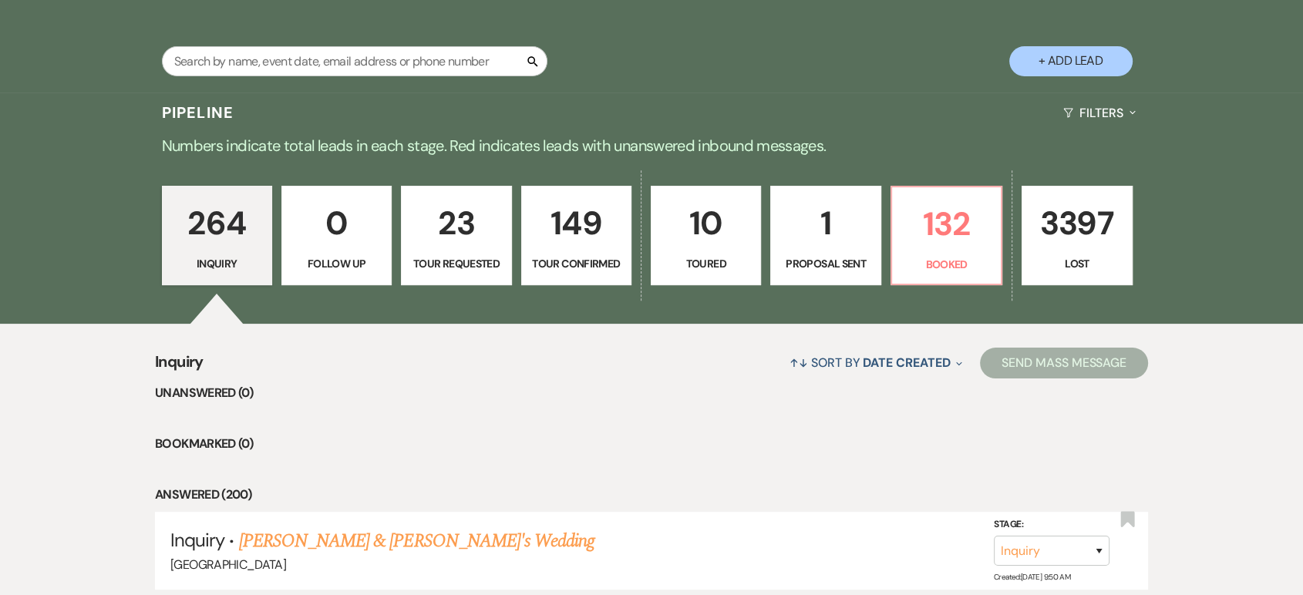
scroll to position [289, 0]
click at [961, 254] on link "132 Booked" at bounding box center [946, 237] width 112 height 100
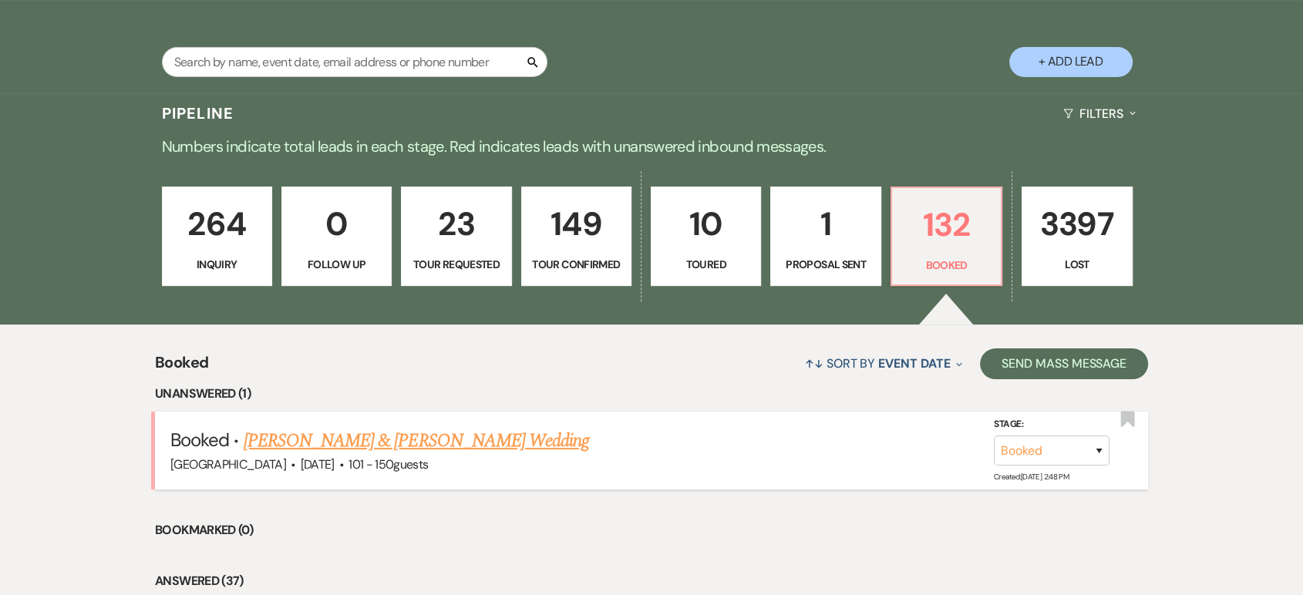
click at [516, 441] on link "[PERSON_NAME] & [PERSON_NAME] Wedding" at bounding box center [416, 441] width 345 height 28
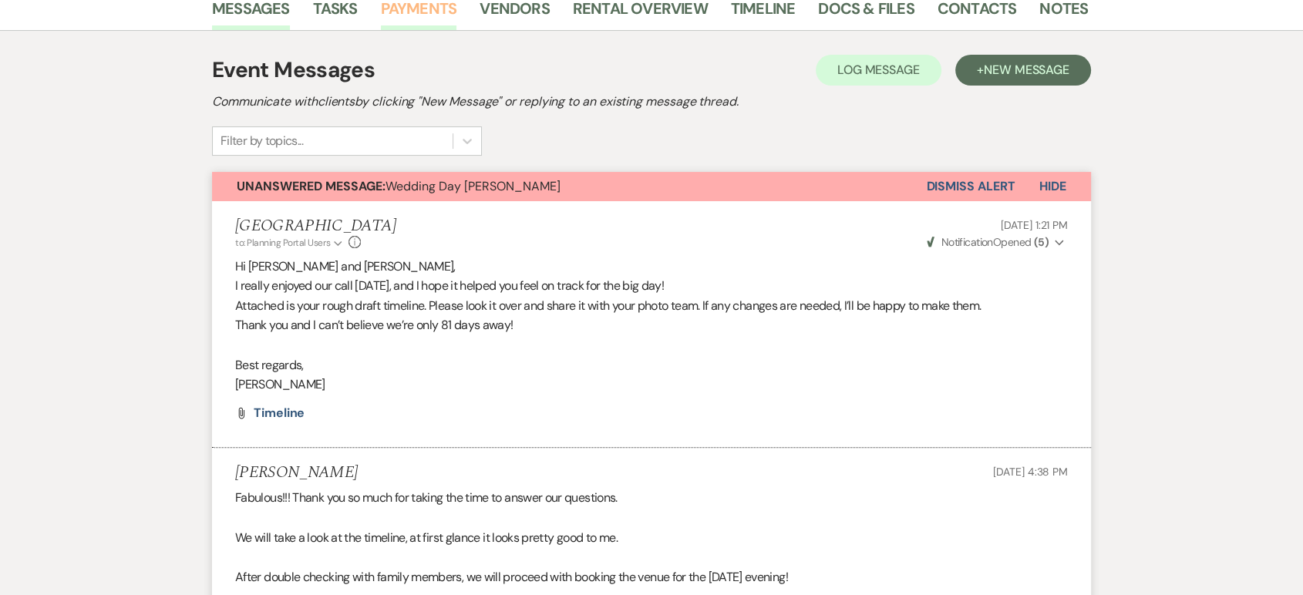
click at [425, 17] on link "Payments" at bounding box center [419, 13] width 76 height 34
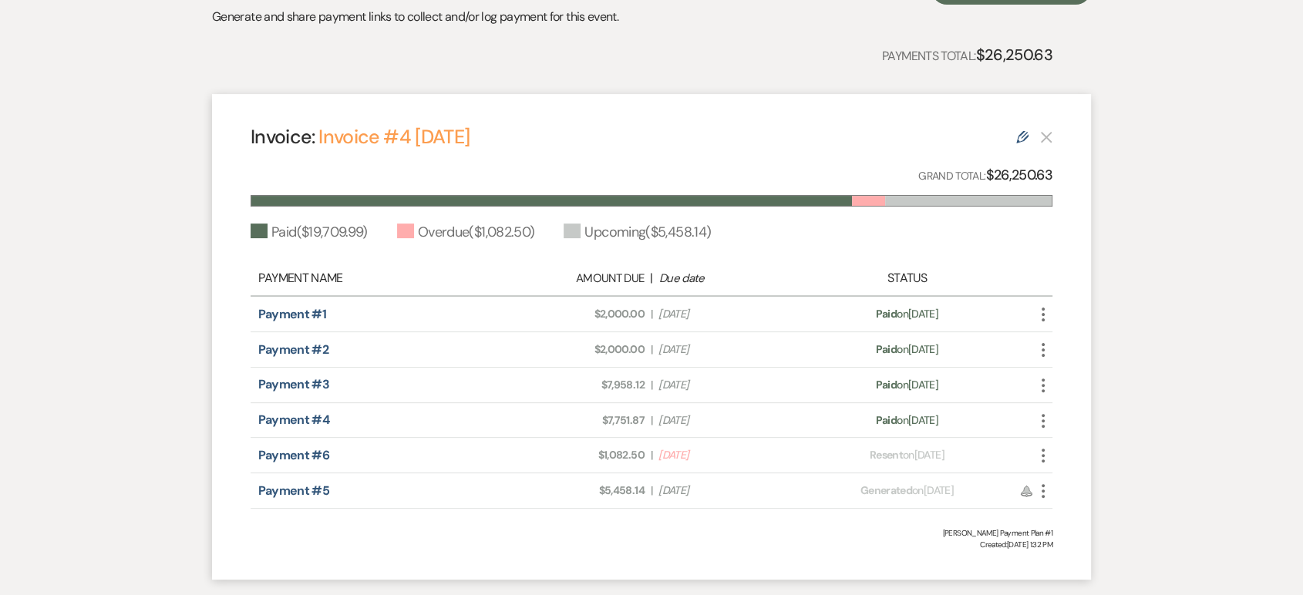
scroll to position [379, 0]
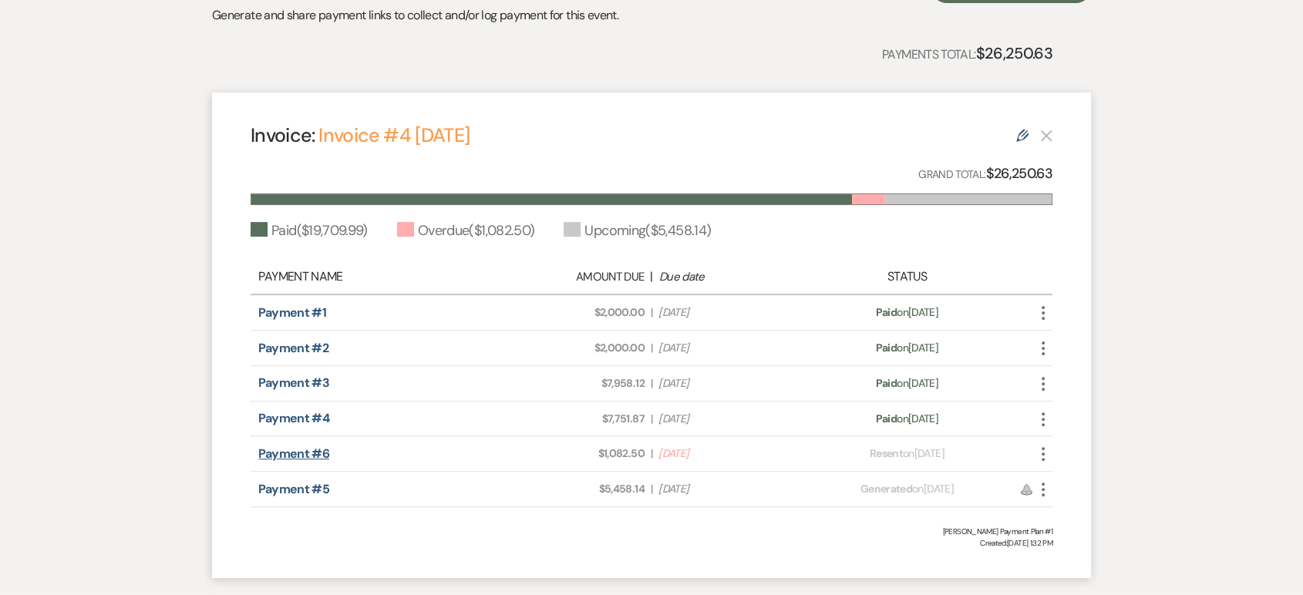
click at [315, 455] on link "Payment #6" at bounding box center [293, 454] width 71 height 16
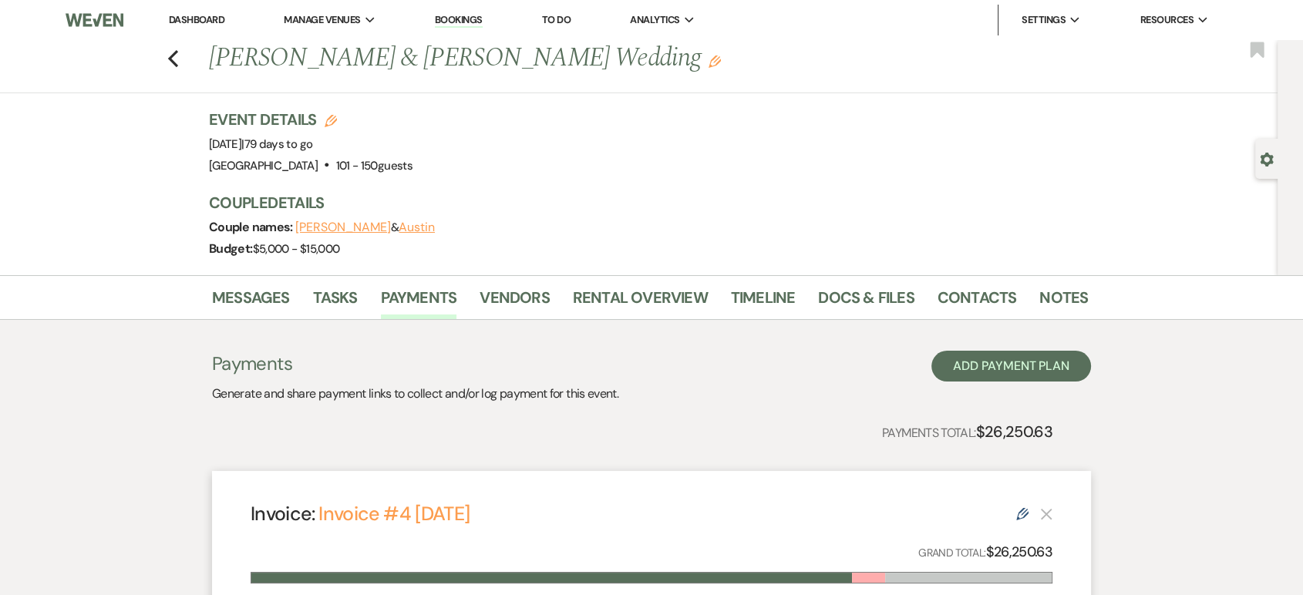
scroll to position [474, 0]
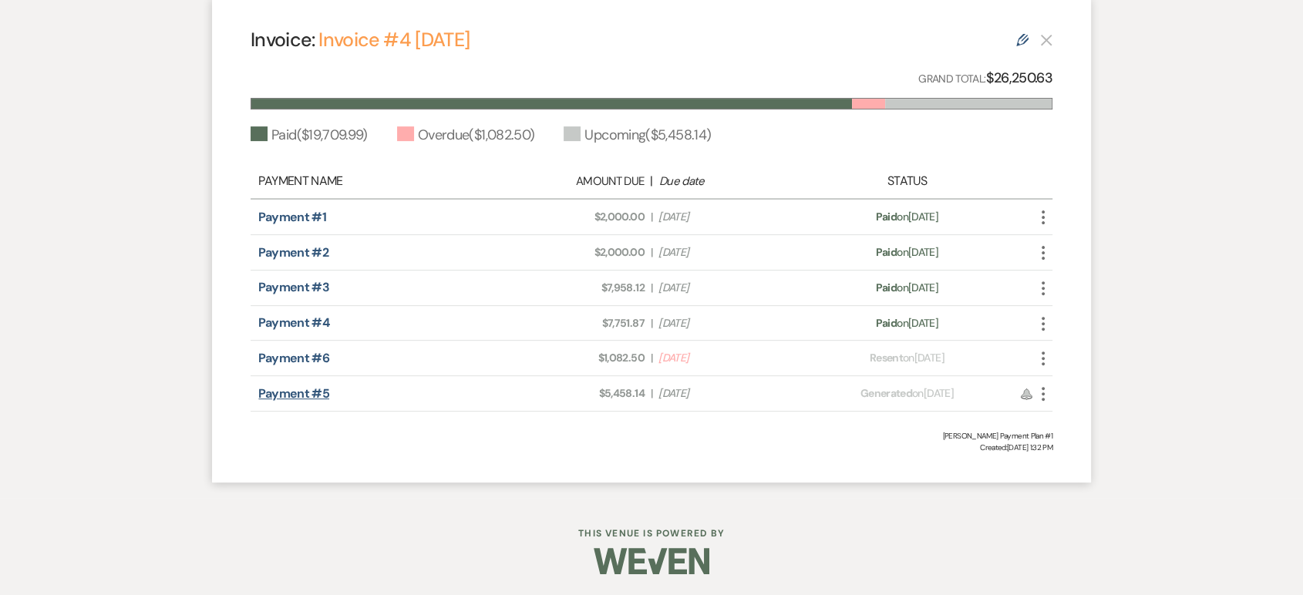
click at [288, 389] on link "Payment #5" at bounding box center [293, 393] width 71 height 16
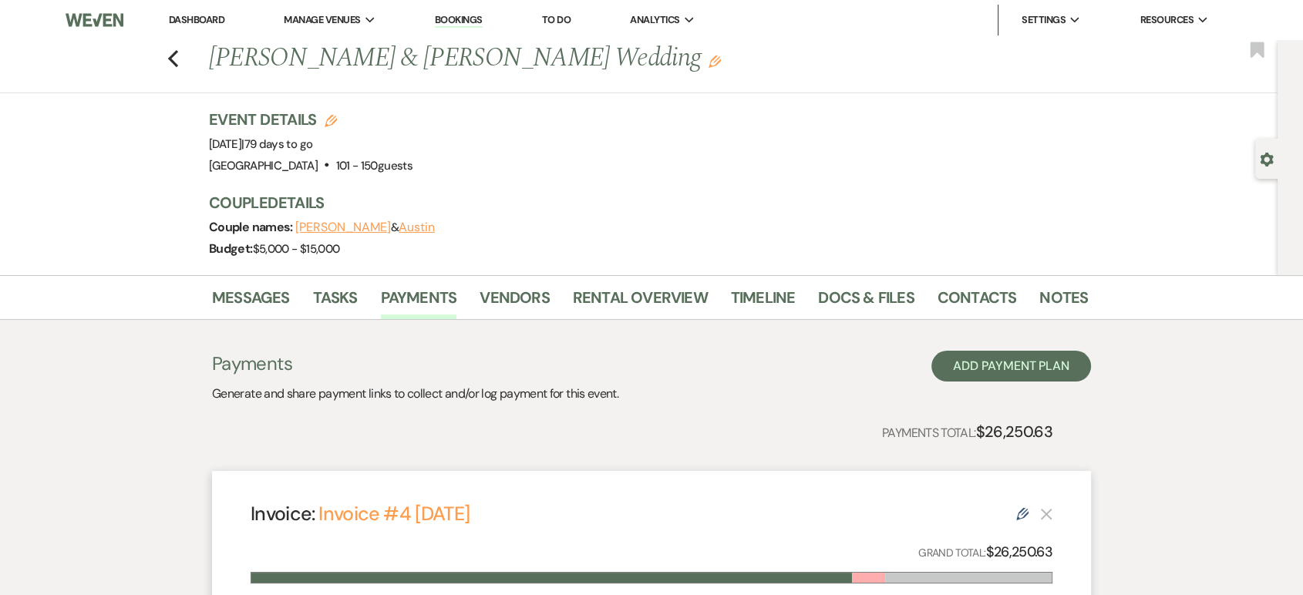
scroll to position [133, 0]
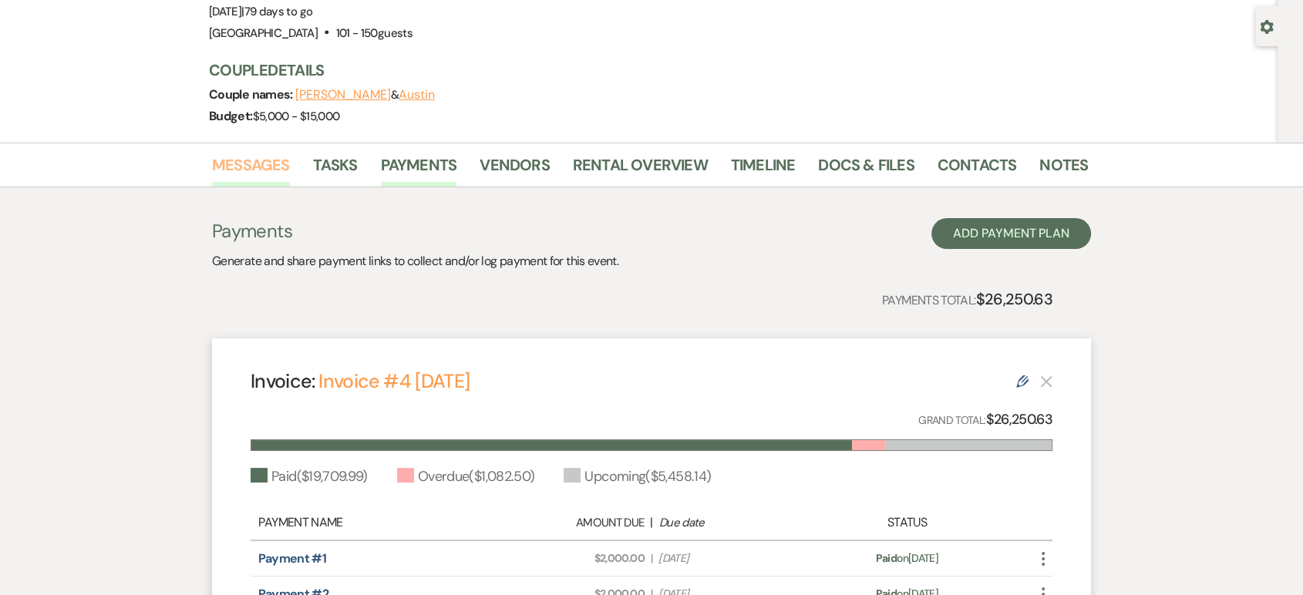
click at [244, 153] on link "Messages" at bounding box center [251, 170] width 78 height 34
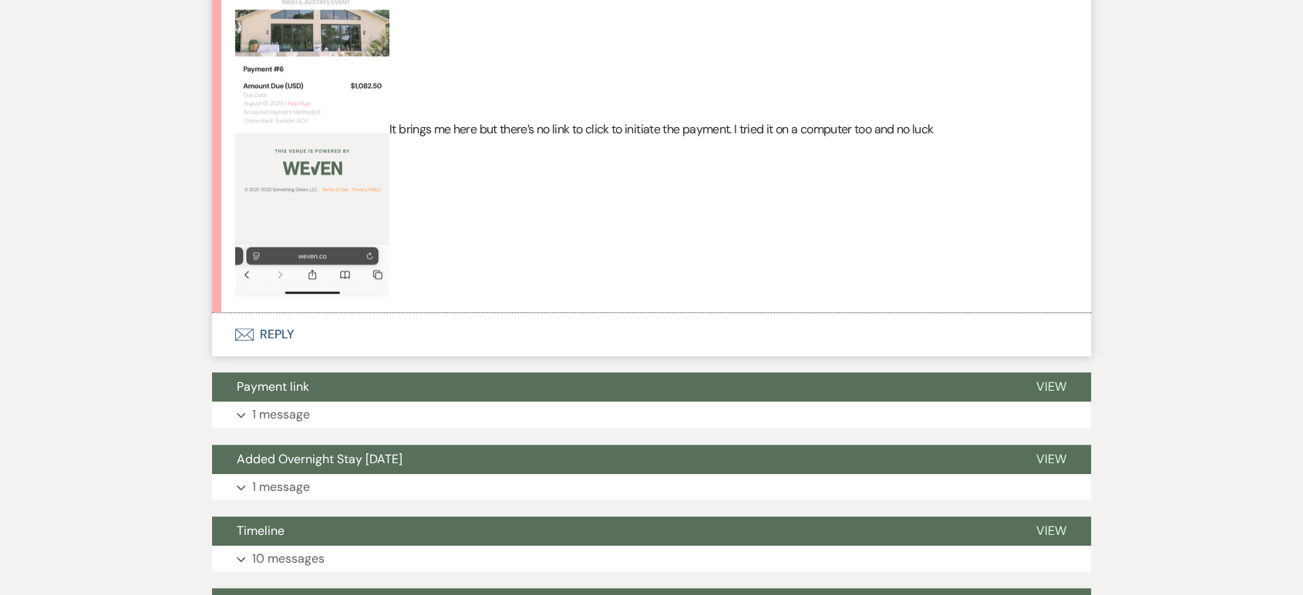
scroll to position [1307, 0]
click at [249, 335] on icon "Envelope" at bounding box center [244, 334] width 19 height 12
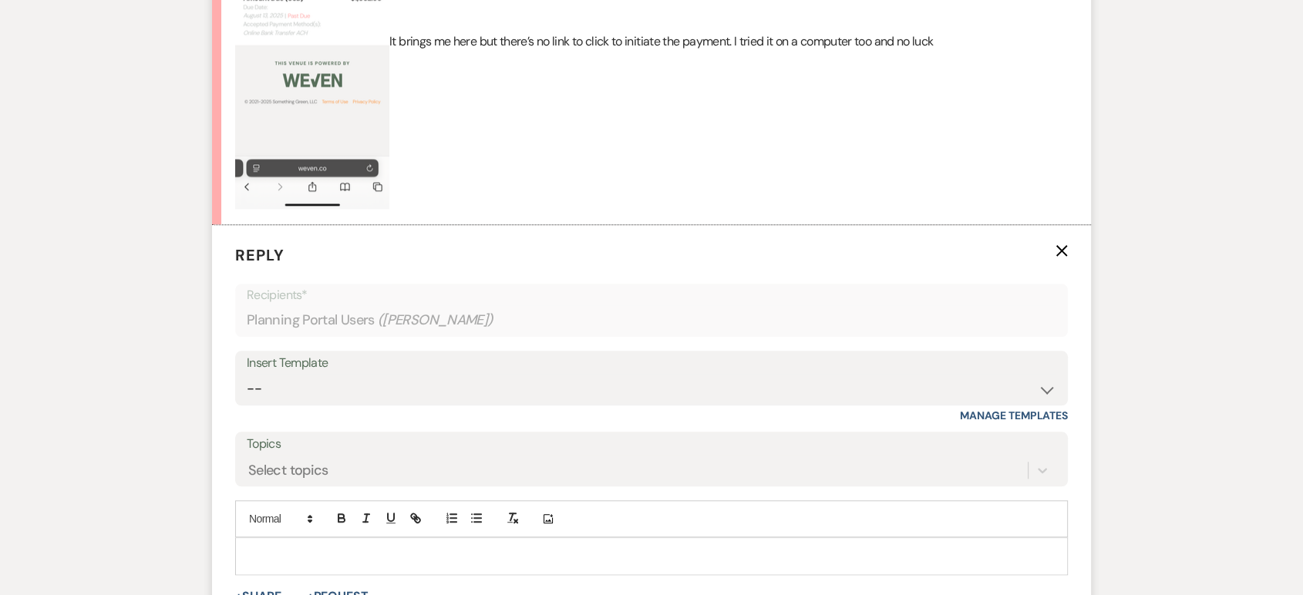
scroll to position [1480, 0]
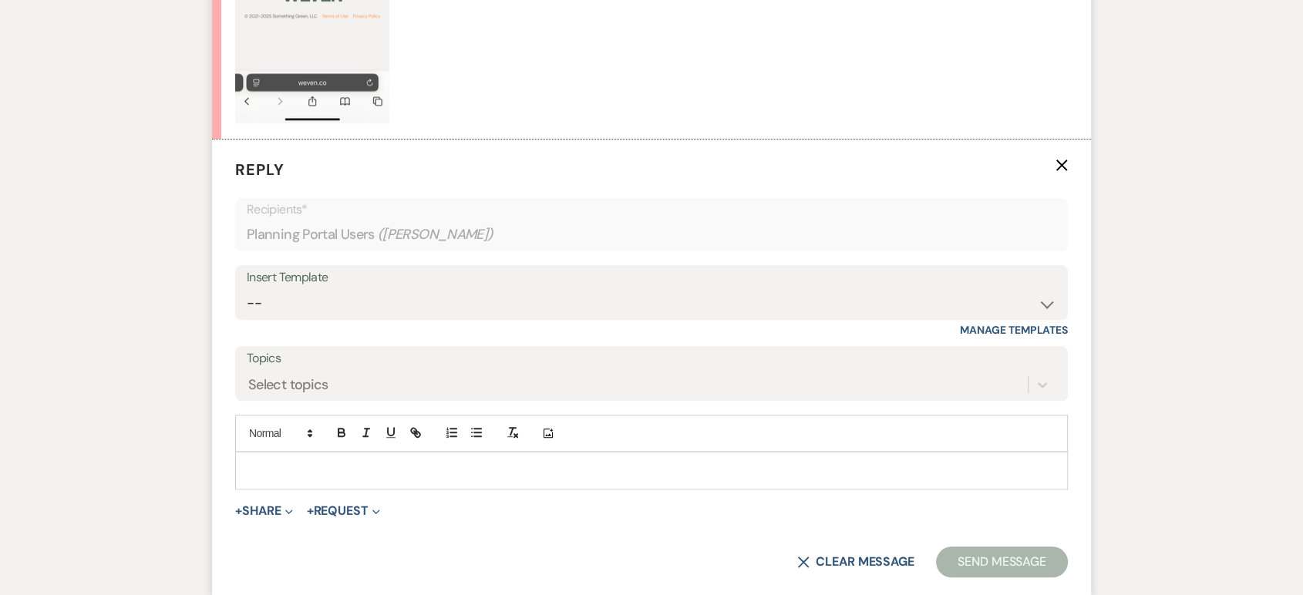
click at [249, 335] on div "Insert Template -- Lead: Automated Intro Email (Wedding) Lead: 1st Follow Up Em…" at bounding box center [651, 301] width 833 height 72
click at [252, 513] on button "+ Share Expand" at bounding box center [264, 511] width 58 height 12
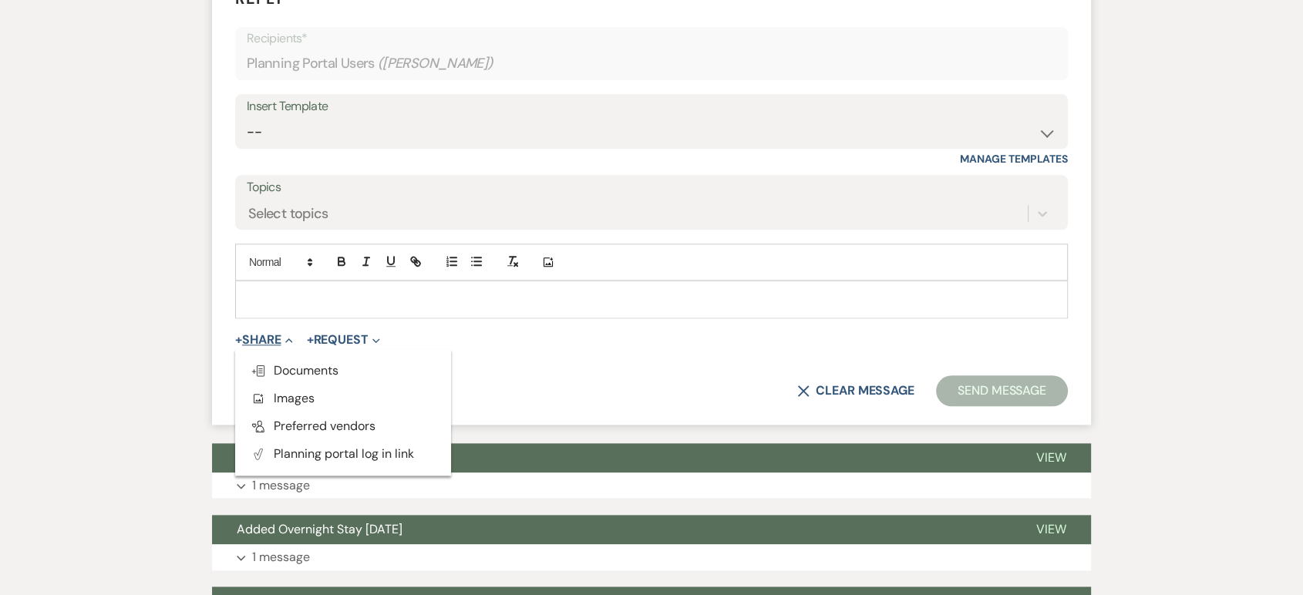
scroll to position [1677, 0]
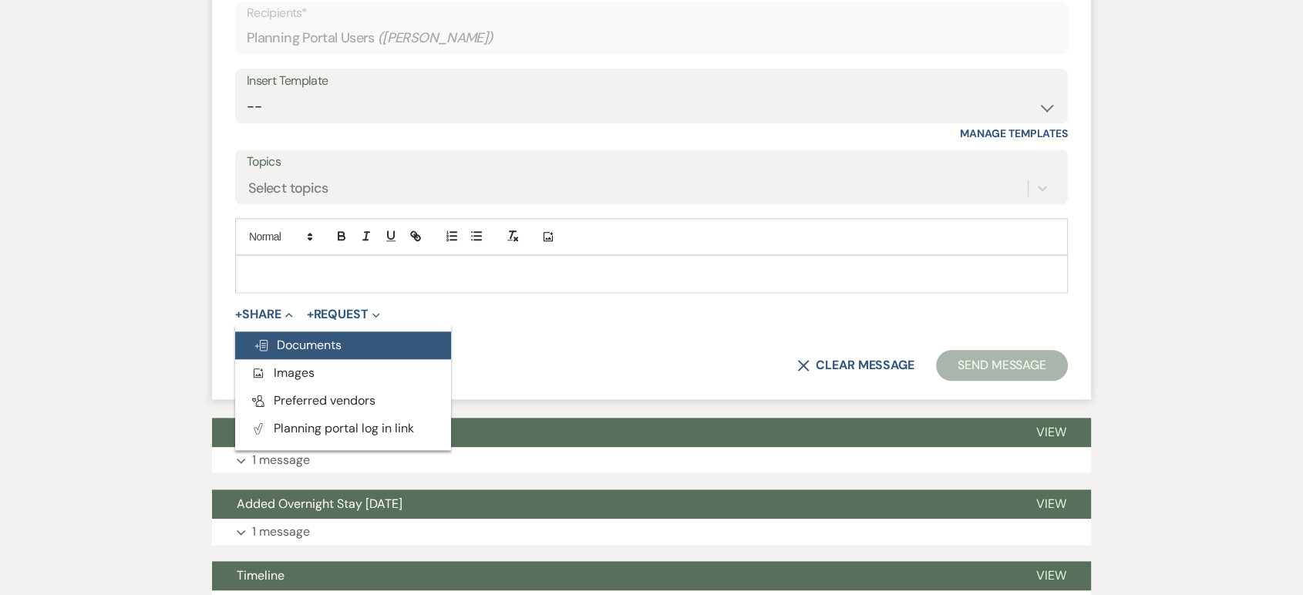
click at [321, 348] on span "Doc Upload Documents" at bounding box center [298, 345] width 88 height 16
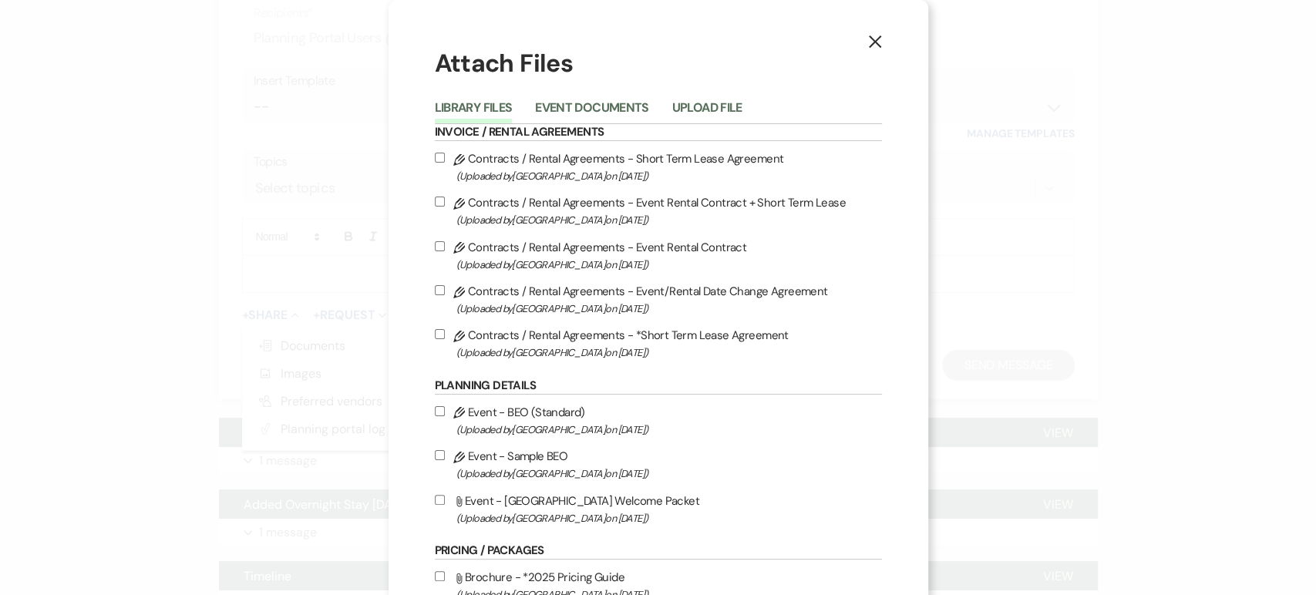
click at [875, 52] on button "X" at bounding box center [874, 41] width 23 height 27
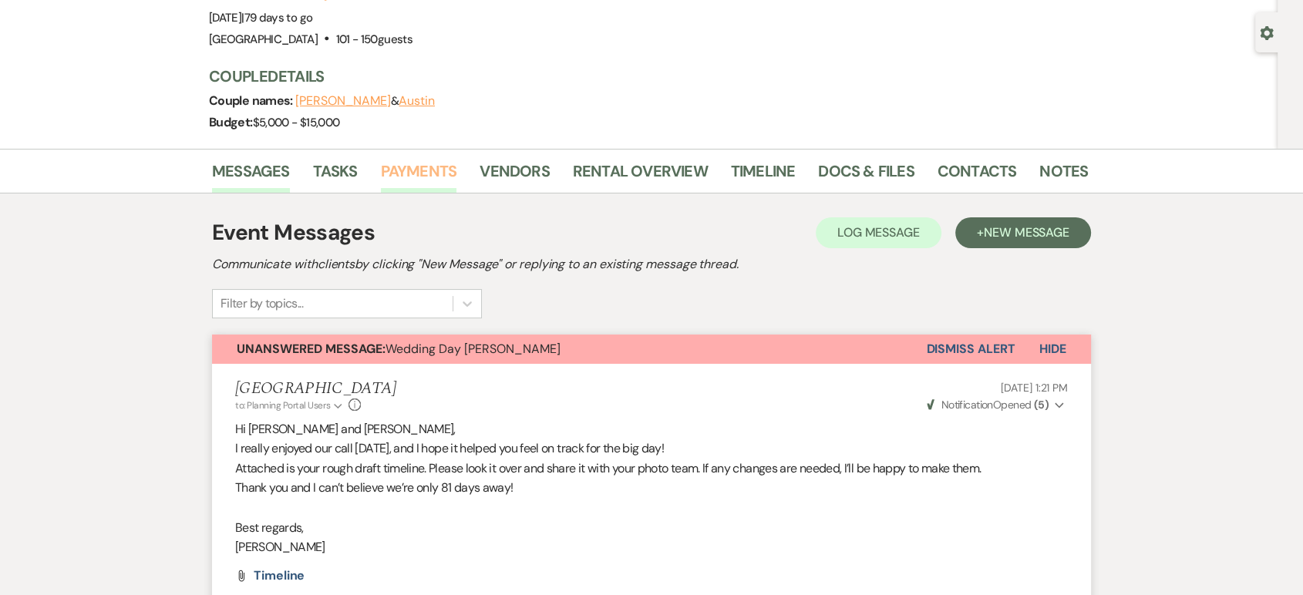
scroll to position [117, 0]
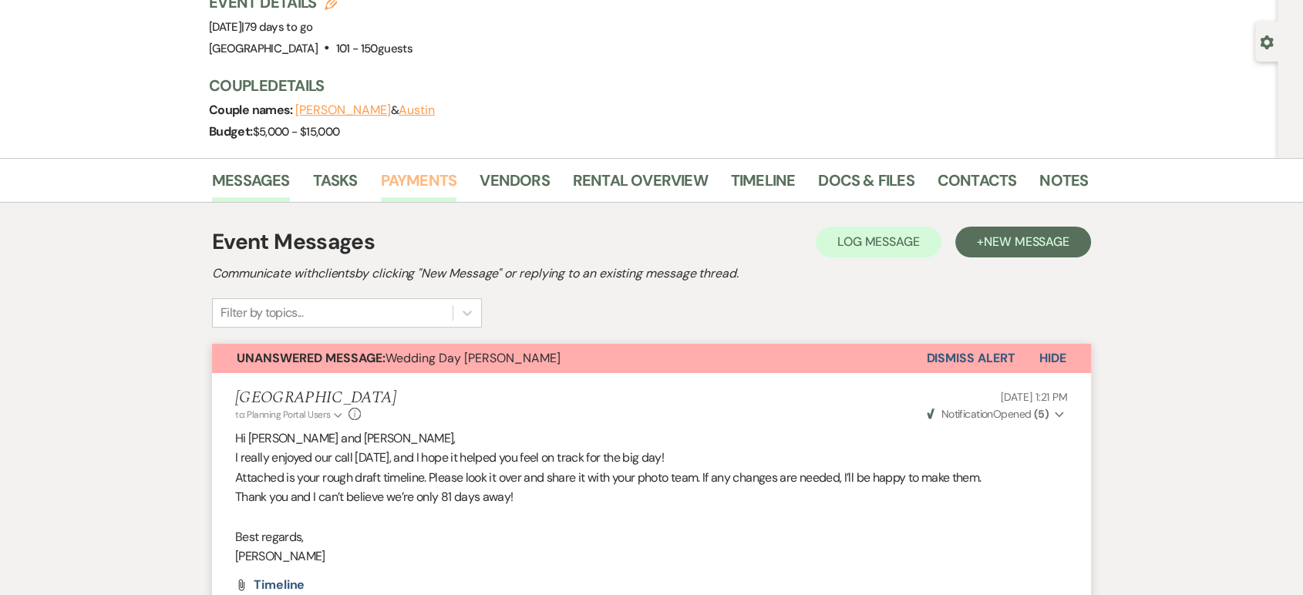
click at [419, 173] on link "Payments" at bounding box center [419, 185] width 76 height 34
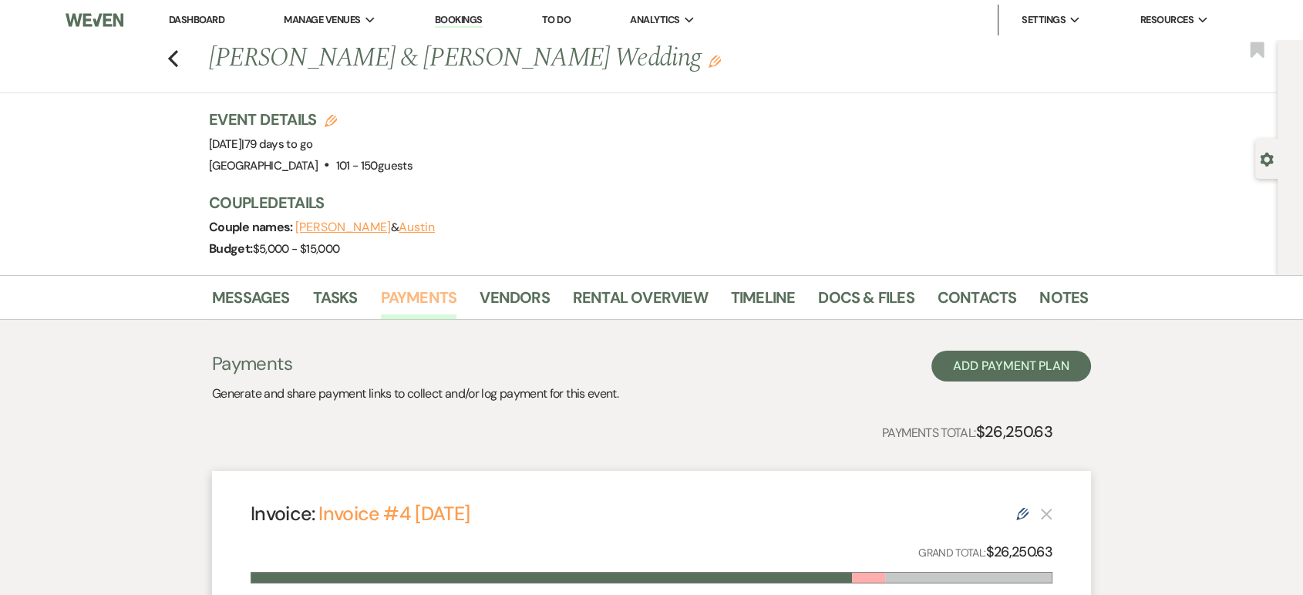
scroll to position [253, 0]
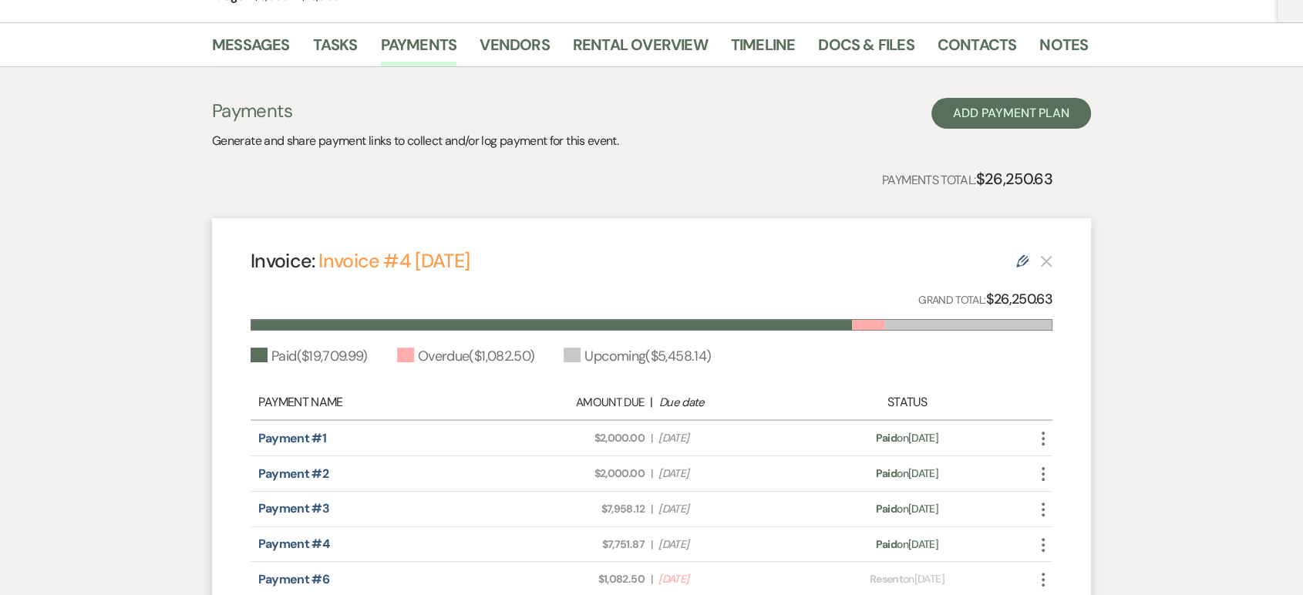
click at [1018, 257] on icon "Edit" at bounding box center [1022, 261] width 12 height 12
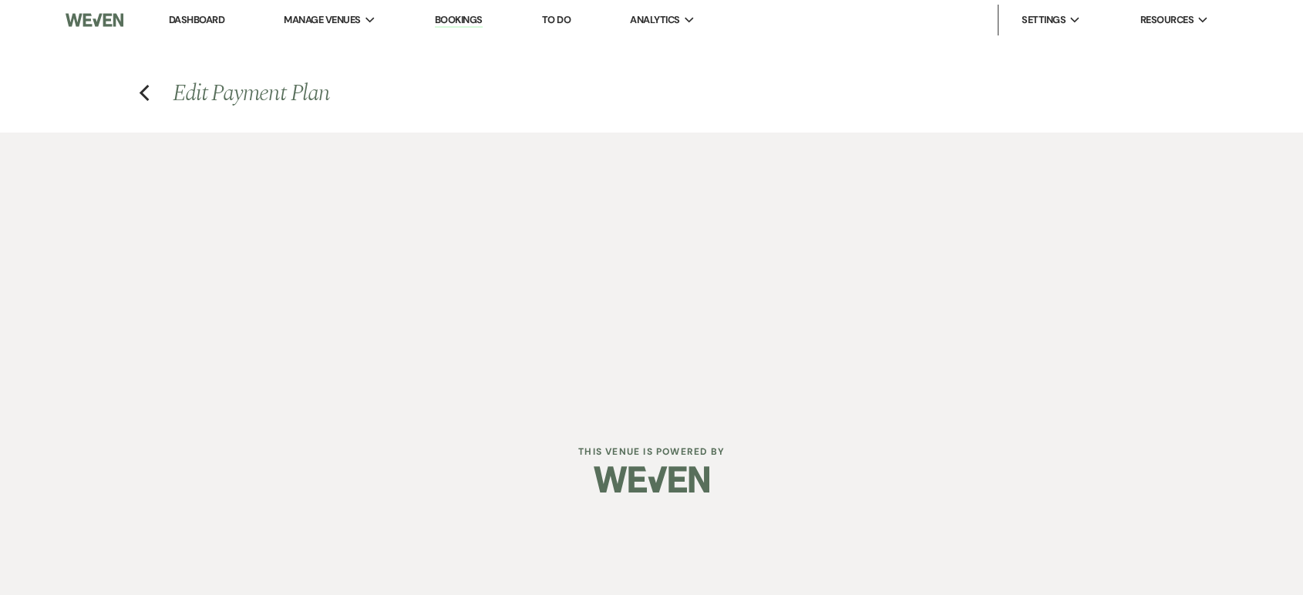
select select "27257"
select select "1"
select select "true"
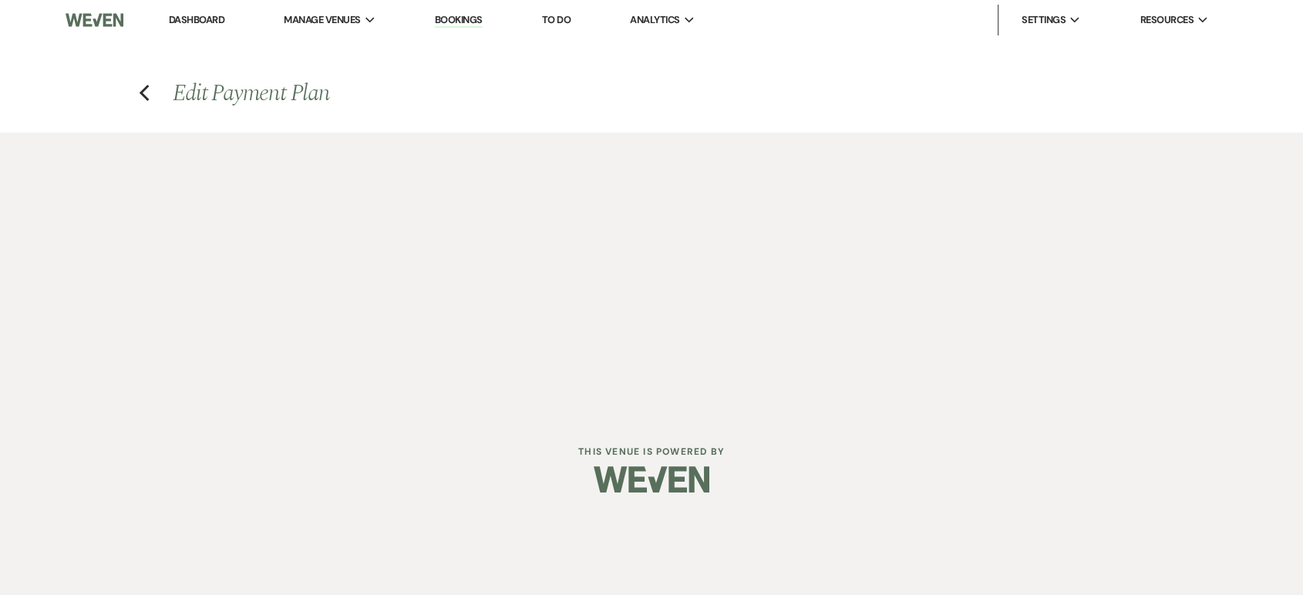
select select "1"
select select "true"
select select "2"
select select "flat"
select select "2"
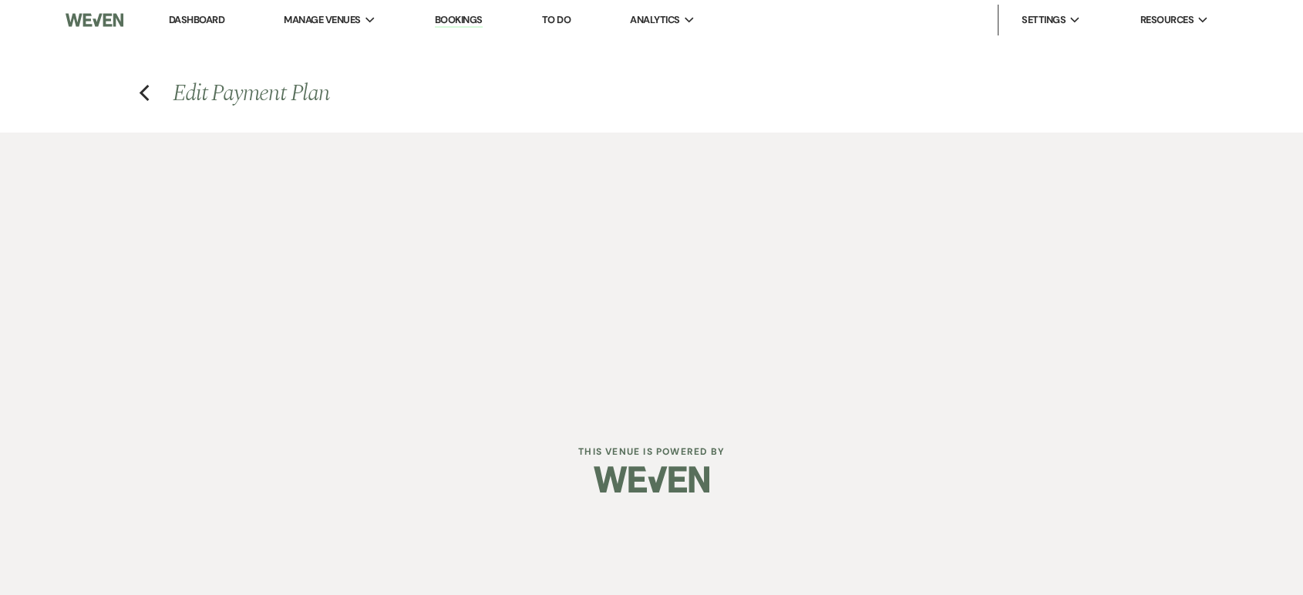
select select "flat"
select select "false"
select select "client"
select select "weeks"
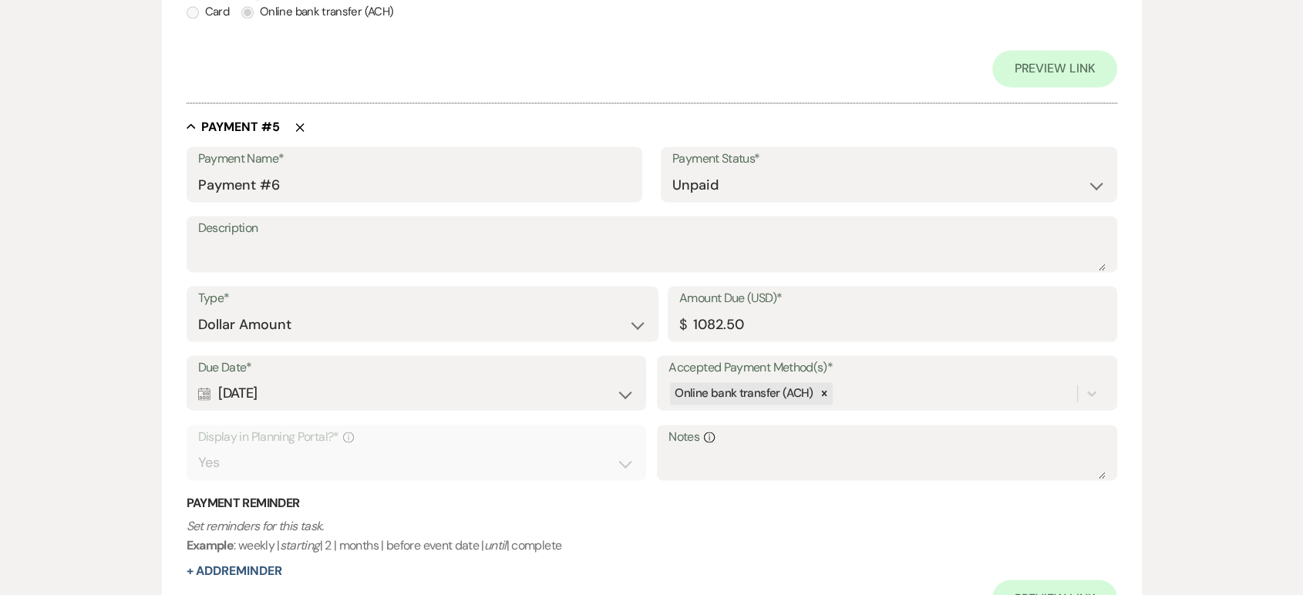
scroll to position [2434, 0]
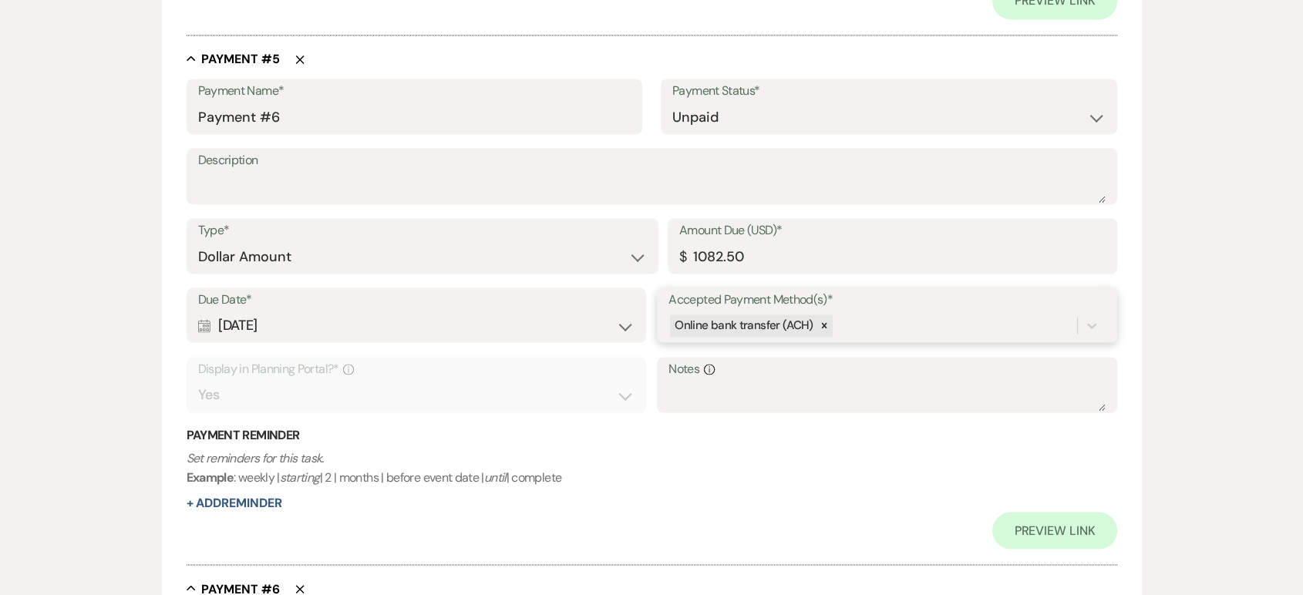
click at [865, 384] on div "Due Date* Calendar Aug 13, 2025 Expand Accepted Payment Method(s)* Online bank …" at bounding box center [652, 358] width 930 height 140
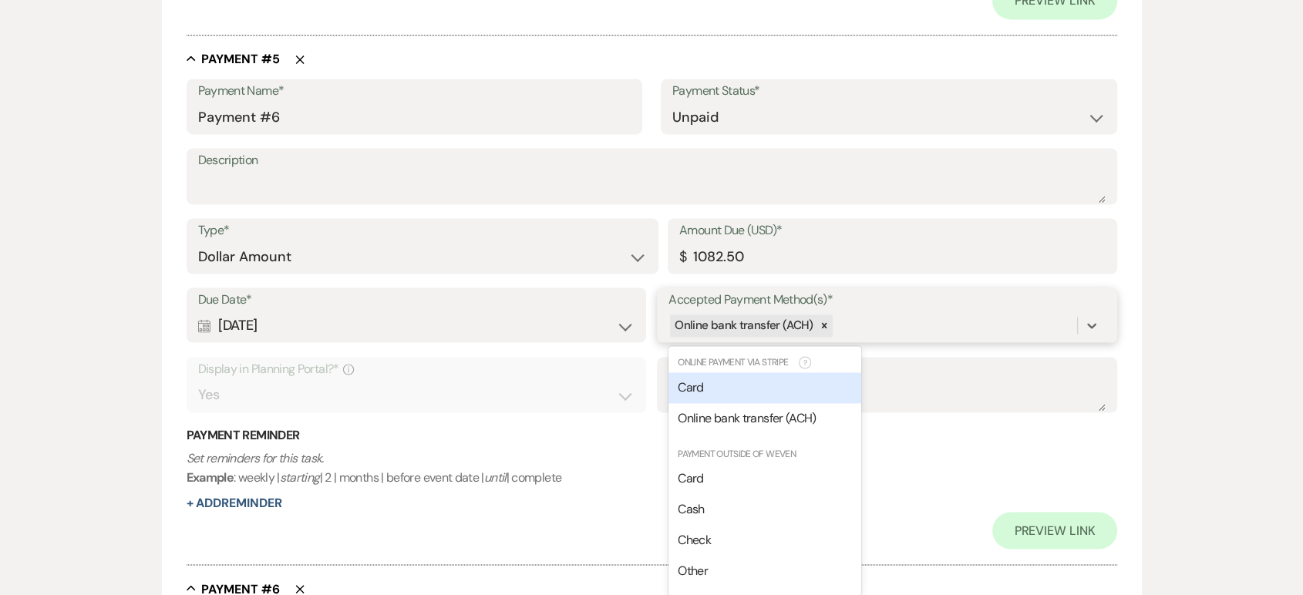
scroll to position [2507, 0]
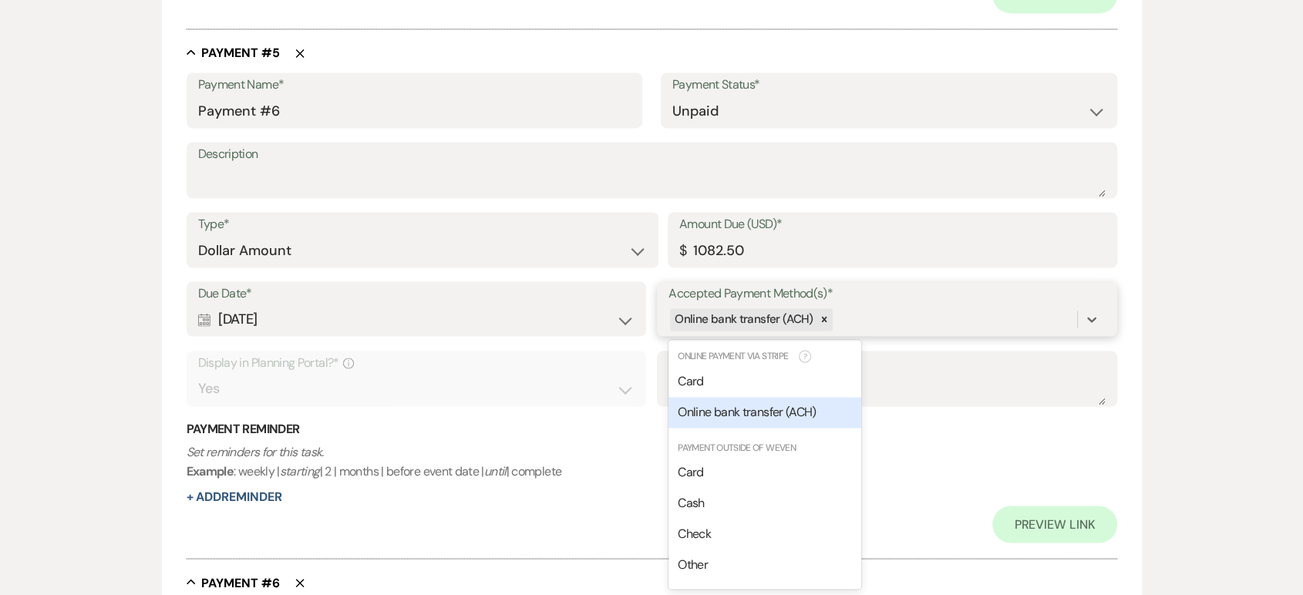
click at [816, 405] on span "Online bank transfer (ACH)" at bounding box center [747, 412] width 138 height 16
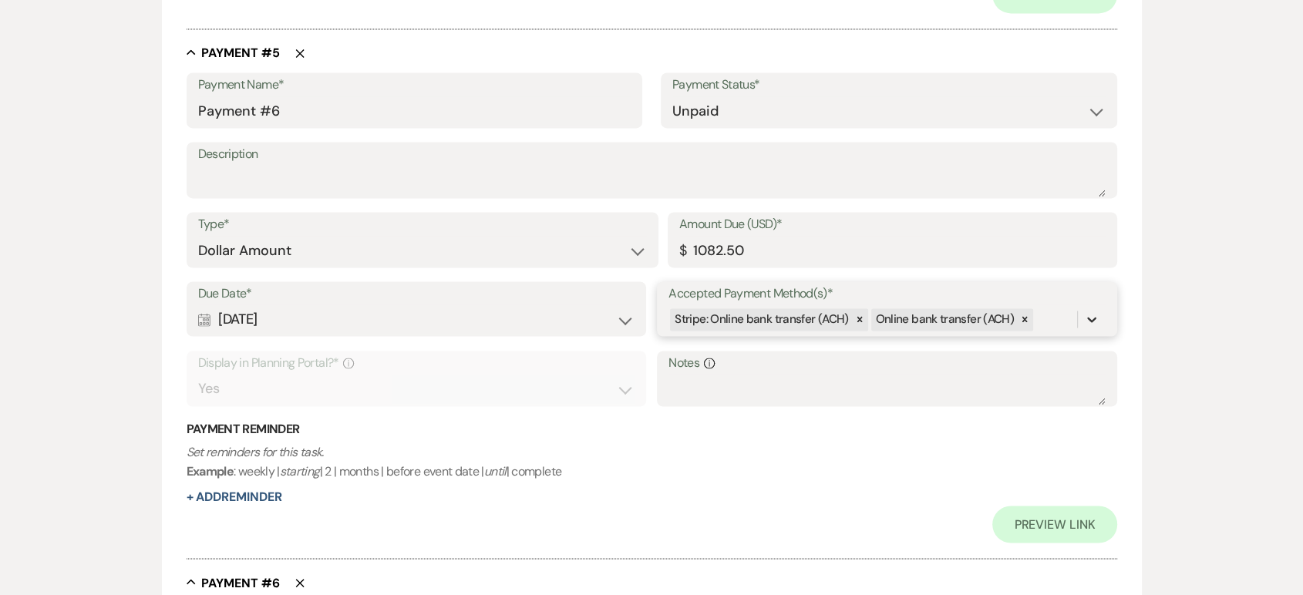
click at [1078, 314] on div at bounding box center [1092, 319] width 28 height 28
click at [954, 261] on input "1082.50" at bounding box center [892, 251] width 426 height 30
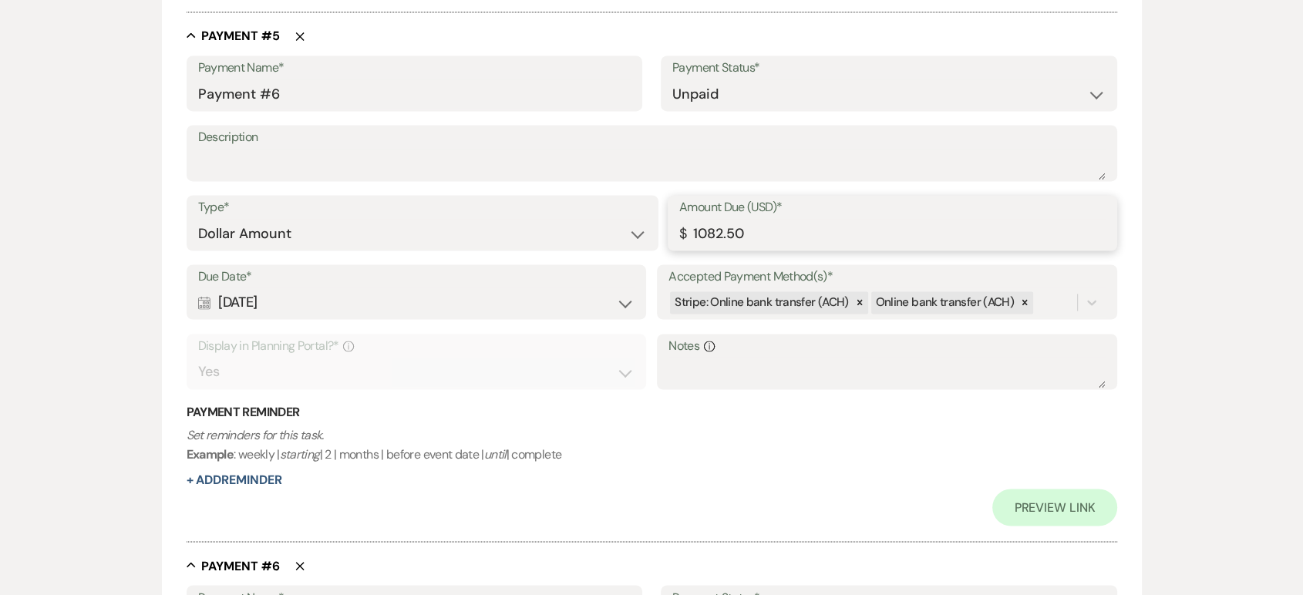
scroll to position [2525, 0]
click at [813, 97] on select "Paid Unpaid" at bounding box center [888, 94] width 433 height 30
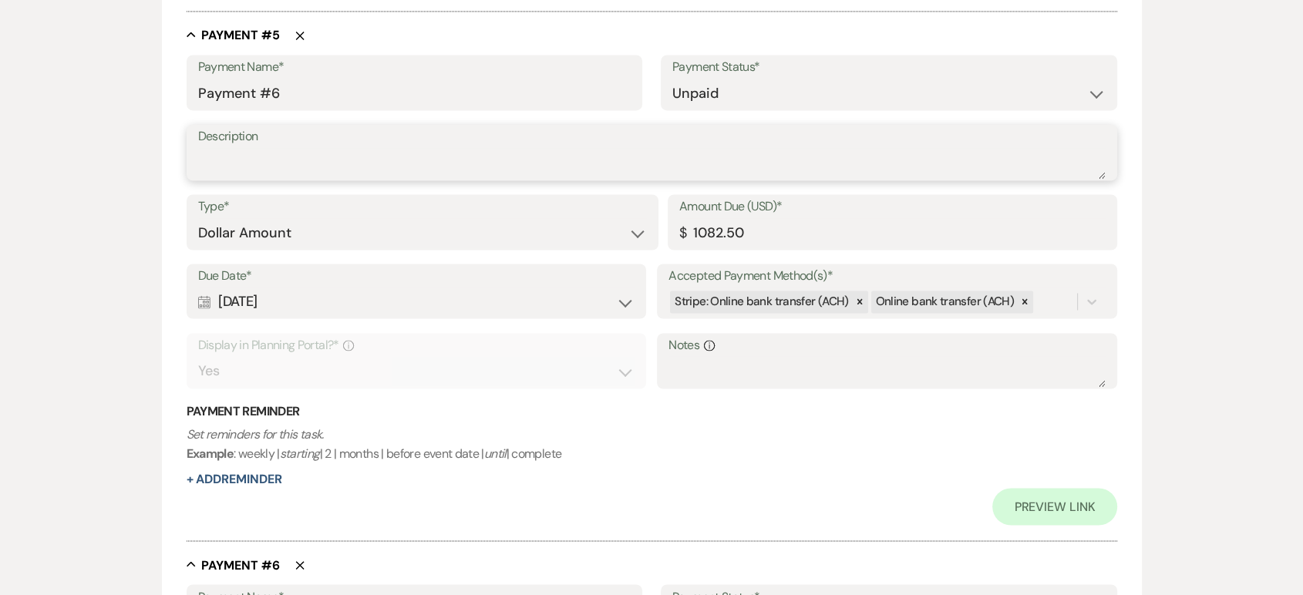
click at [574, 170] on textarea "Description" at bounding box center [651, 163] width 907 height 31
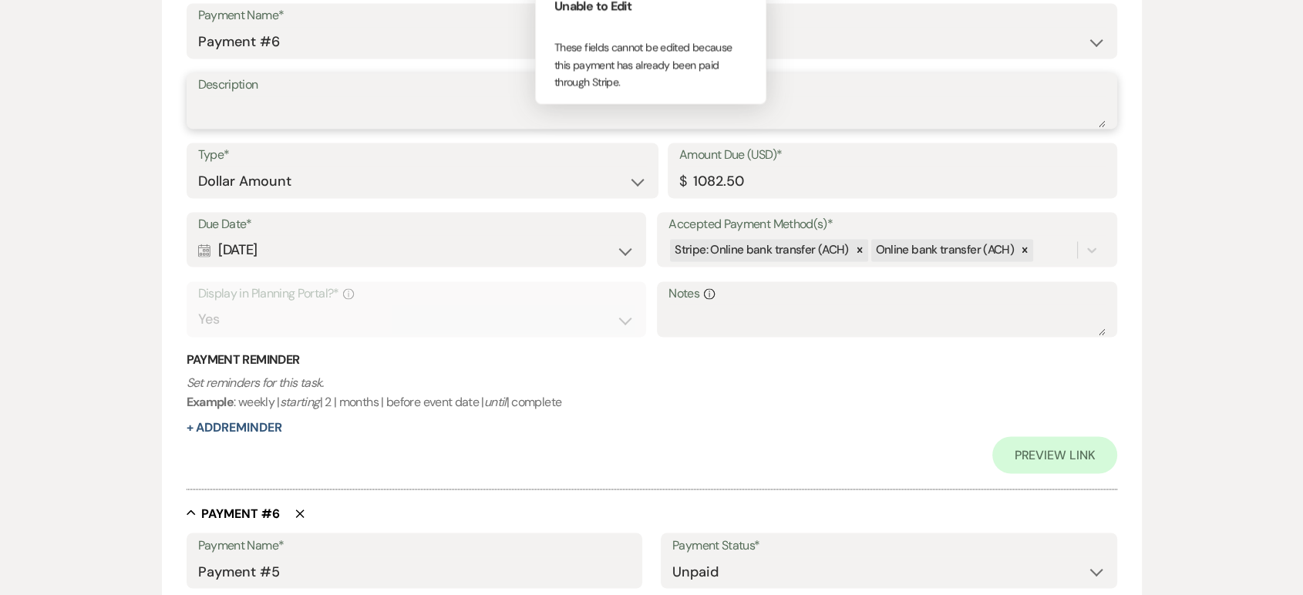
scroll to position [2615, 0]
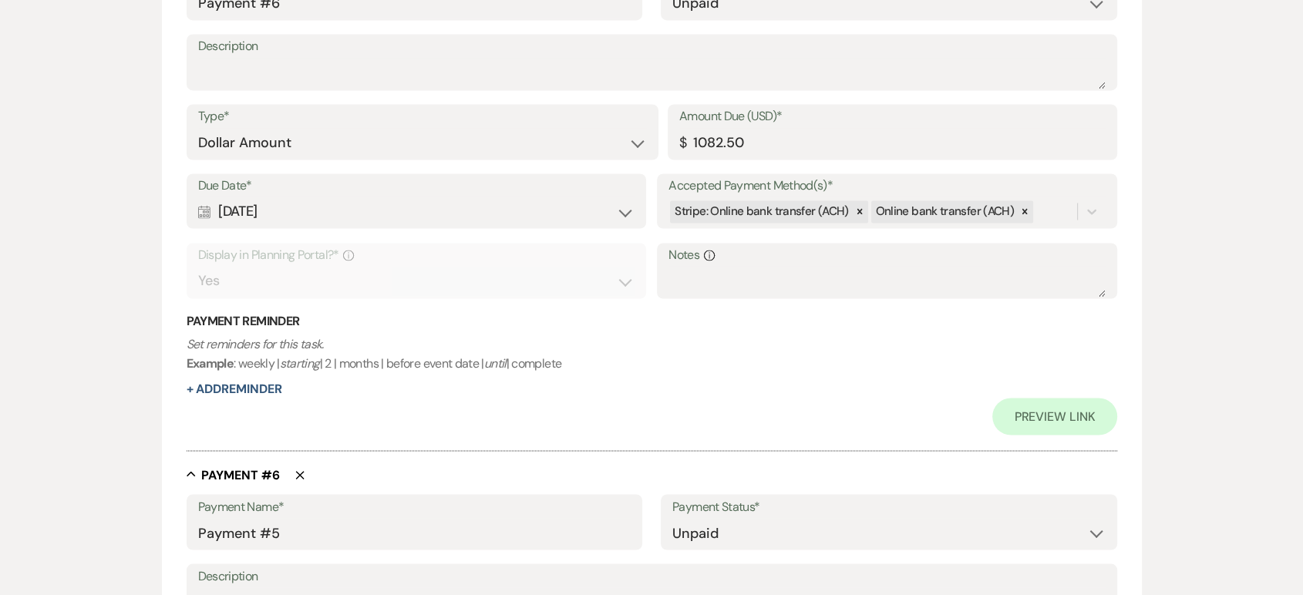
click at [475, 412] on div "Preview Link" at bounding box center [652, 416] width 930 height 37
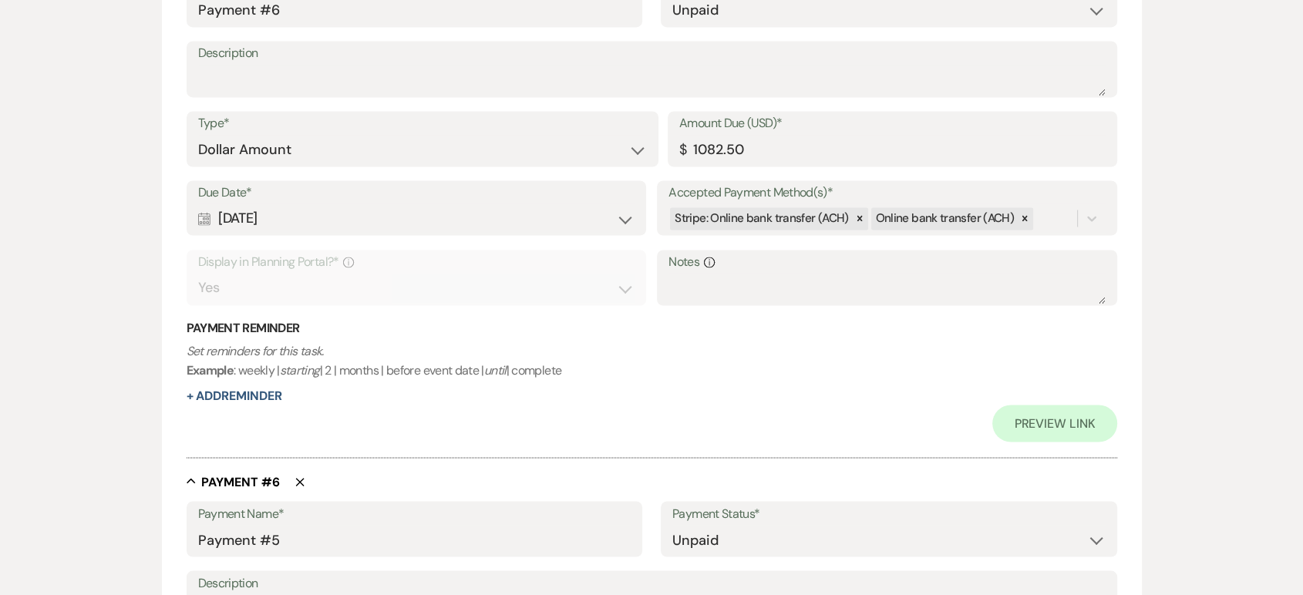
scroll to position [2744, 0]
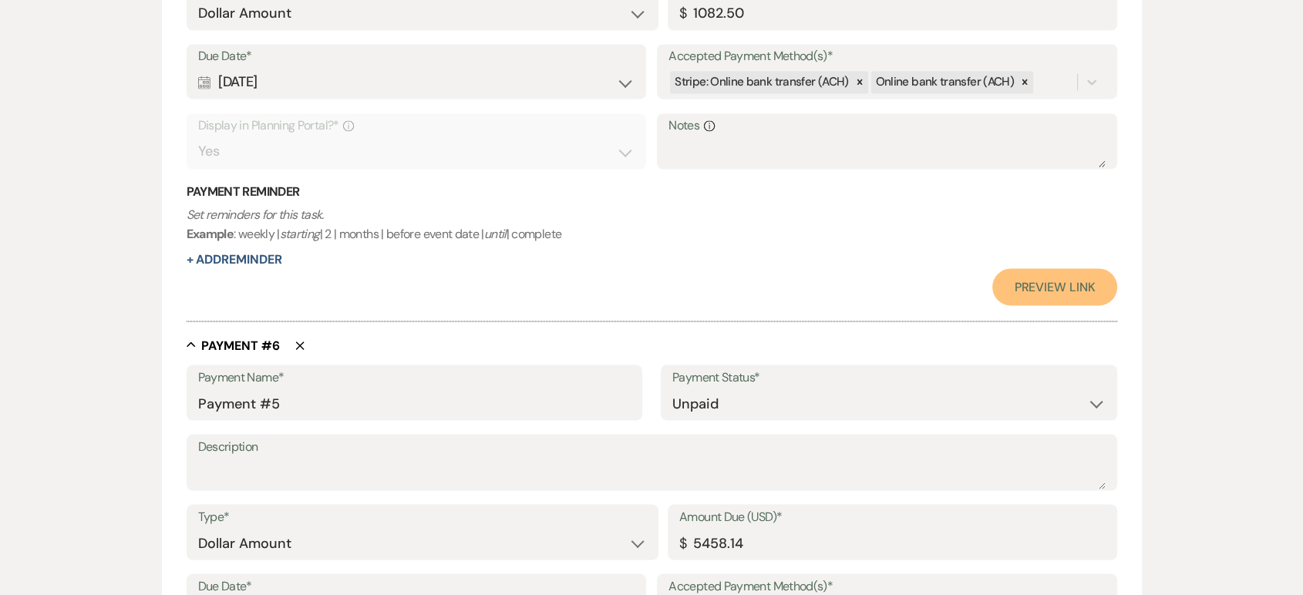
click at [1081, 288] on link "Preview Link" at bounding box center [1054, 286] width 124 height 37
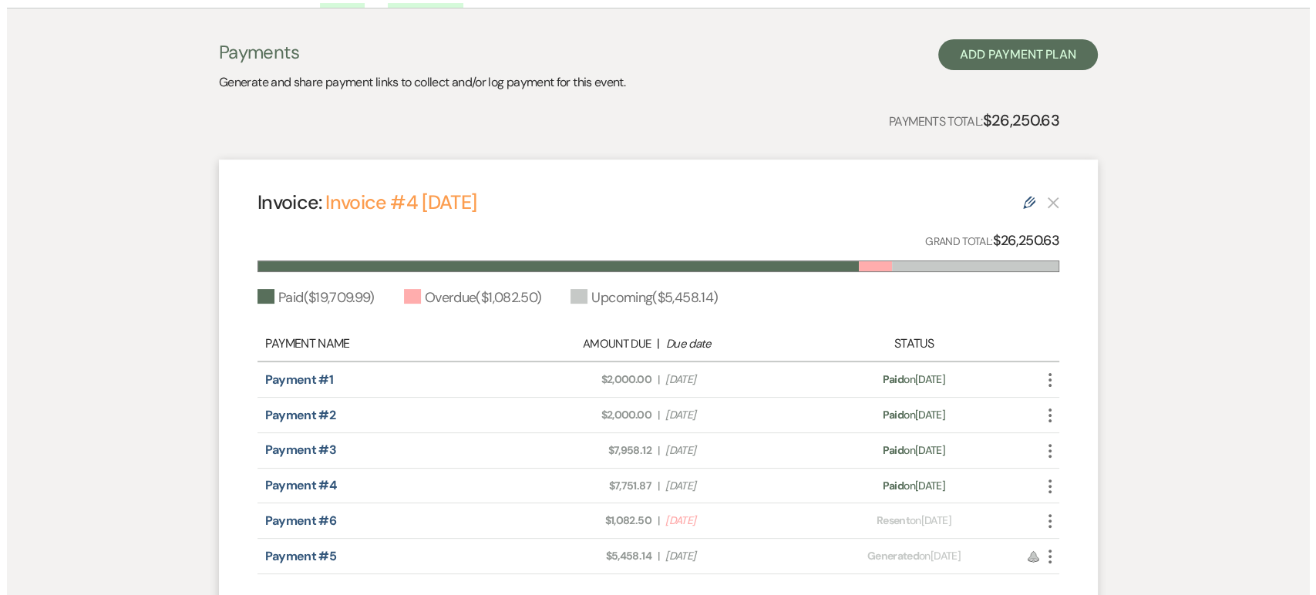
scroll to position [474, 0]
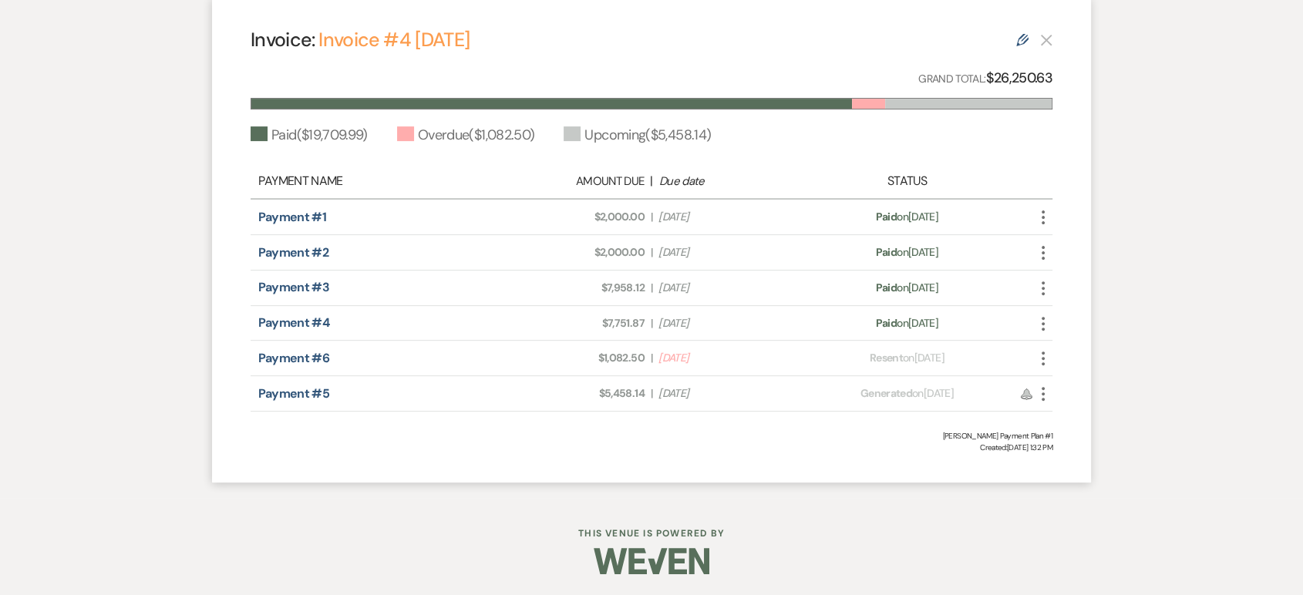
click at [1031, 392] on icon "Reminder" at bounding box center [1026, 394] width 12 height 12
click at [1025, 394] on use at bounding box center [1026, 394] width 11 height 11
click at [1026, 393] on use at bounding box center [1026, 394] width 11 height 11
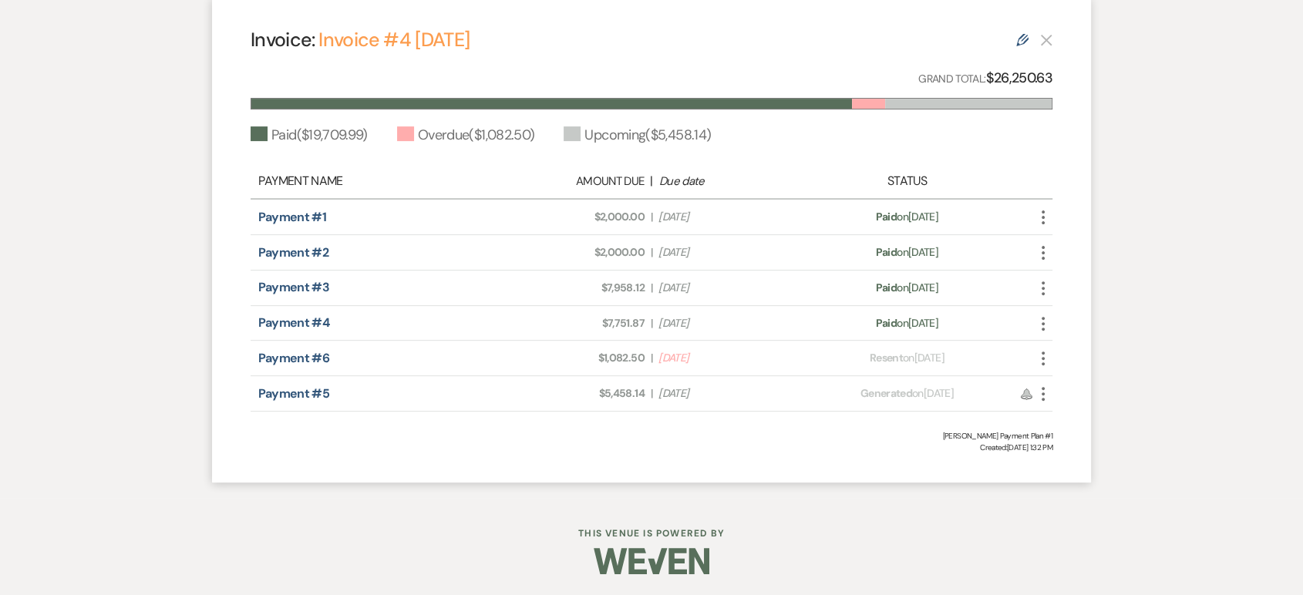
click at [1043, 353] on use "button" at bounding box center [1042, 359] width 3 height 14
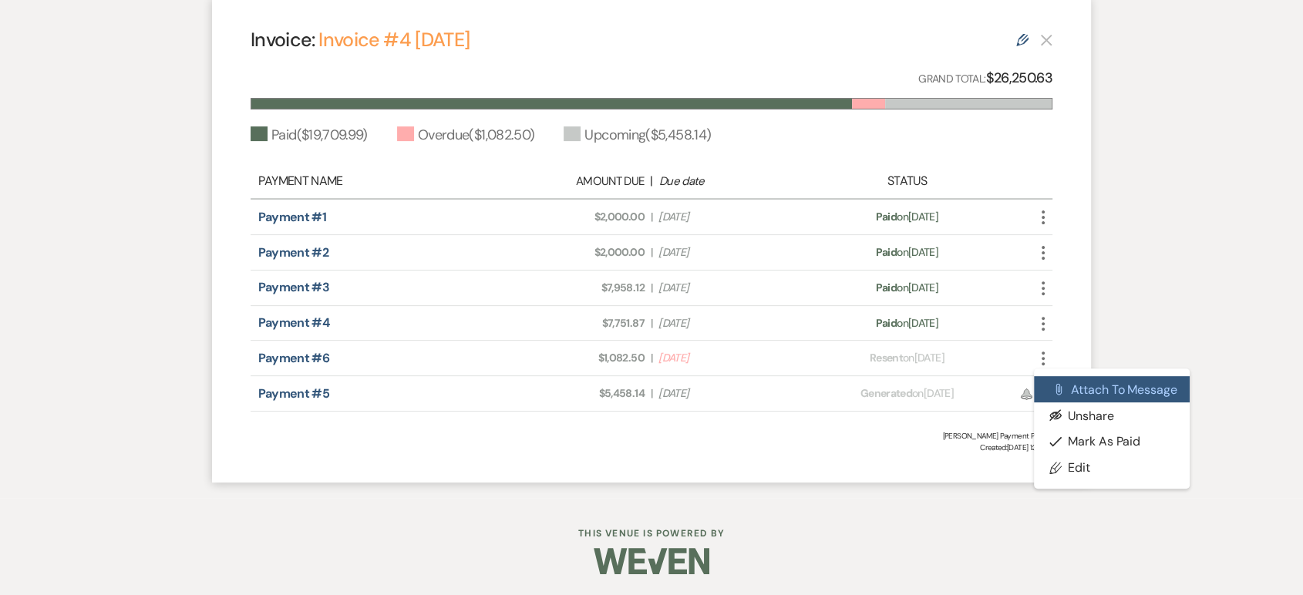
click at [1074, 389] on button "Attach File Attach to Message" at bounding box center [1112, 389] width 156 height 26
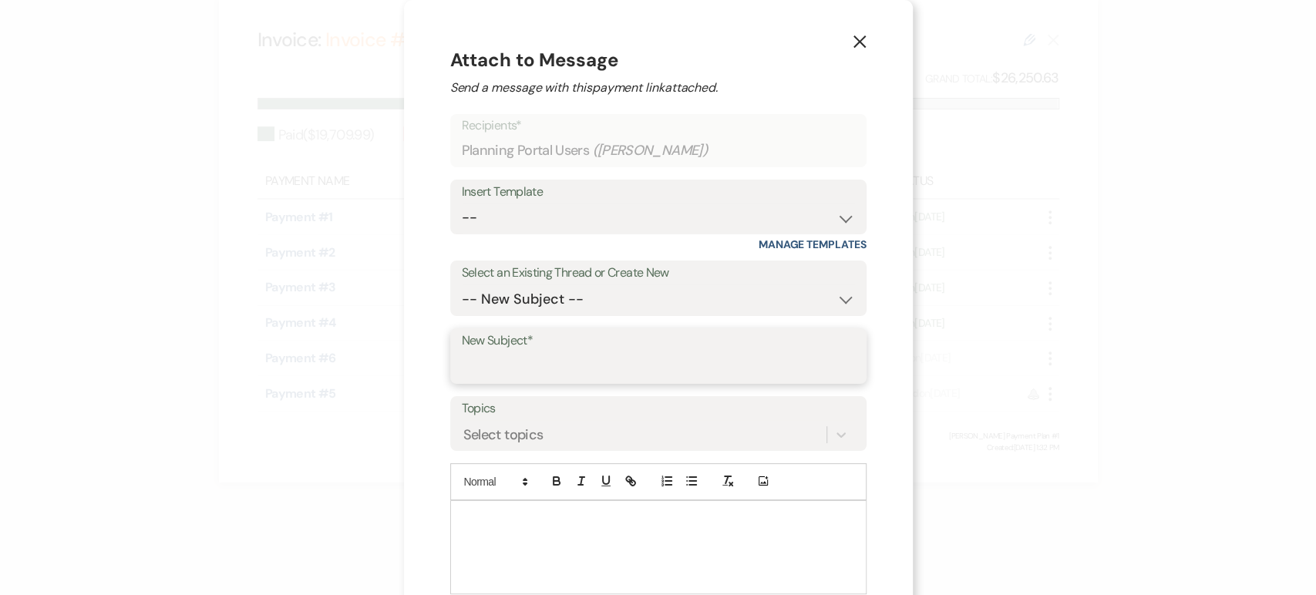
click at [496, 358] on input "New Subject*" at bounding box center [658, 367] width 393 height 30
click at [493, 364] on input "New payment Link" at bounding box center [658, 367] width 393 height 30
type input "New Payment Link"
click at [488, 553] on div at bounding box center [658, 547] width 415 height 93
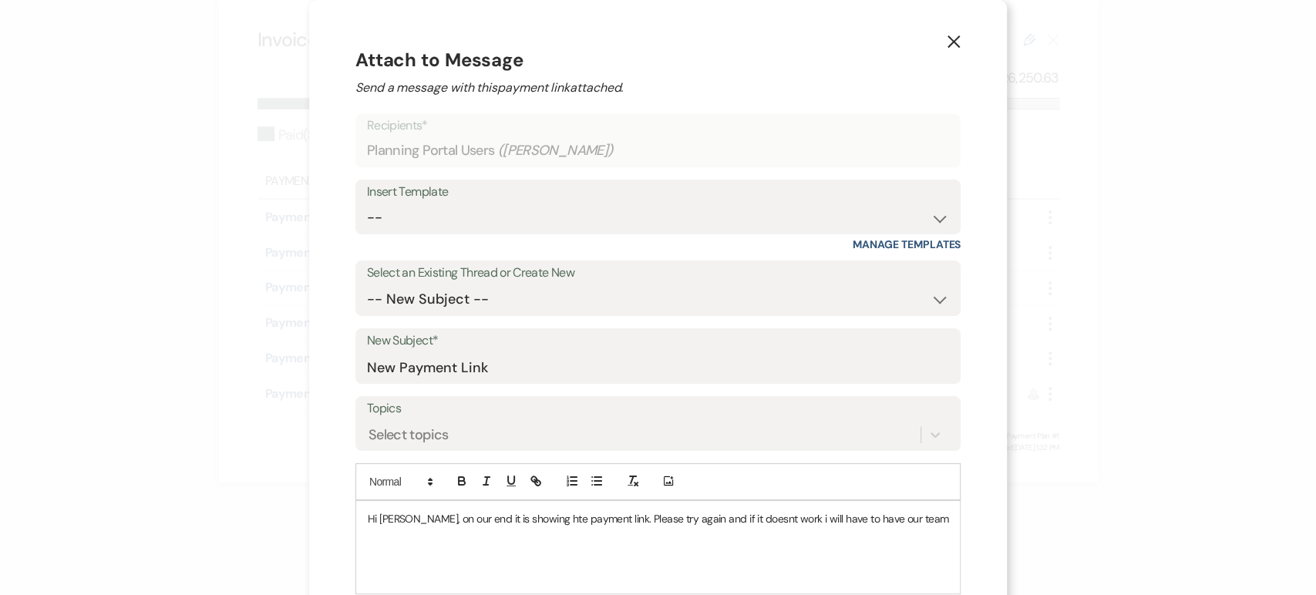
click at [786, 516] on p "Hi [PERSON_NAME], on our end it is showing hte payment link. Please try again a…" at bounding box center [658, 518] width 580 height 17
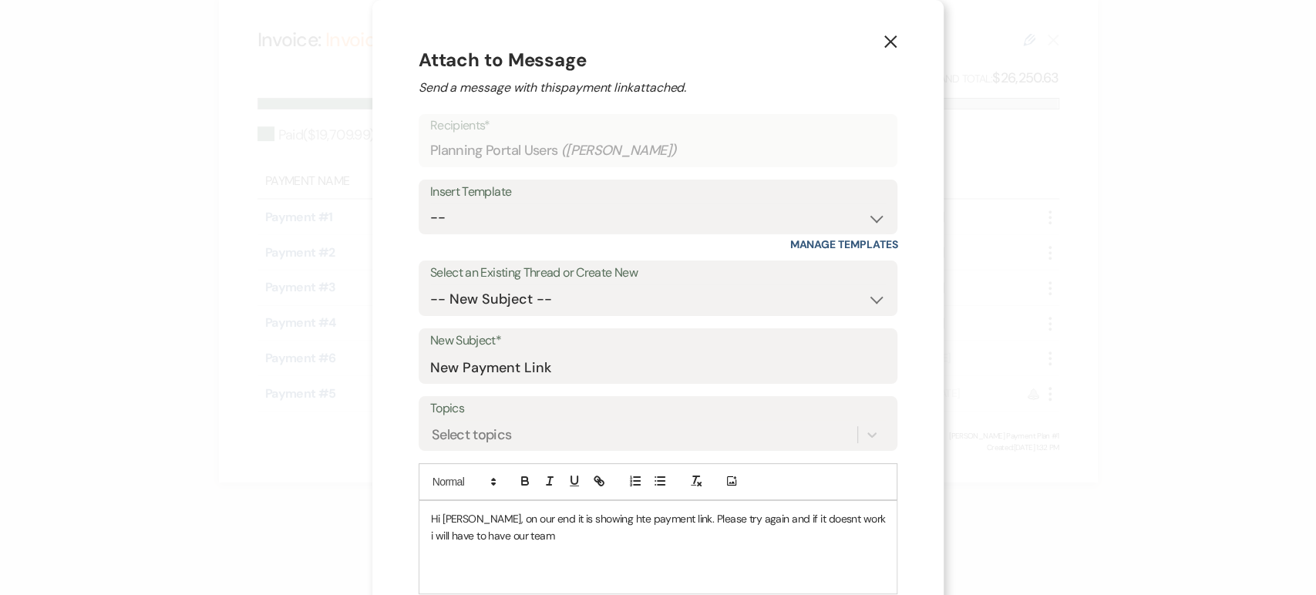
click at [590, 535] on p "i will have to have our team" at bounding box center [658, 535] width 455 height 17
click at [457, 535] on p "i will have to have our team look into it." at bounding box center [658, 535] width 455 height 17
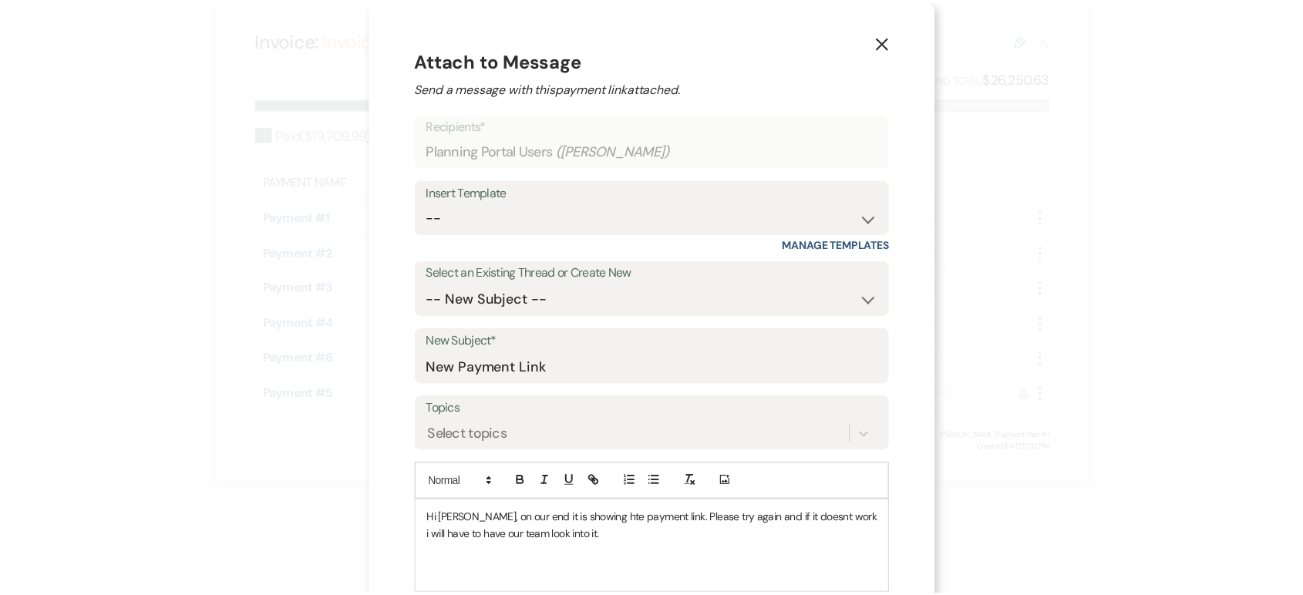
scroll to position [151, 0]
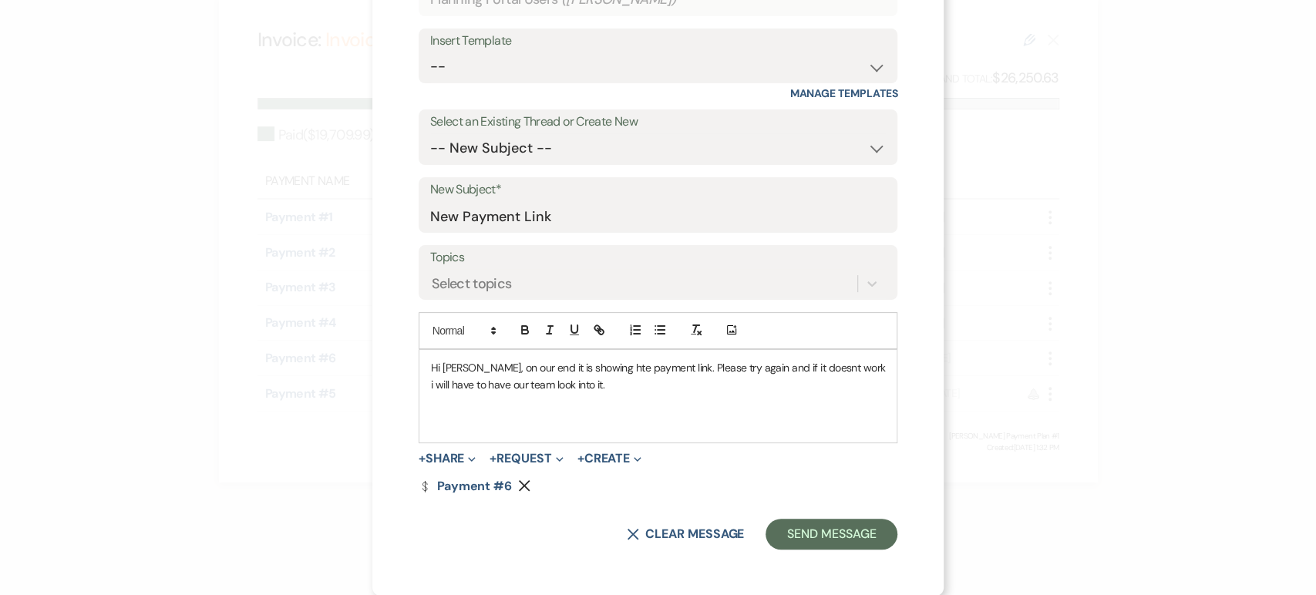
click at [662, 419] on div "Hi [PERSON_NAME], on our end it is showing hte payment link. Please try again a…" at bounding box center [658, 396] width 478 height 93
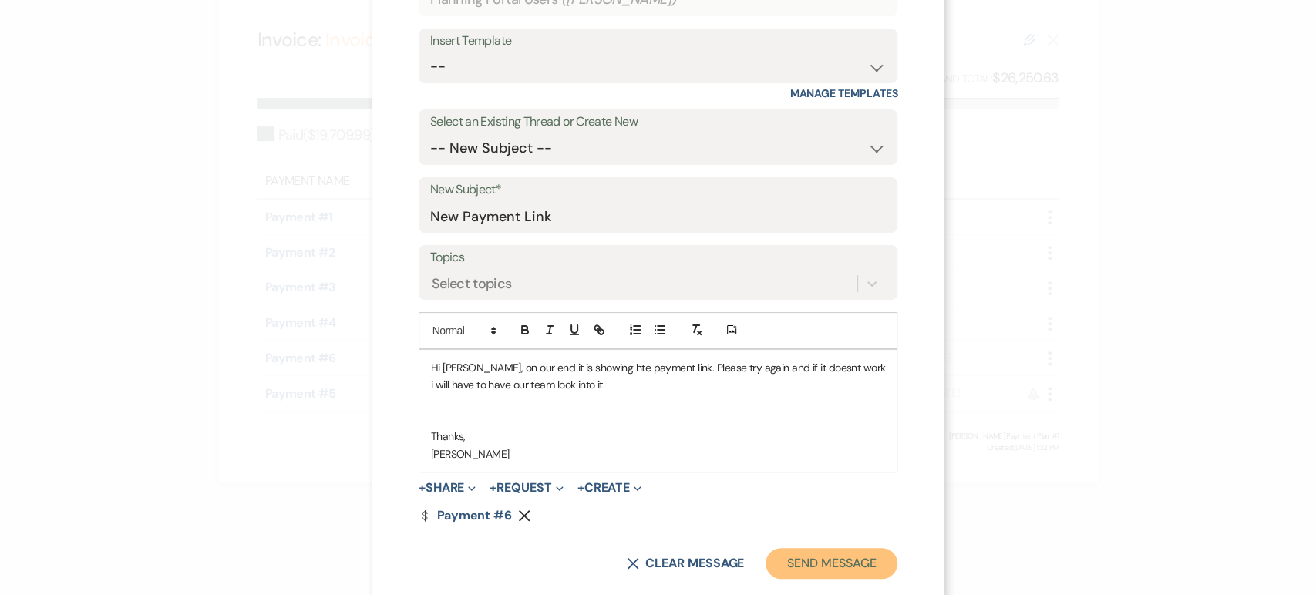
click at [765, 559] on button "Send Message" at bounding box center [831, 563] width 132 height 31
